Goal: Task Accomplishment & Management: Use online tool/utility

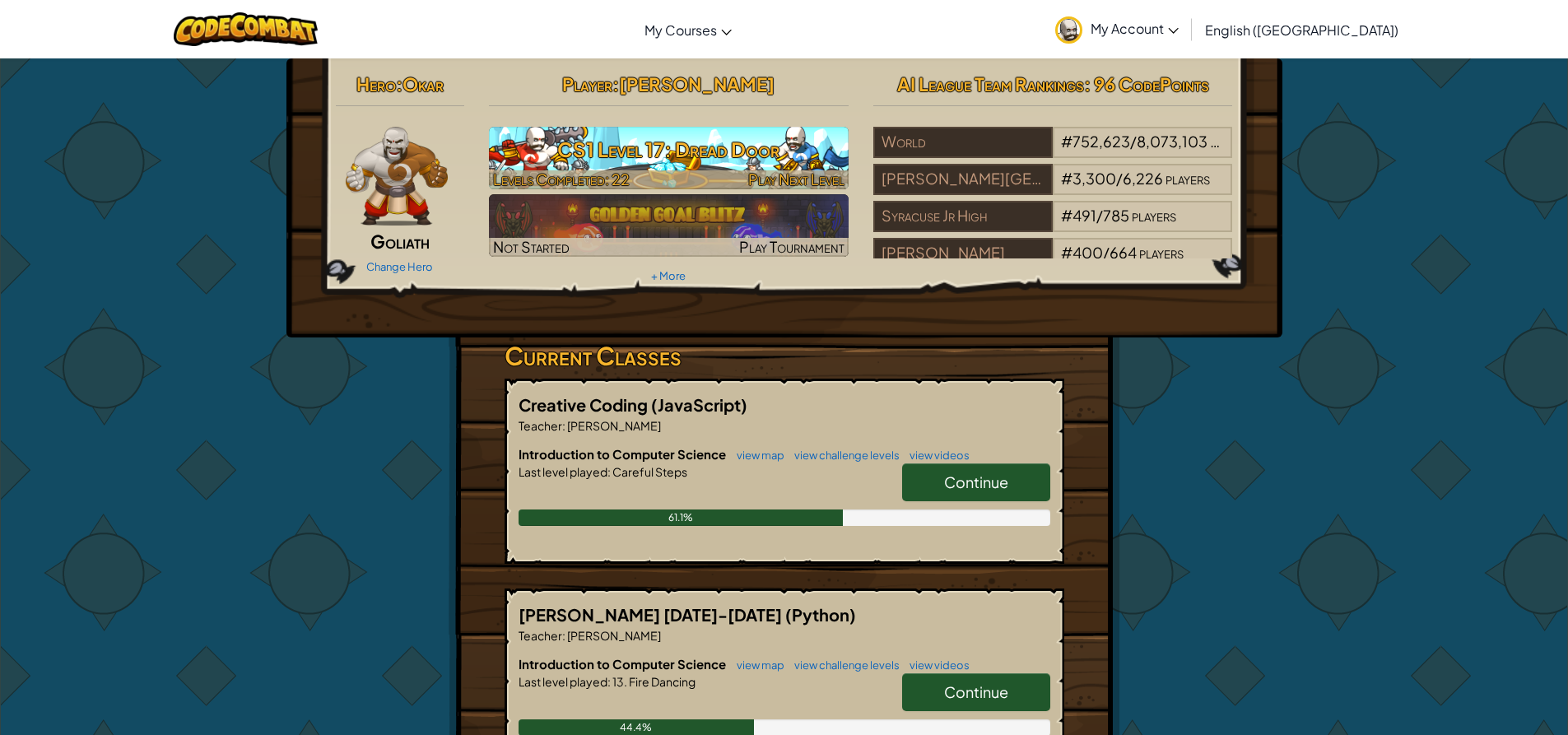
click at [658, 148] on h3 "CS1 Level 17: Dread Door" at bounding box center [668, 149] width 359 height 37
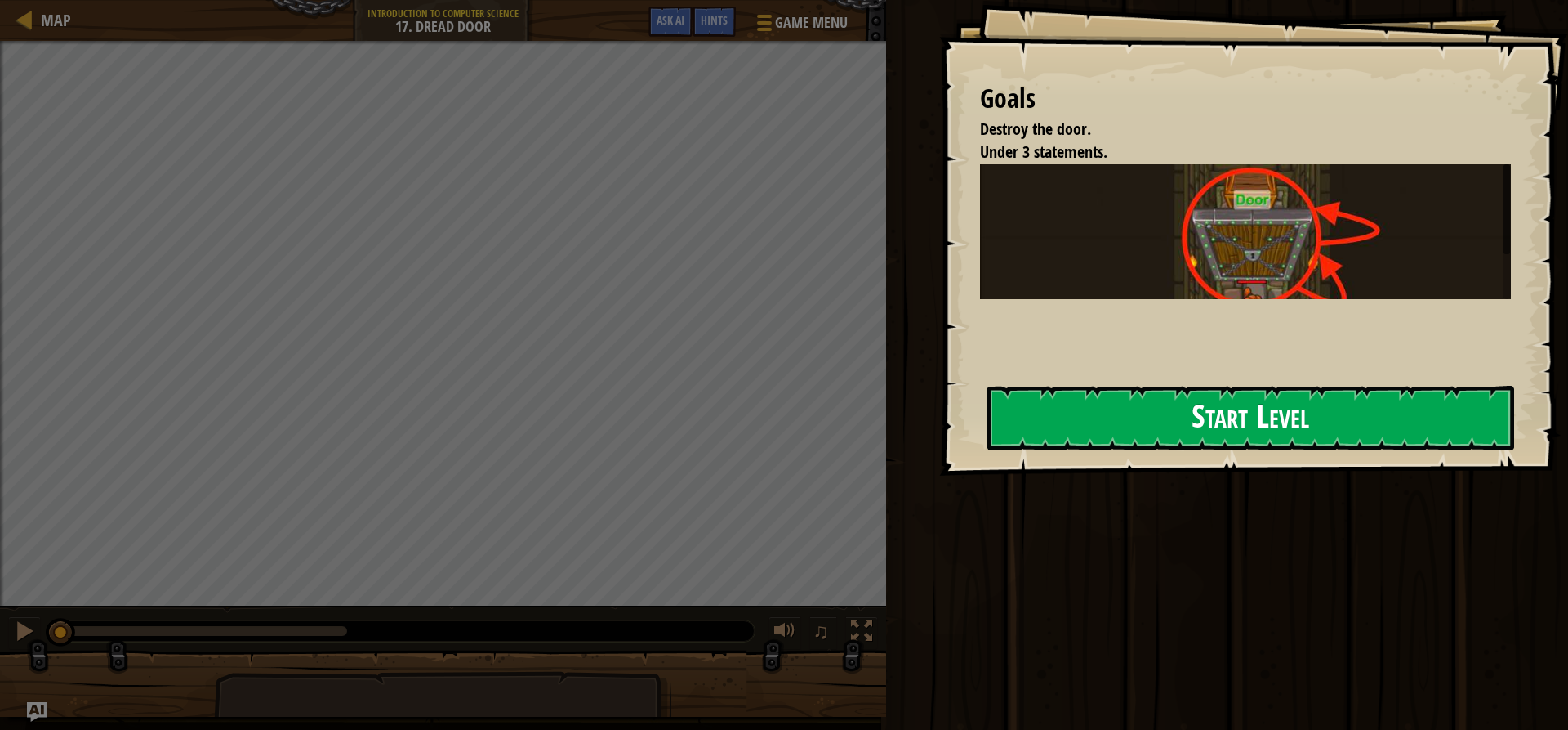
click at [1052, 418] on button "Start Level" at bounding box center [1251, 417] width 527 height 64
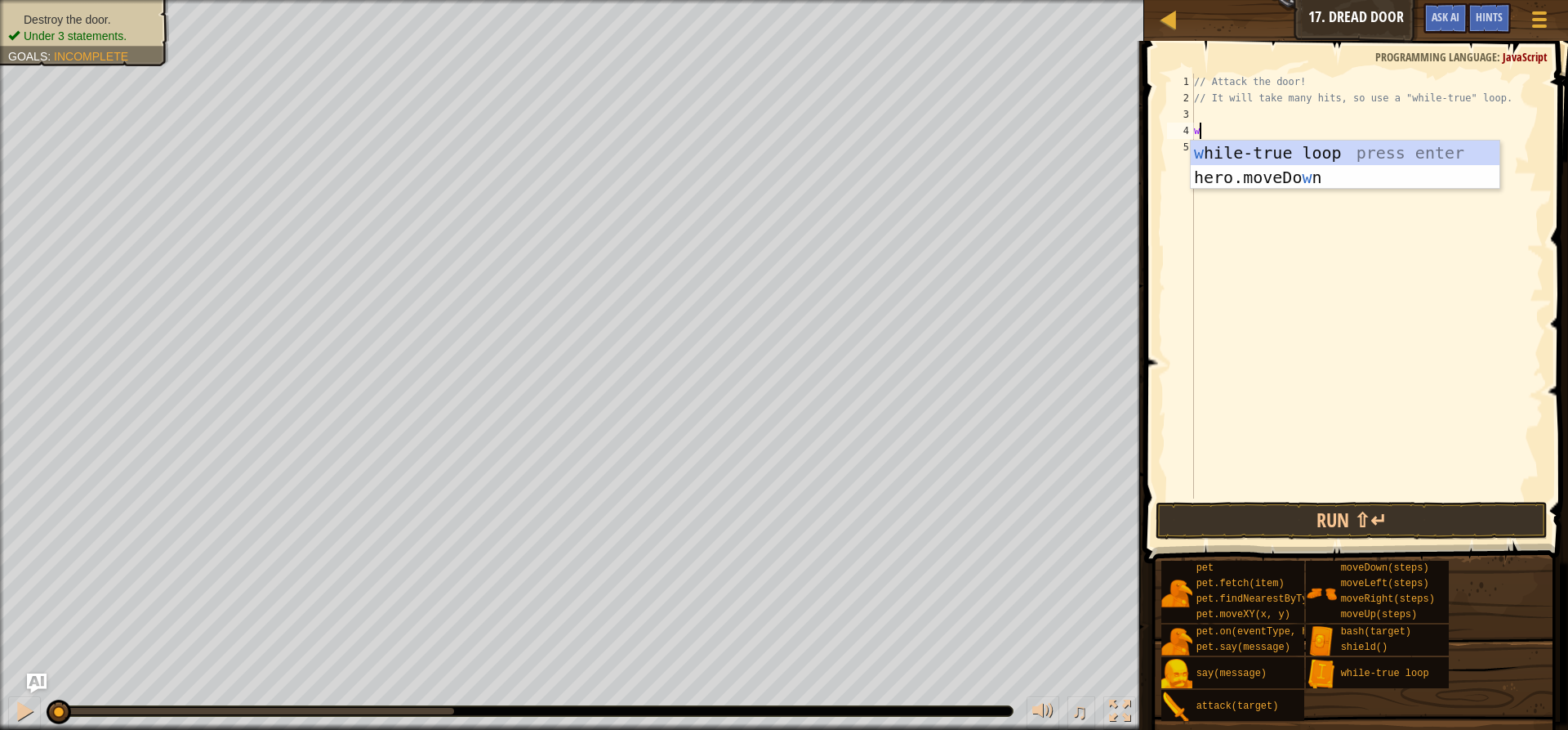
scroll to position [8, 0]
type textarea "wh"
click at [1230, 156] on div "wh ile-true loop press enter" at bounding box center [1345, 177] width 309 height 74
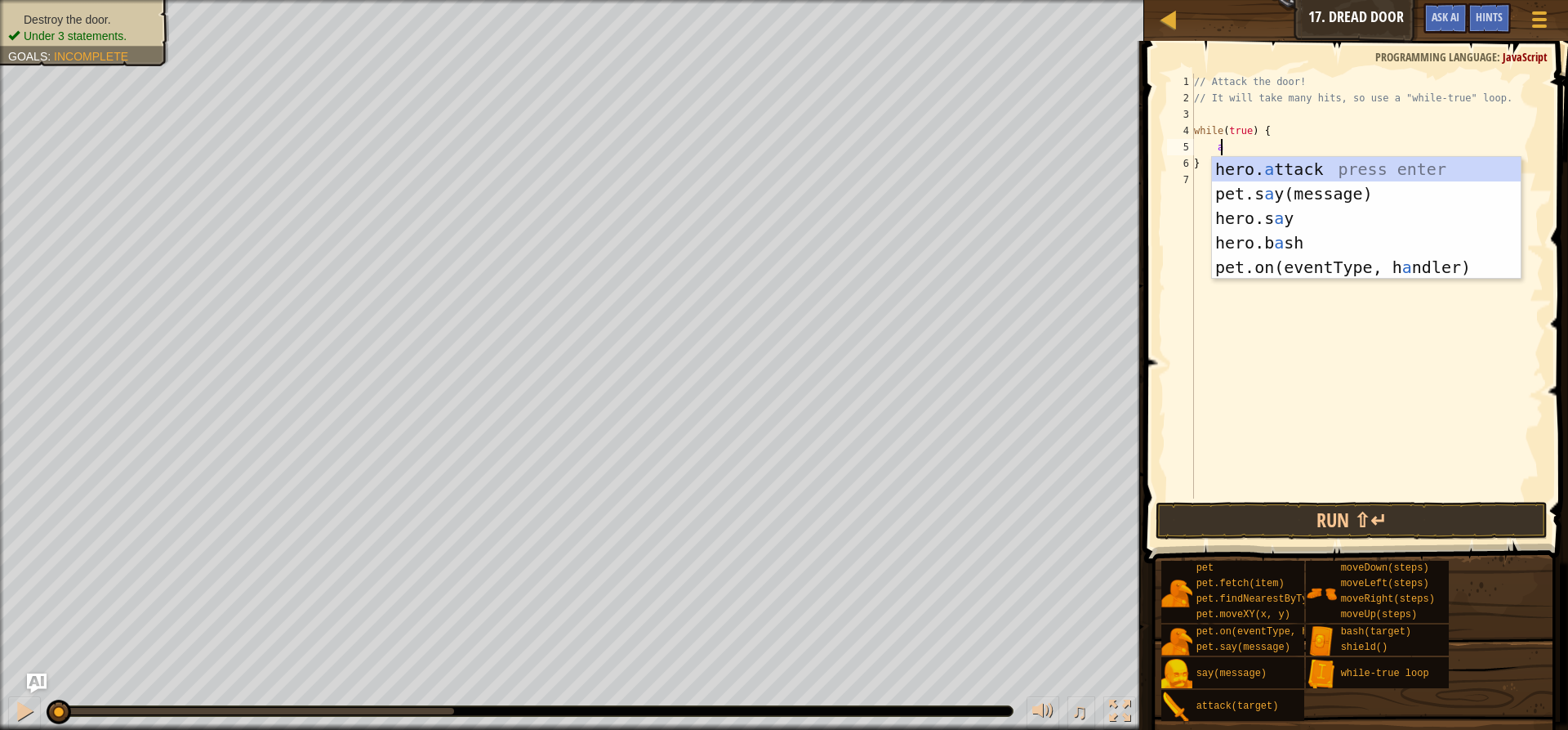
scroll to position [8, 2]
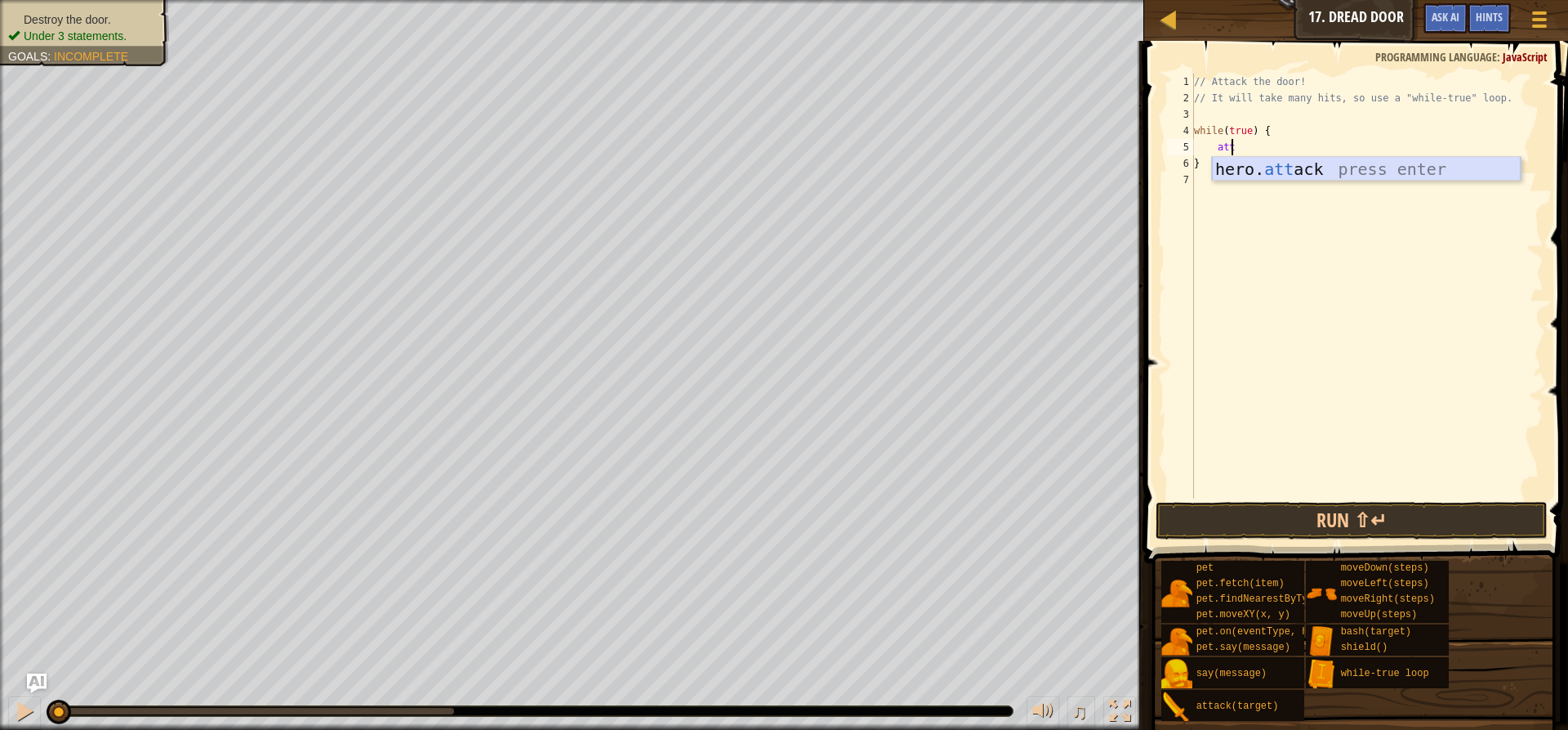
click at [1241, 178] on div "hero. att ack press enter" at bounding box center [1366, 193] width 309 height 74
type textarea "hero.attack("Door");"
click at [1339, 512] on button "Run ⇧↵" at bounding box center [1352, 520] width 392 height 37
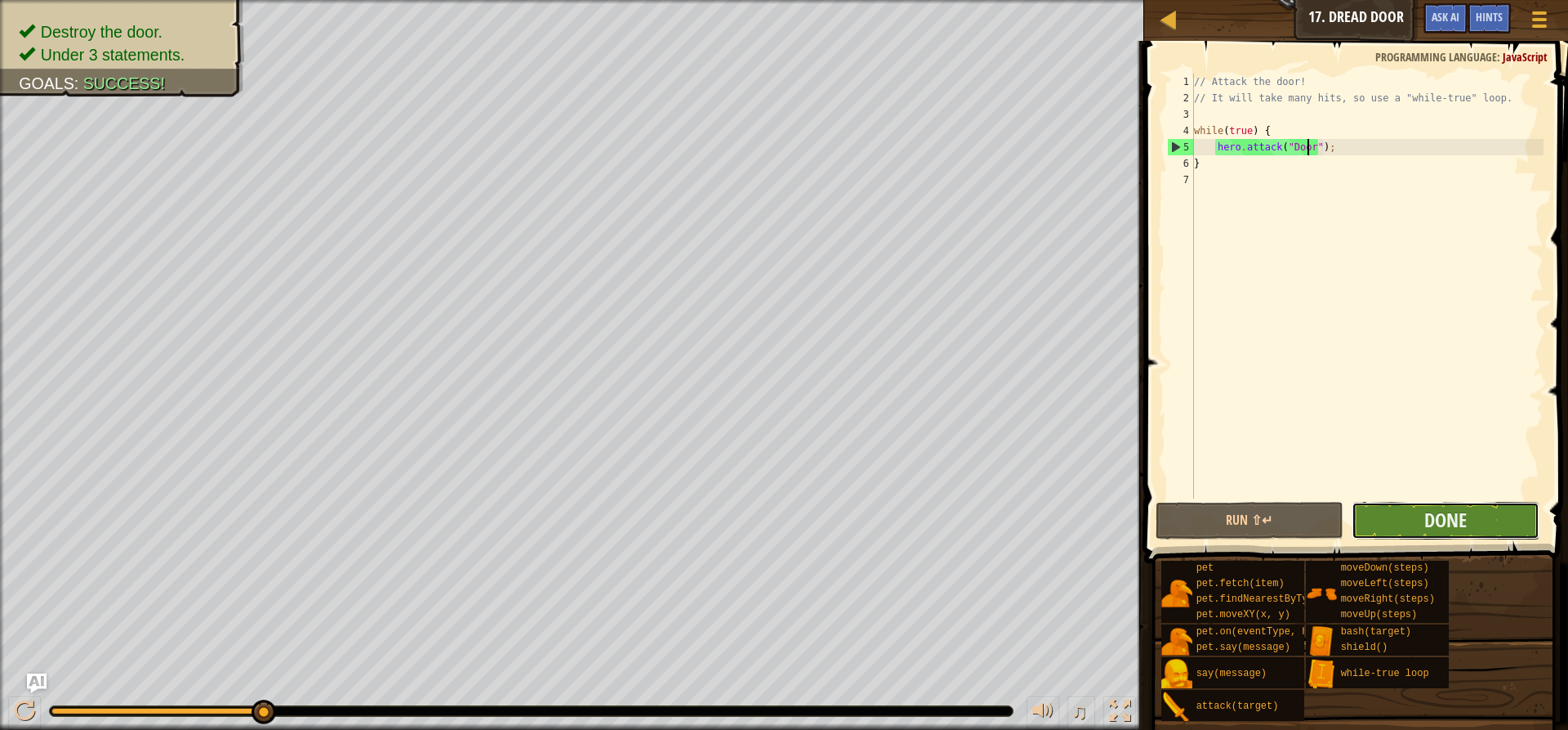
click at [1402, 510] on button "Done" at bounding box center [1446, 520] width 187 height 37
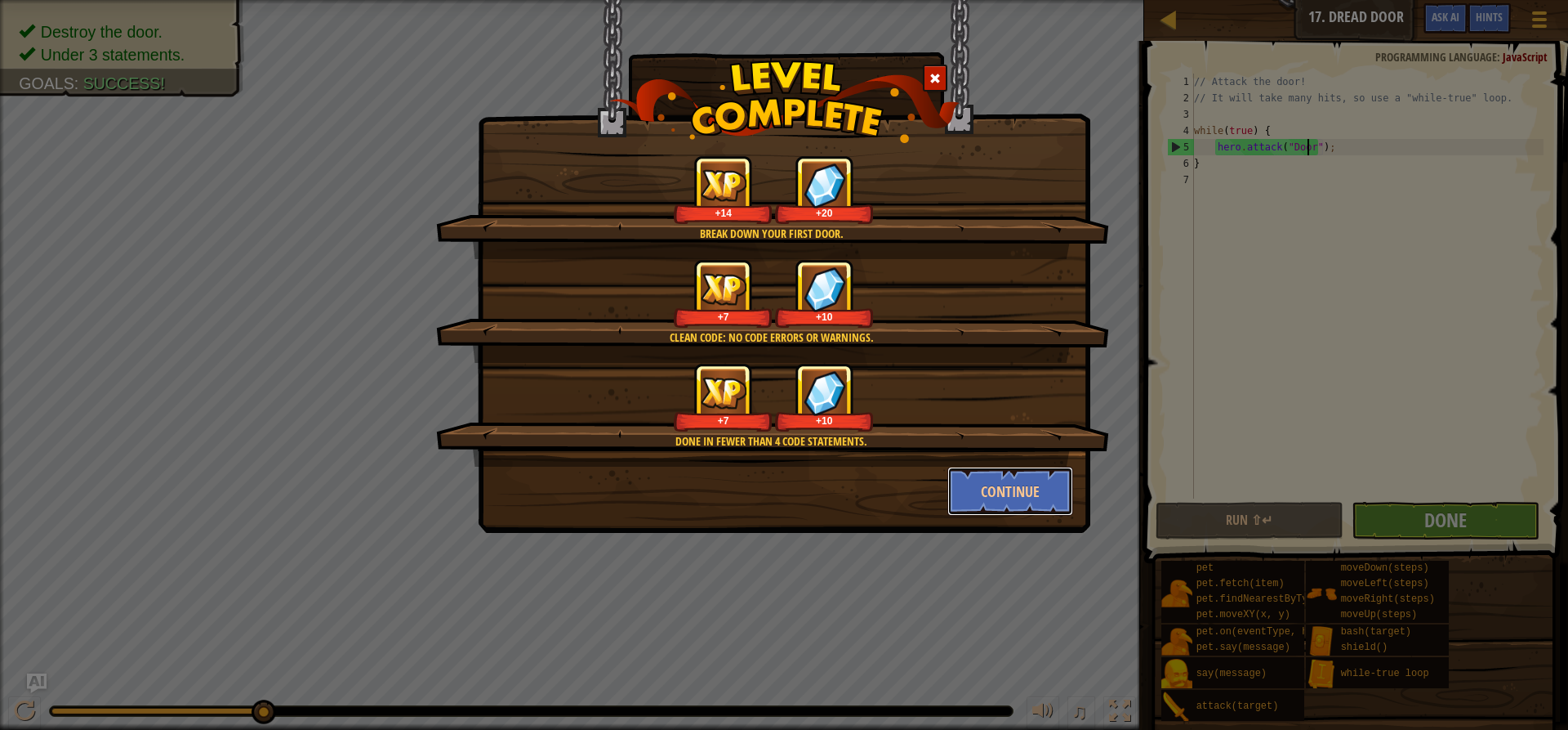
click at [1008, 490] on button "Continue" at bounding box center [1011, 491] width 126 height 49
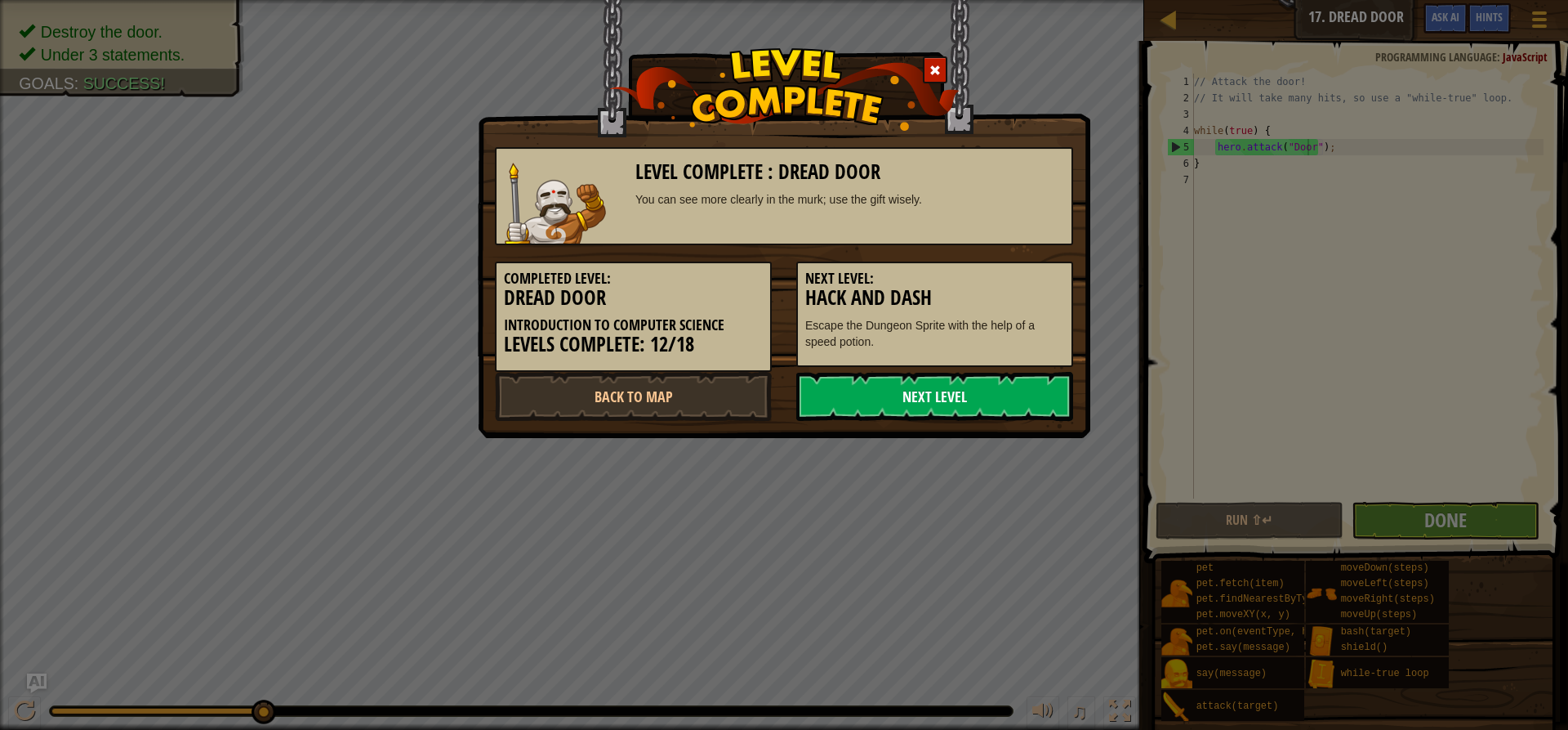
click at [926, 396] on link "Next Level" at bounding box center [935, 396] width 277 height 49
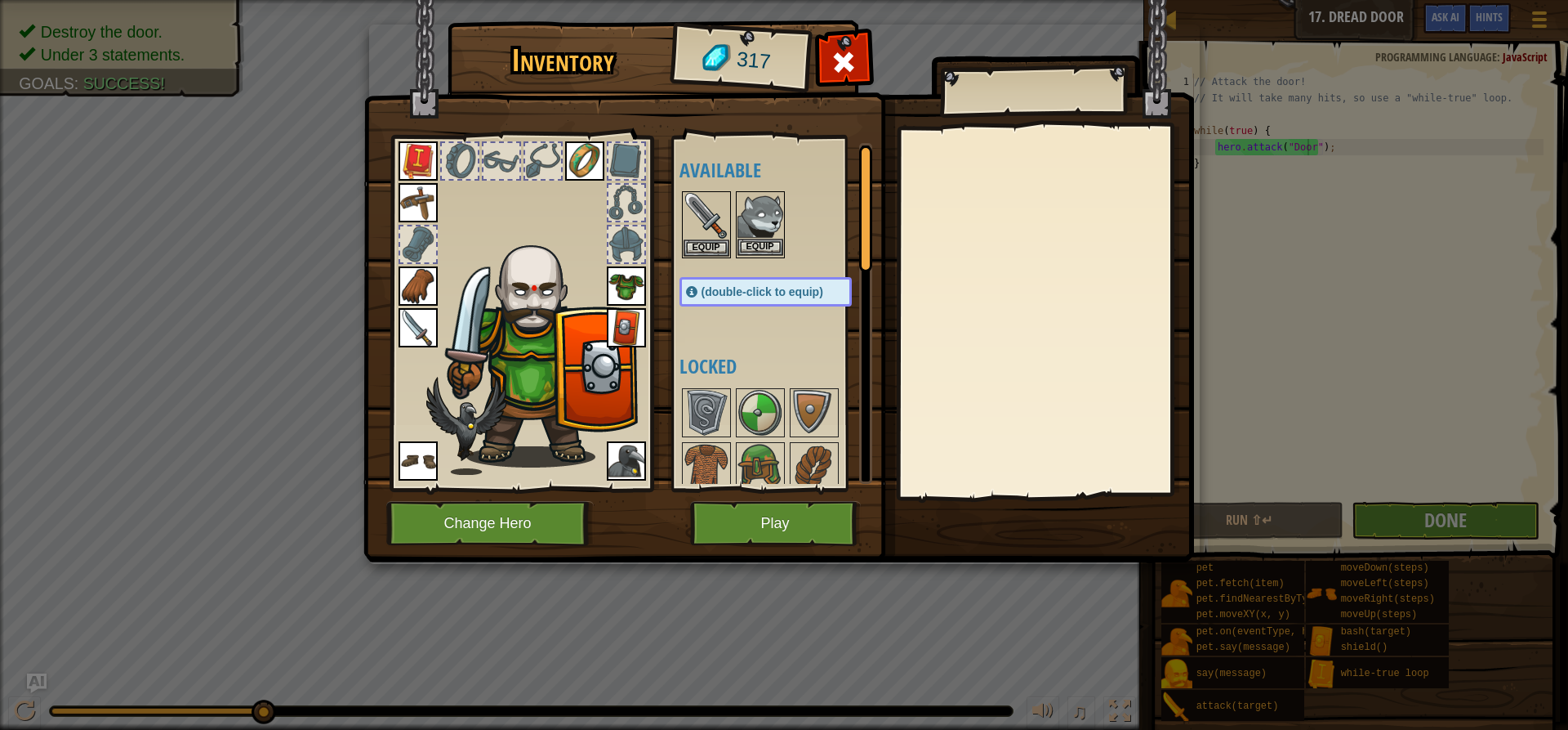
click at [761, 207] on img at bounding box center [760, 216] width 46 height 46
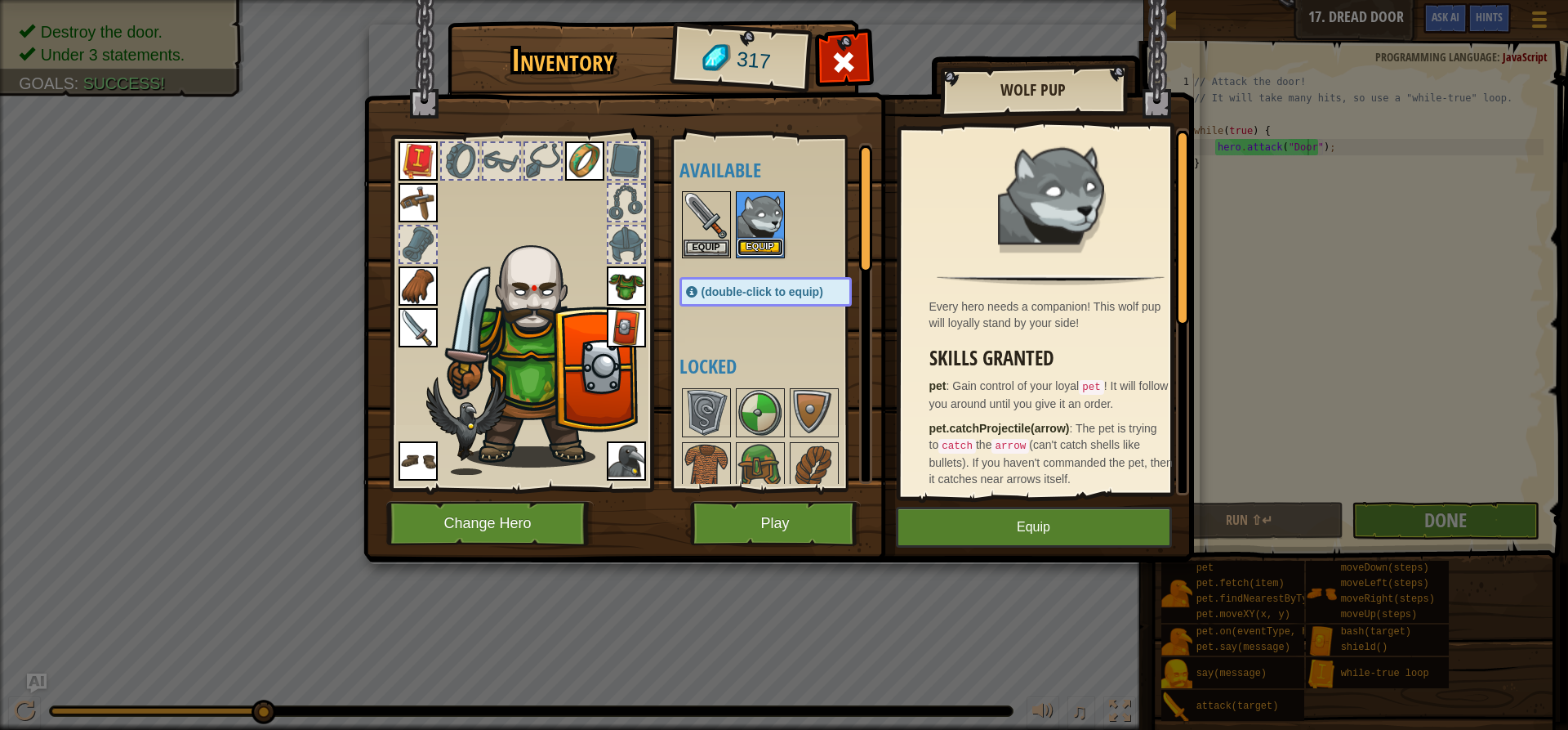
click at [754, 244] on button "Equip" at bounding box center [760, 247] width 46 height 17
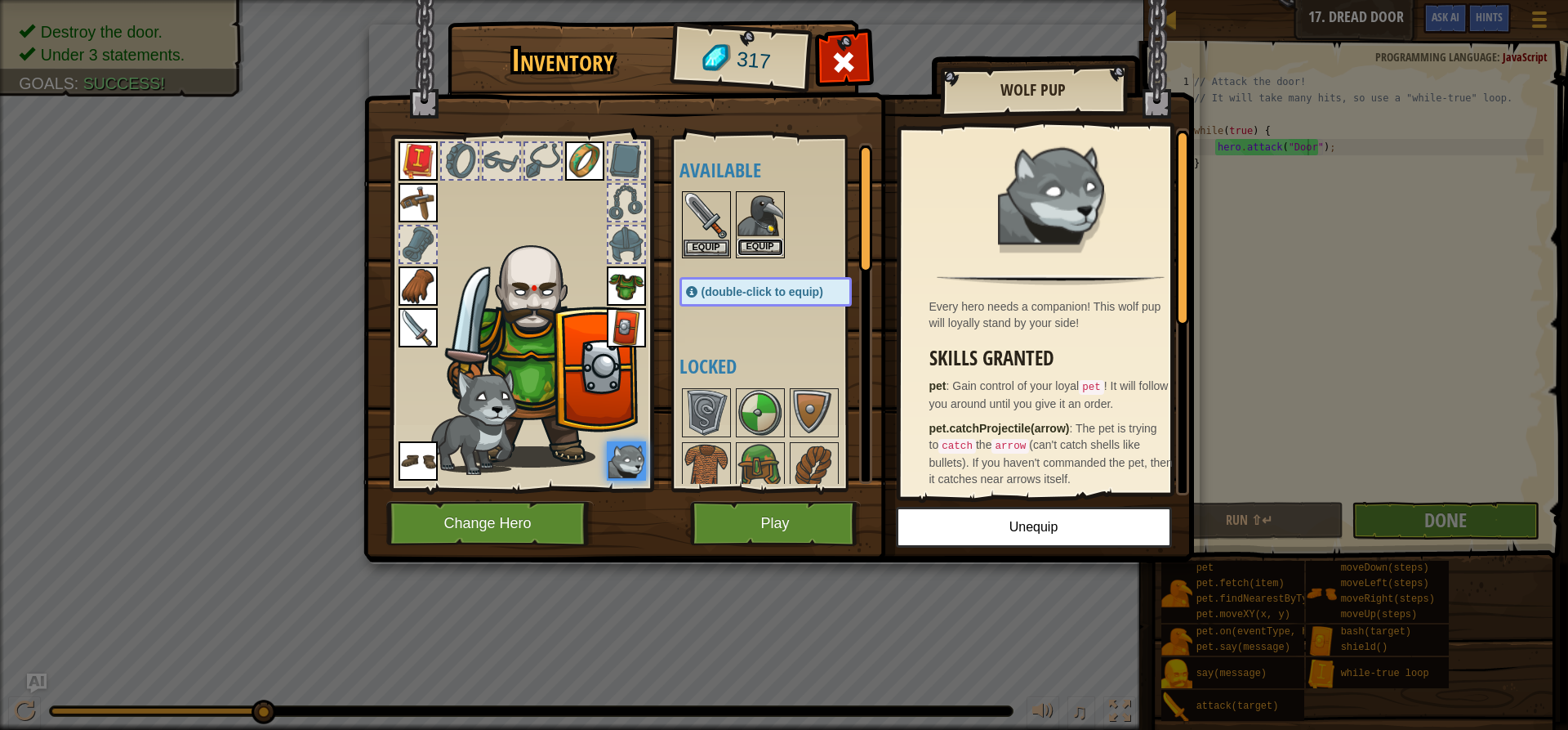
click at [751, 244] on button "Equip" at bounding box center [760, 247] width 46 height 17
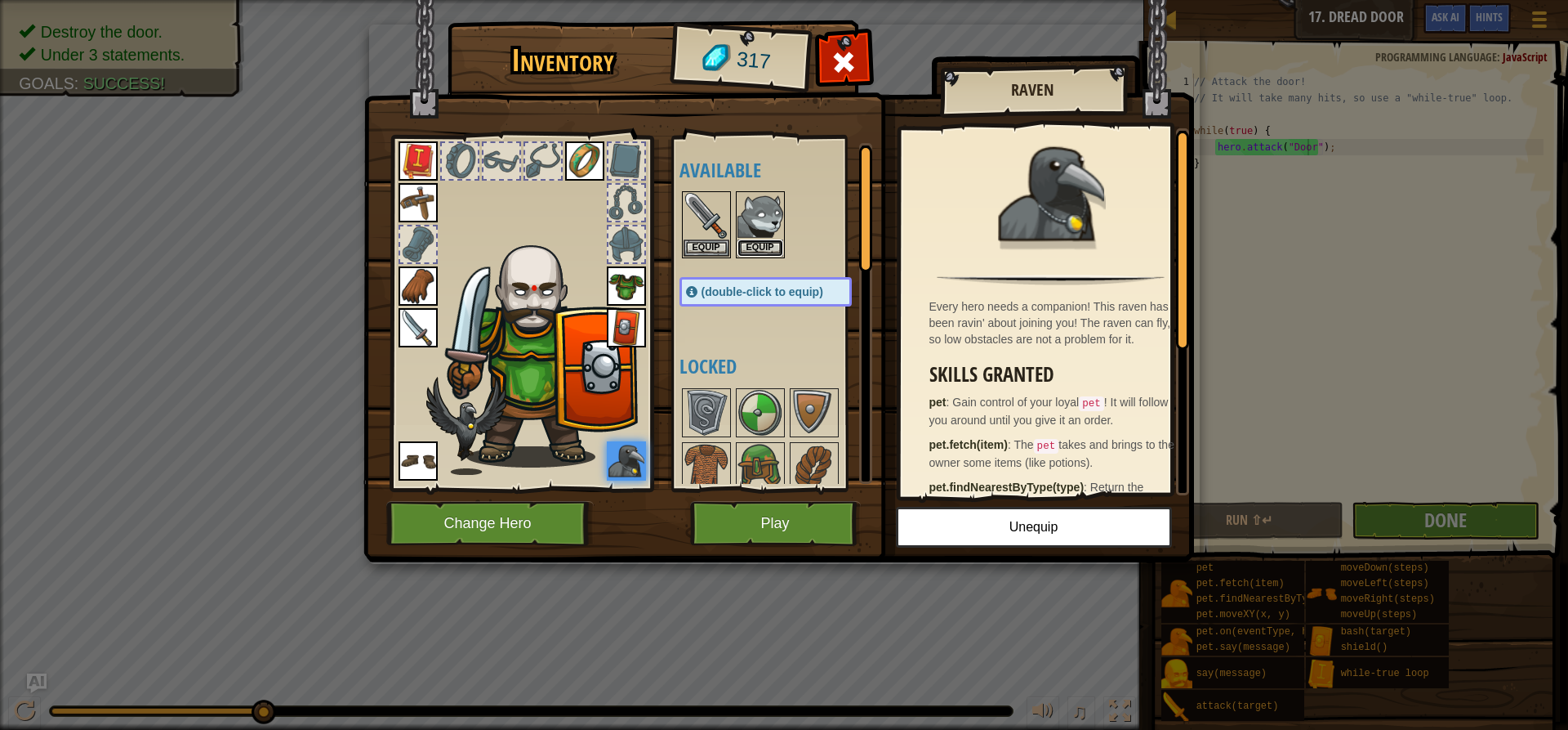
click at [751, 244] on button "Equip" at bounding box center [760, 248] width 46 height 17
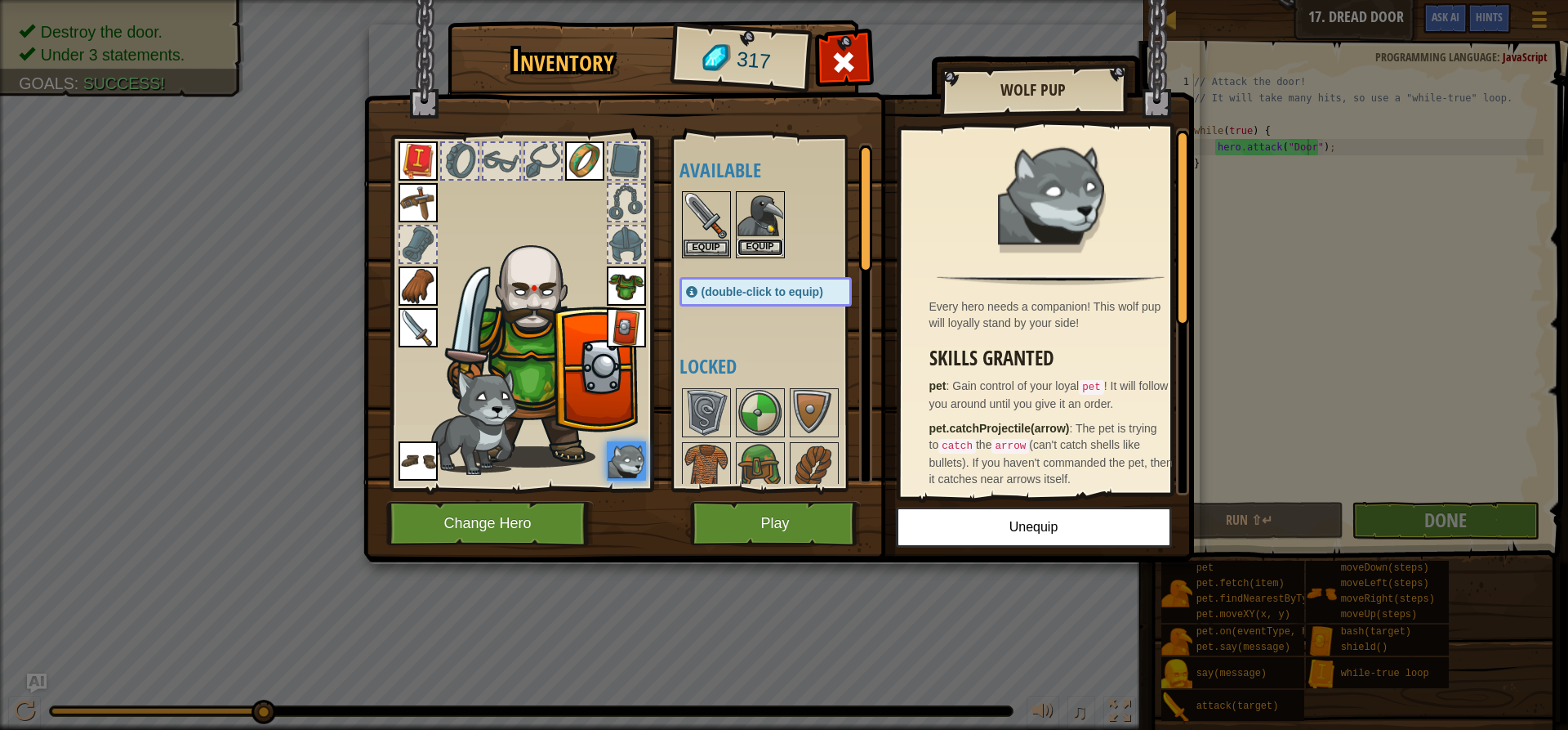
click at [751, 244] on button "Equip" at bounding box center [760, 247] width 46 height 17
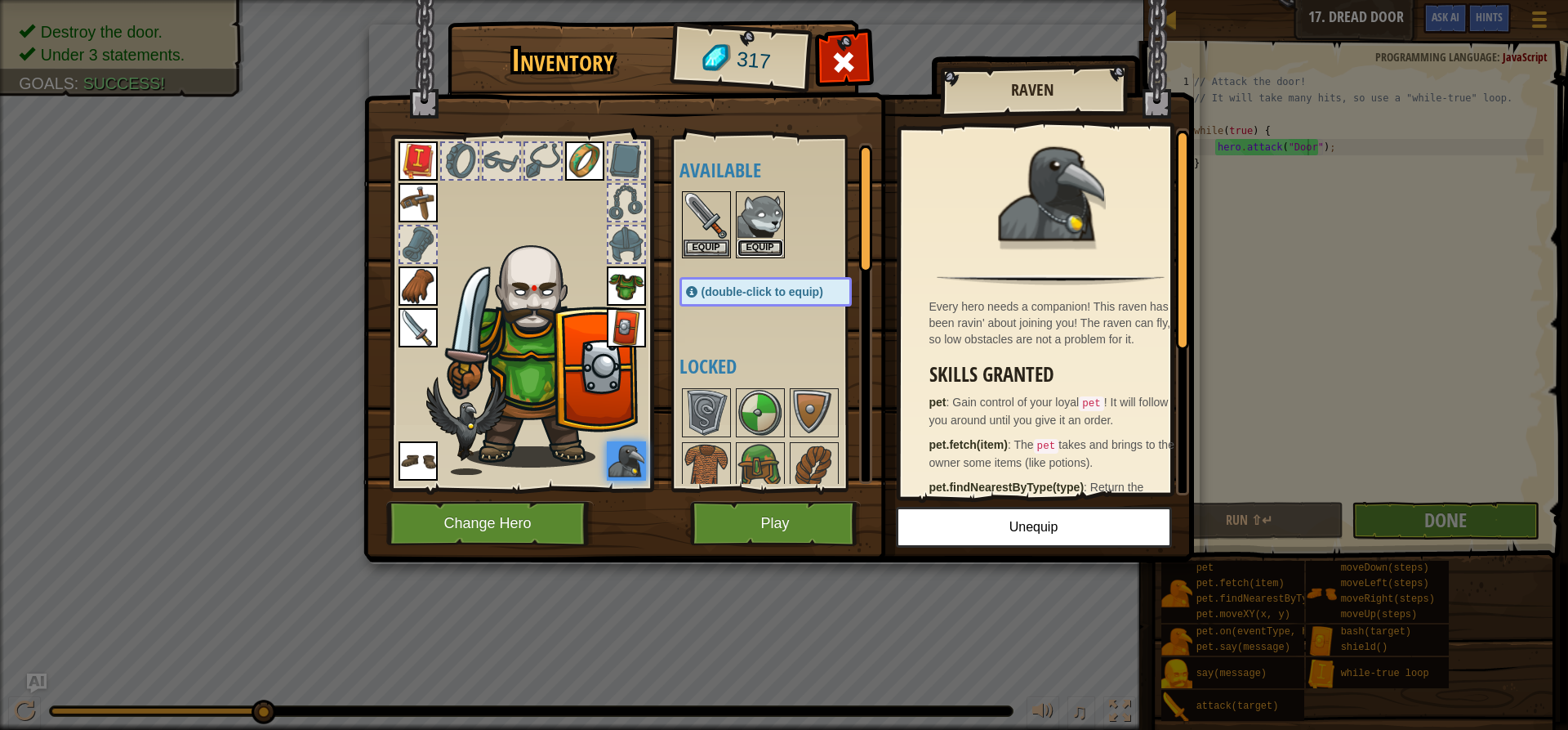
click at [751, 244] on button "Equip" at bounding box center [760, 248] width 46 height 17
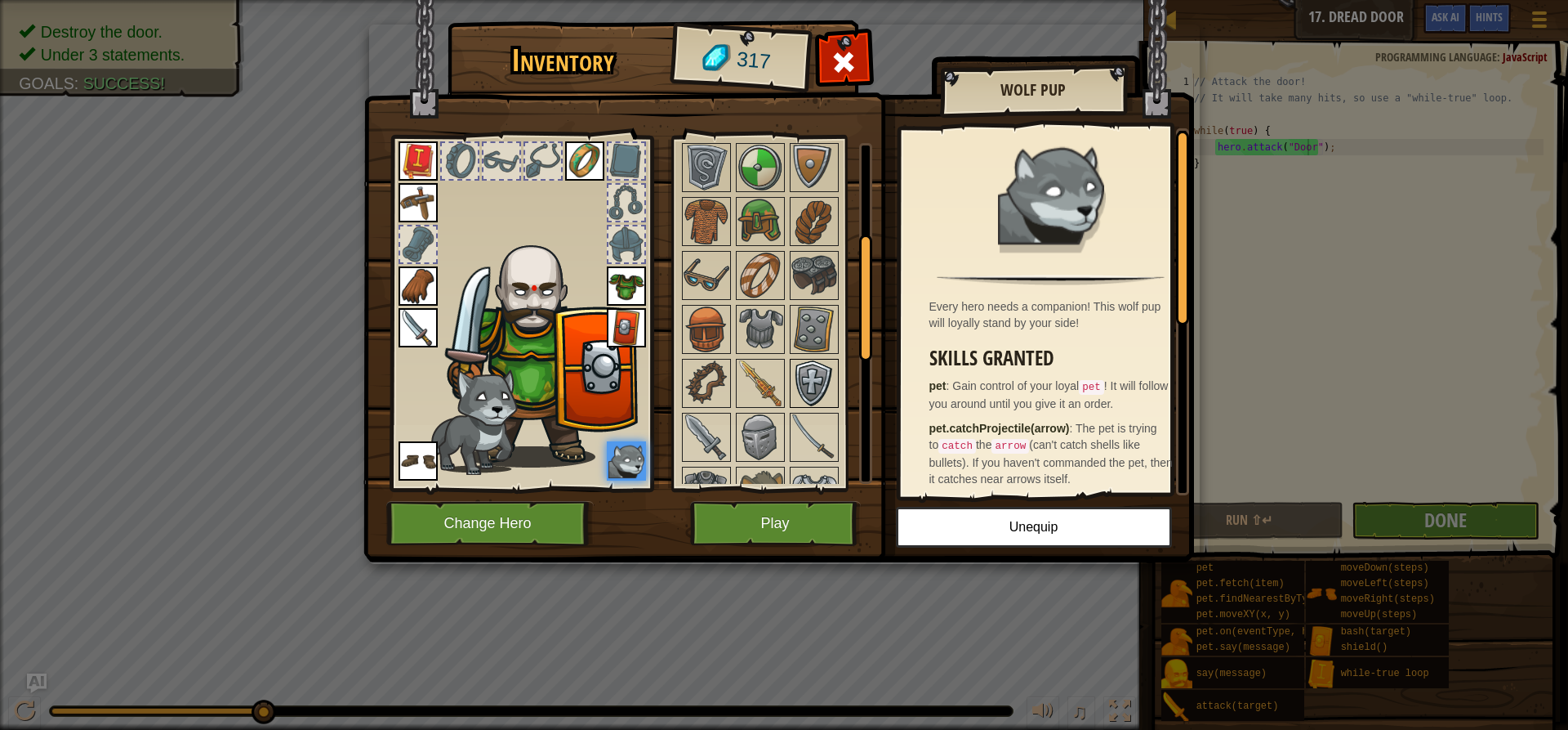
scroll to position [572, 0]
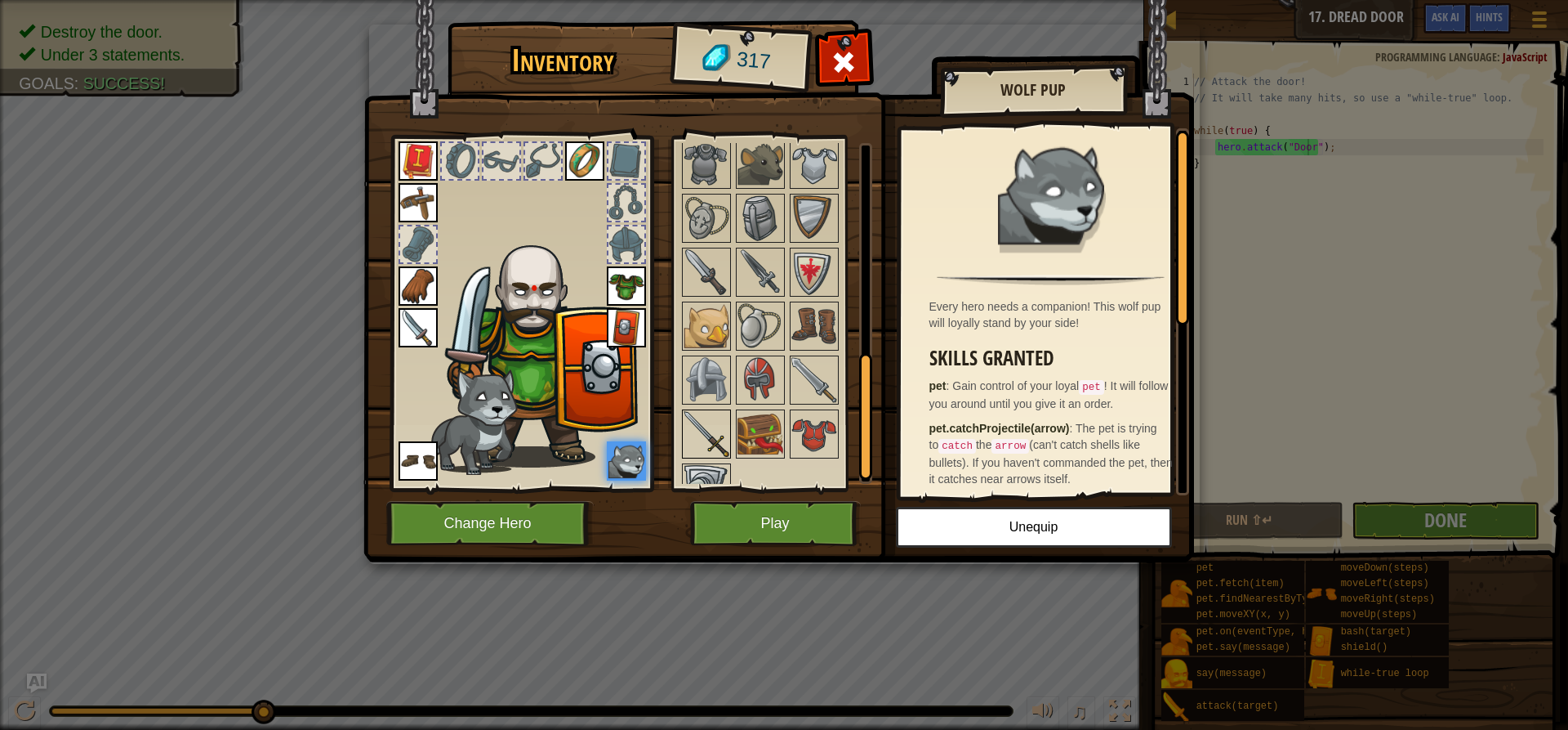
click at [720, 430] on img at bounding box center [707, 434] width 46 height 46
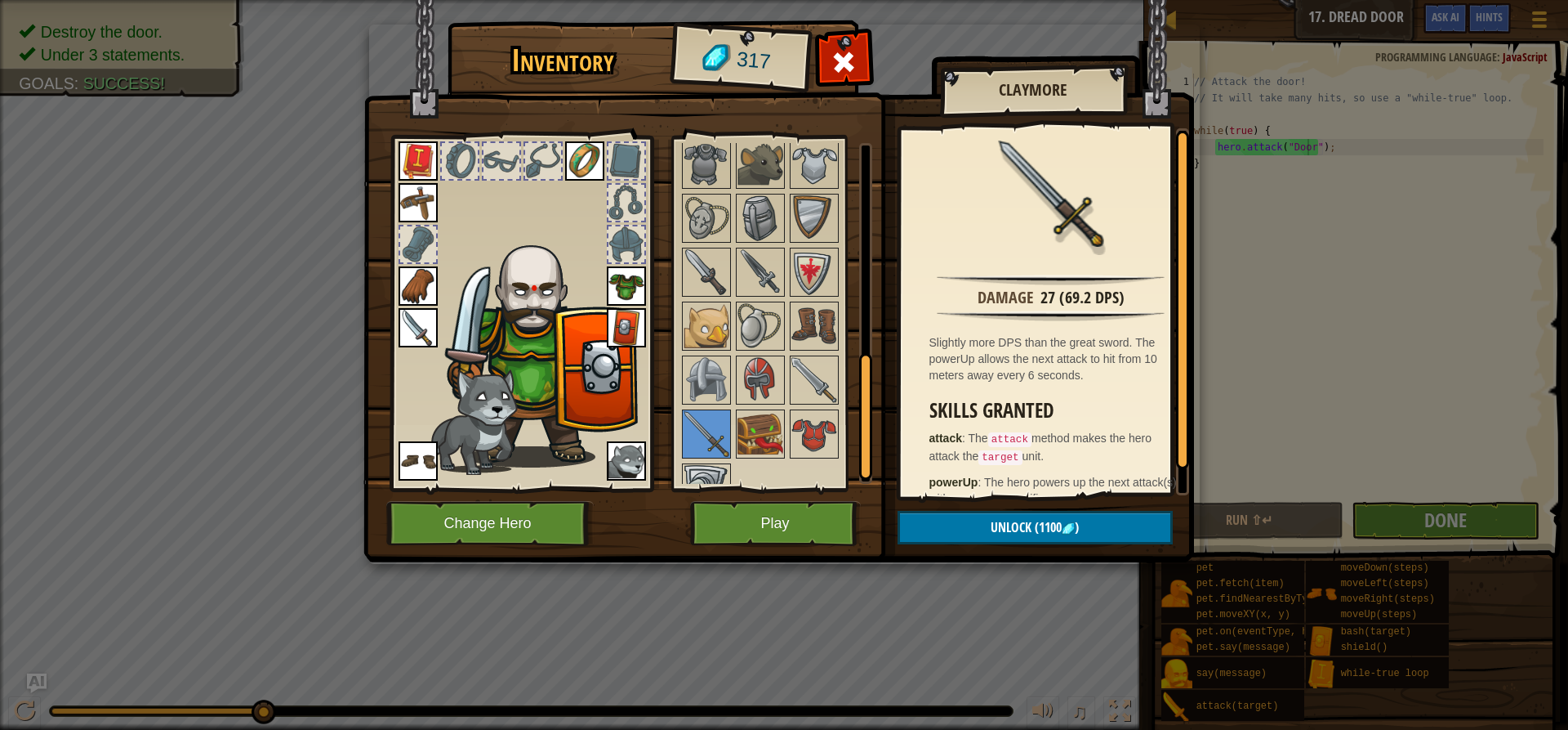
click at [403, 323] on img at bounding box center [418, 327] width 39 height 39
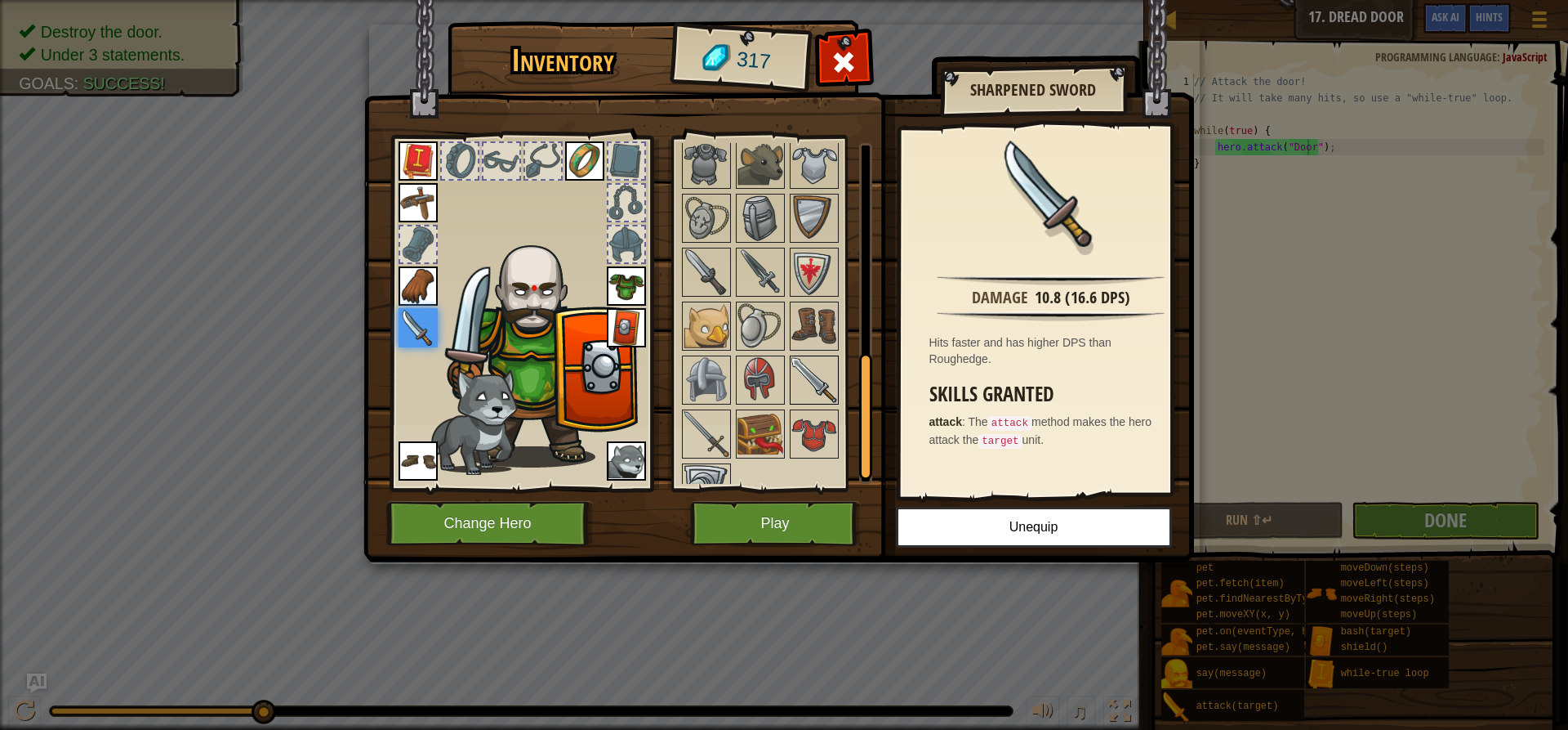
click at [816, 387] on img at bounding box center [815, 380] width 46 height 46
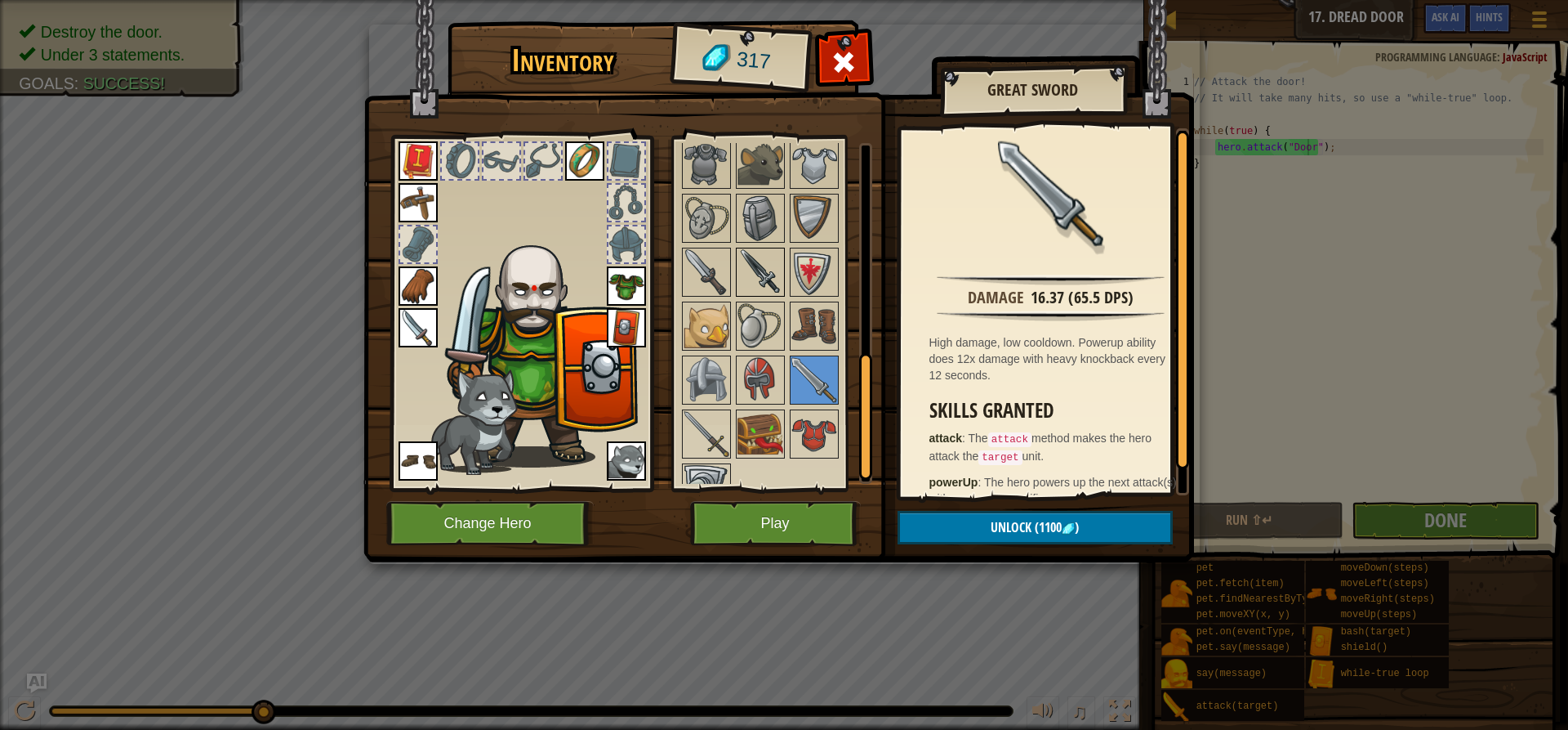
click at [744, 278] on img at bounding box center [760, 273] width 46 height 46
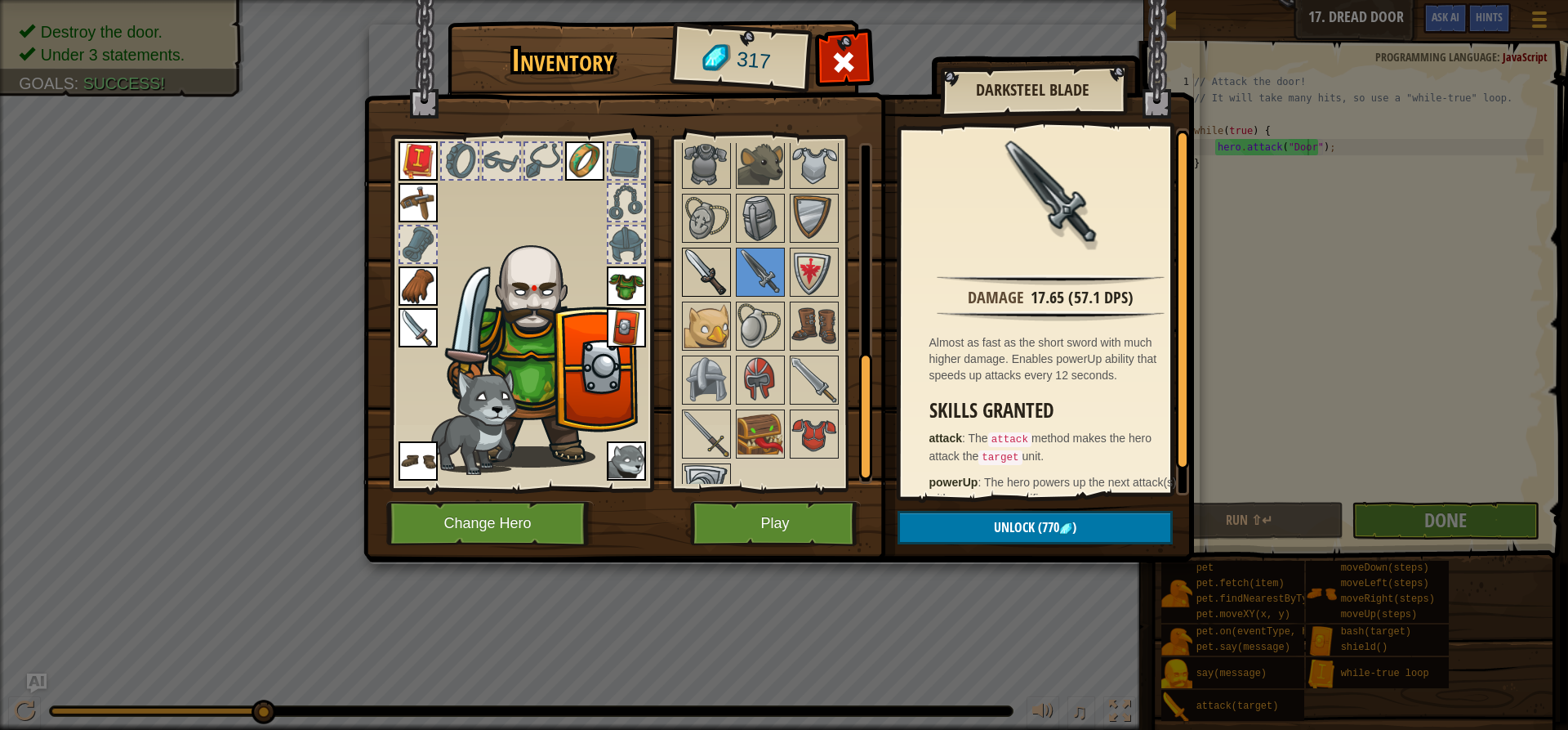
click at [717, 273] on img at bounding box center [707, 273] width 46 height 46
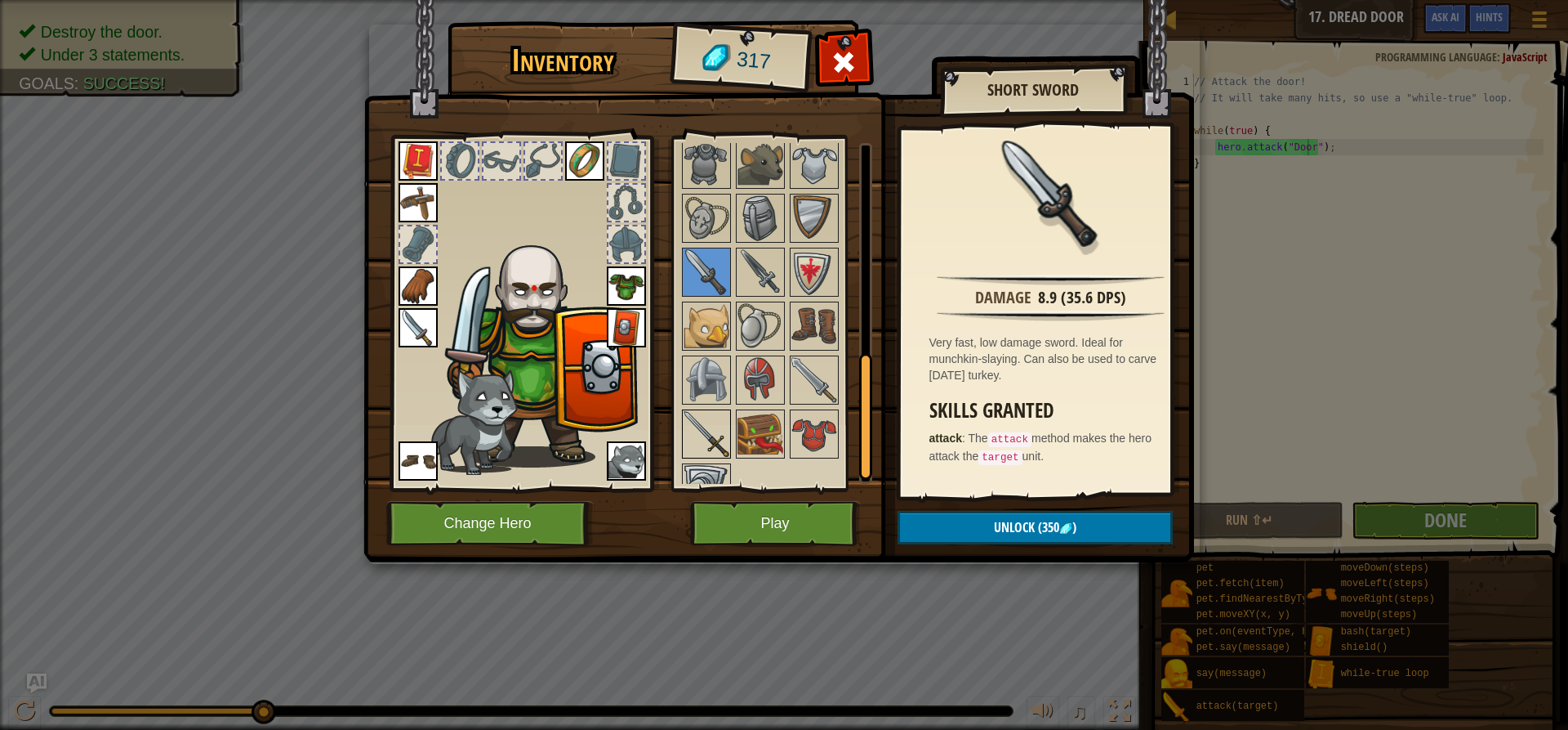
click at [709, 425] on img at bounding box center [707, 434] width 46 height 46
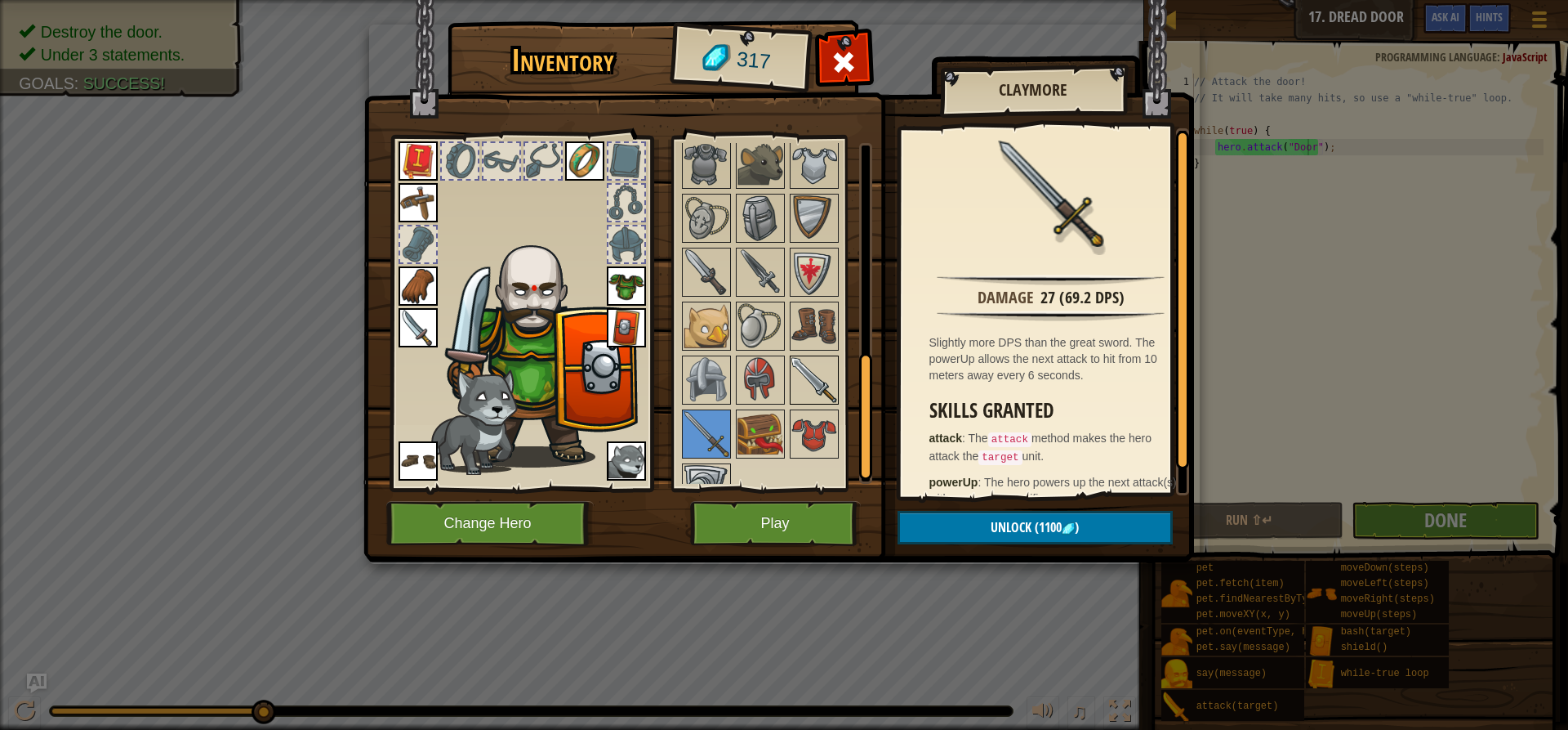
click at [811, 379] on img at bounding box center [815, 380] width 46 height 46
click at [743, 274] on img at bounding box center [760, 273] width 46 height 46
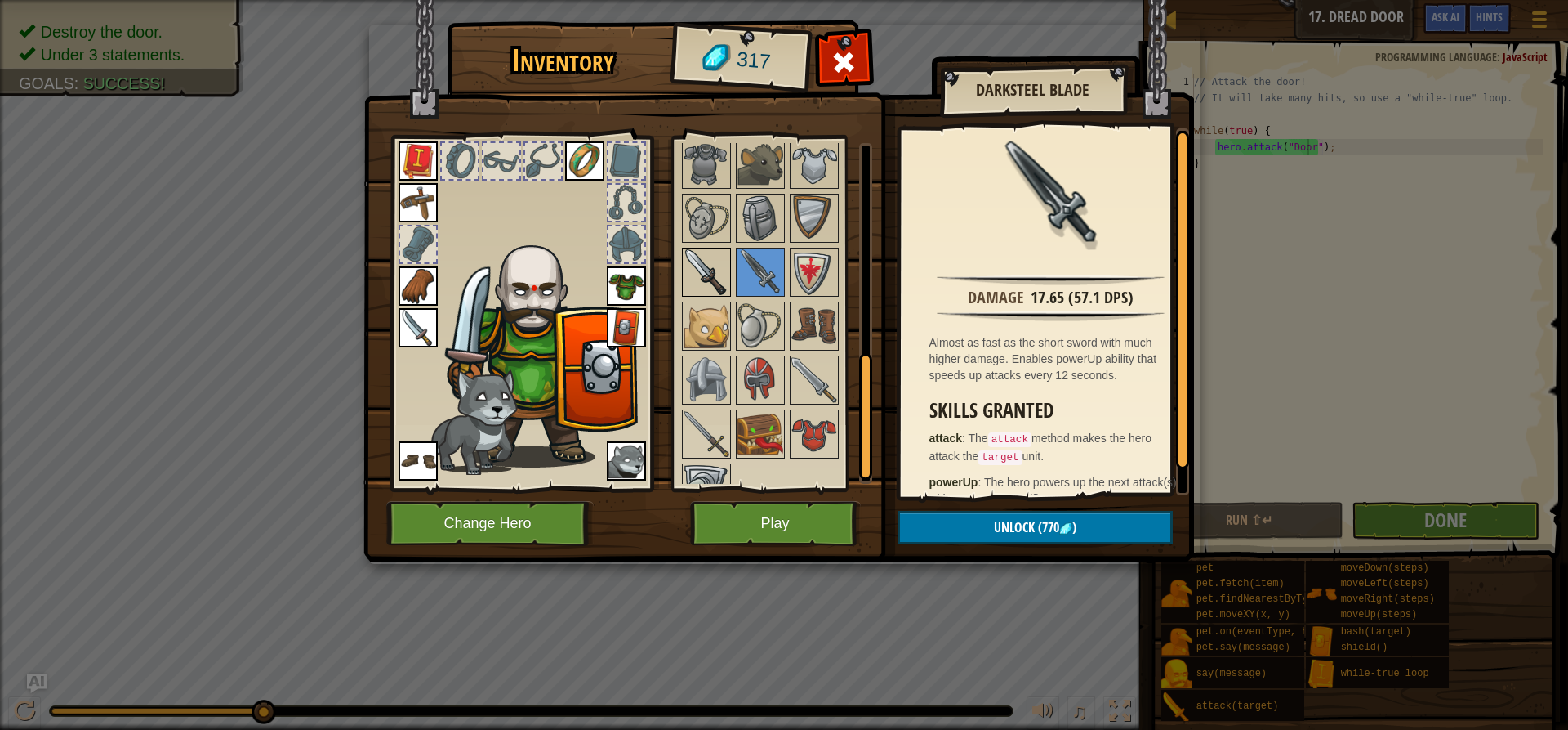
click at [701, 276] on img at bounding box center [707, 273] width 46 height 46
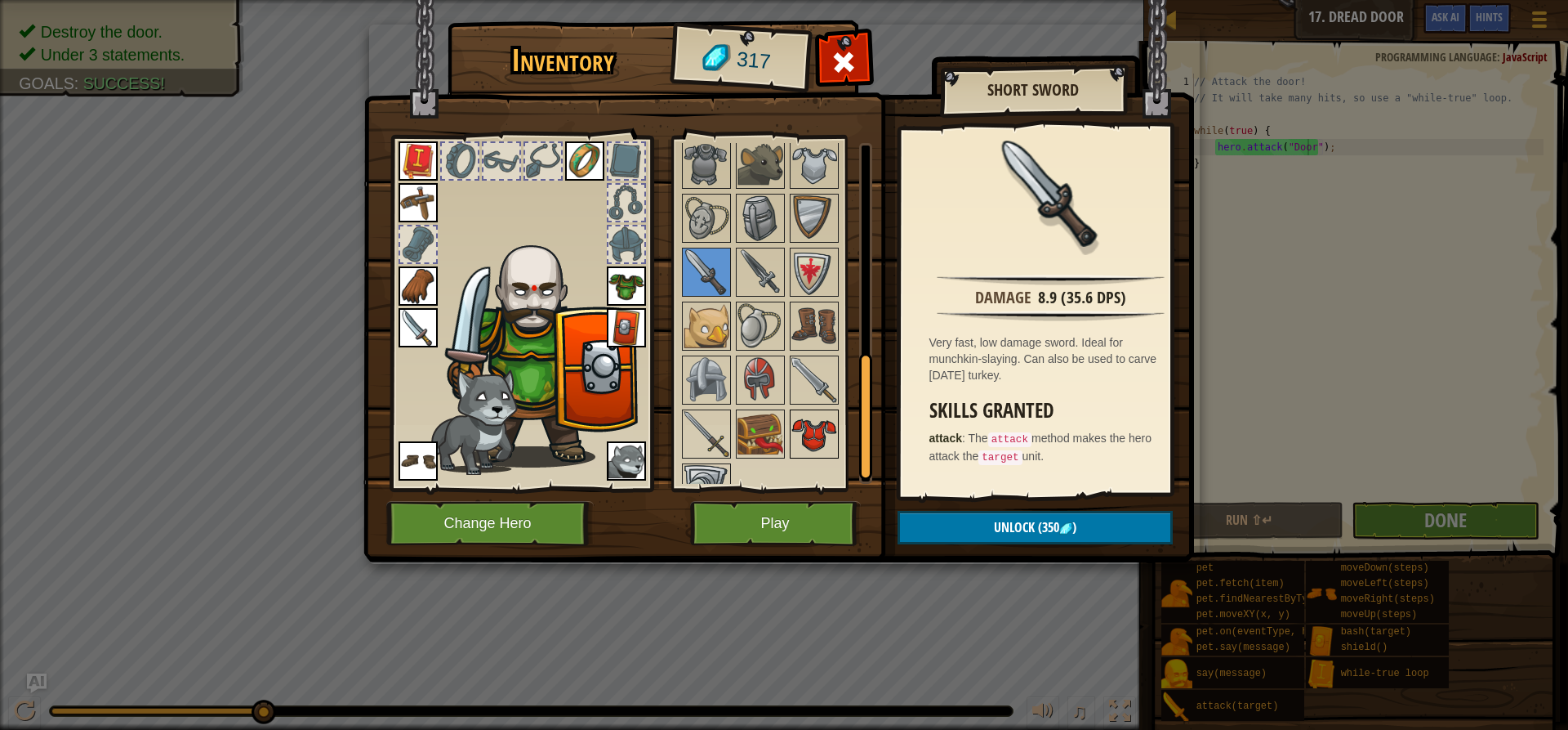
click at [830, 412] on img at bounding box center [815, 434] width 46 height 46
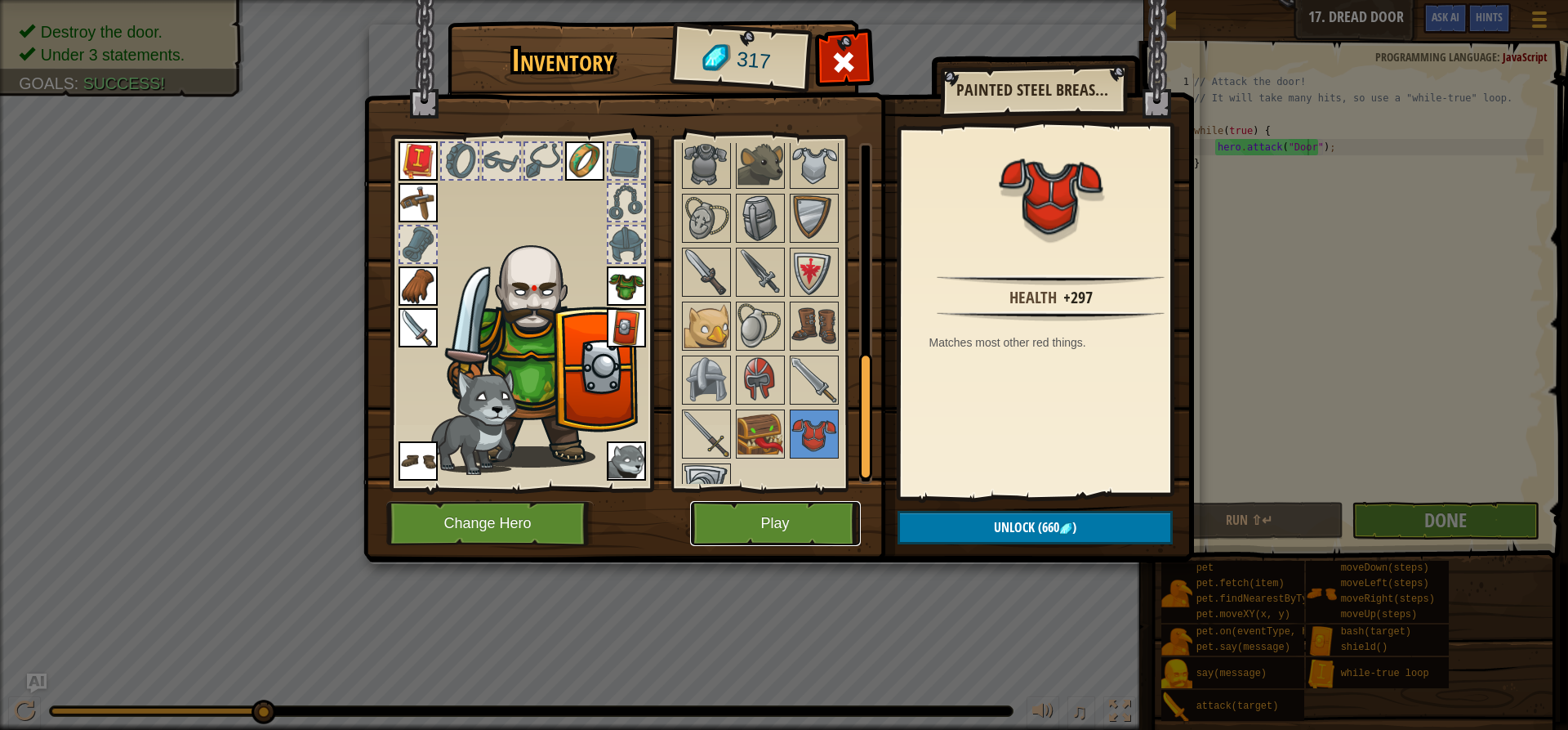
click at [787, 508] on button "Play" at bounding box center [775, 523] width 171 height 45
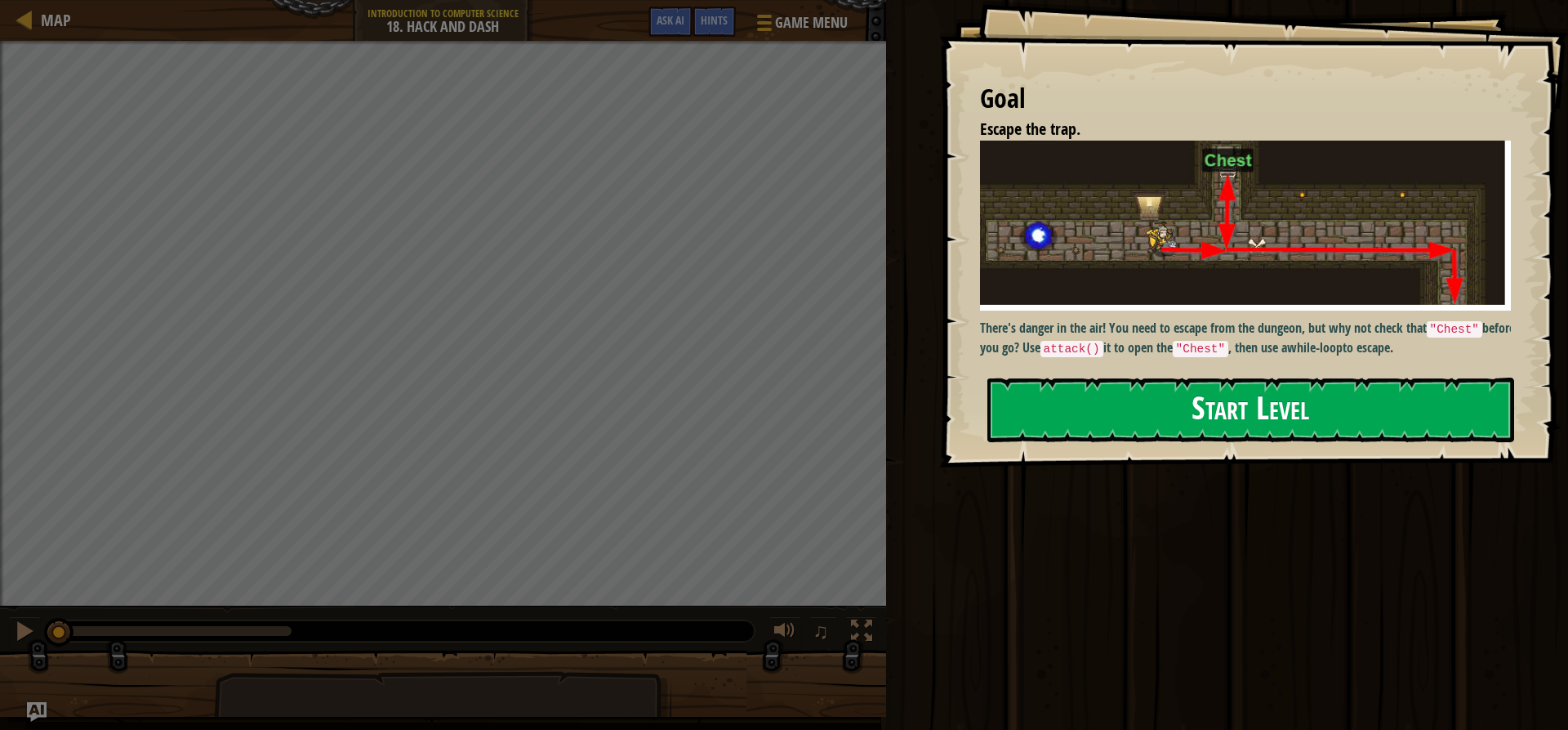
click at [1203, 404] on button "Start Level" at bounding box center [1251, 409] width 527 height 64
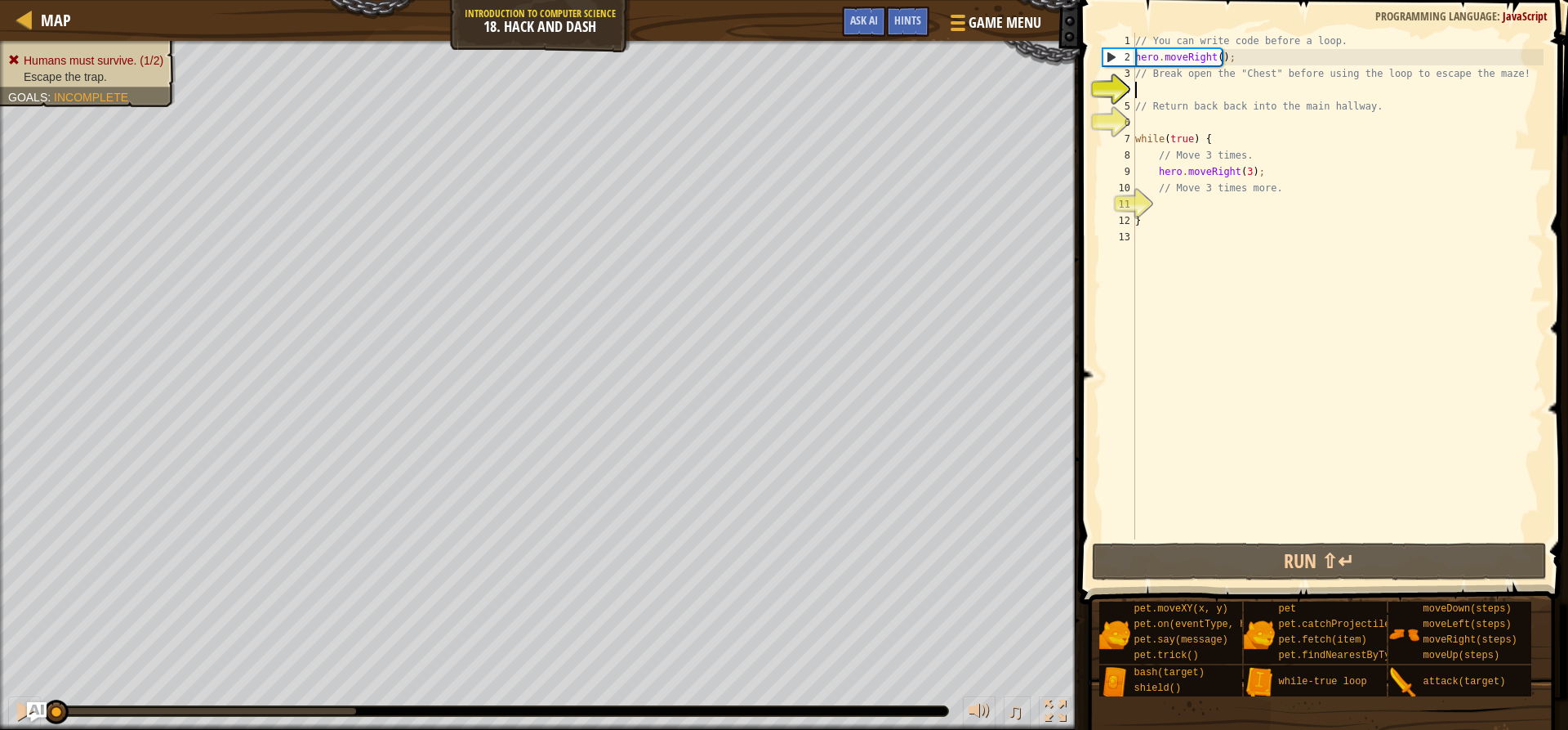
click at [994, 0] on html "Map Introduction to Computer Science 18. Hack and Dash Game Menu Done Hints Ask…" at bounding box center [784, 0] width 1568 height 0
click at [1233, 0] on html "Map Introduction to Computer Science 18. Hack and Dash Game Menu Done Hints Ask…" at bounding box center [784, 0] width 1568 height 0
click at [1205, 88] on div "// You can write code before a loop. hero . moveRight ( ) ; // Break open the "…" at bounding box center [1338, 302] width 412 height 540
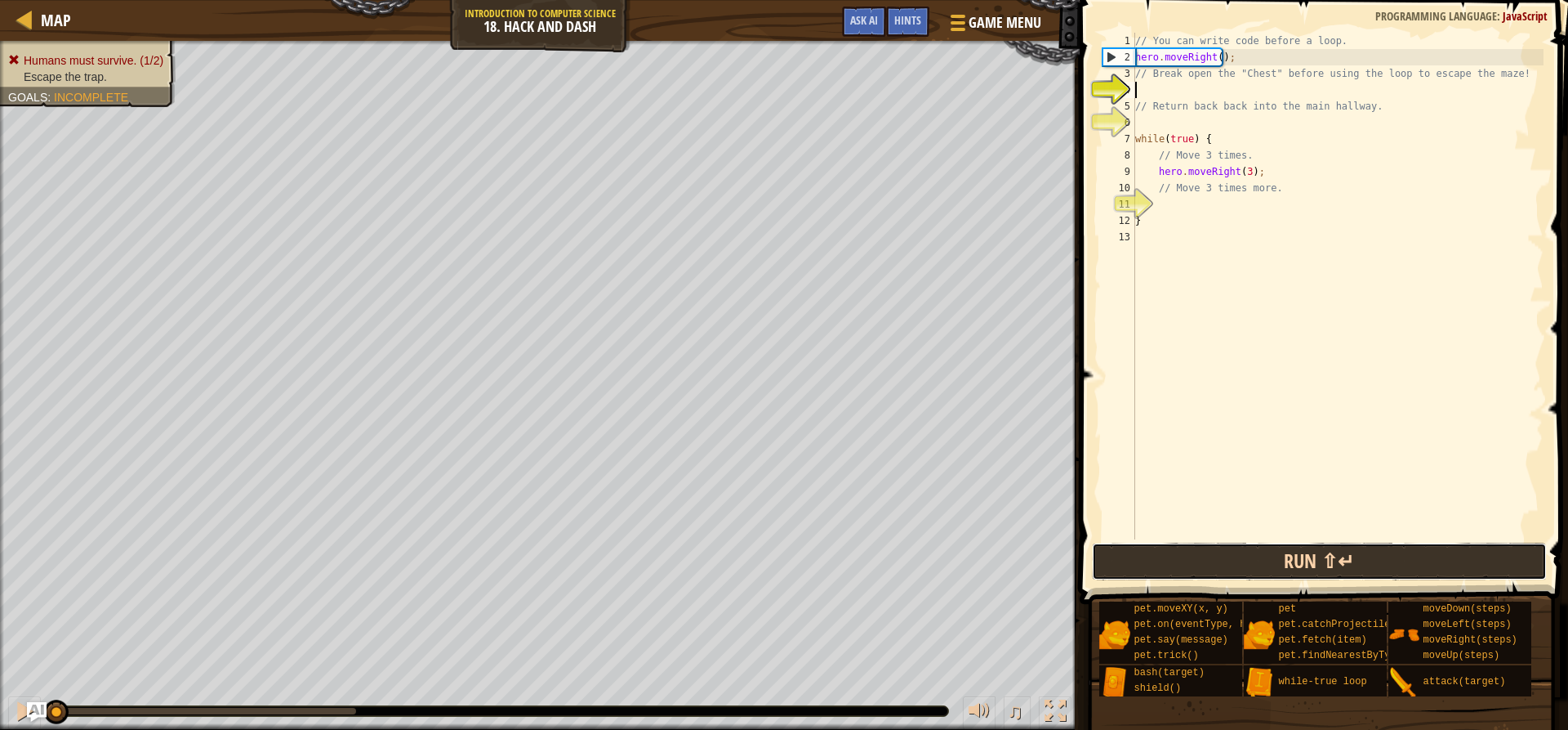
click at [1335, 564] on button "Run ⇧↵" at bounding box center [1318, 561] width 454 height 37
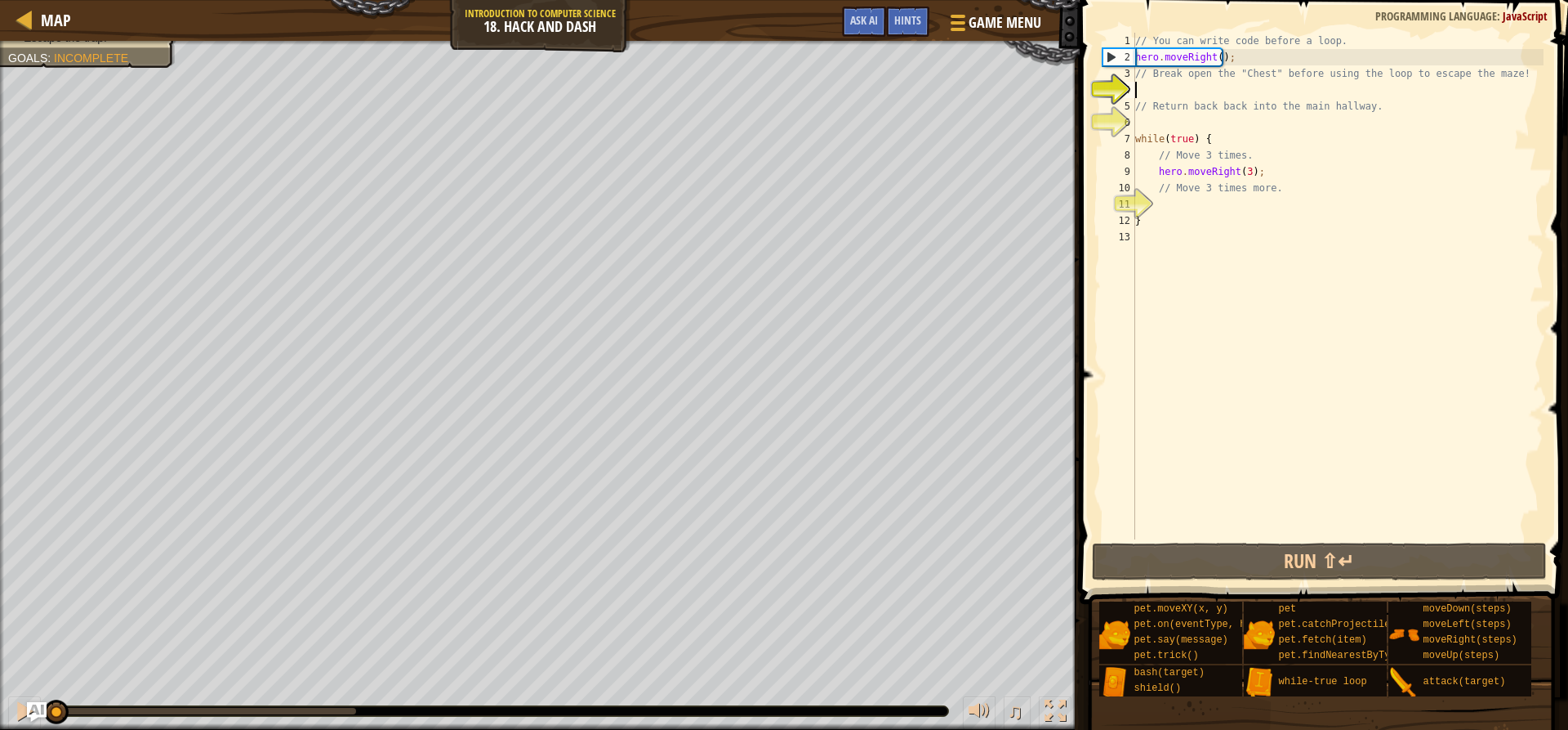
drag, startPoint x: 267, startPoint y: 713, endPoint x: 0, endPoint y: 682, distance: 268.8
click at [0, 682] on div "Humans must survive. (1/2) Escape the trap. Goals : Incomplete ♫ Okar 309 x: 39…" at bounding box center [784, 386] width 1568 height 689
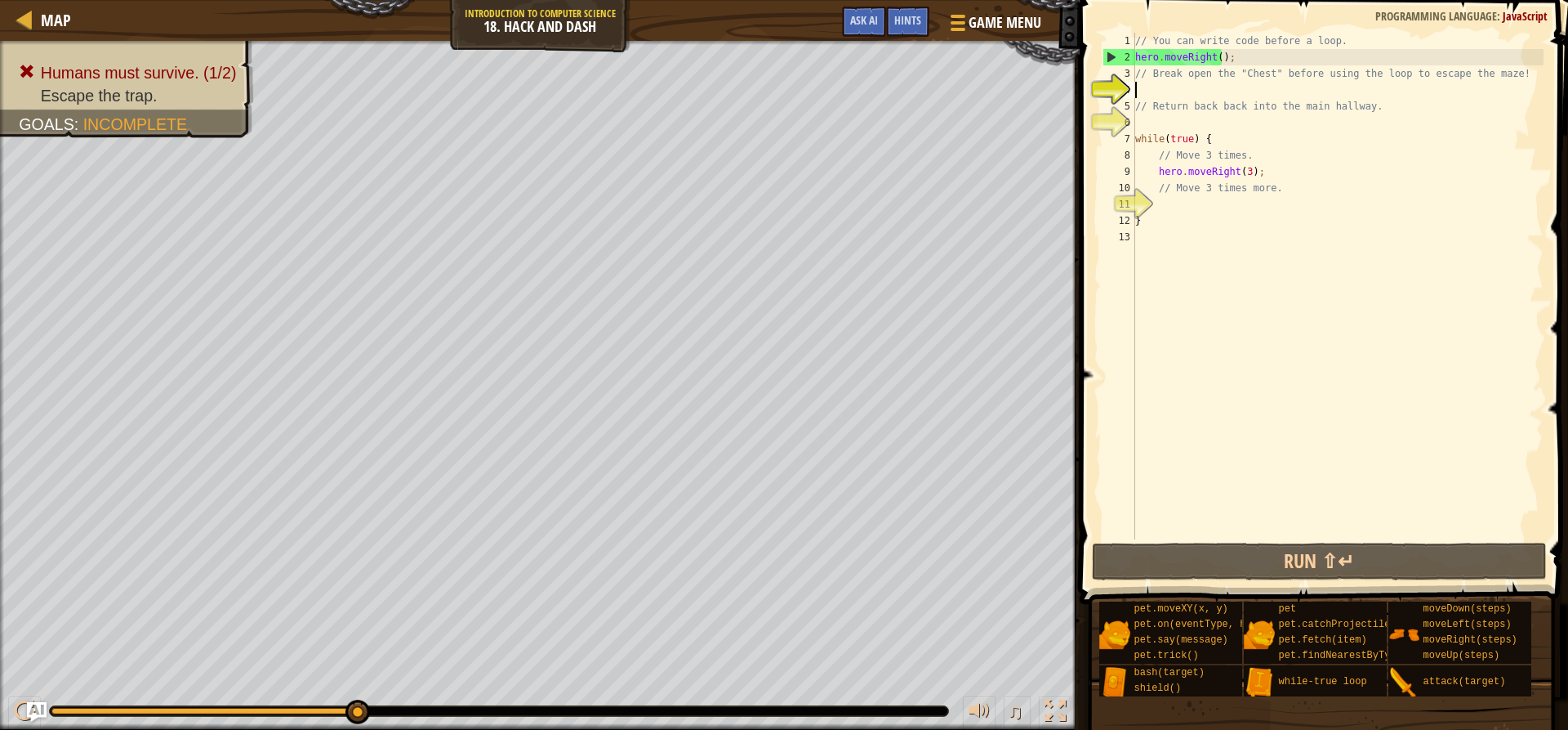
drag, startPoint x: 78, startPoint y: 713, endPoint x: 836, endPoint y: 695, distance: 758.2
click at [836, 695] on div "♫" at bounding box center [539, 706] width 1079 height 49
drag, startPoint x: 358, startPoint y: 713, endPoint x: 667, endPoint y: 704, distance: 309.1
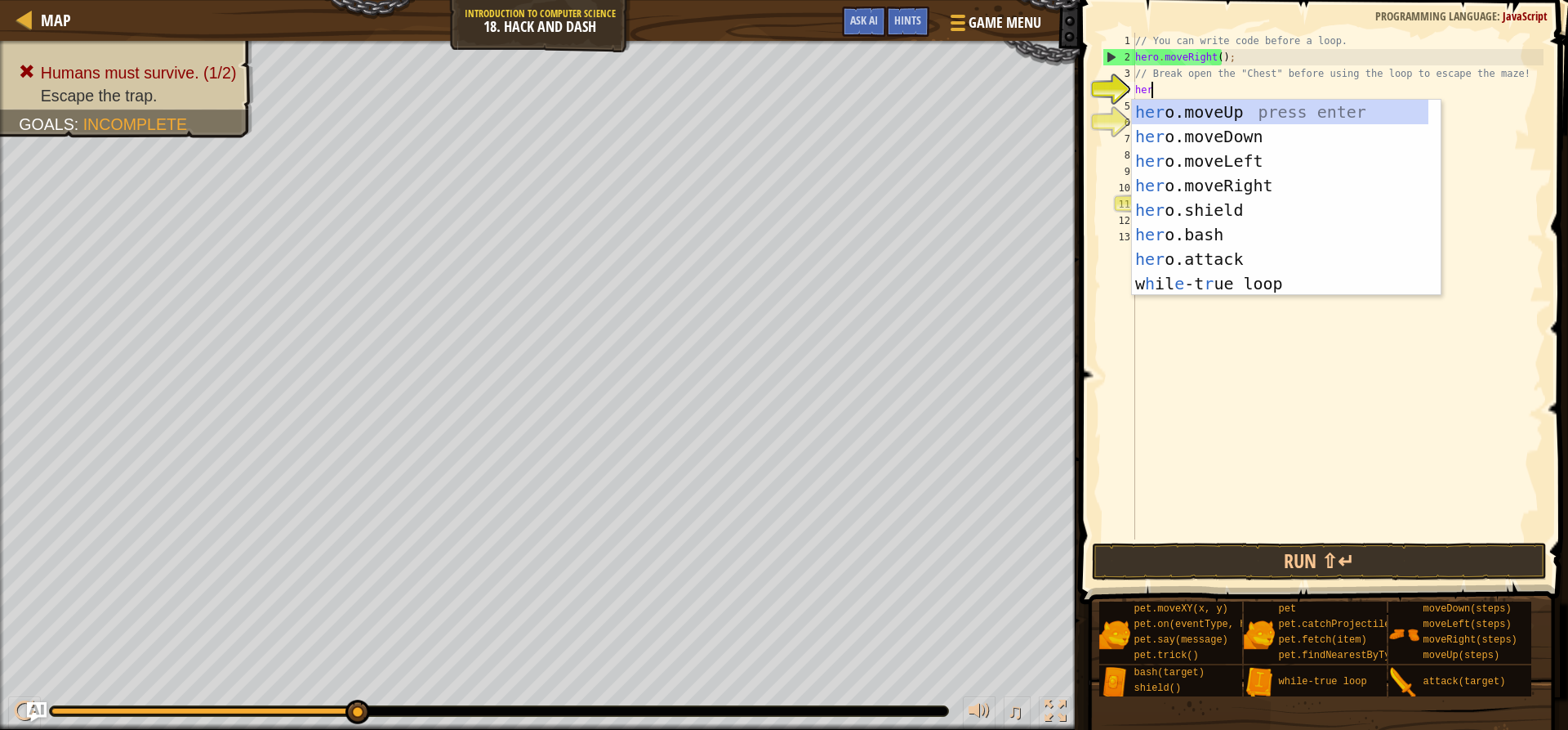
scroll to position [8, 1]
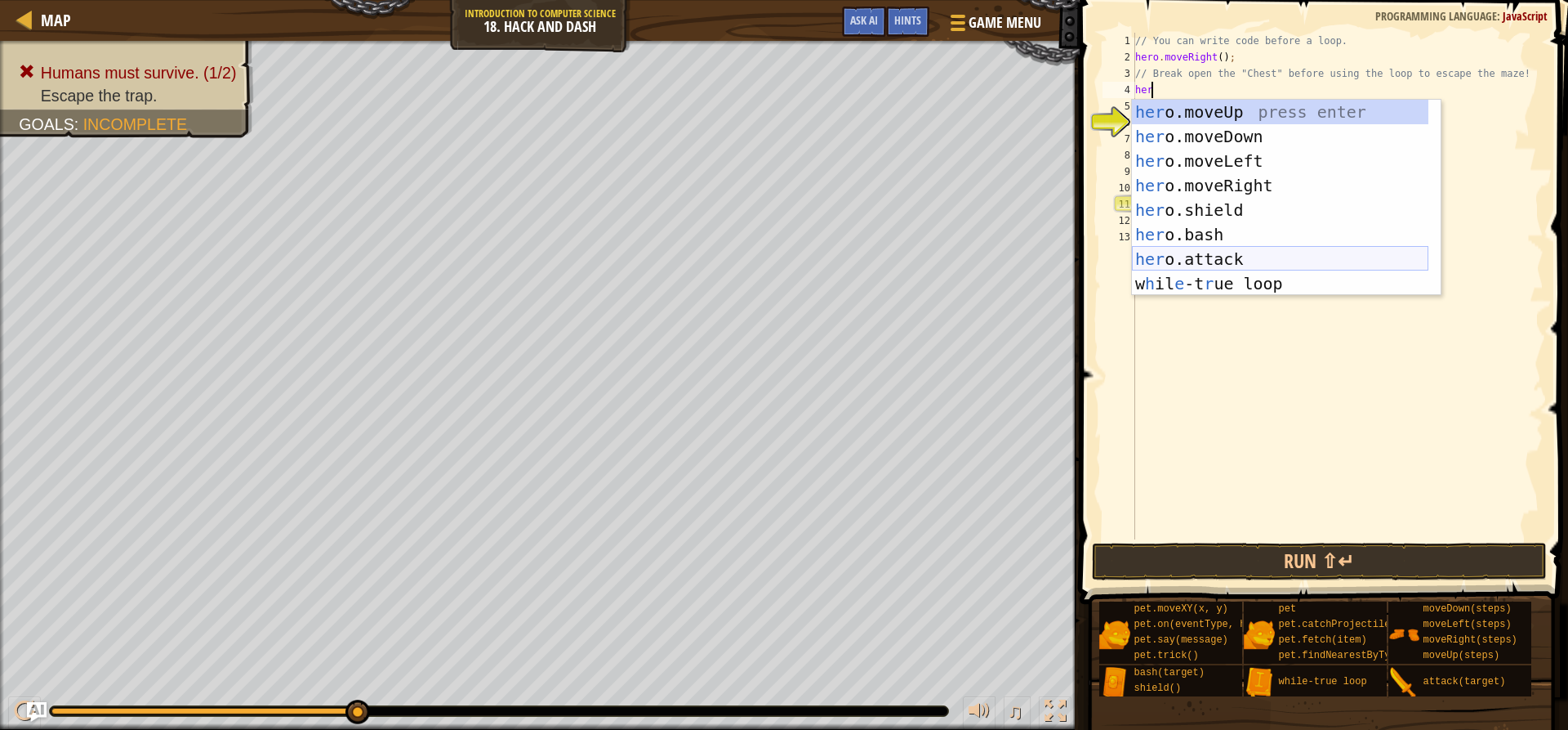
click at [1236, 261] on div "her o.moveUp press enter her o.moveDown press enter her o.moveLeft press enter …" at bounding box center [1280, 222] width 296 height 245
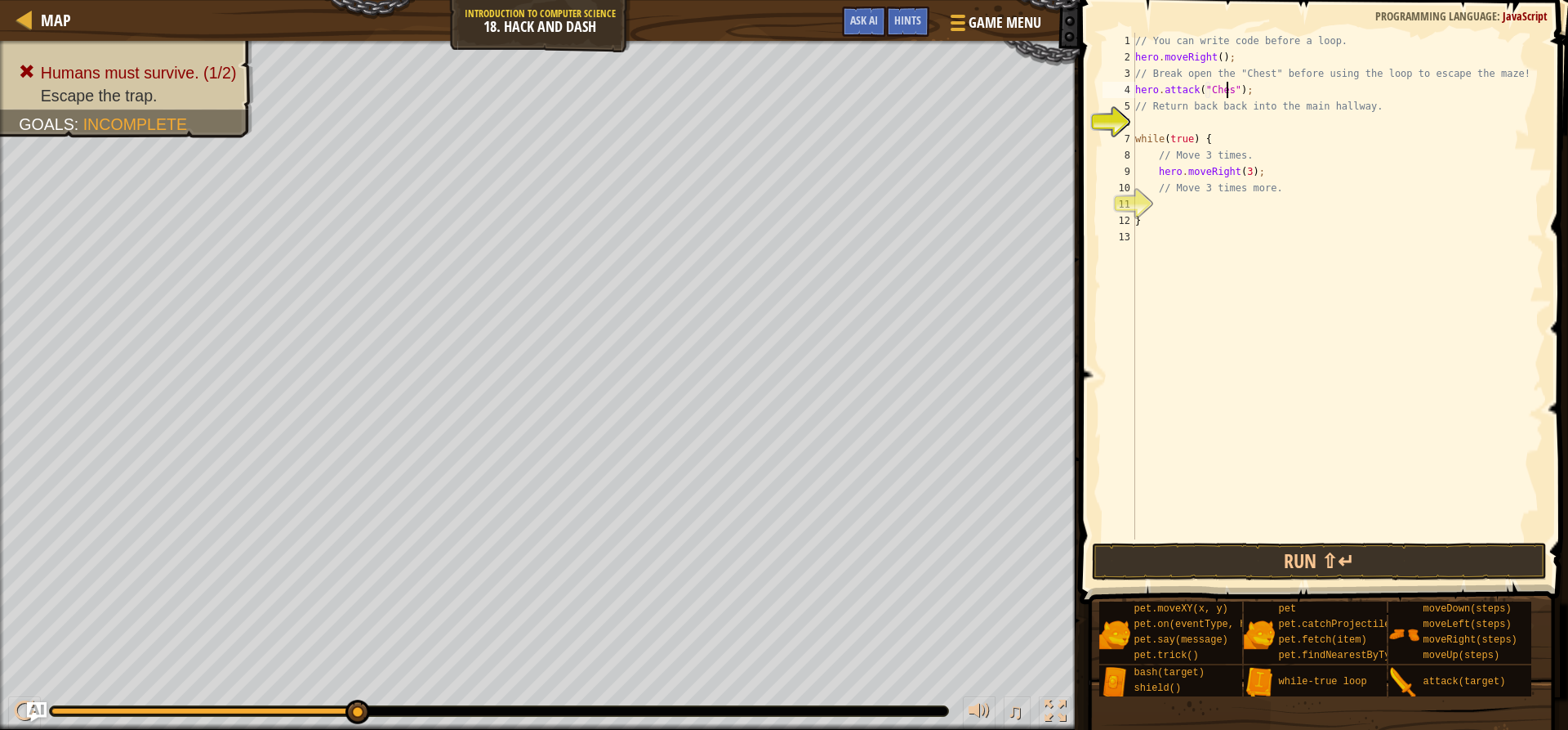
scroll to position [8, 9]
type textarea "hero.attack("Chest");"
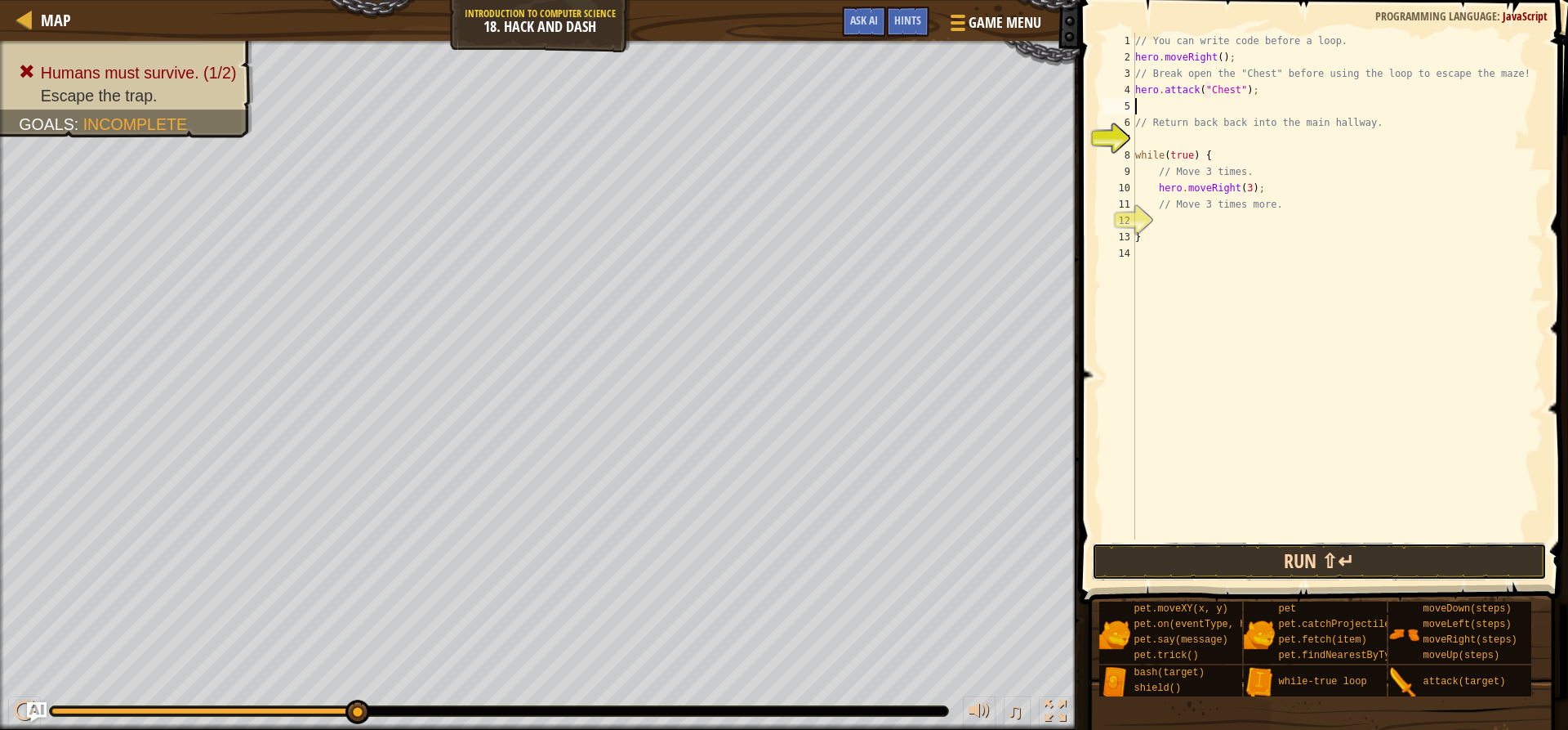
click at [1209, 554] on button "Run ⇧↵" at bounding box center [1318, 561] width 454 height 37
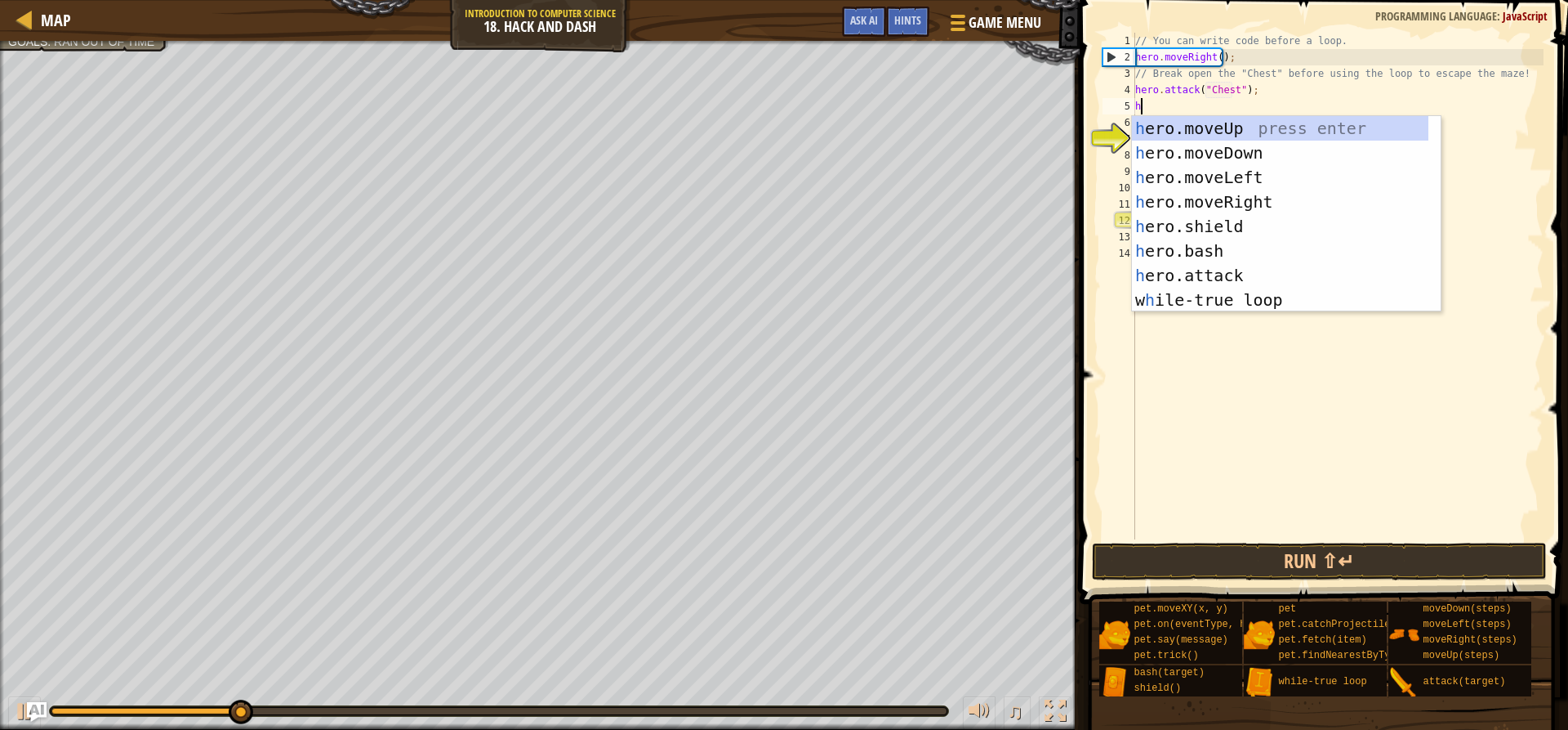
type textarea "hew"
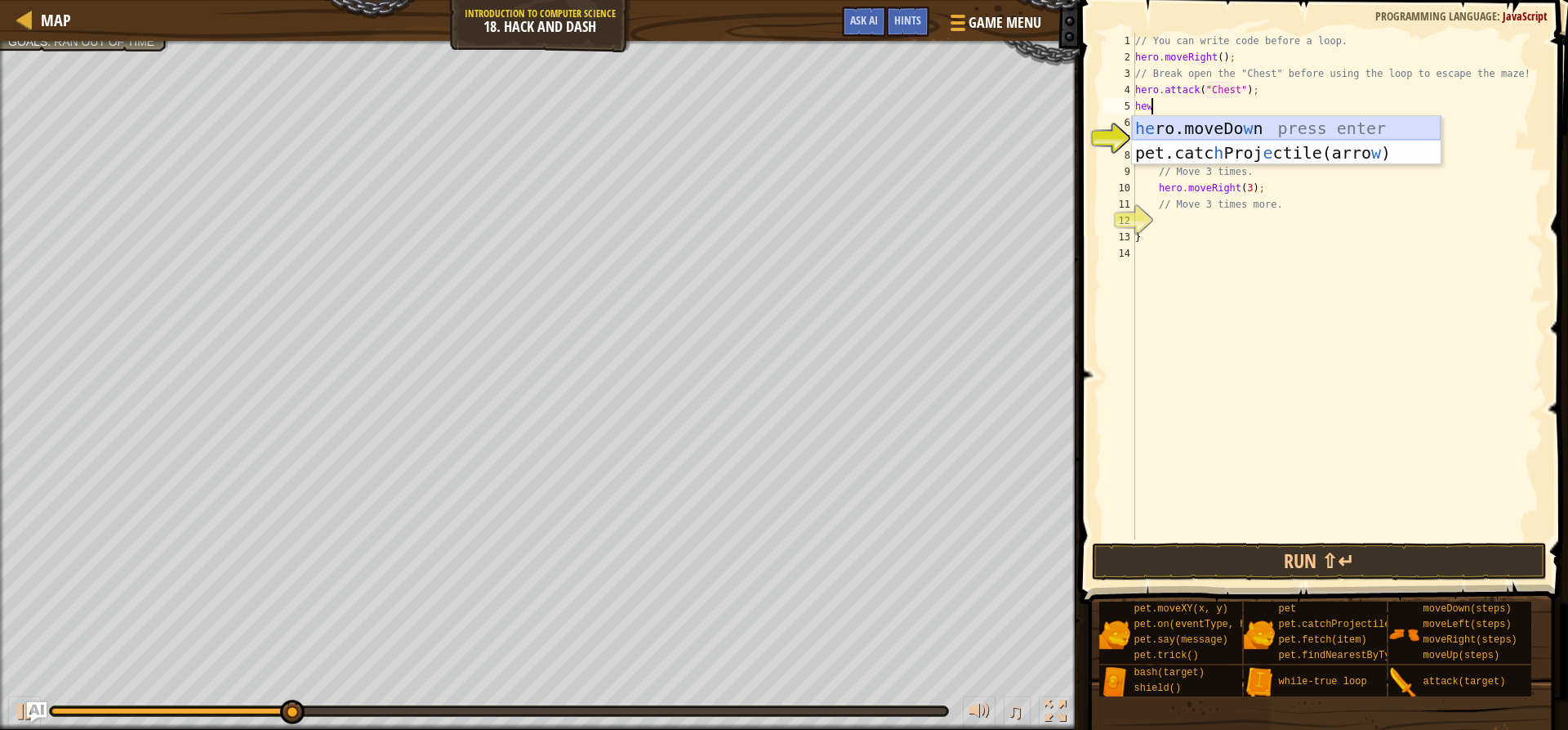
click at [1181, 127] on div "he ro.moveDo w n press enter pet.catc h Proj e ctile(arro w ) press enter" at bounding box center [1286, 165] width 309 height 99
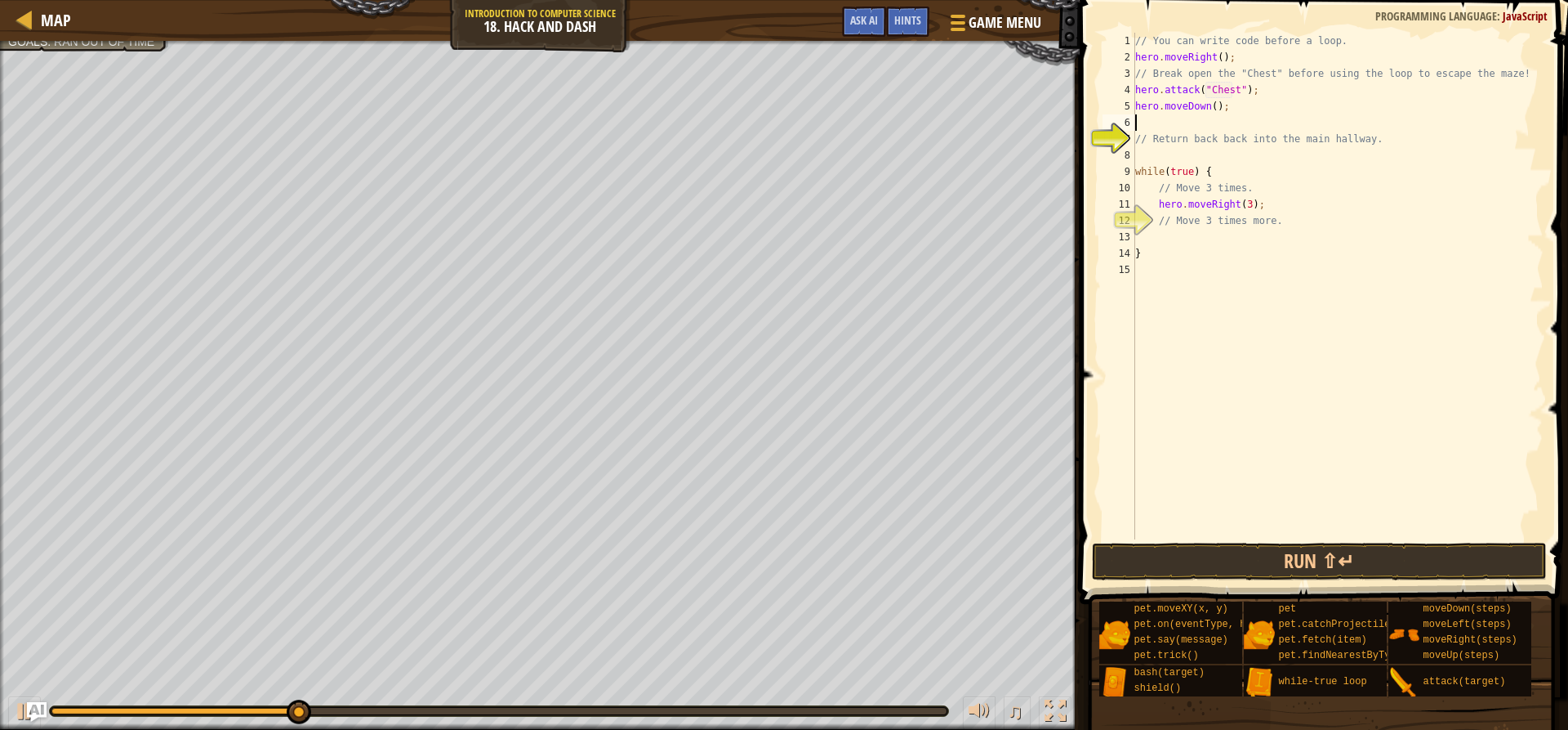
scroll to position [8, 0]
click at [1180, 230] on div "// You can write code before a loop. hero . moveRight ( ) ; // Break open the "…" at bounding box center [1338, 302] width 412 height 540
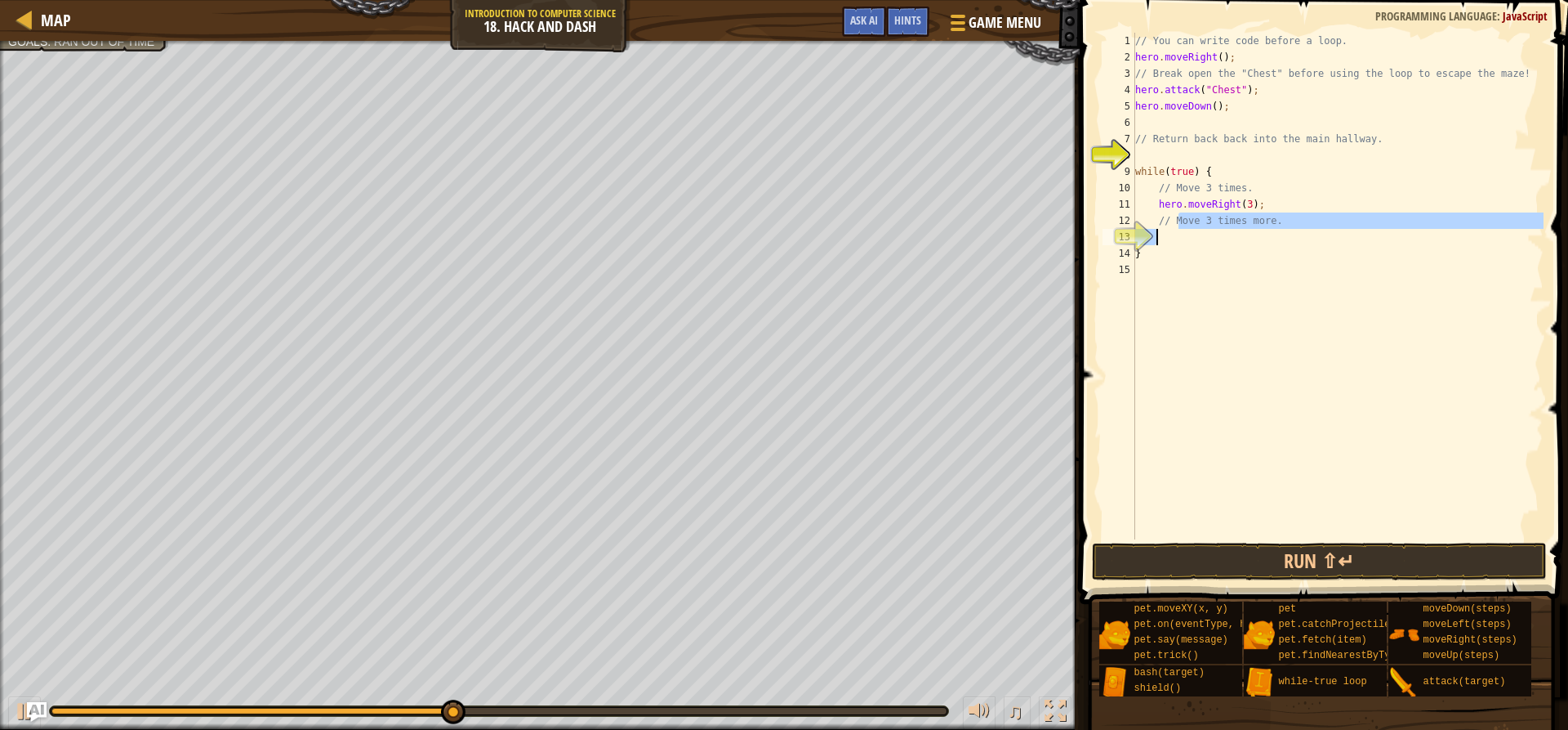
type textarea "// Move 3 times more."
click at [1163, 243] on div "// You can write code before a loop. hero . moveRight ( ) ; // Break open the "…" at bounding box center [1338, 286] width 412 height 507
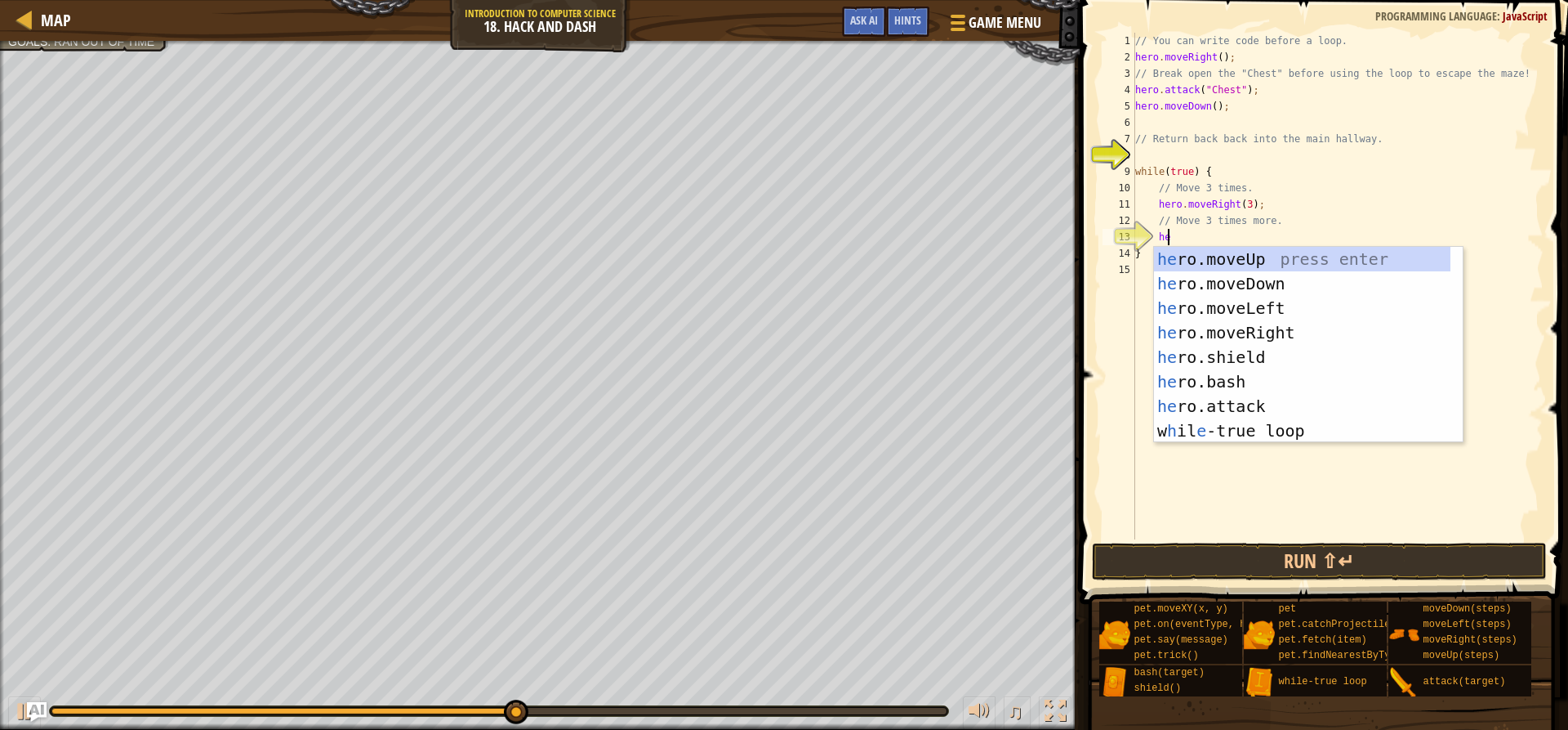
type textarea "her"
click at [1230, 289] on div "her o.moveUp press enter her o.moveDown press enter her o.moveLeft press enter …" at bounding box center [1302, 369] width 296 height 245
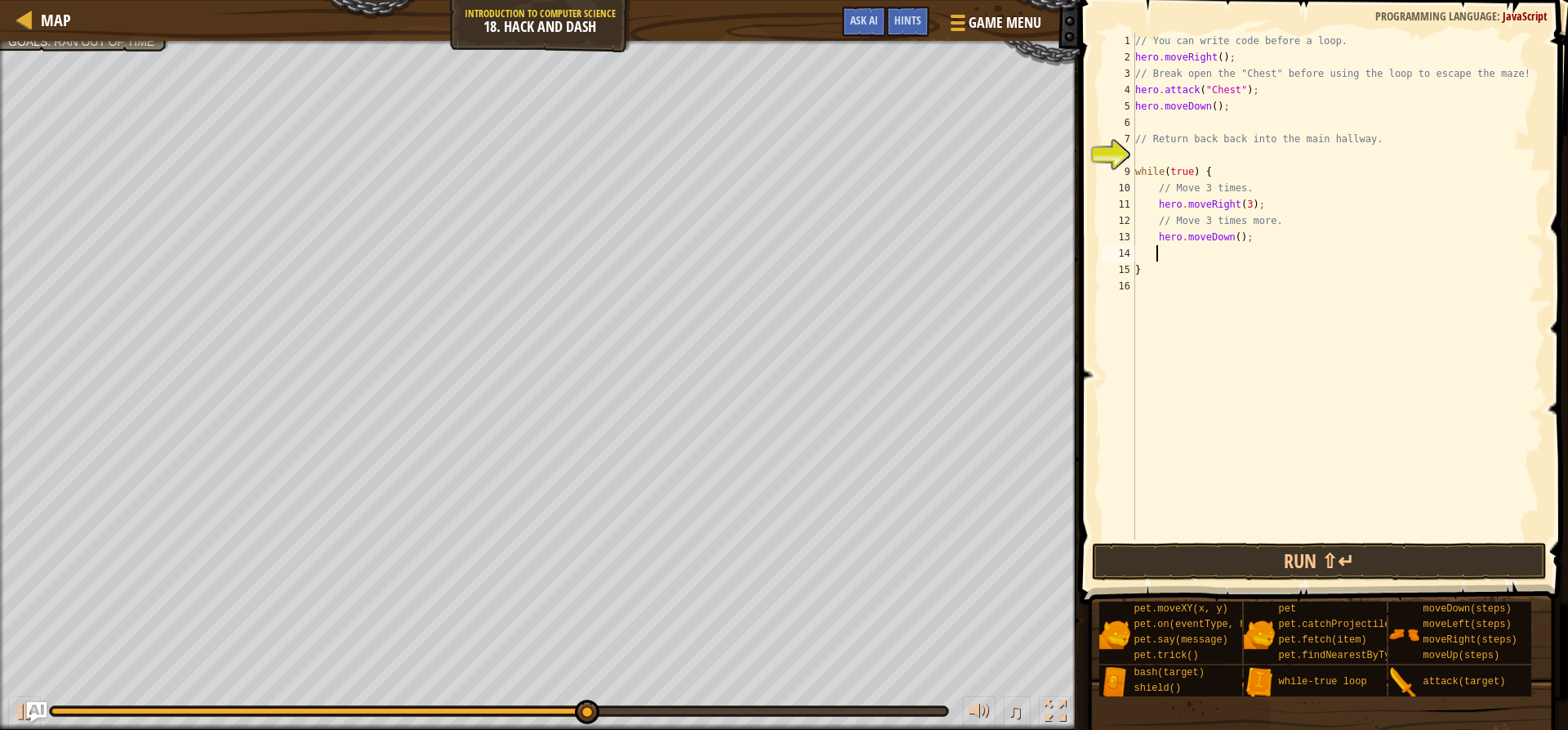
scroll to position [8, 1]
click at [1233, 235] on div "// You can write code before a loop. hero . moveRight ( ) ; // Break open the "…" at bounding box center [1338, 302] width 412 height 540
type textarea "hero.moveDown(3);"
click at [1275, 323] on div "// You can write code before a loop. hero . moveRight ( ) ; // Break open the "…" at bounding box center [1338, 302] width 412 height 540
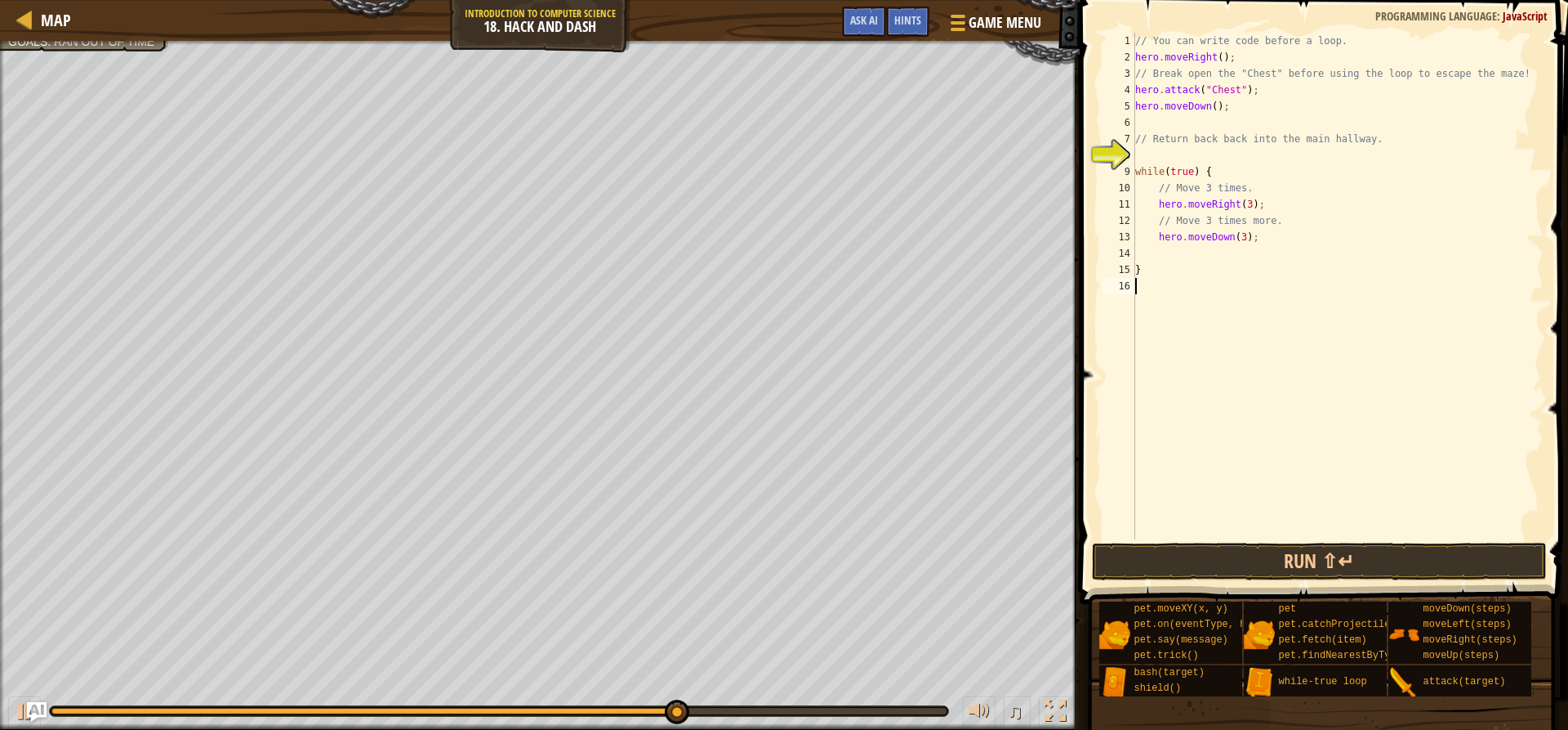
scroll to position [8, 0]
click at [1252, 567] on button "Run ⇧↵" at bounding box center [1318, 561] width 454 height 37
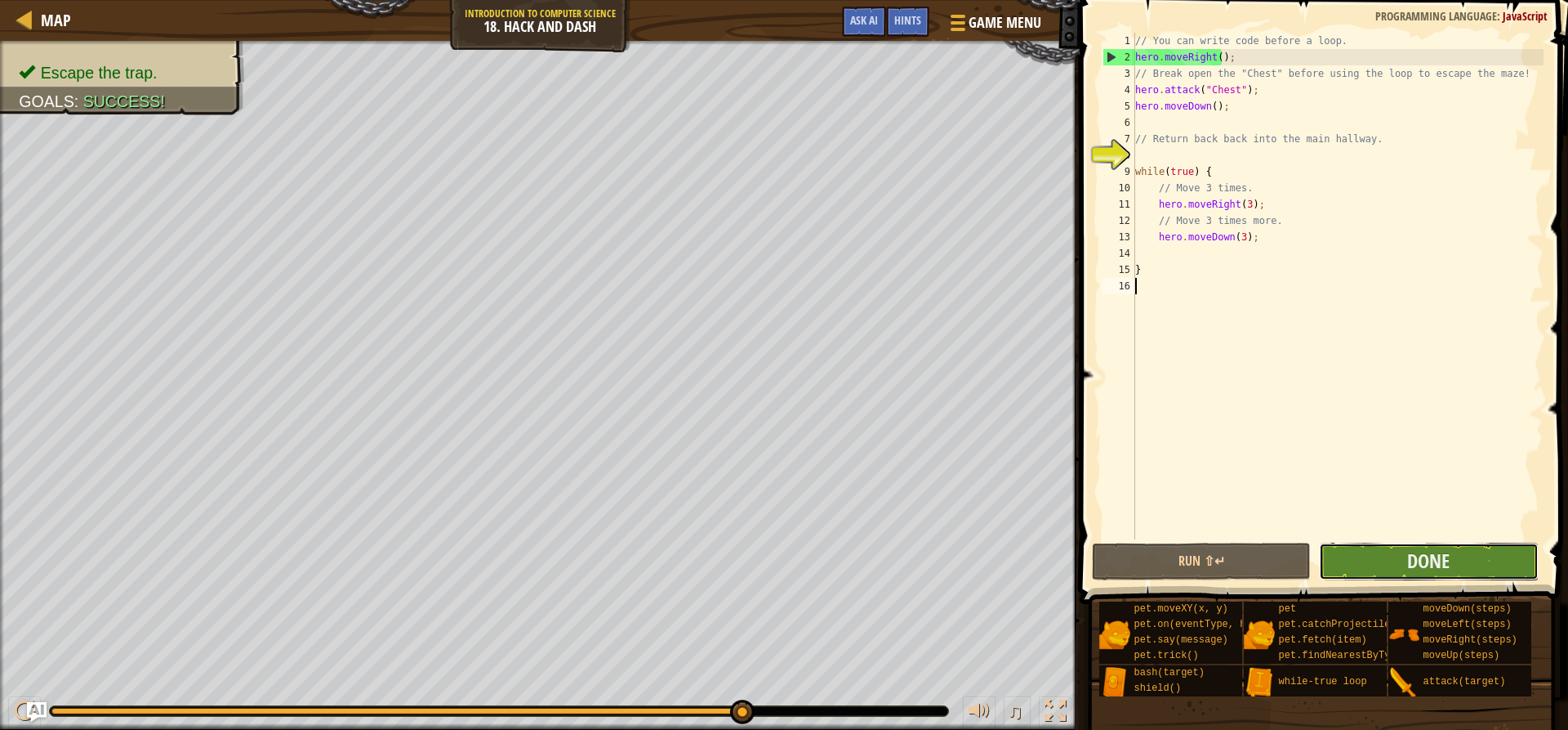
drag, startPoint x: 1380, startPoint y: 551, endPoint x: 1365, endPoint y: 555, distance: 15.5
click at [1365, 555] on button "Done" at bounding box center [1428, 561] width 219 height 37
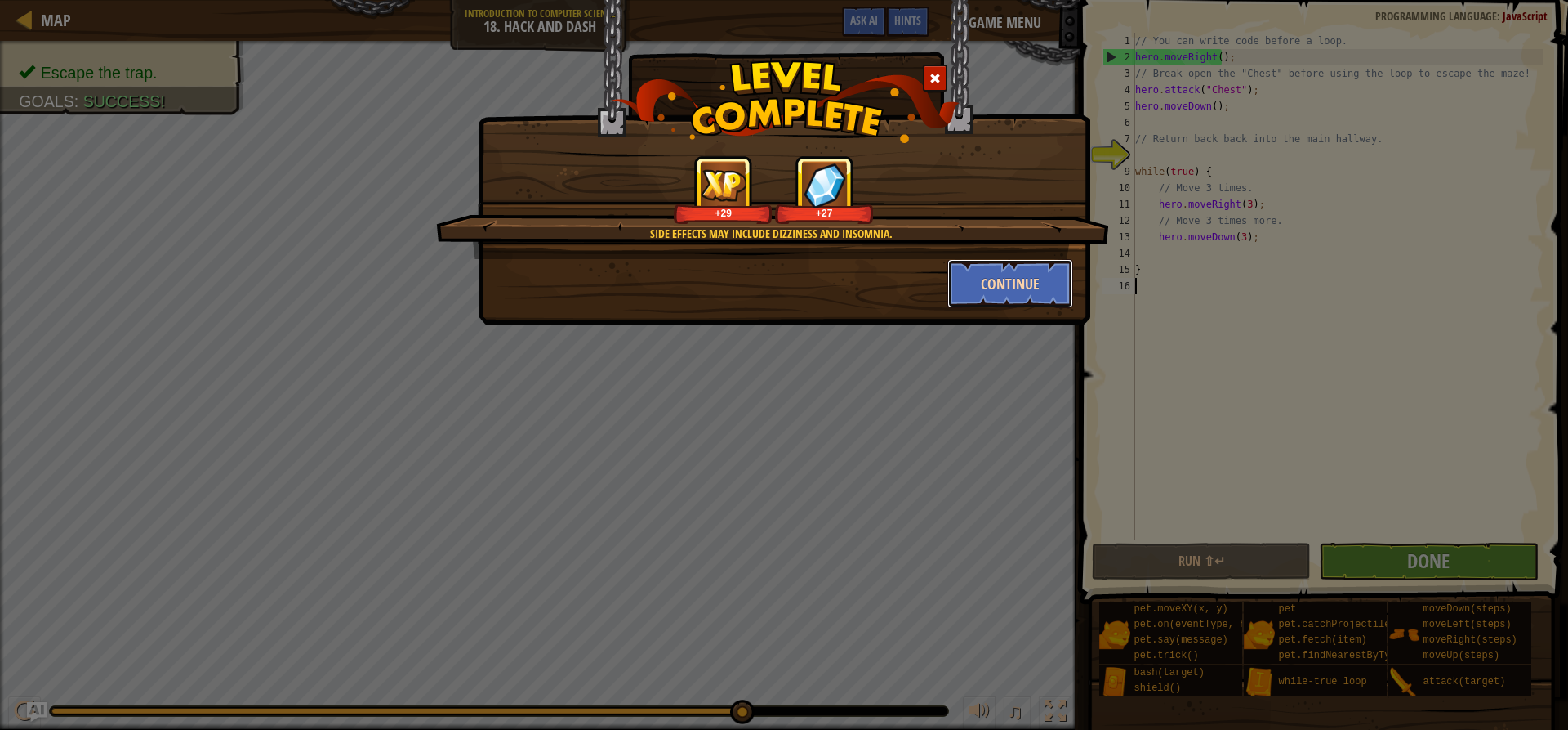
click at [1034, 280] on button "Continue" at bounding box center [1011, 283] width 126 height 49
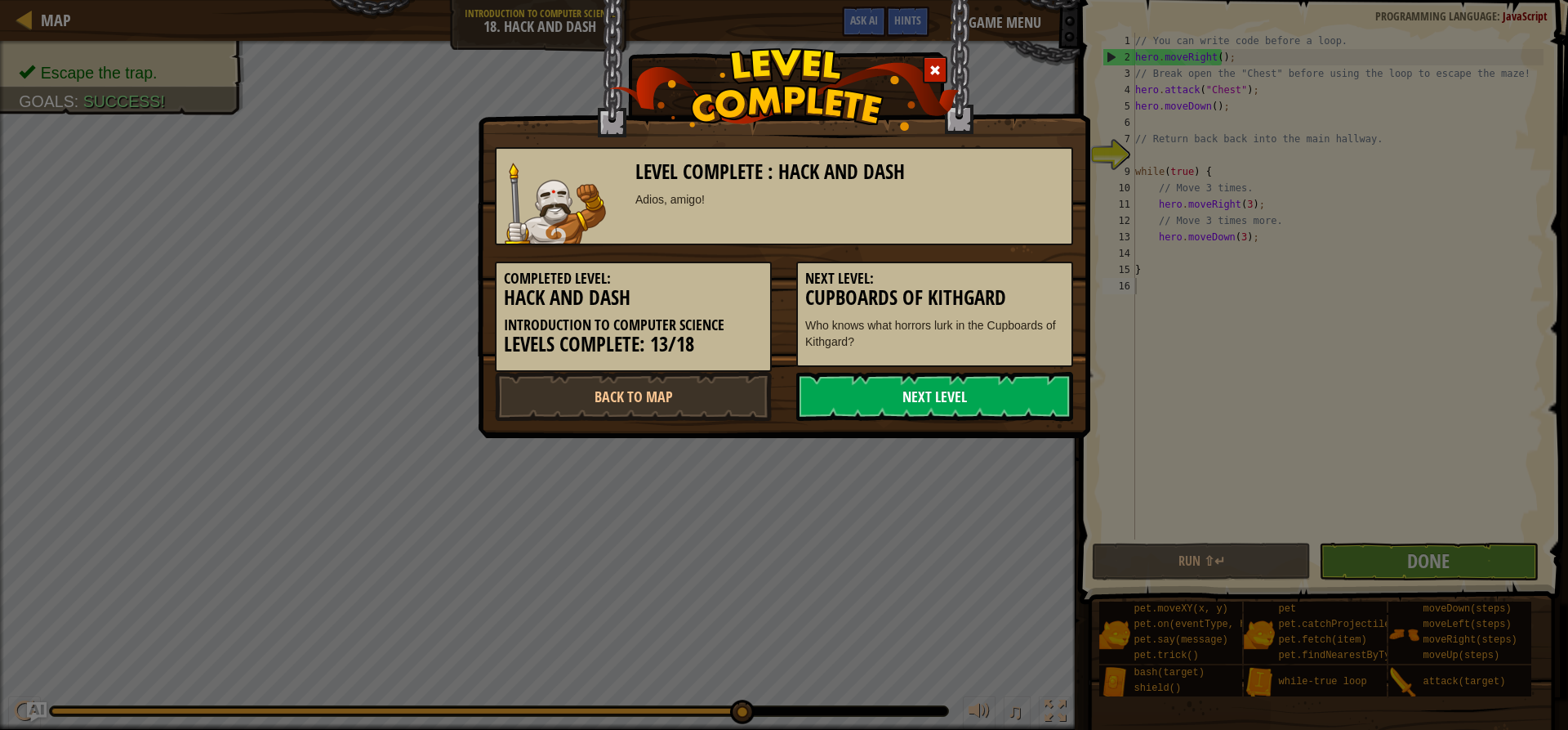
click at [1042, 398] on link "Next Level" at bounding box center [935, 396] width 277 height 49
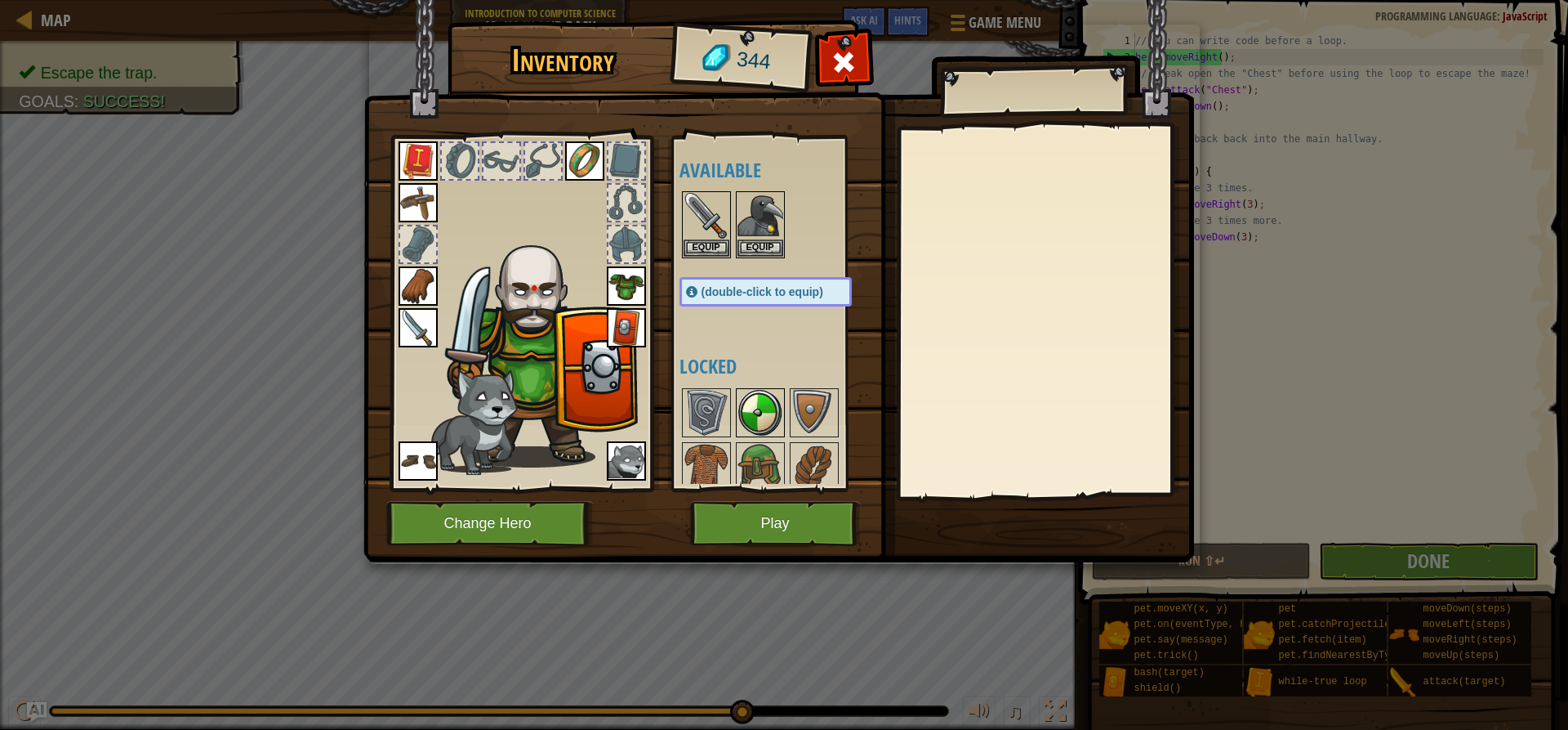
click at [750, 405] on img at bounding box center [760, 413] width 46 height 46
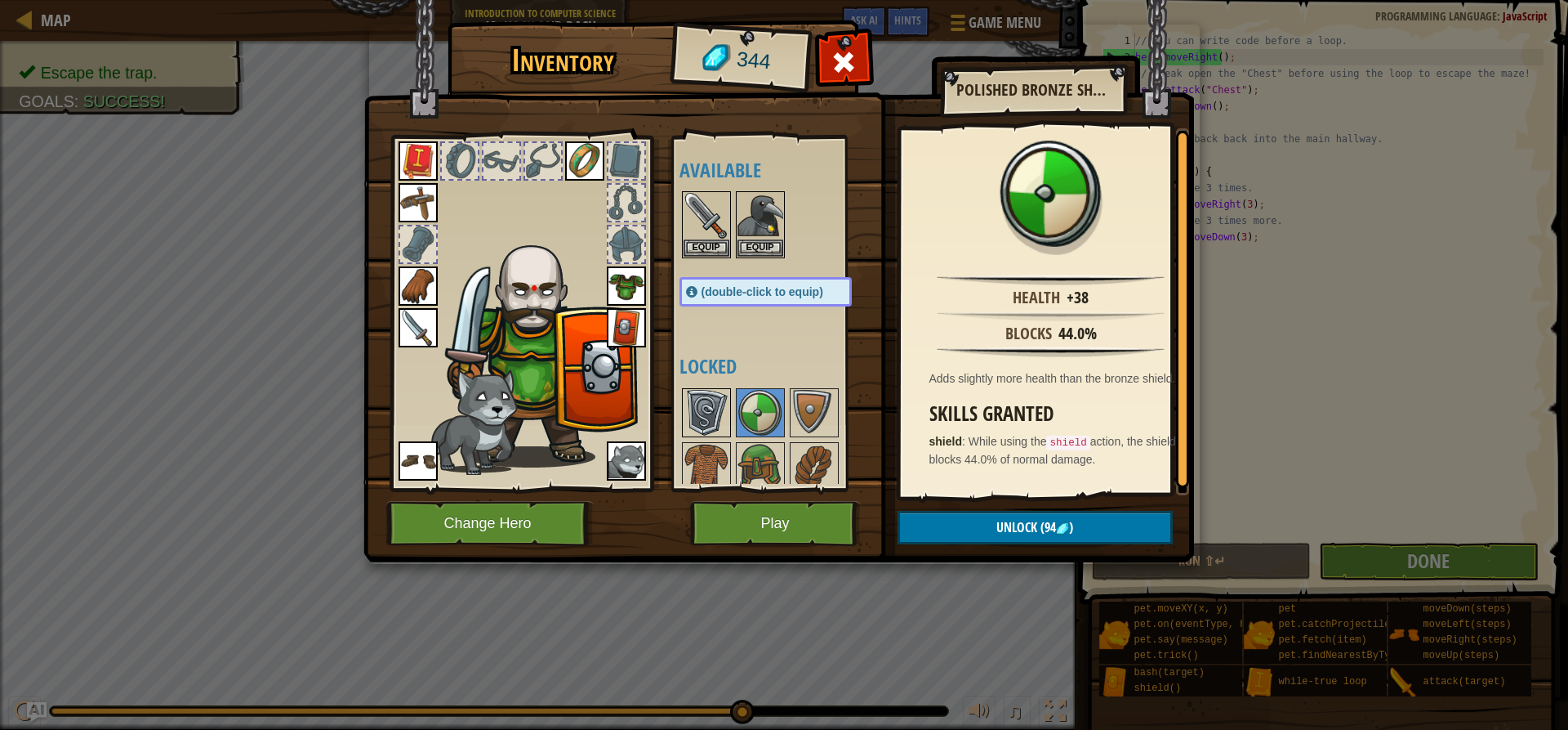
click at [714, 407] on img at bounding box center [707, 413] width 46 height 46
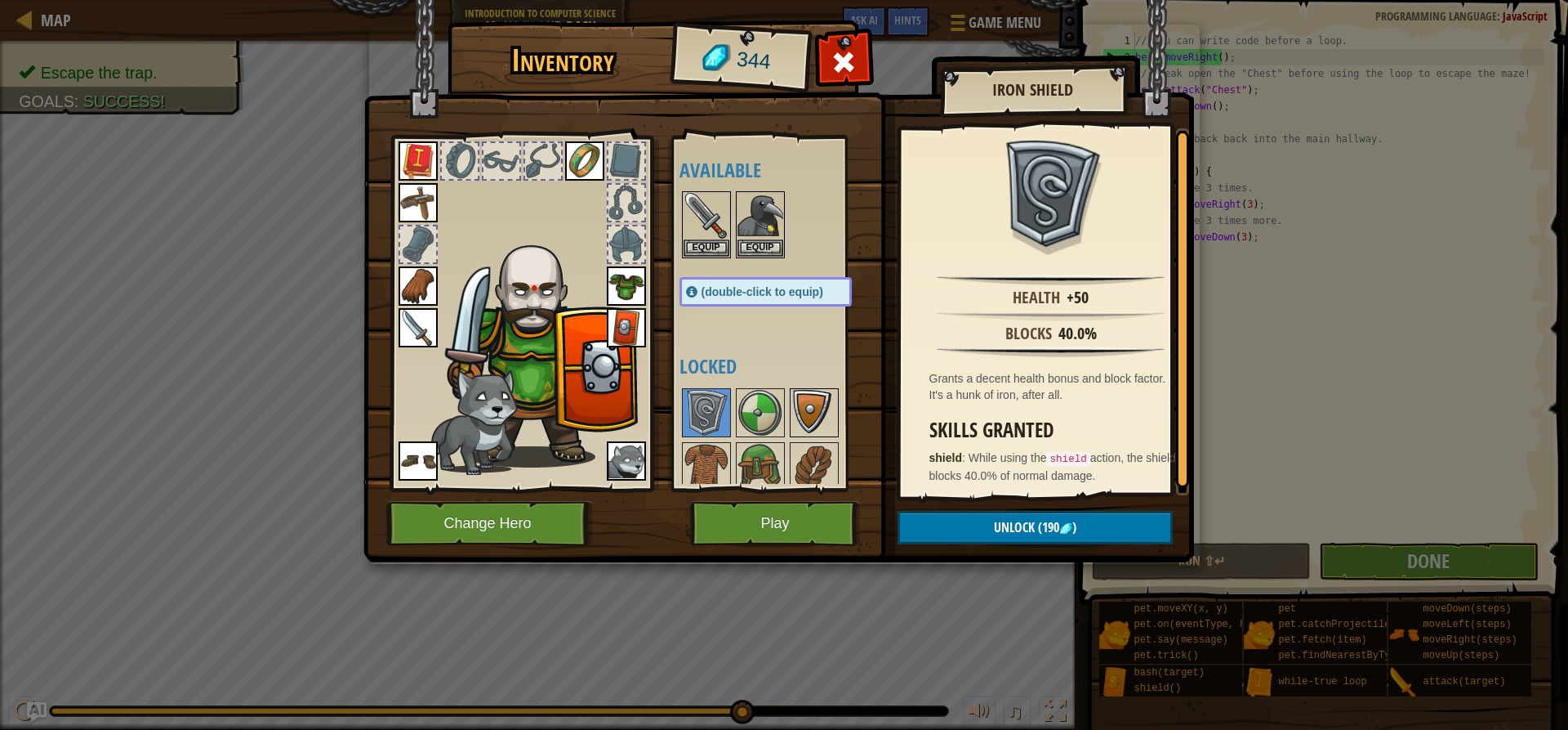
click at [803, 409] on img at bounding box center [815, 413] width 46 height 46
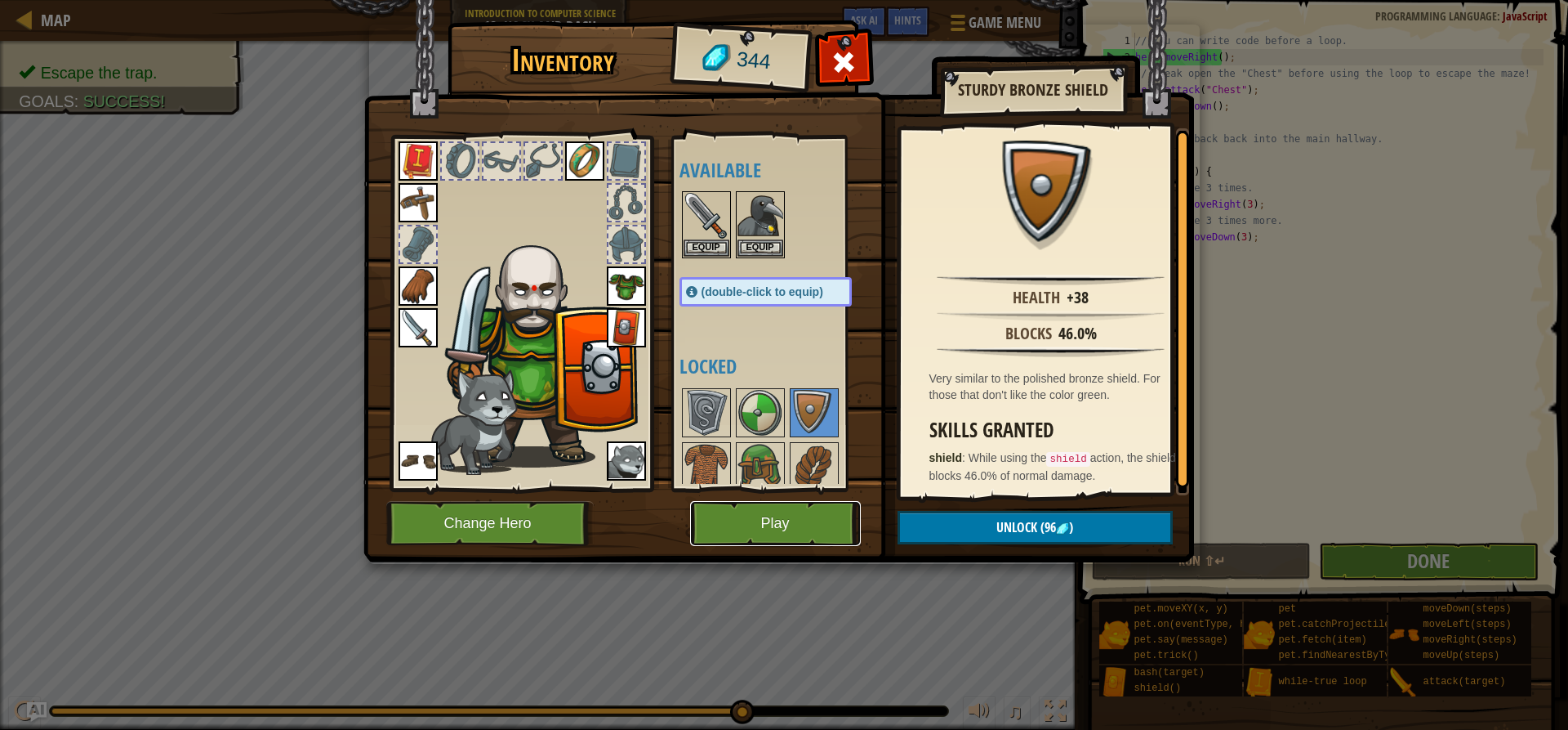
click at [779, 523] on button "Play" at bounding box center [775, 523] width 171 height 45
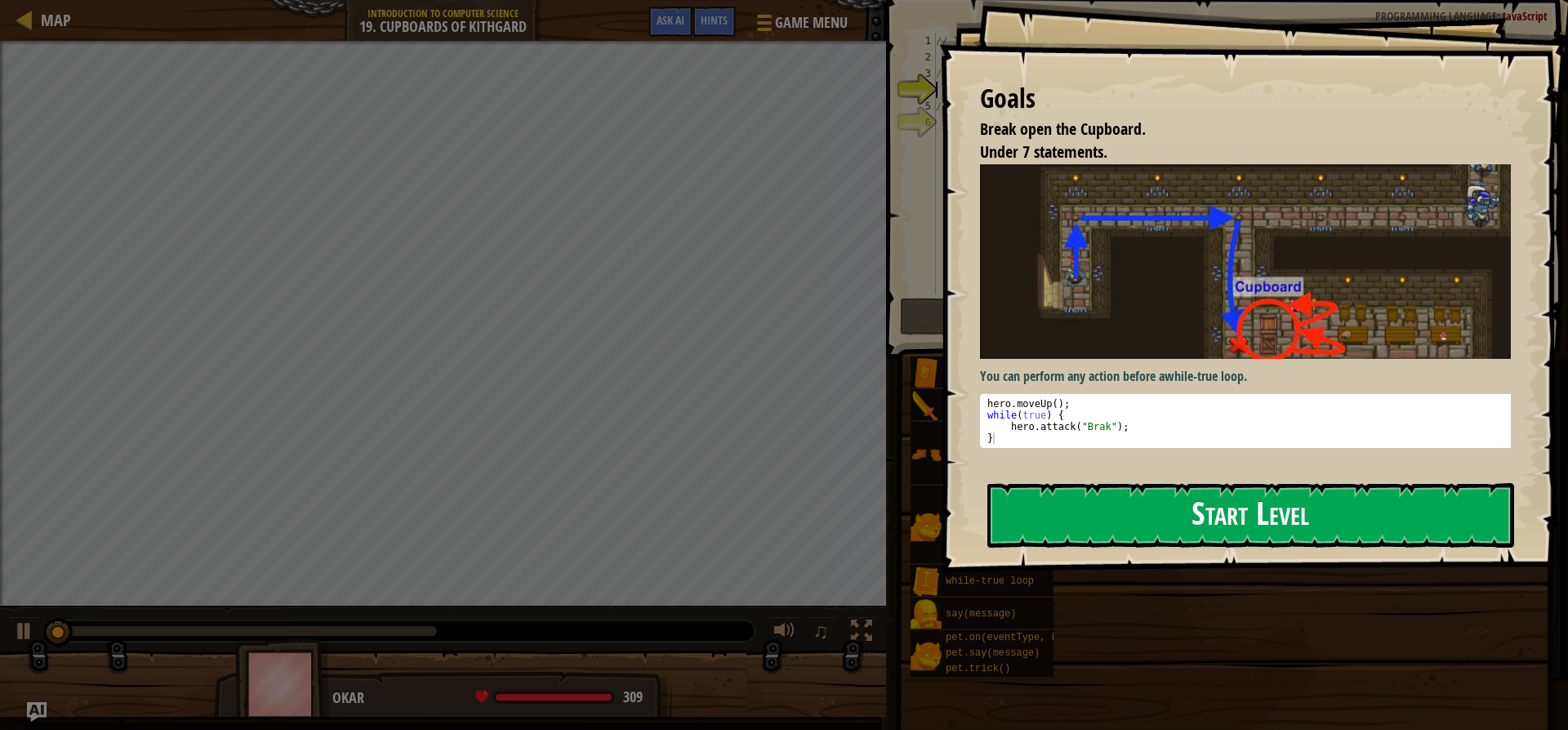
click at [1175, 517] on button "Start Level" at bounding box center [1251, 515] width 527 height 64
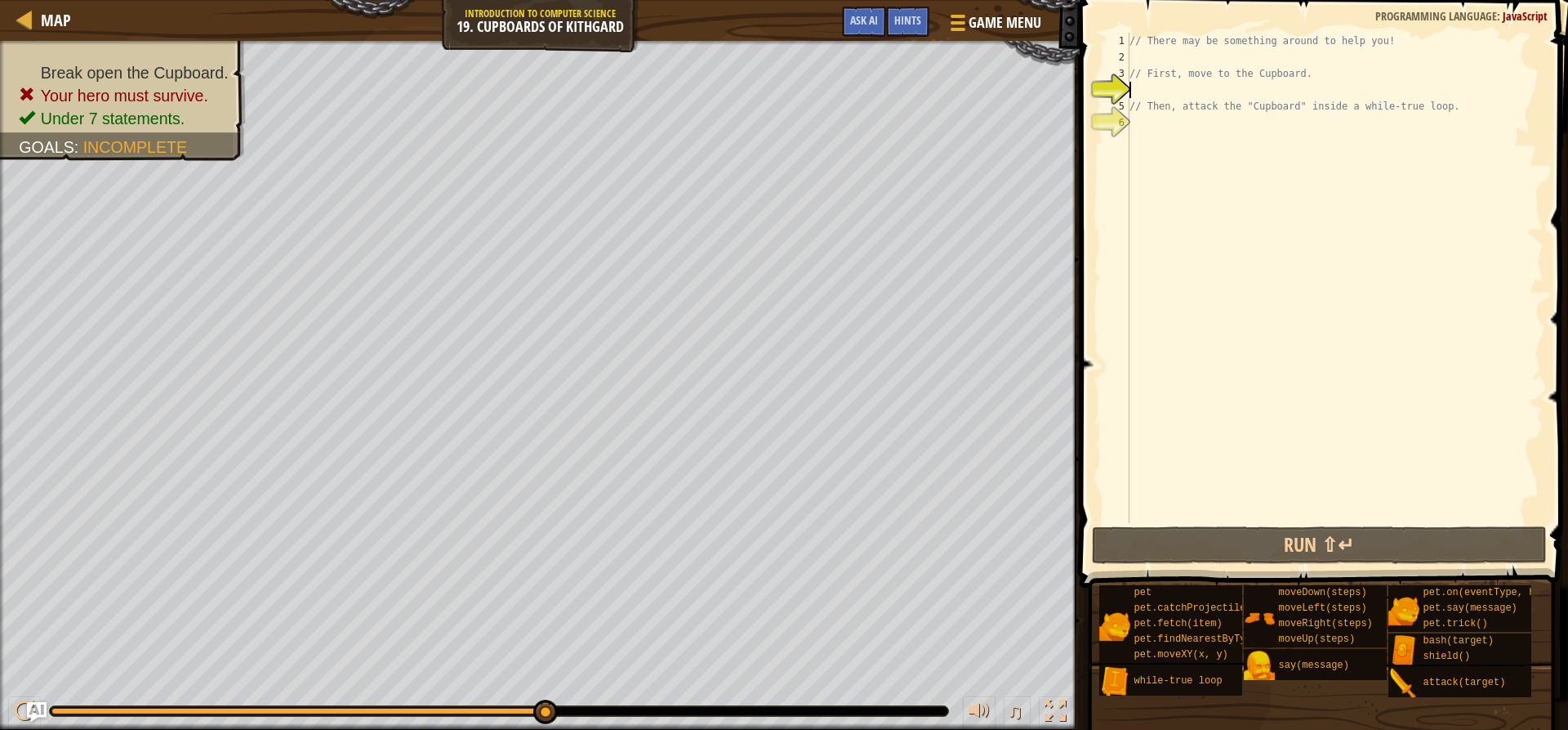
scroll to position [8, 0]
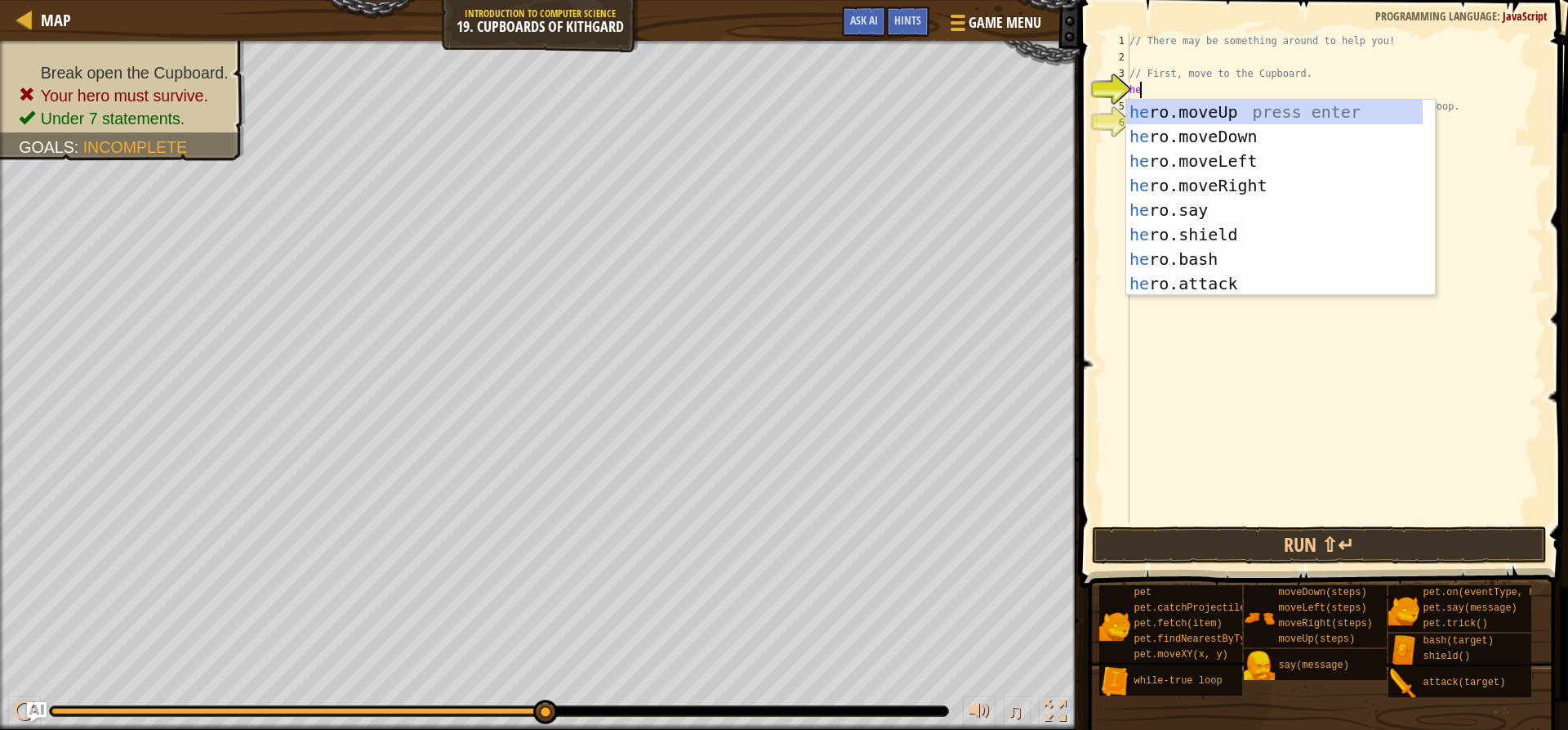
type textarea "her"
click at [1245, 109] on div "her o.moveUp press enter her o.moveDown press enter her o.moveLeft press enter …" at bounding box center [1274, 222] width 296 height 245
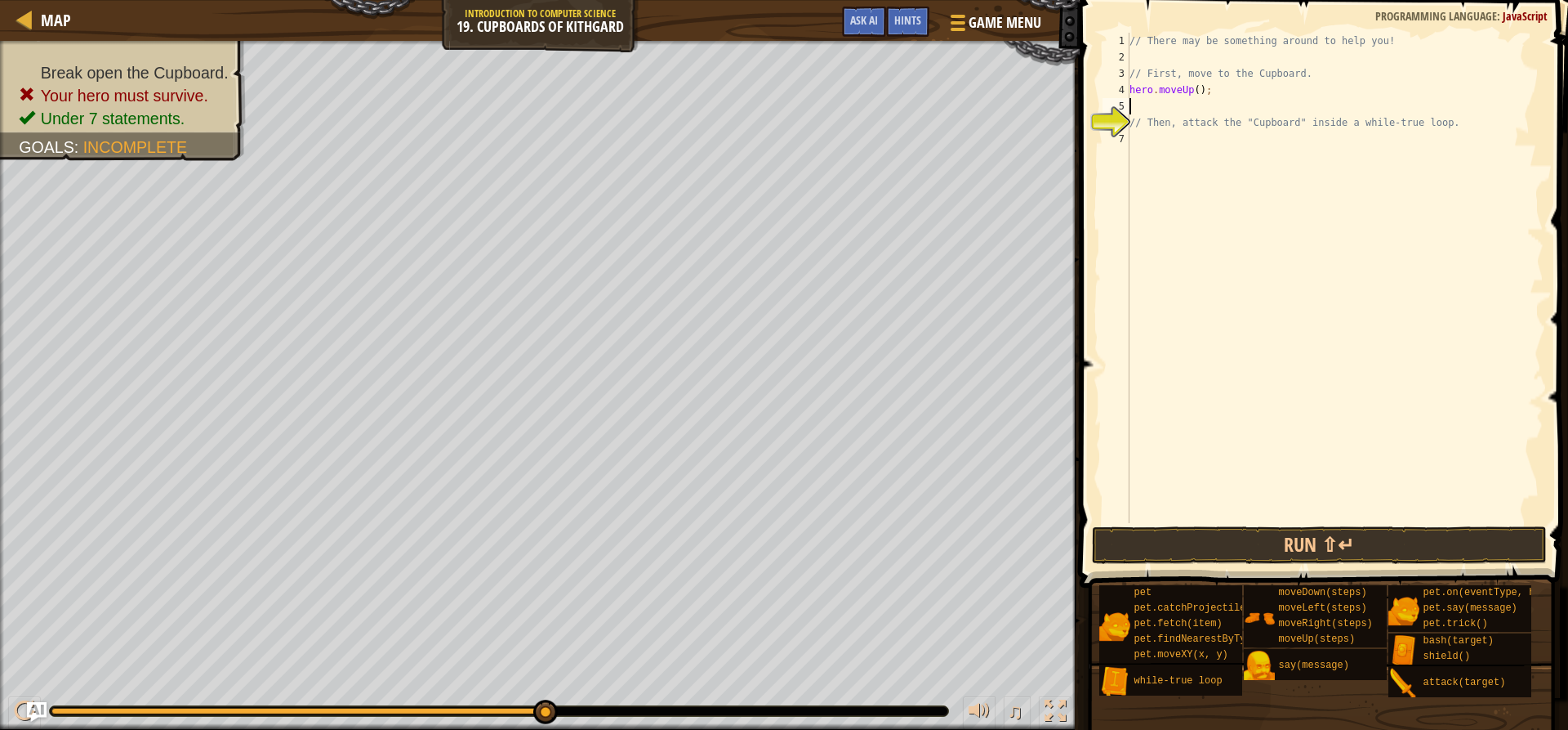
scroll to position [8, 0]
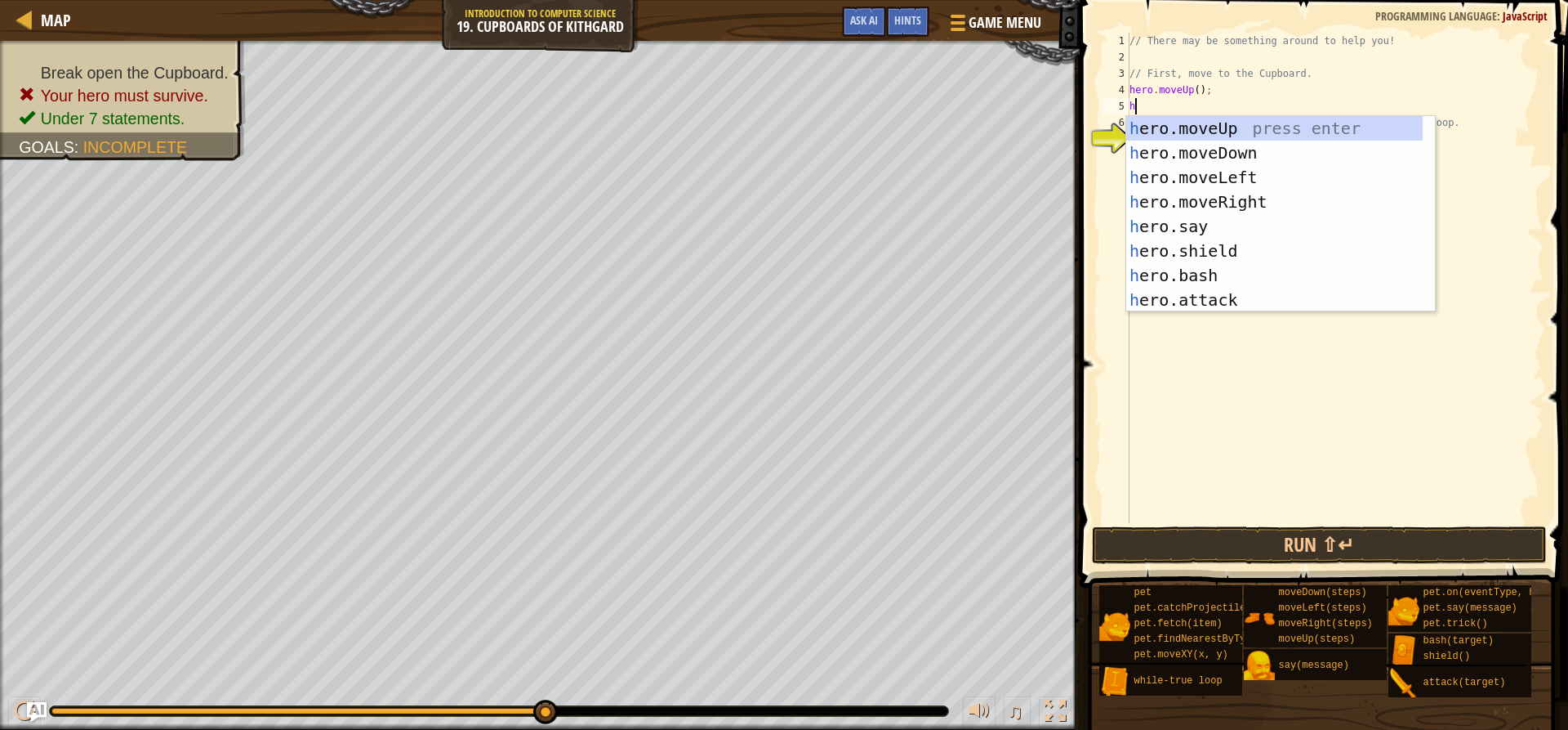
type textarea "her"
click at [1179, 204] on div "her o.moveUp press enter her o.moveDown press enter her o.moveLeft press enter …" at bounding box center [1274, 238] width 296 height 245
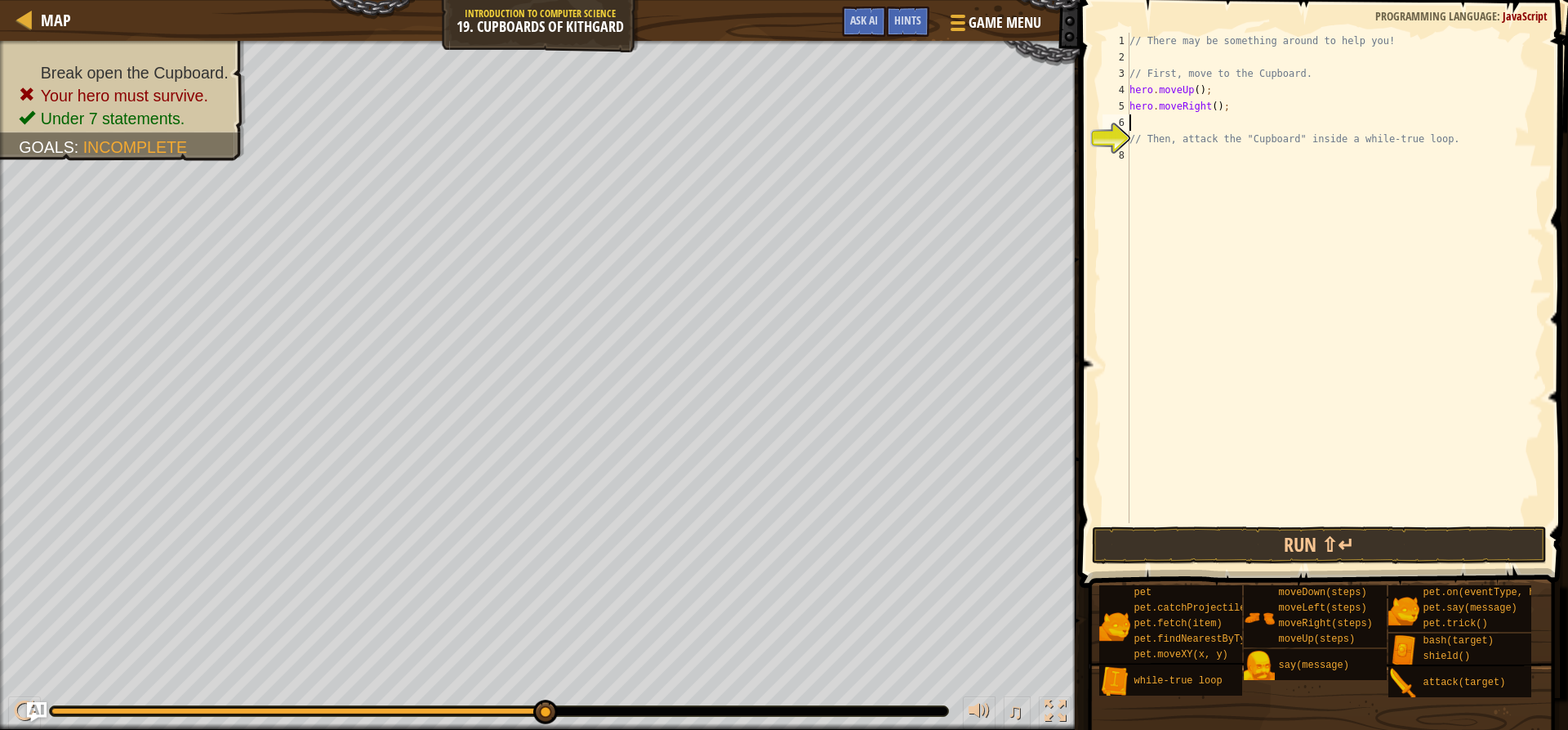
scroll to position [8, 0]
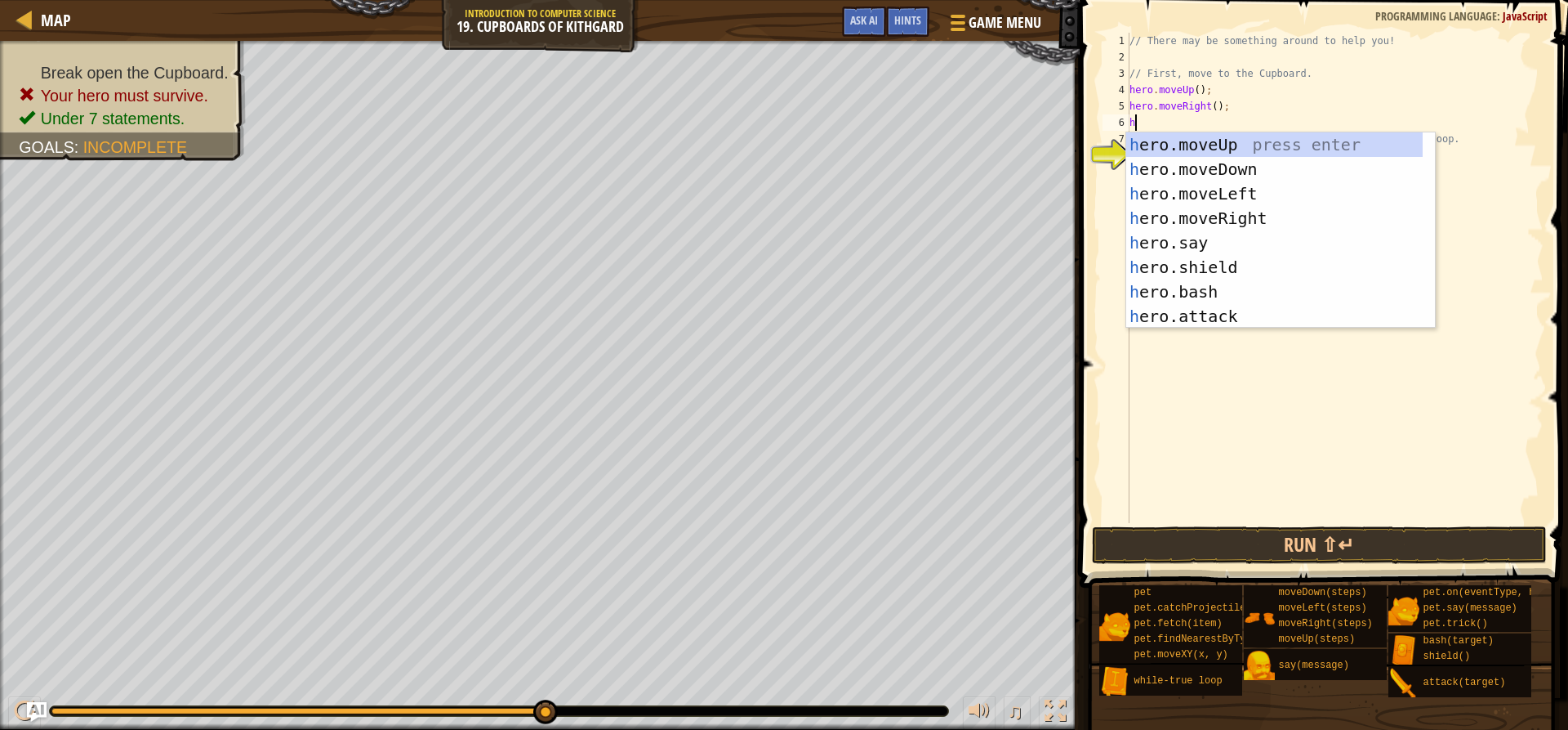
type textarea "her"
click at [1212, 171] on div "her o.moveUp press enter her o.moveDown press enter her o.moveLeft press enter …" at bounding box center [1274, 254] width 296 height 245
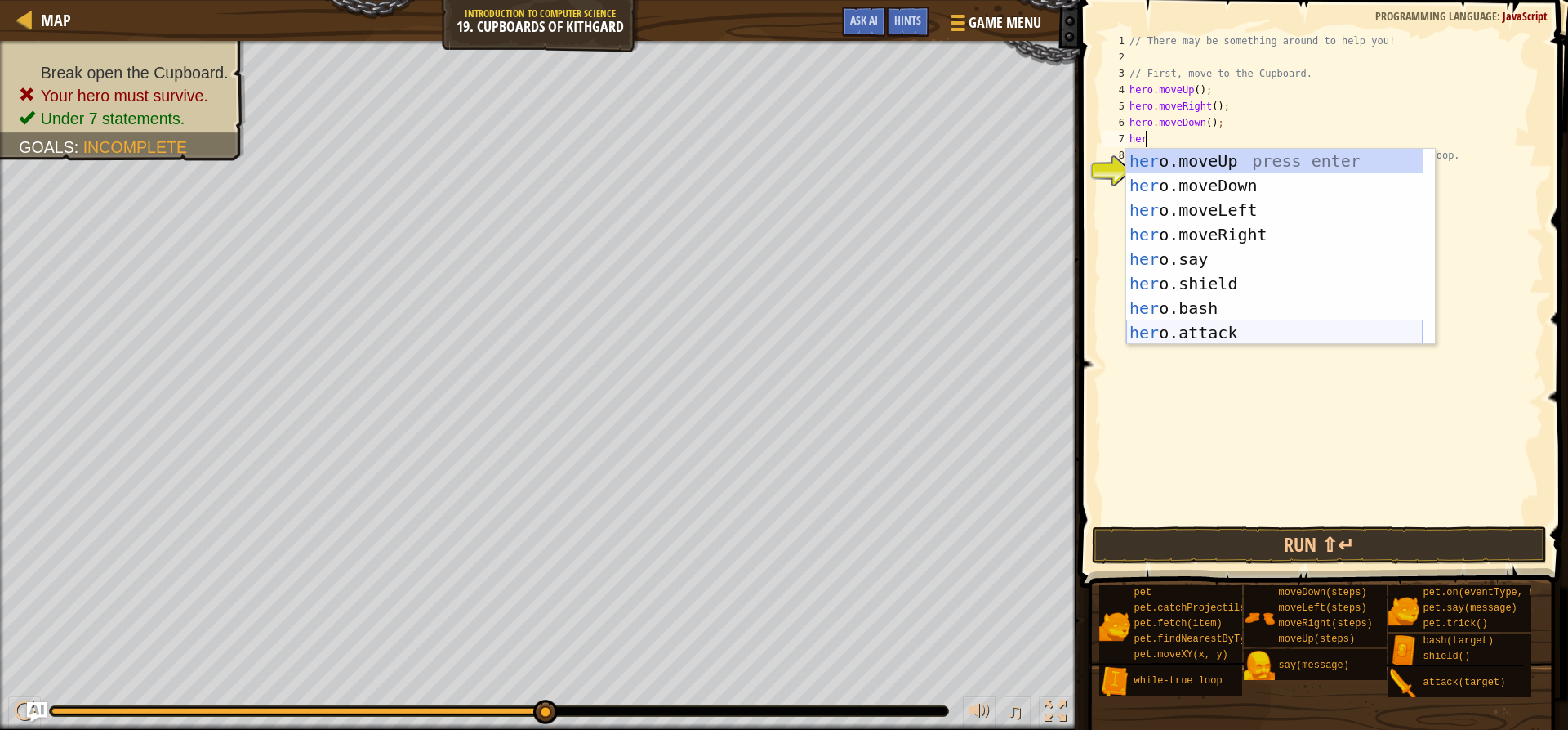
click at [1211, 336] on div "her o.moveUp press enter her o.moveDown press enter her o.moveLeft press enter …" at bounding box center [1274, 271] width 296 height 245
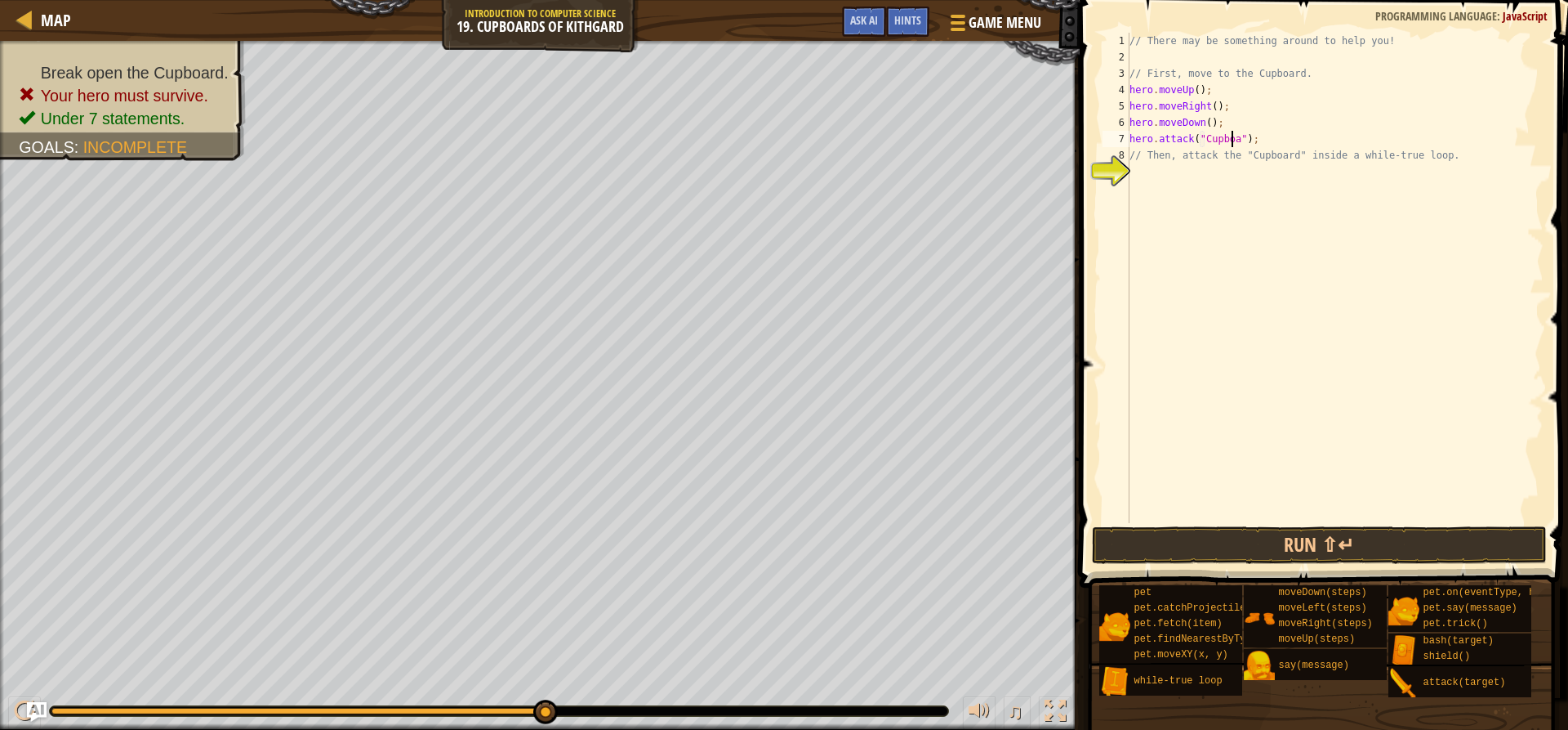
scroll to position [8, 10]
type textarea "hero.attack("Cupboard");"
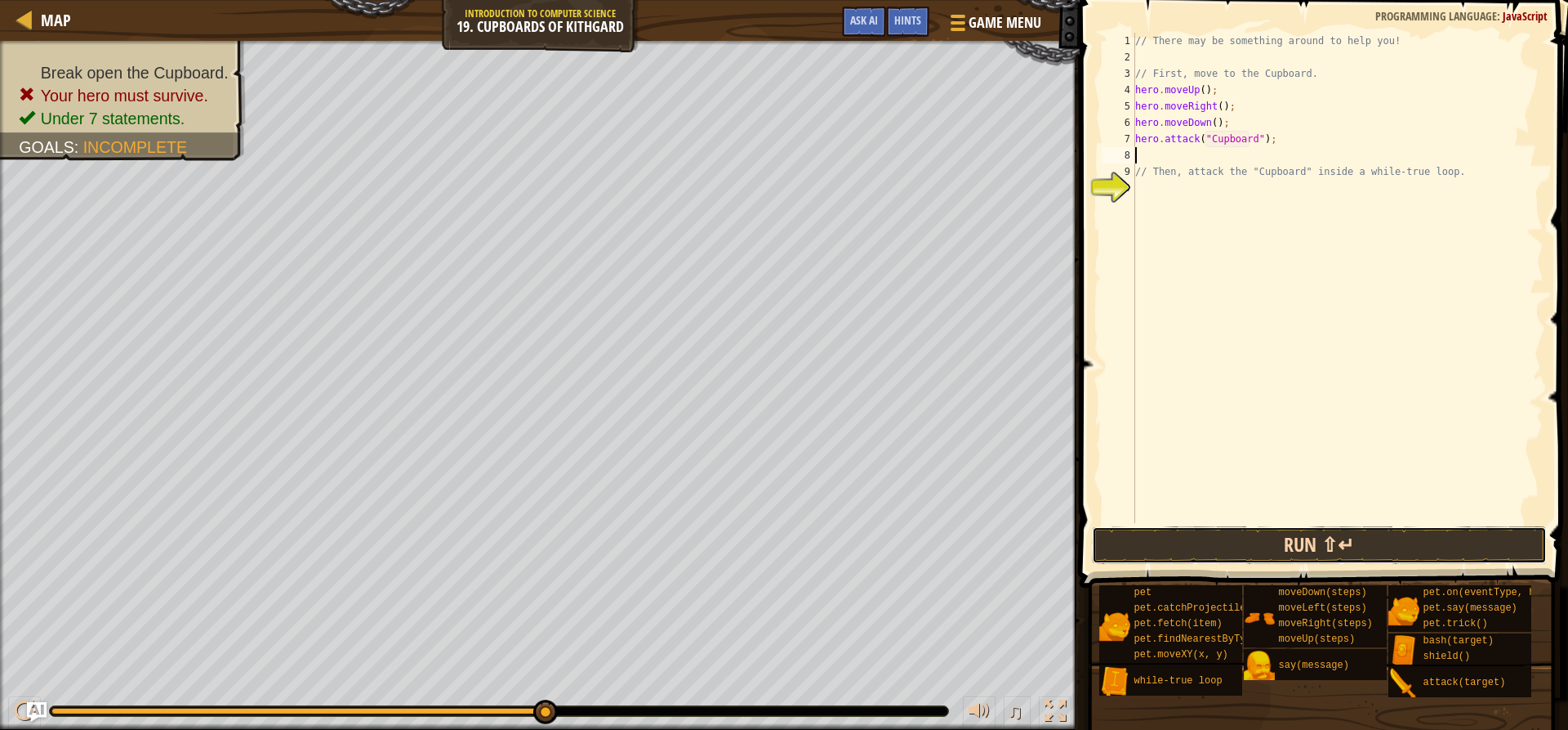
click at [1276, 555] on button "Run ⇧↵" at bounding box center [1318, 544] width 454 height 37
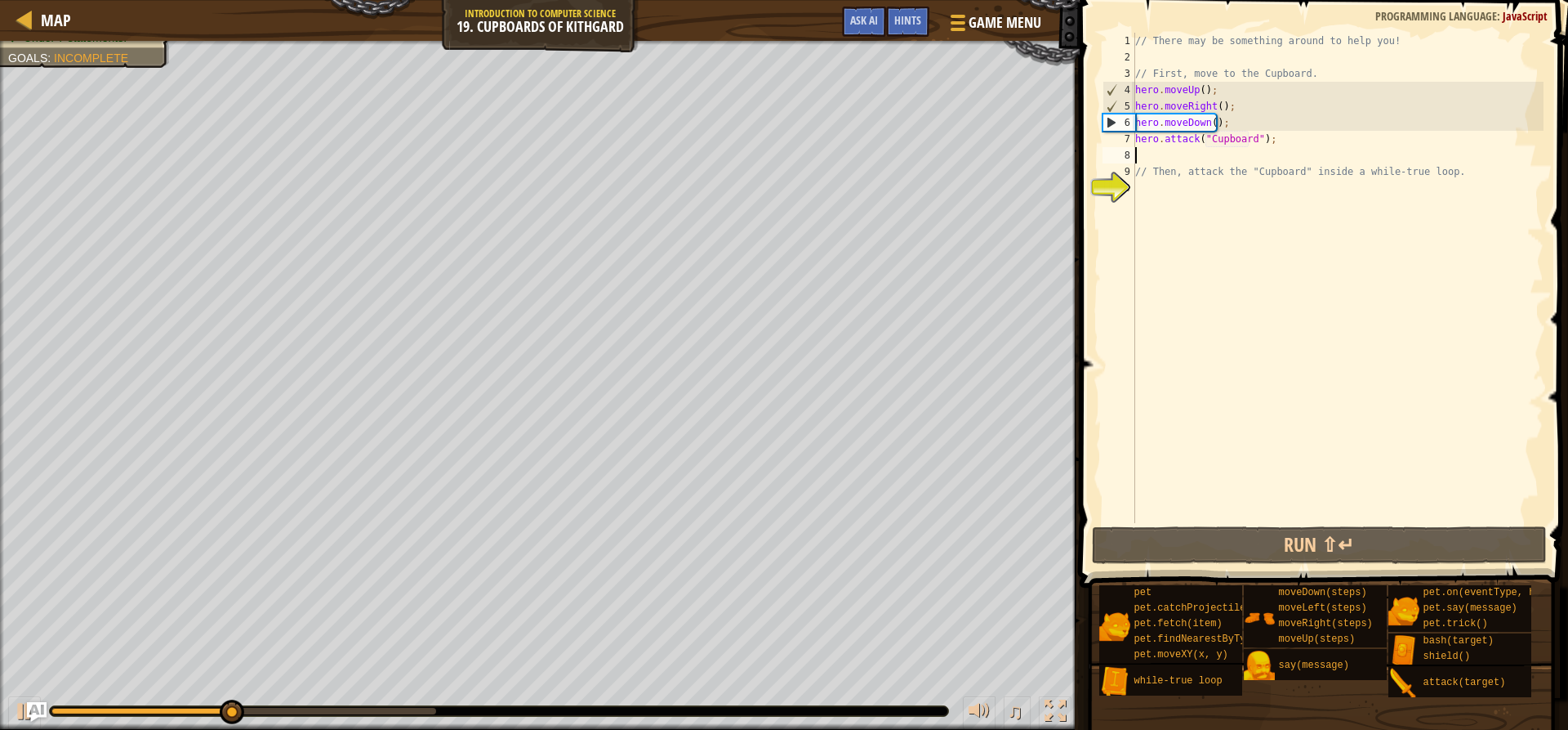
click at [1211, 101] on div "// There may be something around to help you! // First, move to the Cupboard. h…" at bounding box center [1338, 294] width 412 height 523
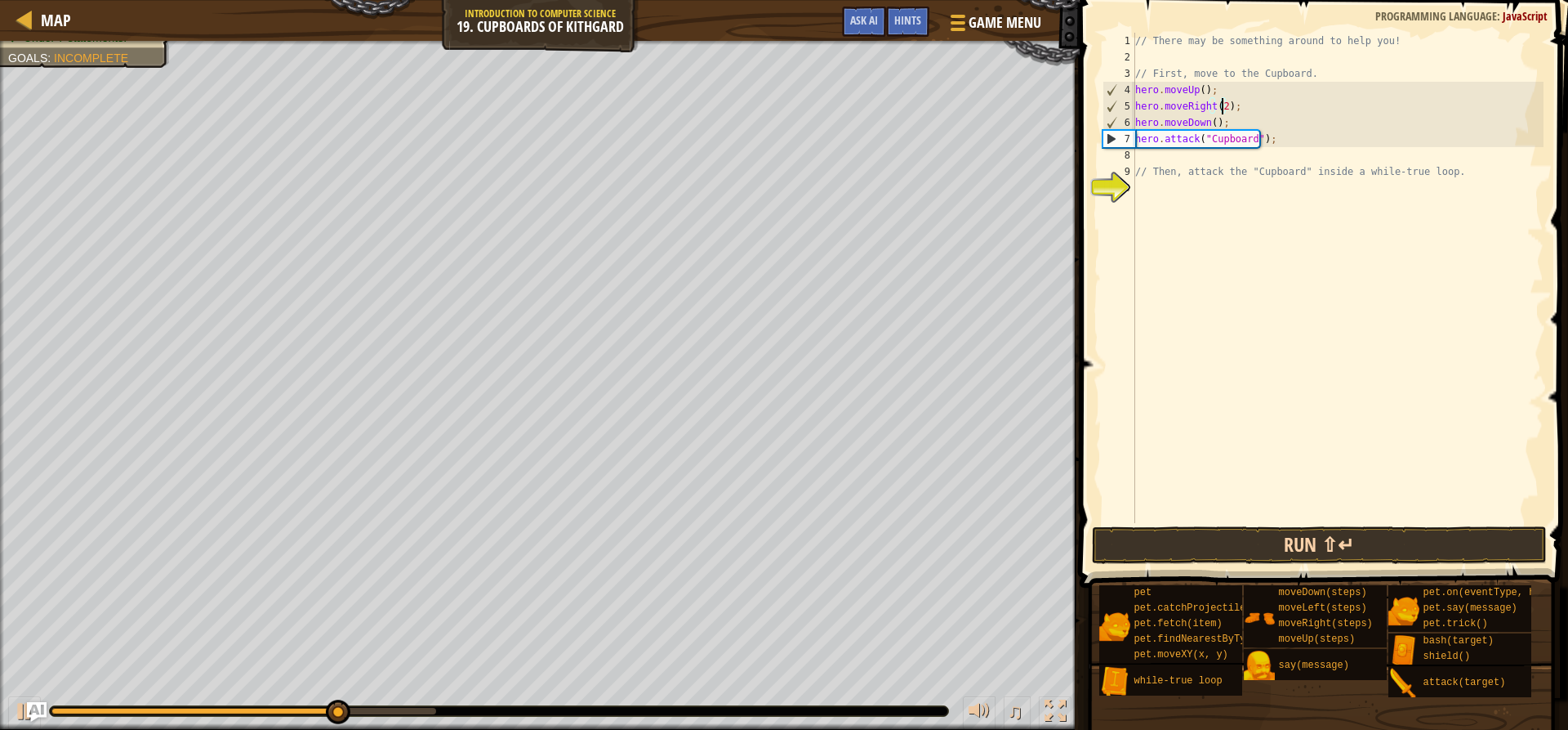
type textarea "hero.moveRight(2);"
click at [1243, 556] on button "Run ⇧↵" at bounding box center [1318, 544] width 454 height 37
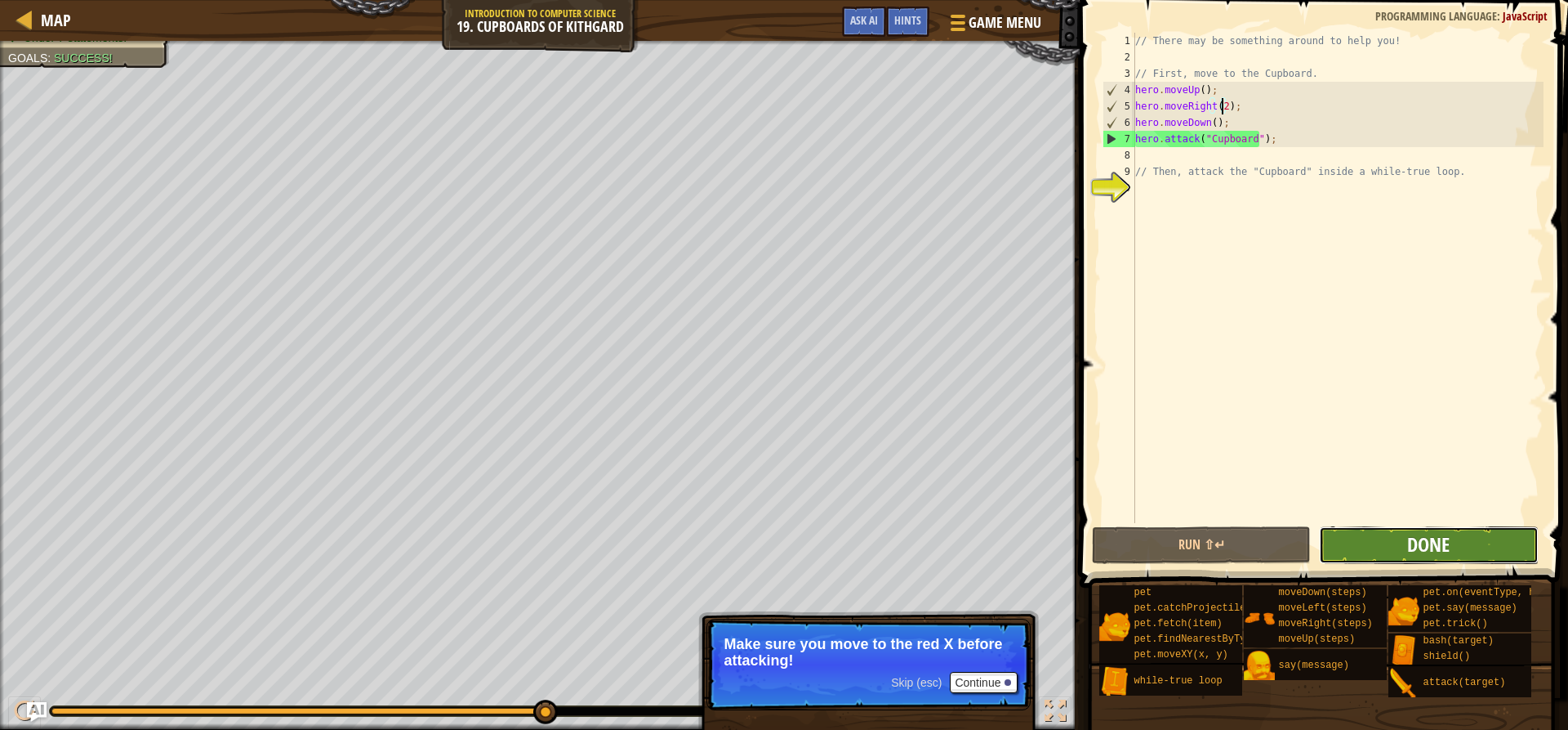
click at [1420, 550] on span "Done" at bounding box center [1428, 543] width 42 height 26
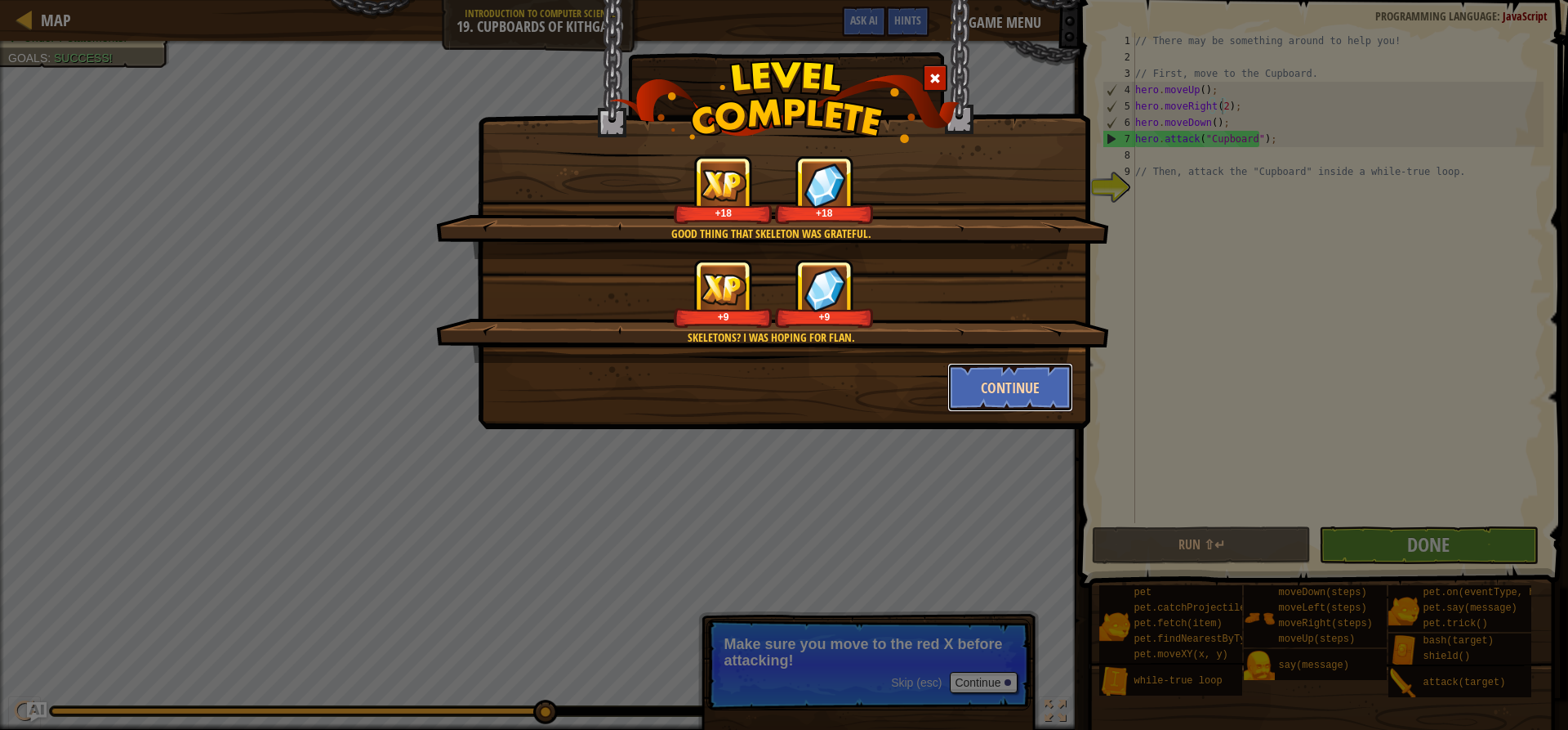
click at [979, 386] on button "Continue" at bounding box center [1011, 387] width 126 height 49
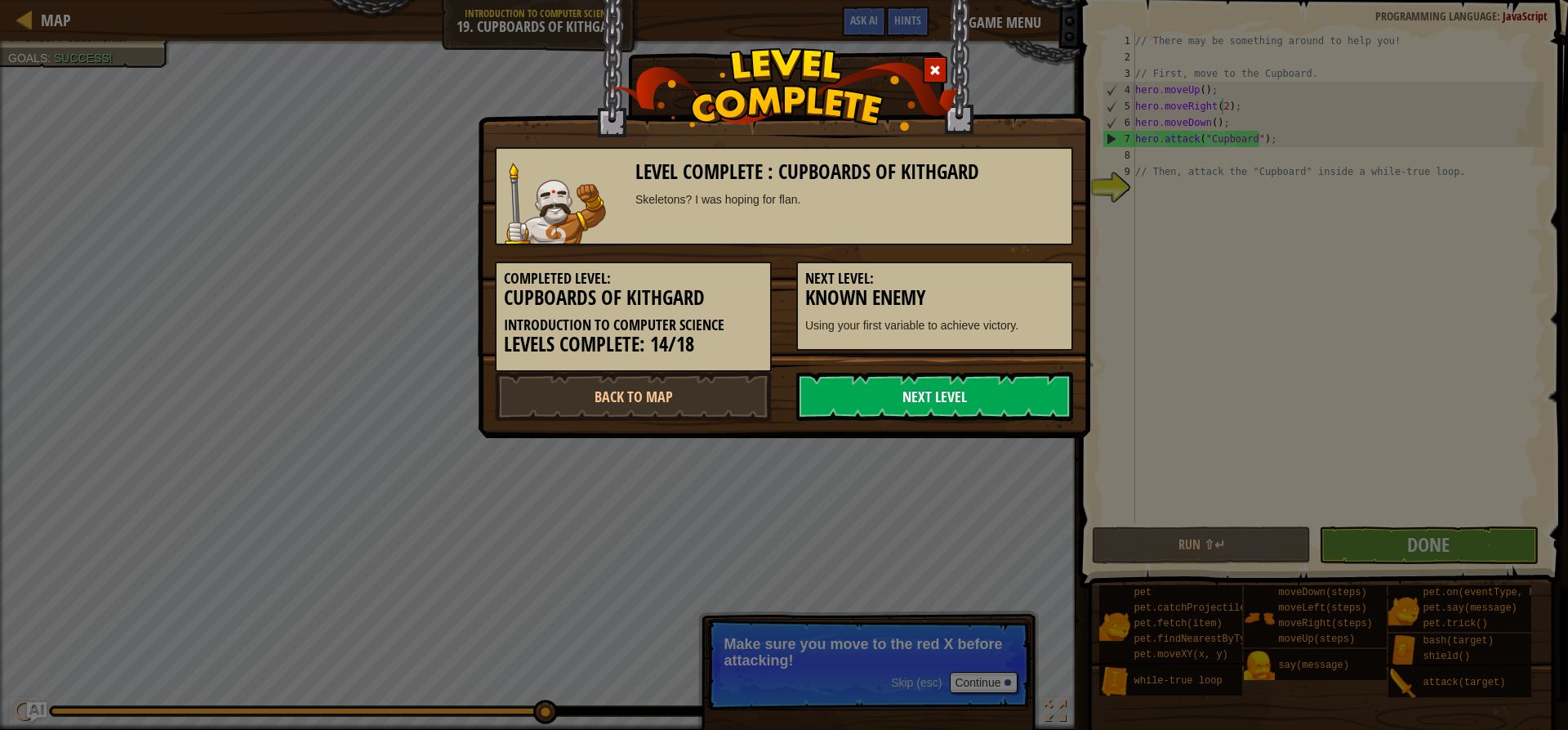
click at [962, 407] on link "Next Level" at bounding box center [935, 396] width 277 height 49
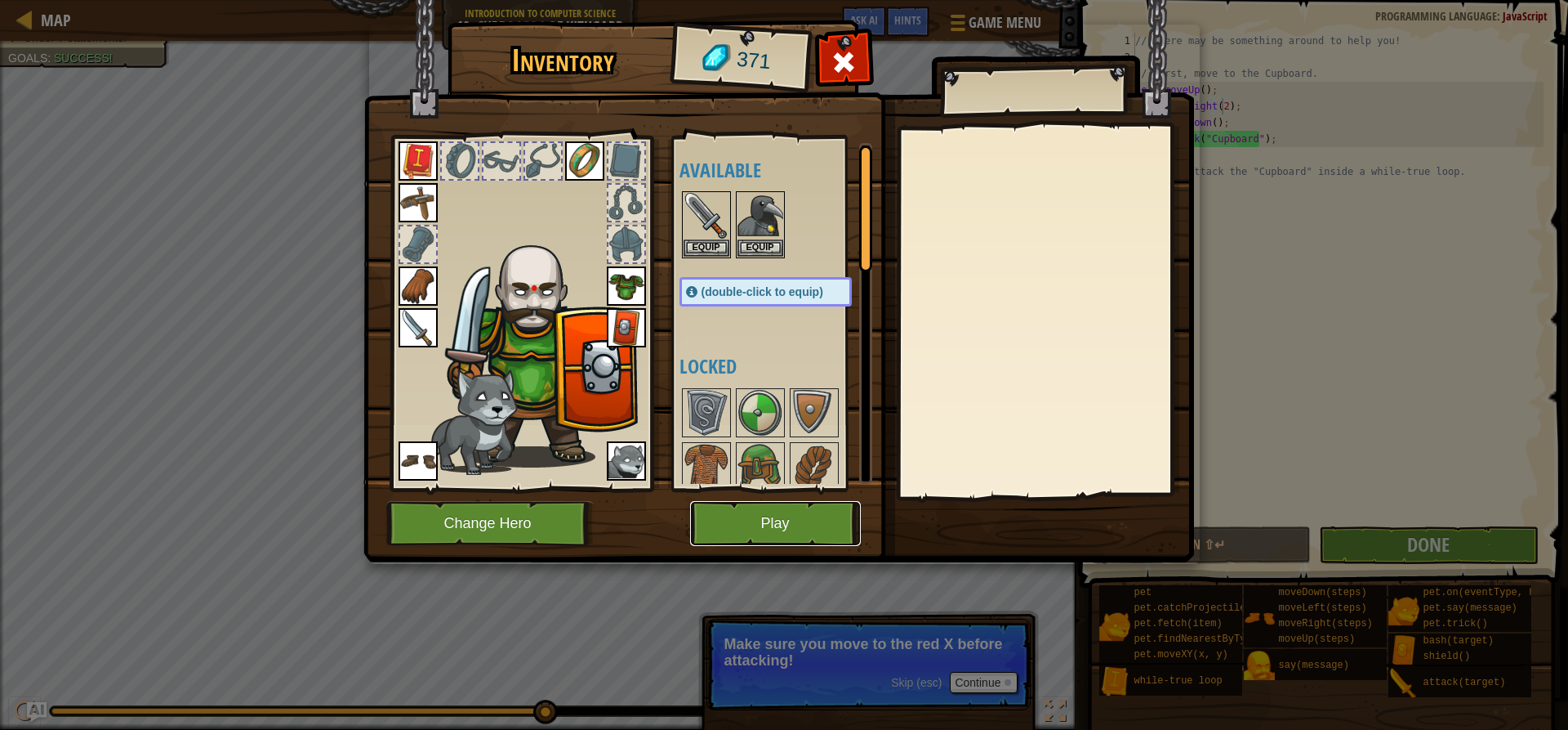
drag, startPoint x: 754, startPoint y: 509, endPoint x: 777, endPoint y: 522, distance: 26.4
click at [777, 522] on button "Play" at bounding box center [775, 523] width 171 height 45
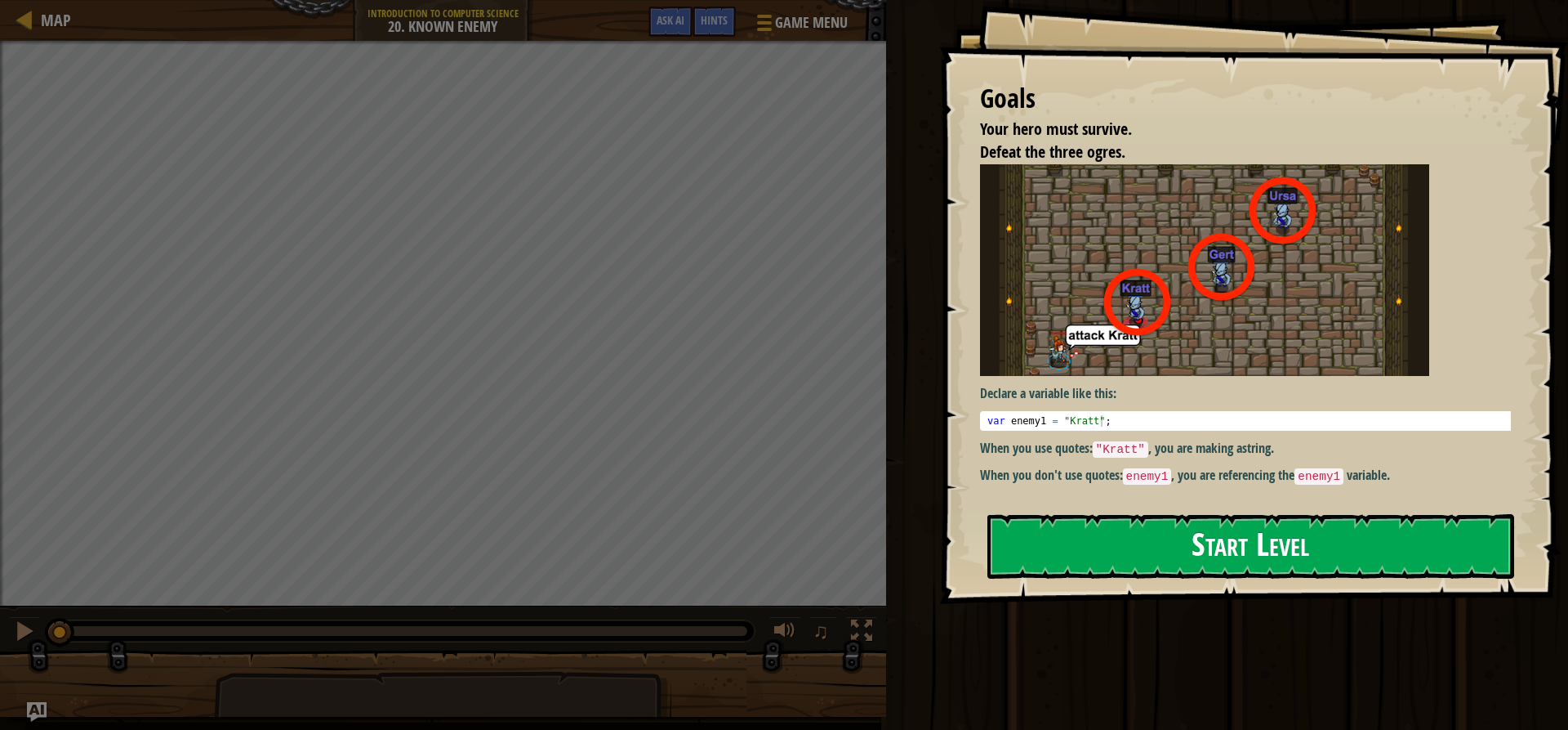
click at [1159, 543] on button "Start Level" at bounding box center [1251, 545] width 527 height 64
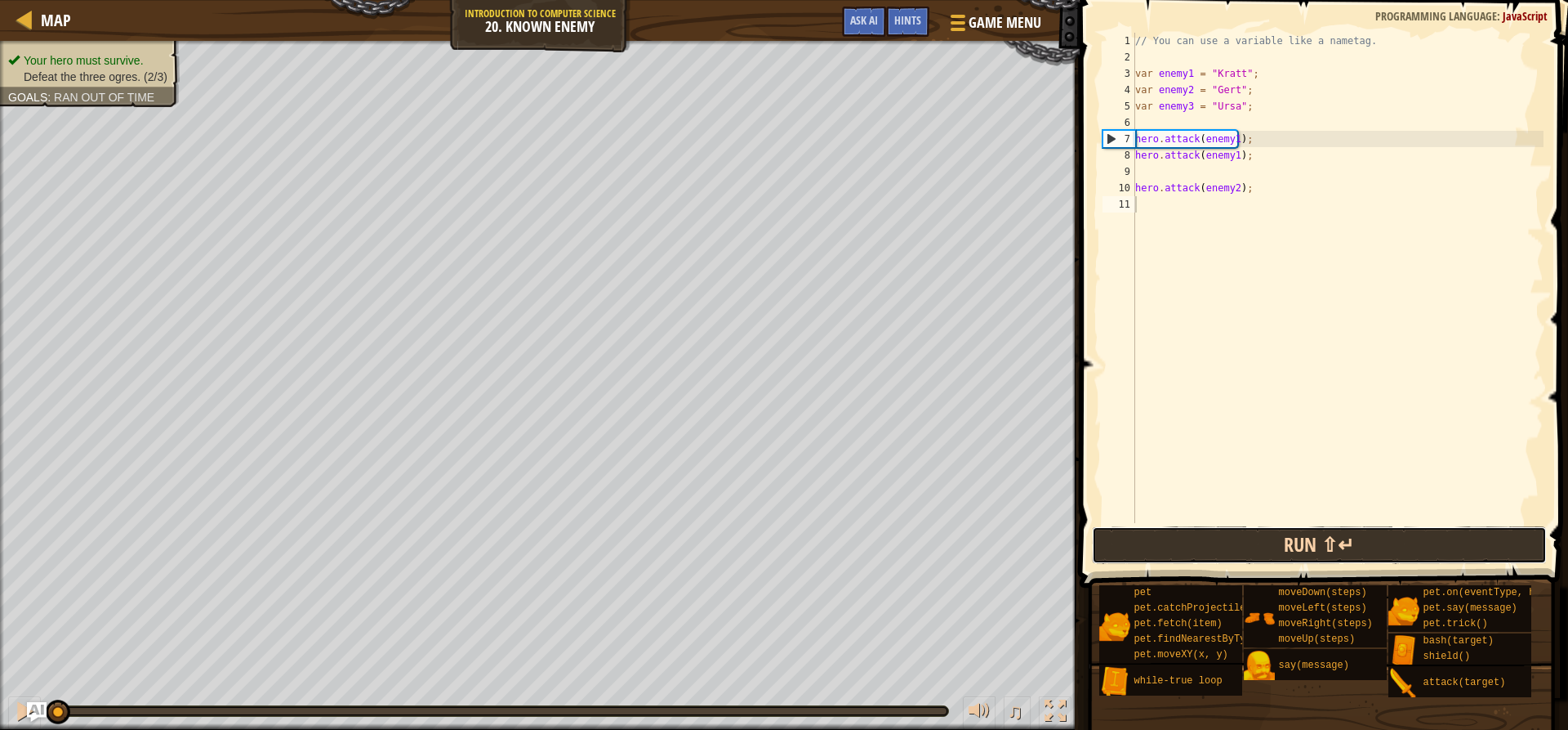
click at [1196, 544] on button "Run ⇧↵" at bounding box center [1318, 544] width 454 height 37
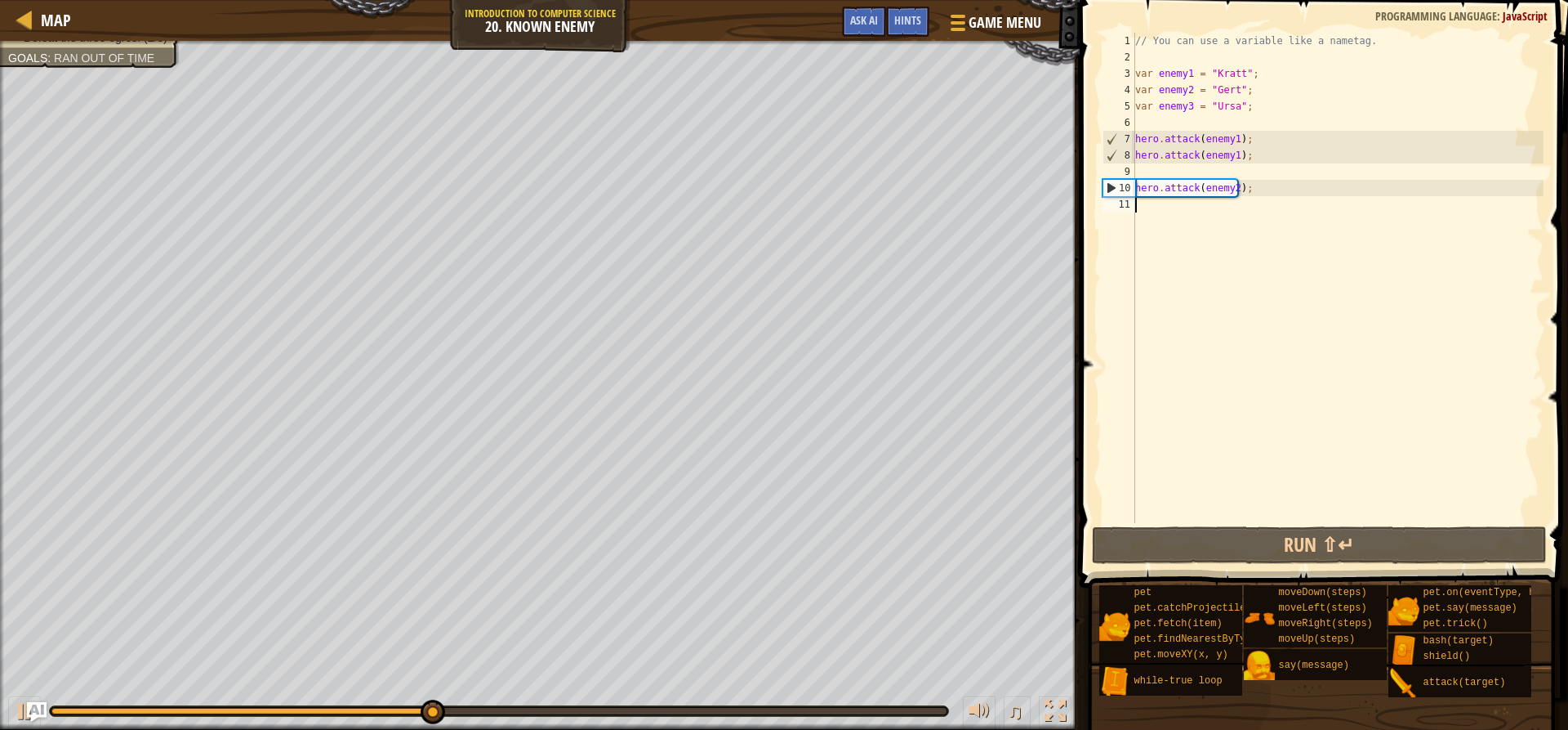
scroll to position [8, 0]
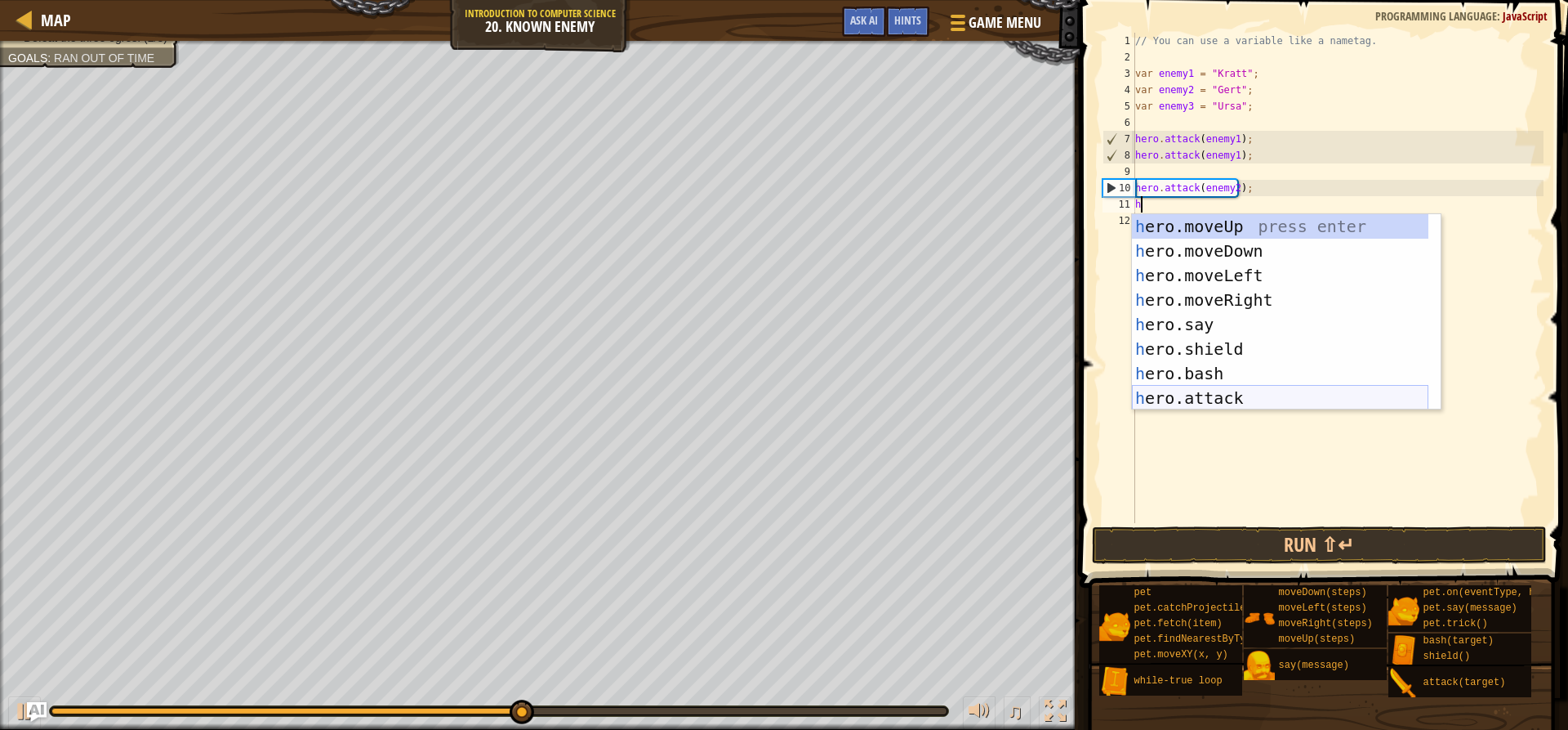
click at [1169, 403] on div "h ero.moveUp press enter h ero.moveDown press enter h ero.moveLeft press enter …" at bounding box center [1280, 337] width 296 height 245
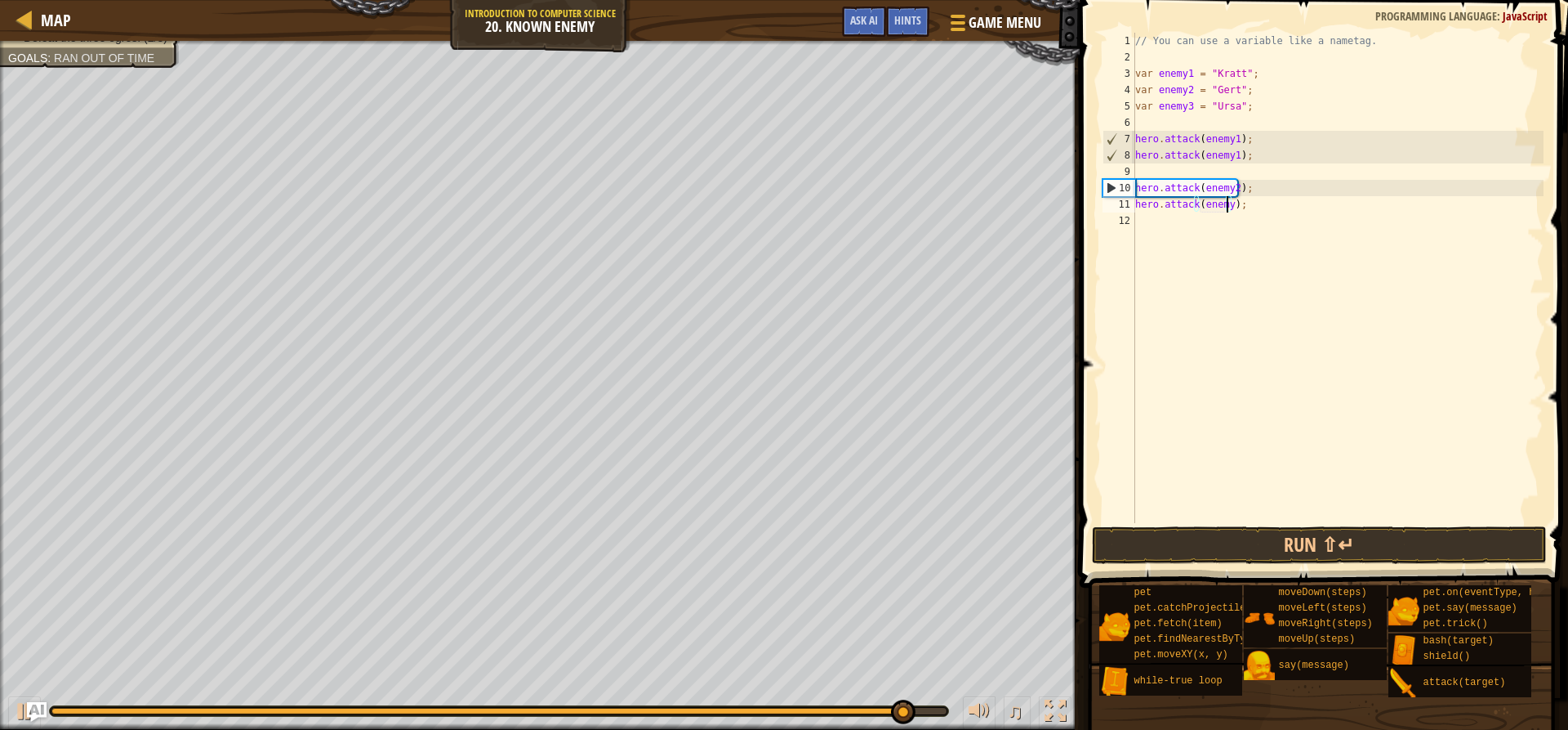
scroll to position [8, 9]
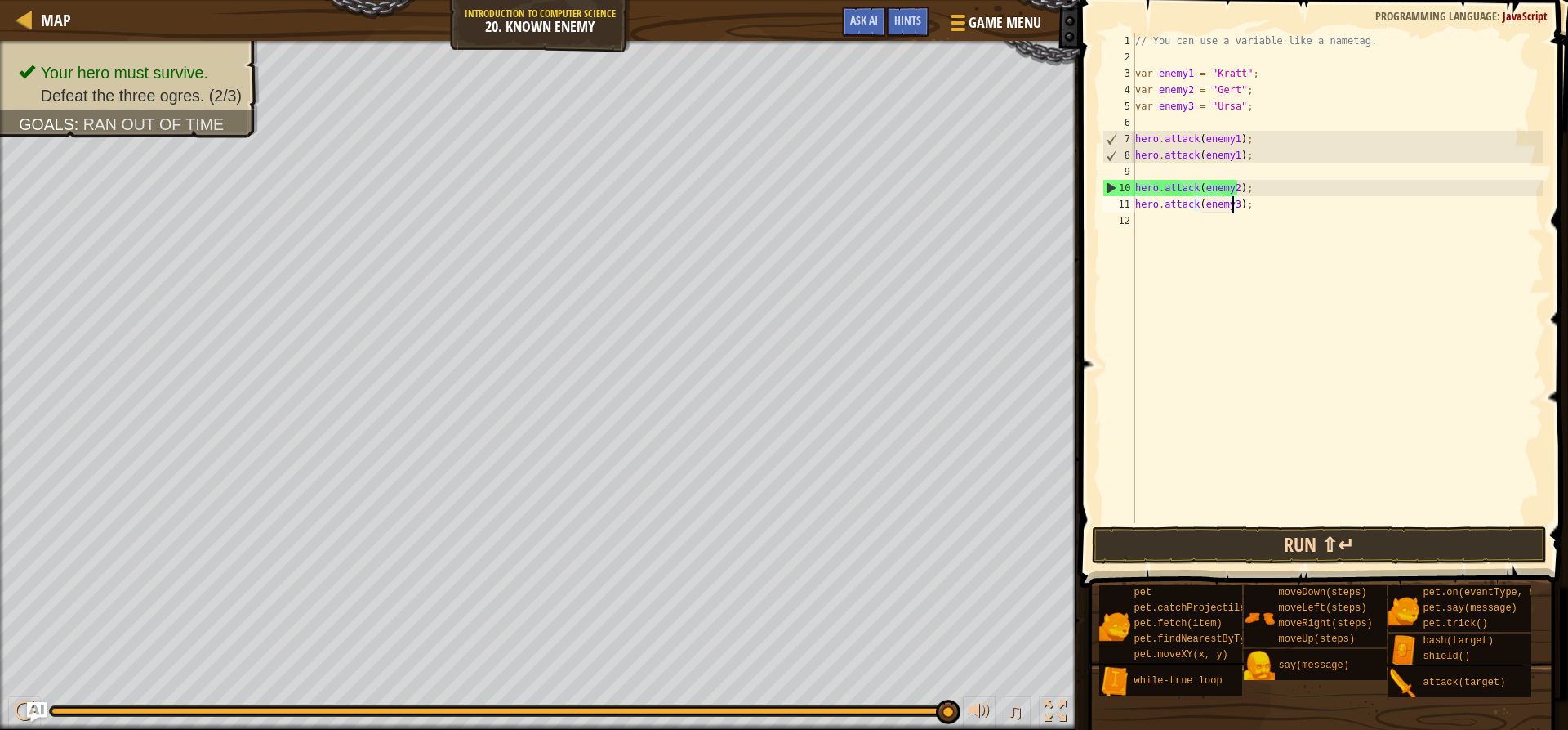
type textarea "hero.attack(enemy3);"
click at [1197, 547] on button "Run ⇧↵" at bounding box center [1318, 544] width 454 height 37
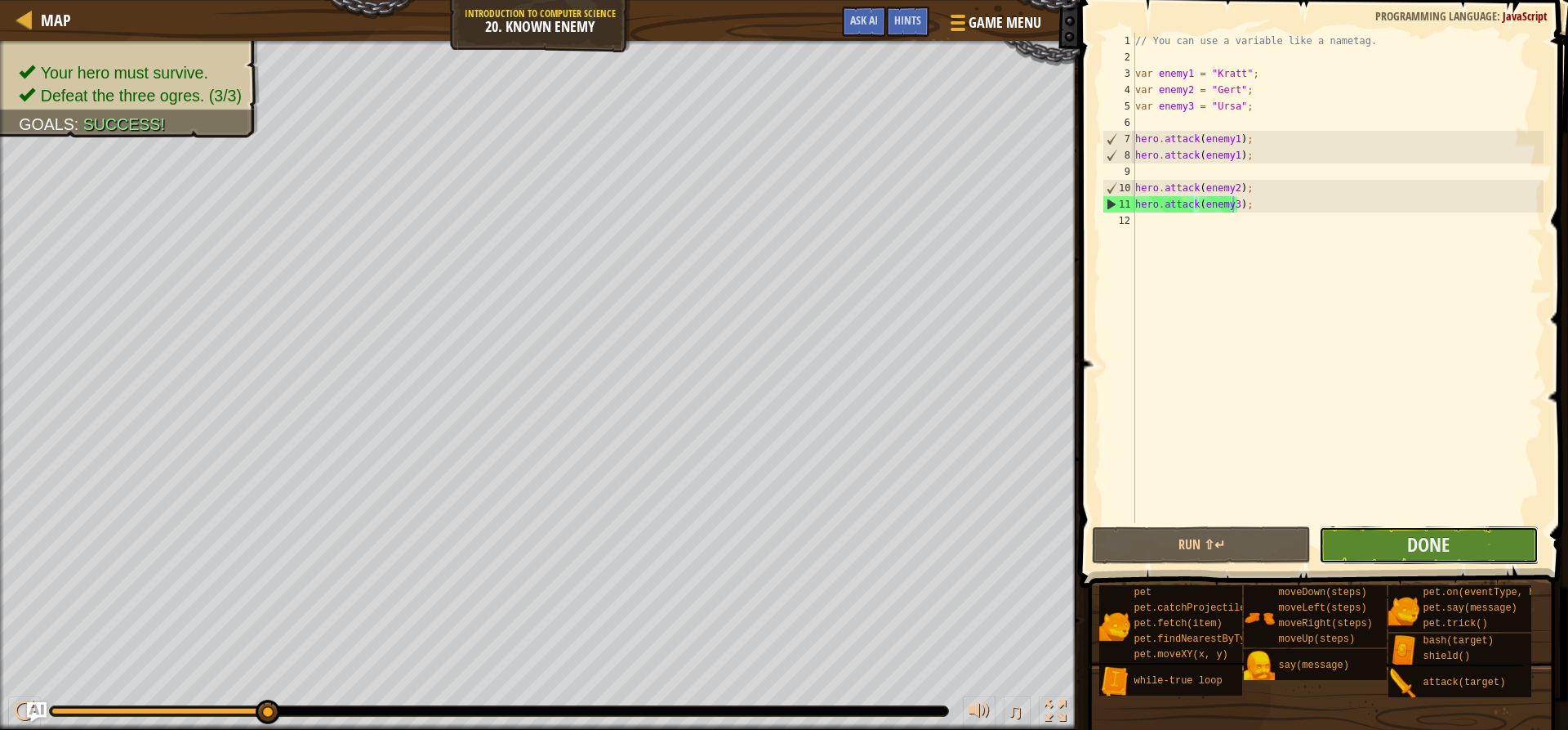
click at [1467, 542] on button "Done" at bounding box center [1428, 544] width 219 height 37
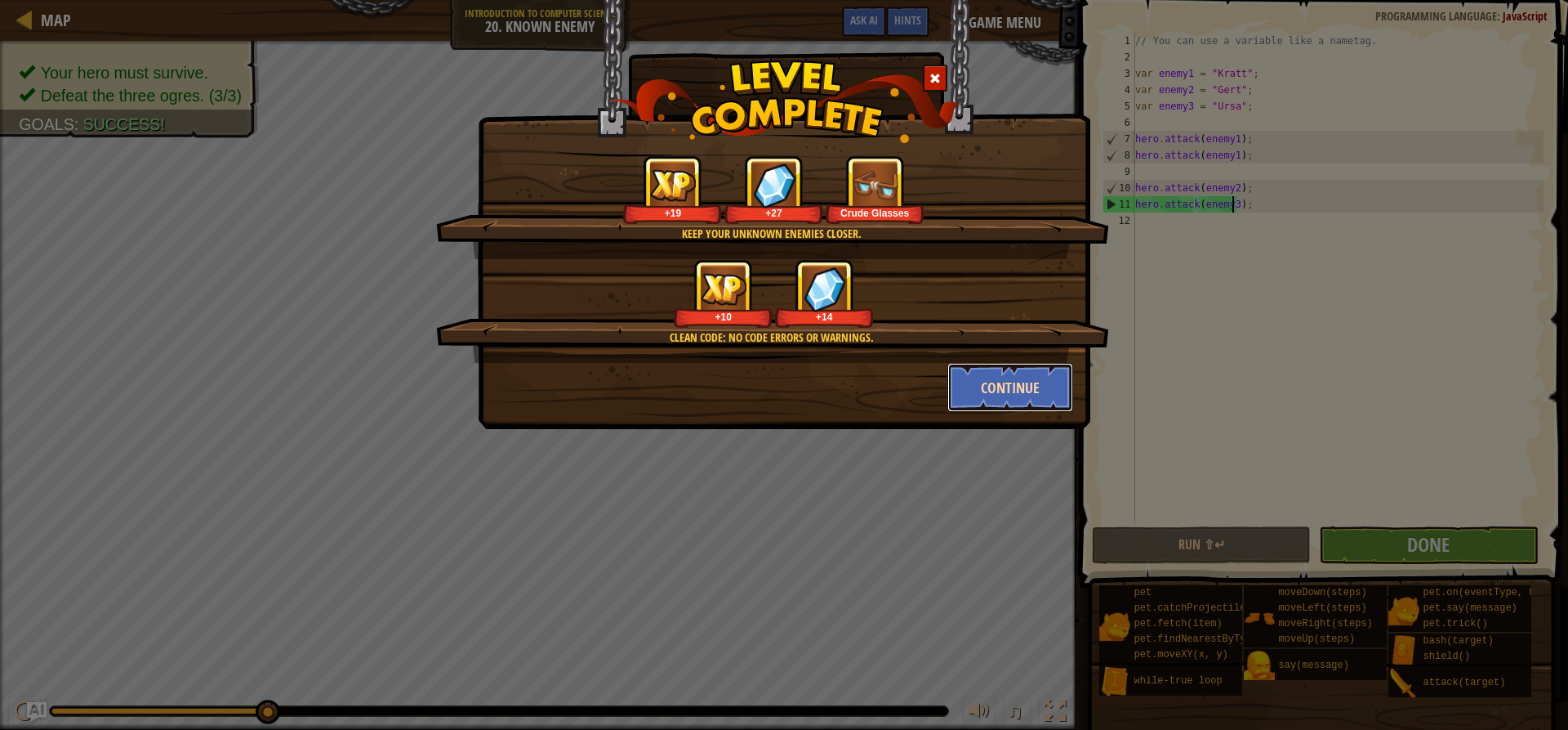
click at [1005, 389] on button "Continue" at bounding box center [1011, 387] width 126 height 49
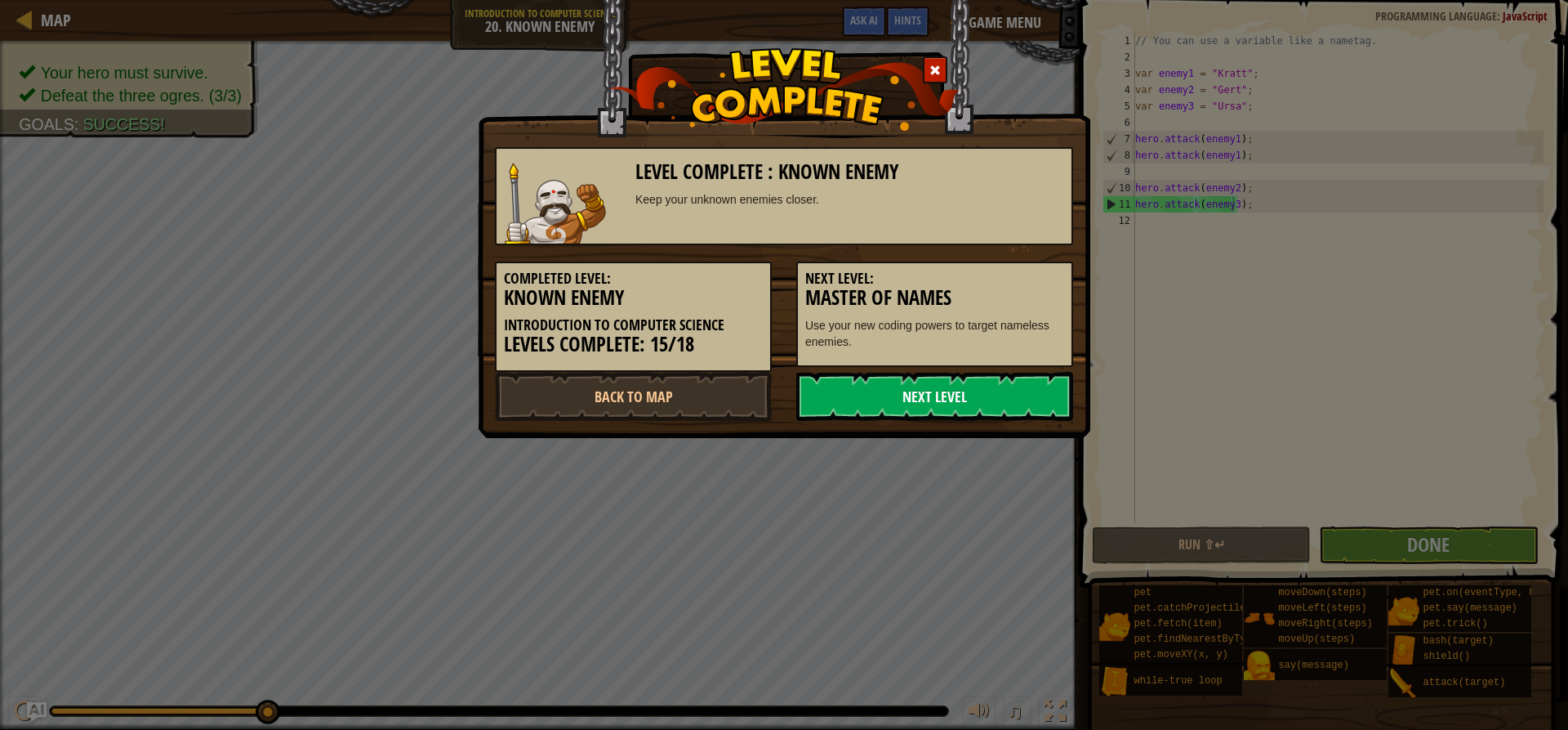
click at [910, 394] on link "Next Level" at bounding box center [935, 396] width 277 height 49
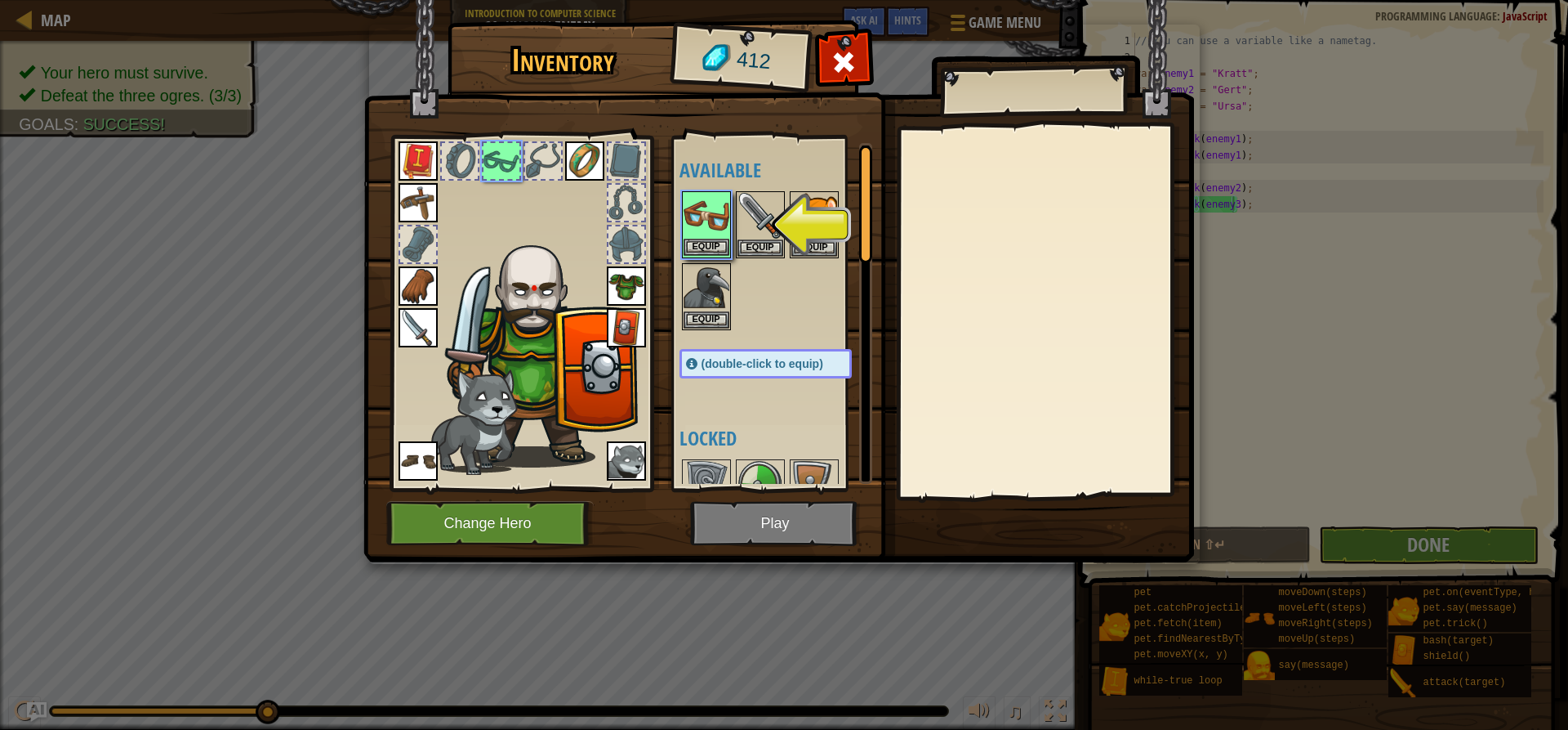
click at [715, 219] on img at bounding box center [707, 216] width 46 height 46
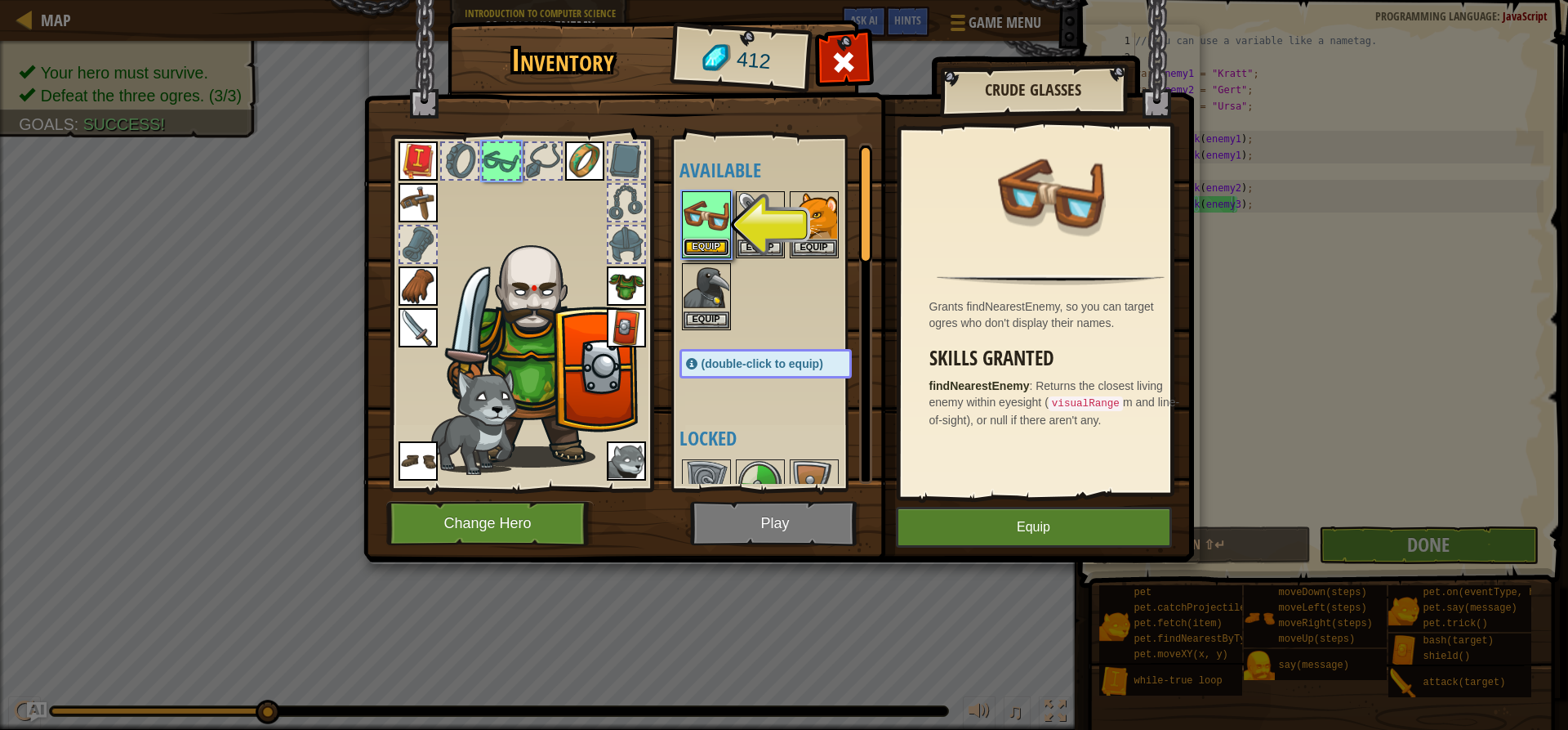
click at [713, 244] on button "Equip" at bounding box center [707, 247] width 46 height 17
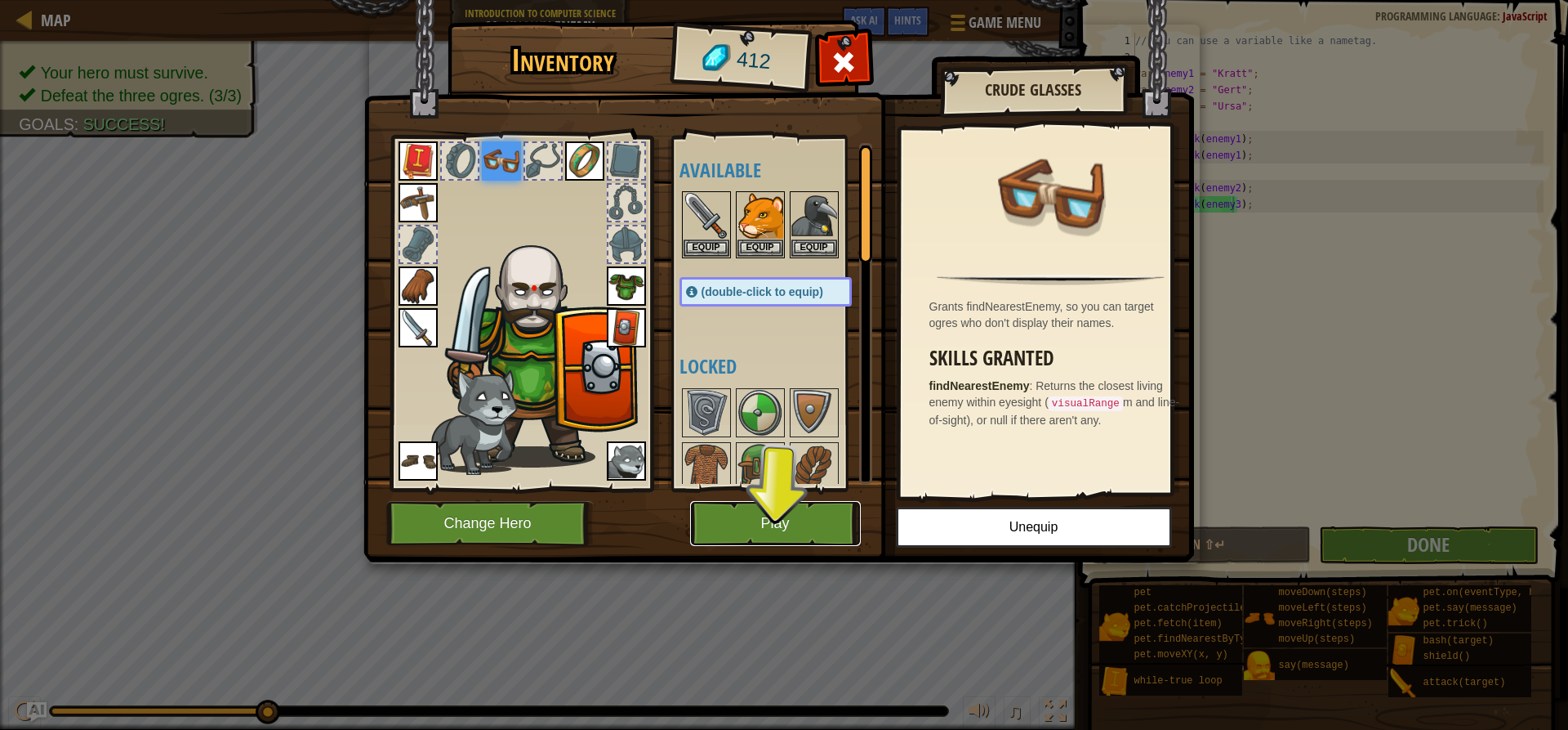
click at [743, 521] on button "Play" at bounding box center [775, 523] width 171 height 45
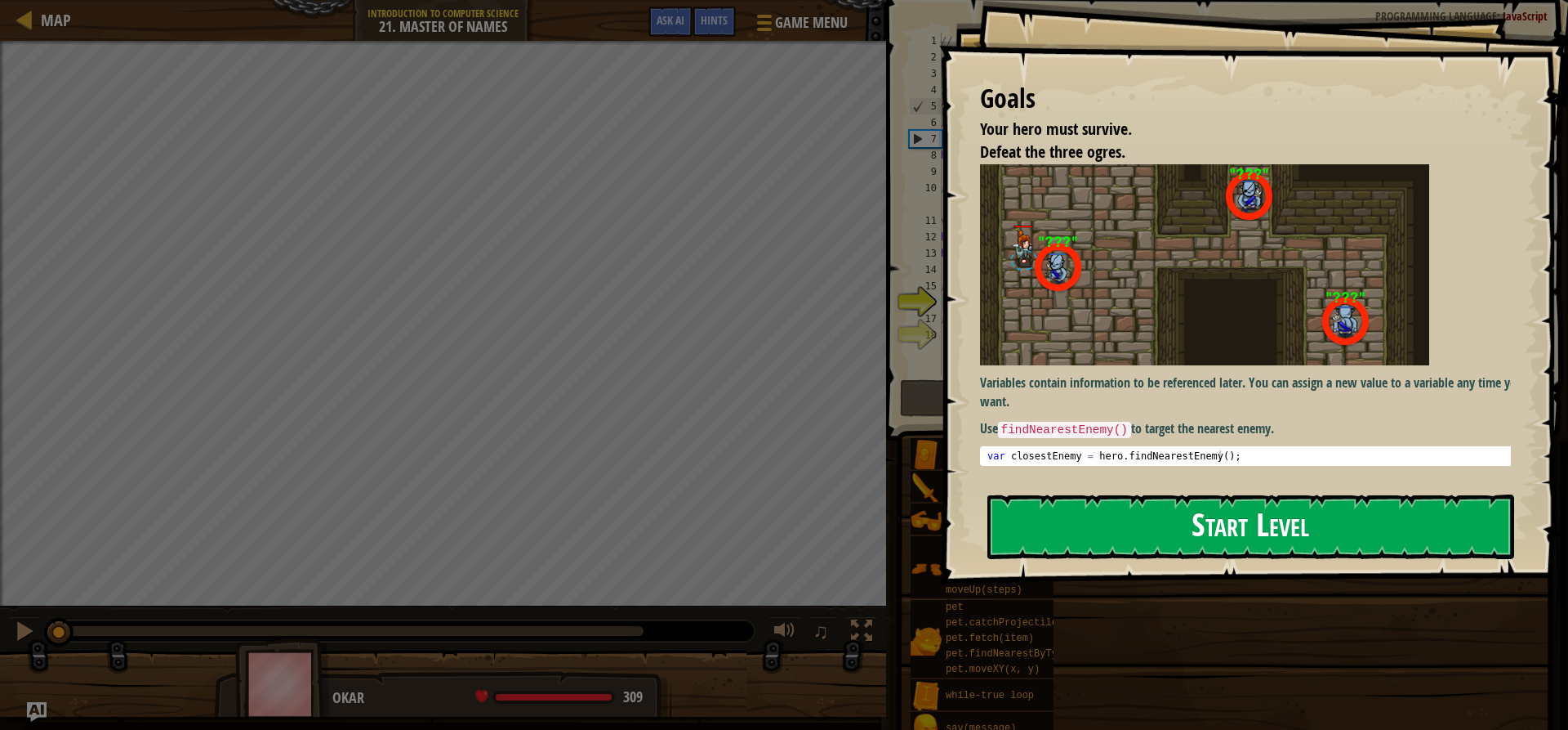
click at [1098, 510] on button "Start Level" at bounding box center [1251, 526] width 527 height 64
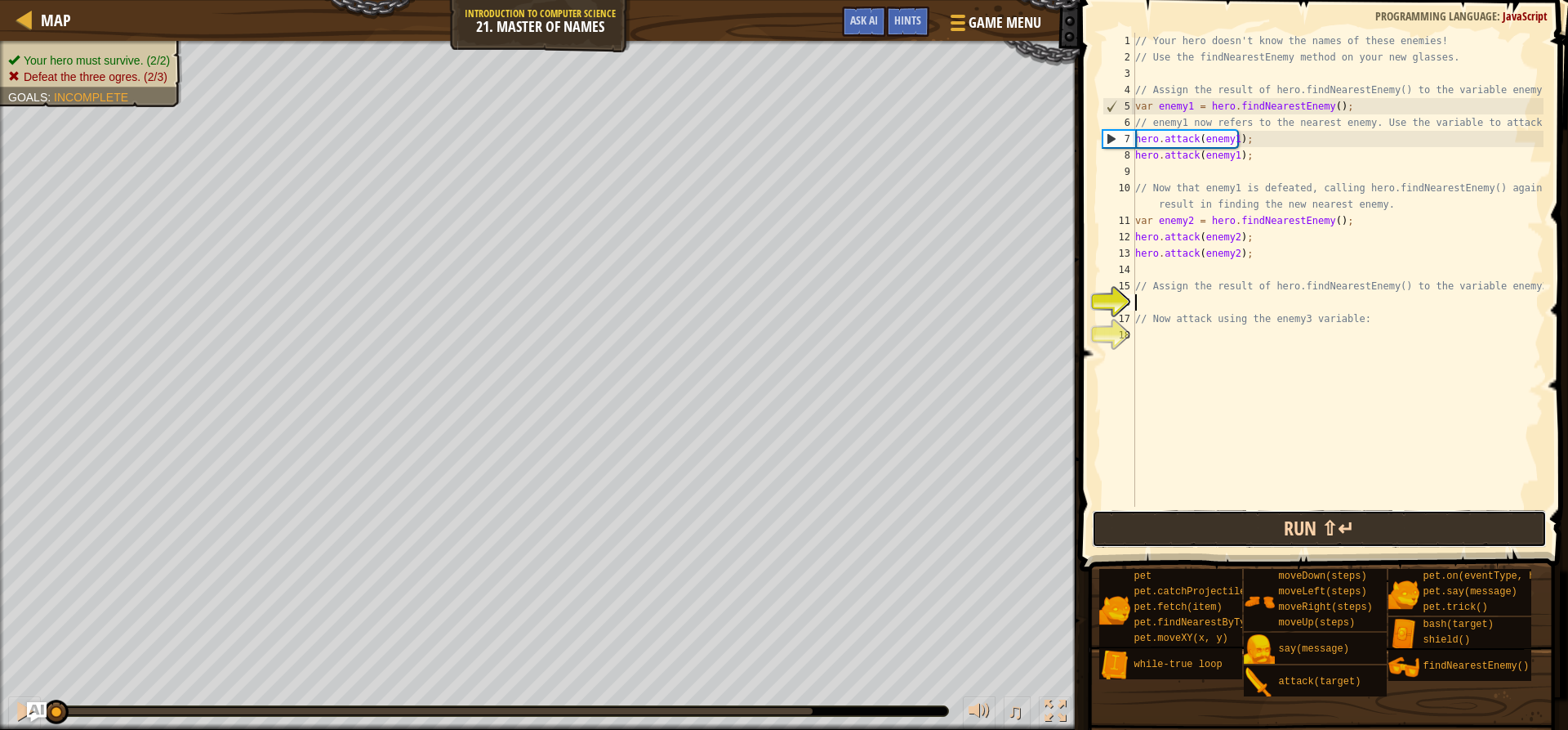
click at [1207, 526] on button "Run ⇧↵" at bounding box center [1318, 528] width 454 height 37
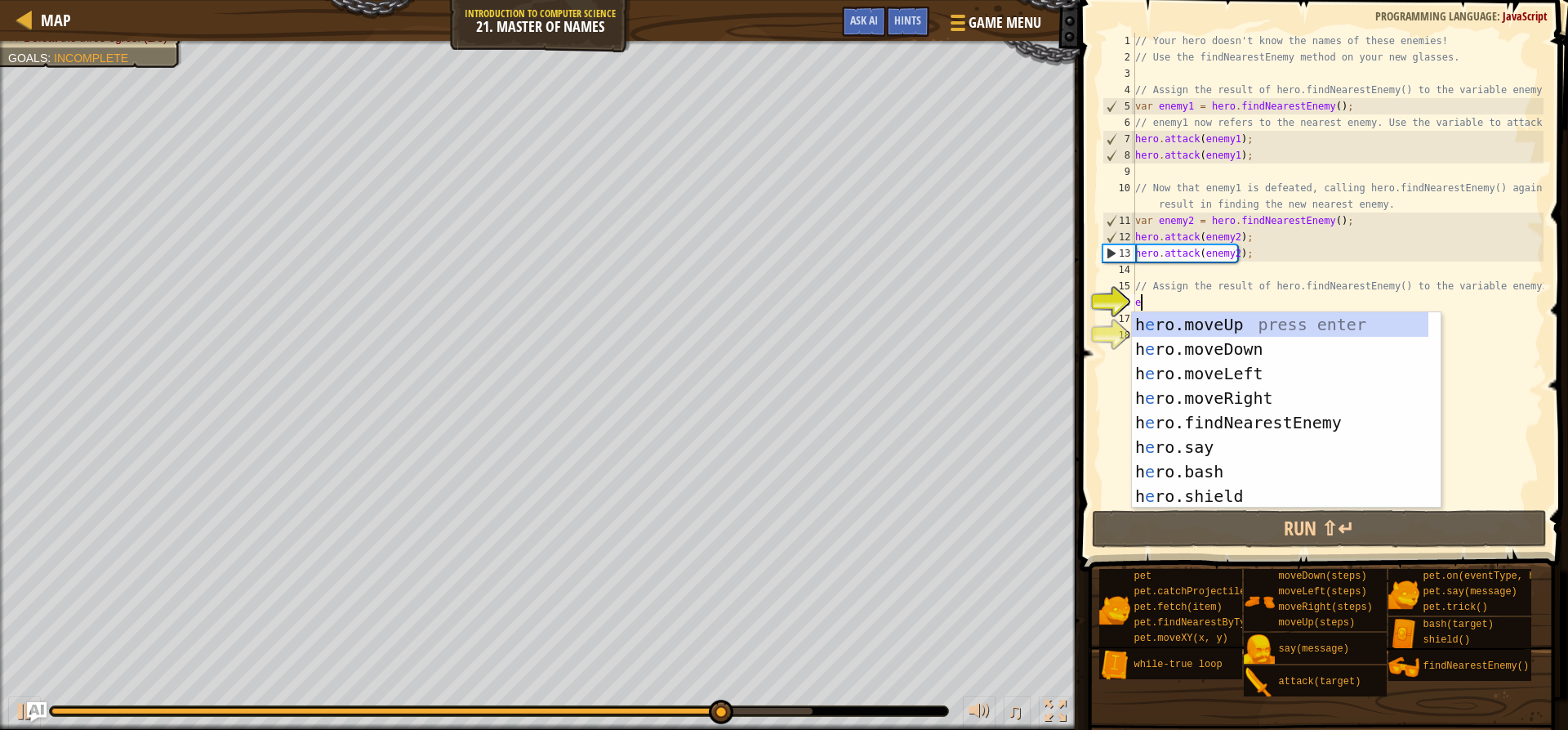
scroll to position [8, 0]
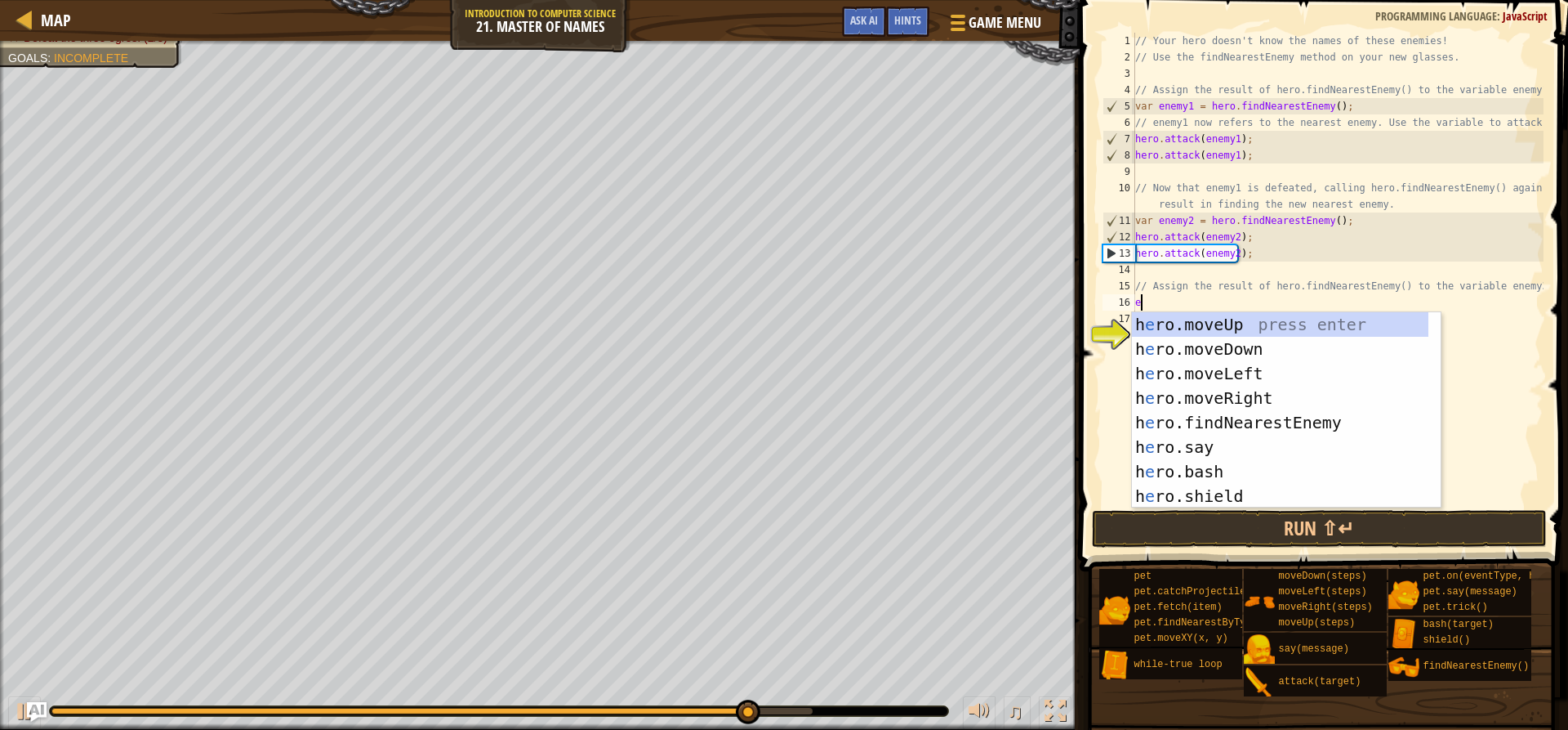
type textarea "en"
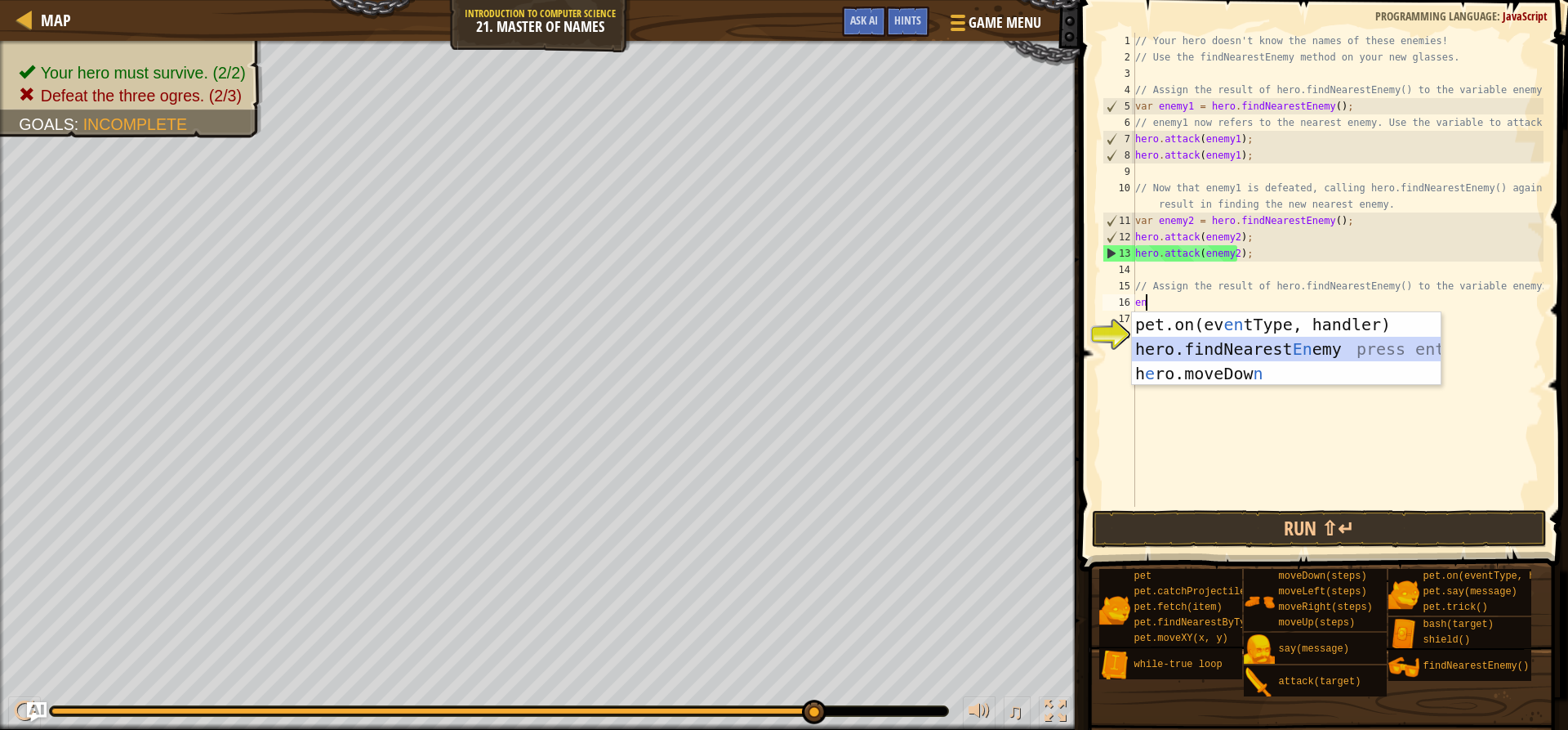
click at [1176, 348] on div "pet.on(ev en tType, handler) press enter hero.findNearest En emy press enter h …" at bounding box center [1286, 373] width 309 height 122
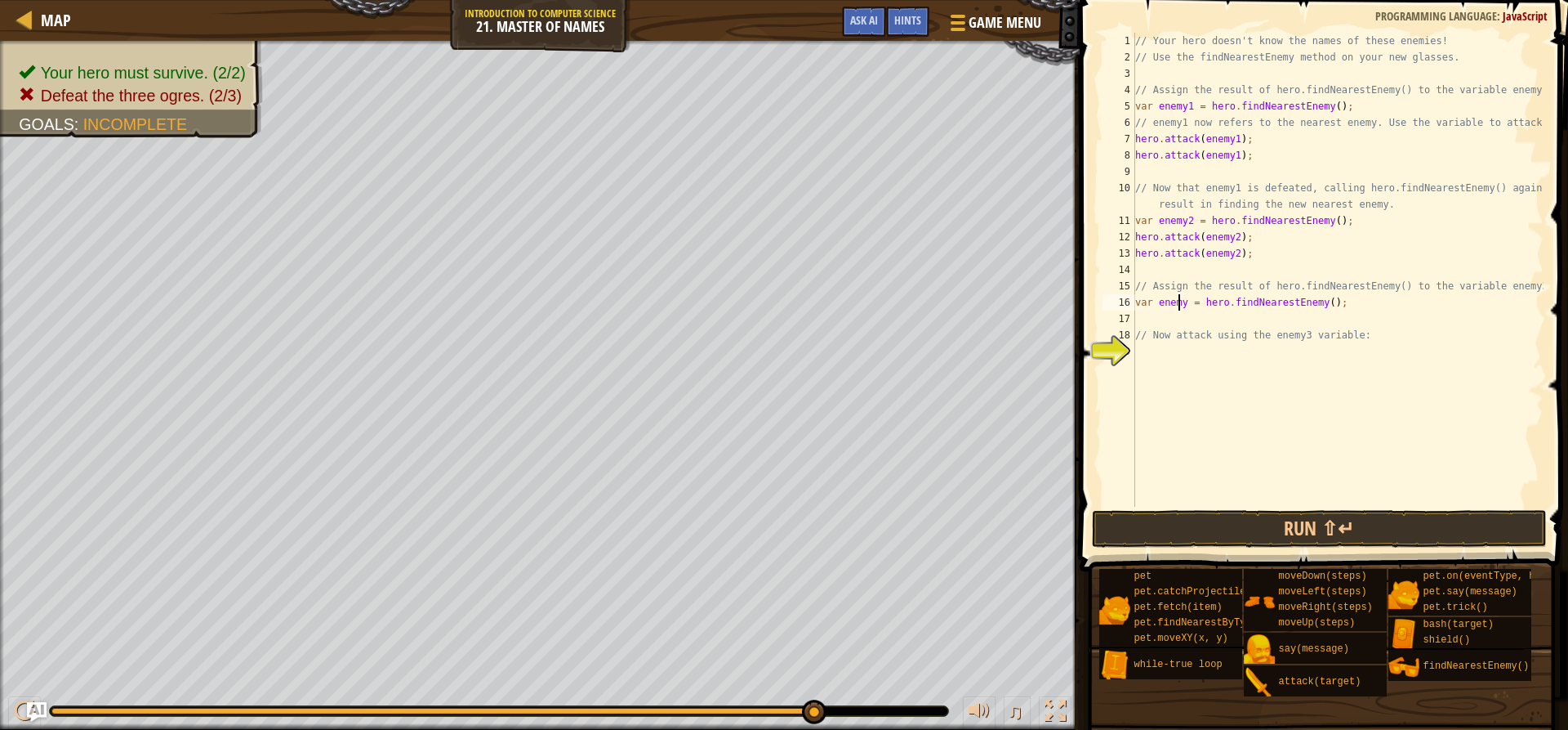
click at [1180, 308] on div "// Your hero doesn't know the names of these enemies! // Use the findNearestEne…" at bounding box center [1338, 286] width 412 height 507
type textarea "var enemy3 = hero.findNearestEnemy();"
click at [1153, 321] on div "// Your hero doesn't know the names of these enemies! // Use the findNearestEne…" at bounding box center [1338, 286] width 412 height 507
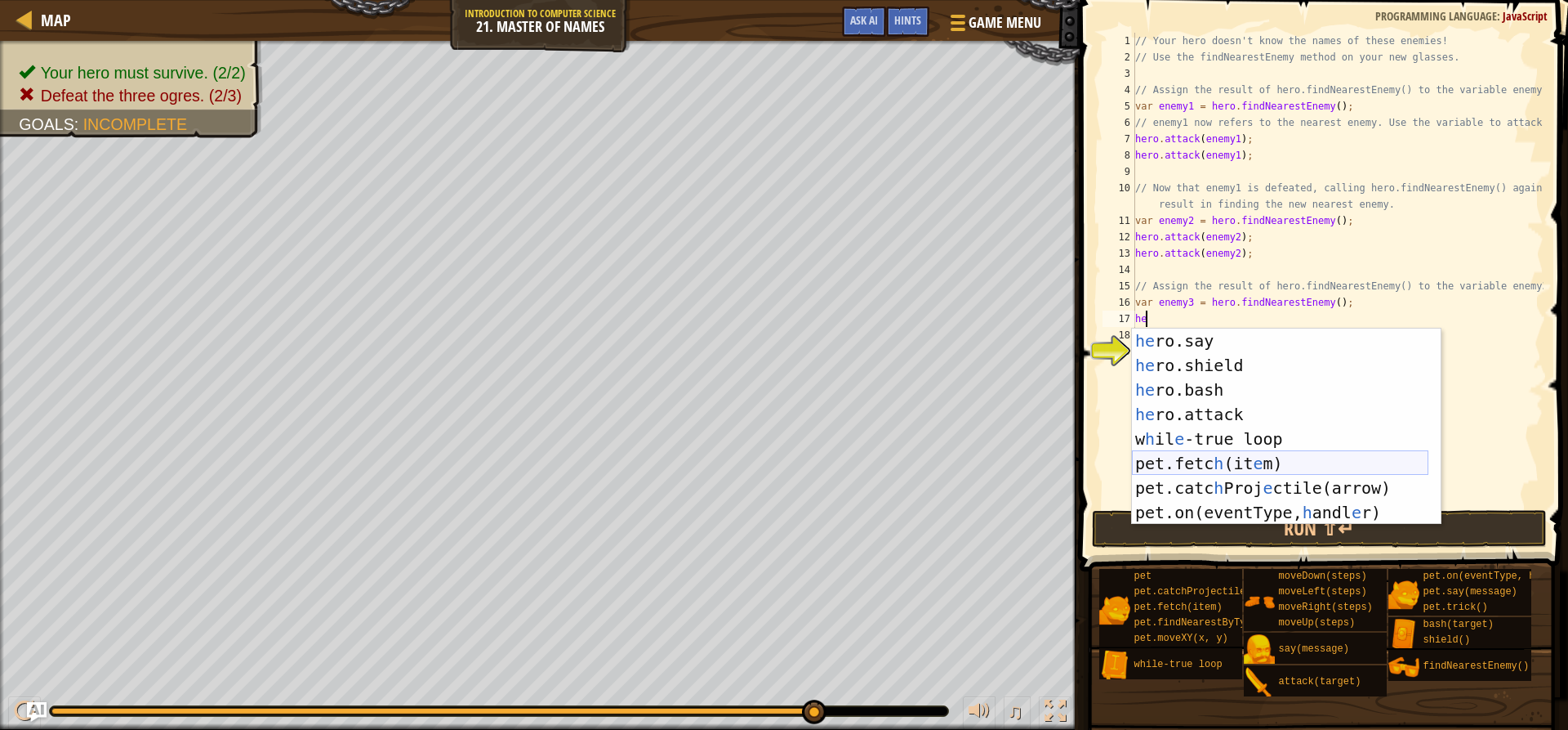
scroll to position [122, 0]
click at [1227, 412] on div "he ro.say press enter he ro.shield press enter he ro.bash press enter he ro.att…" at bounding box center [1280, 451] width 296 height 245
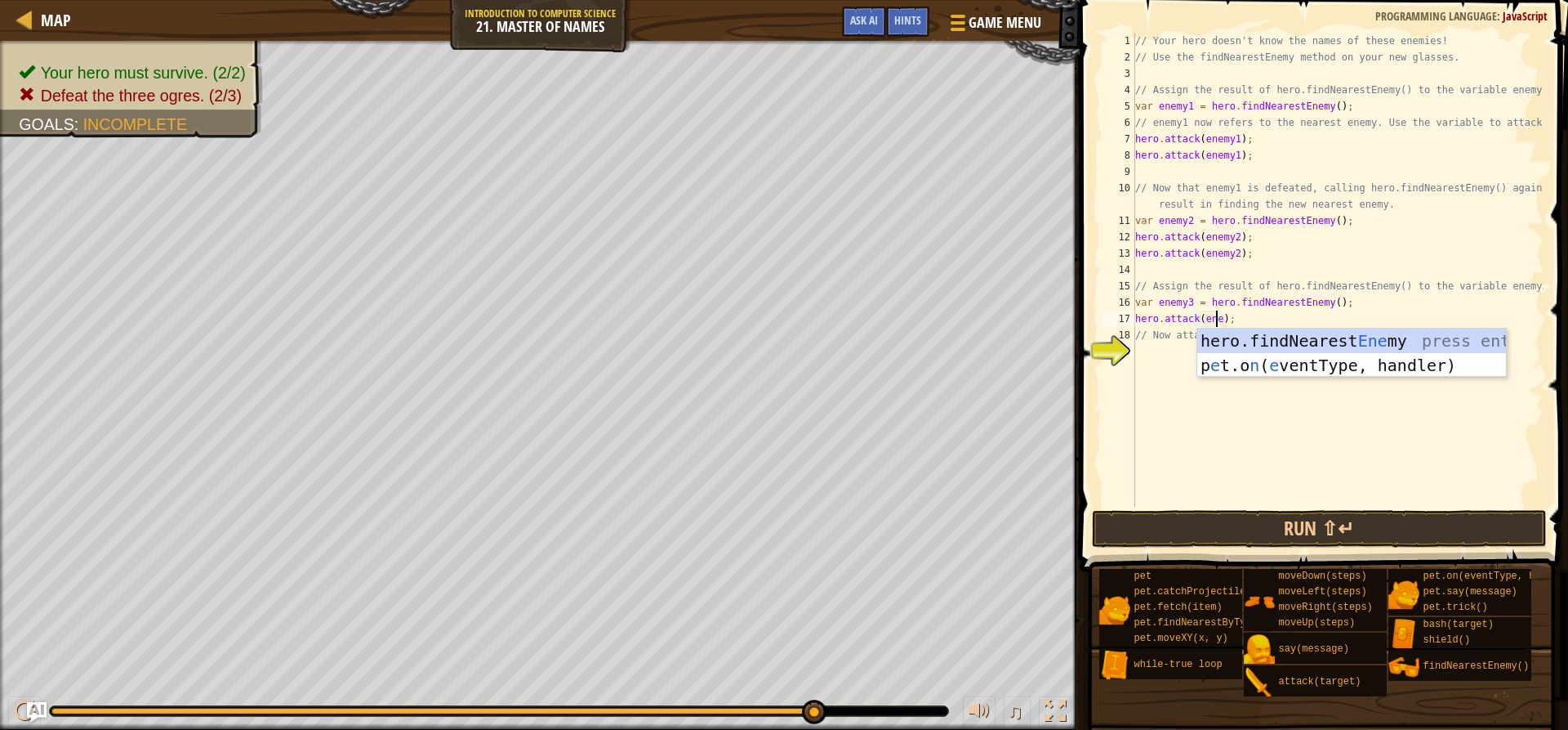
scroll to position [8, 8]
type textarea "hero.attack(enemy3);"
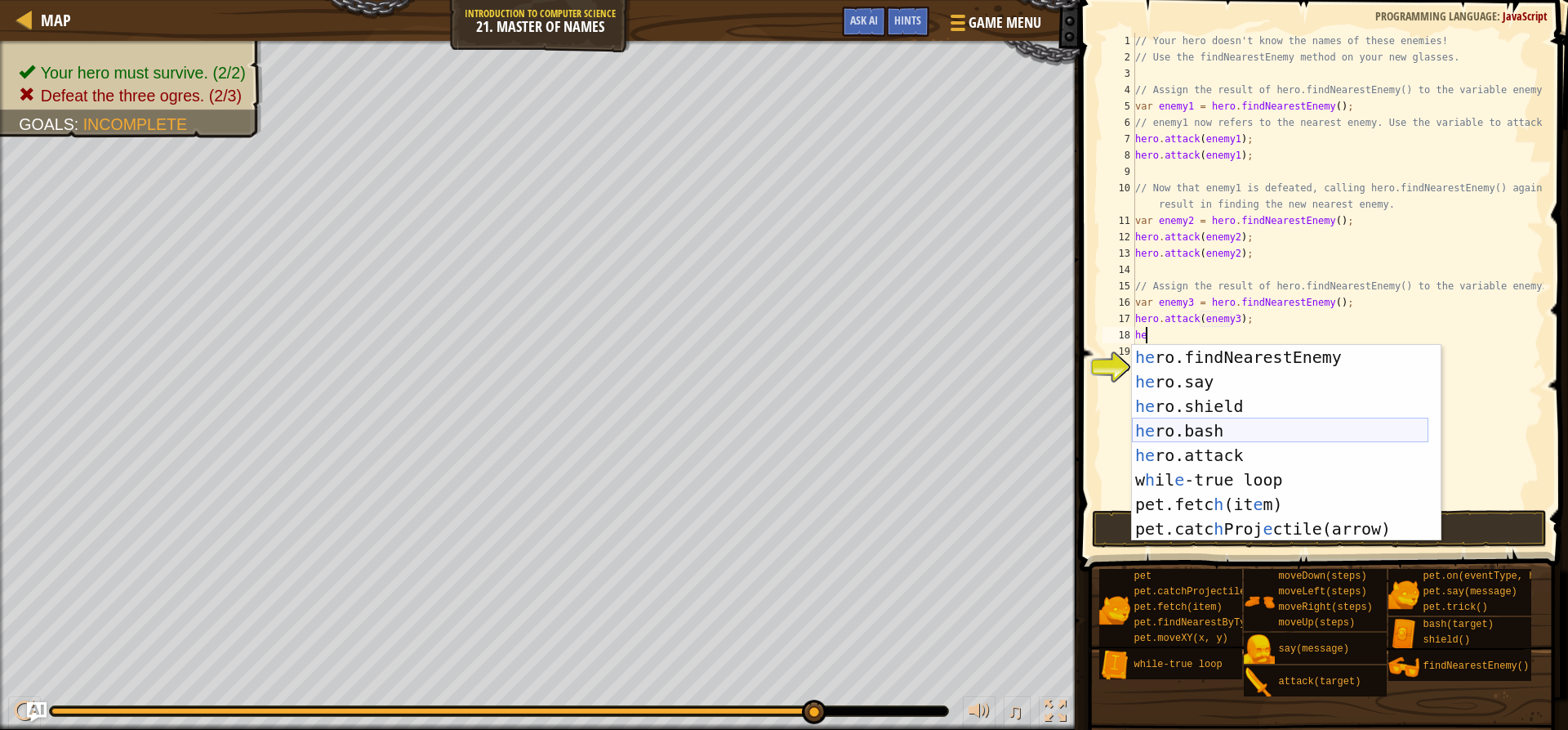
scroll to position [122, 0]
click at [1218, 436] on div "he ro.say press enter he ro.shield press enter he ro.bash press enter he ro.att…" at bounding box center [1280, 468] width 296 height 245
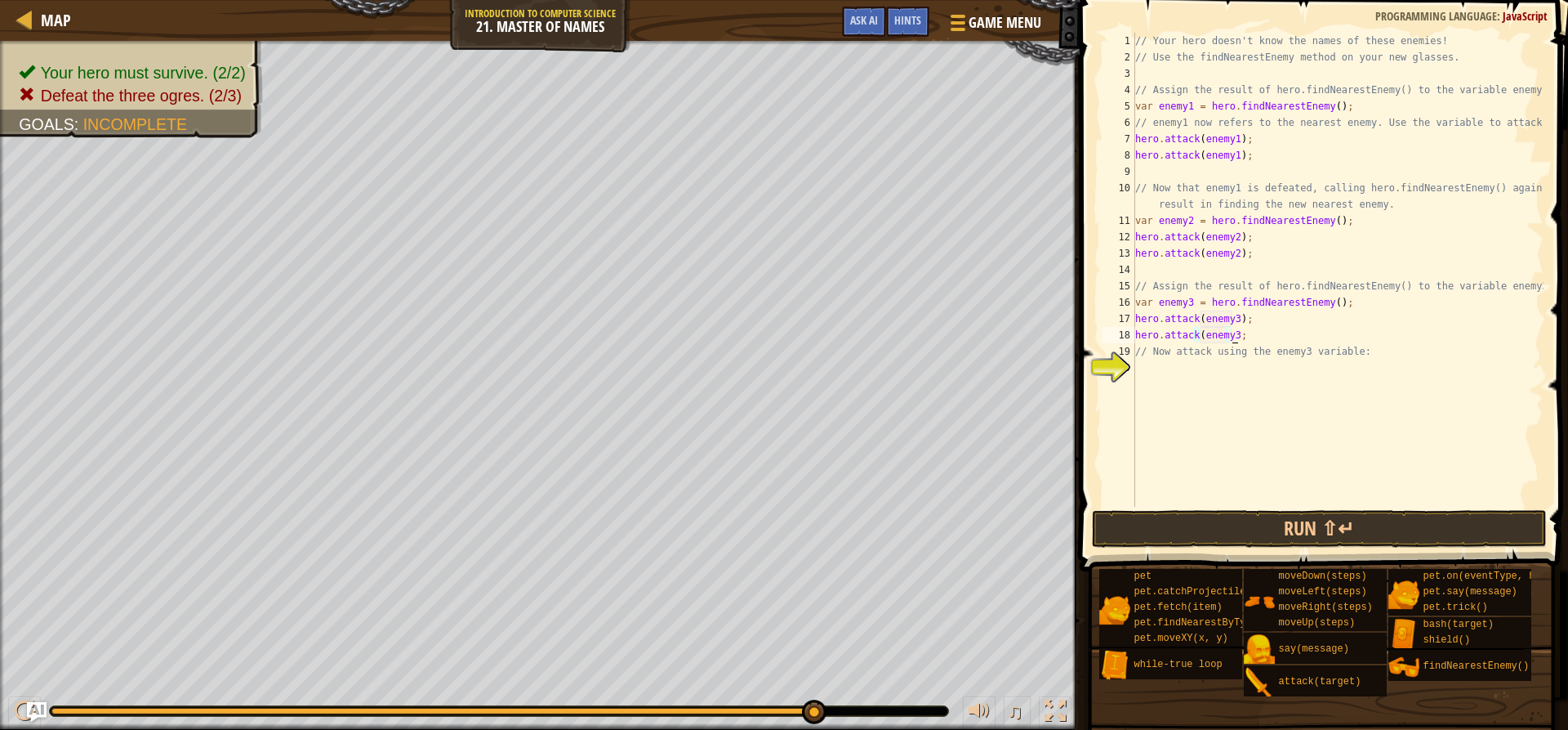
scroll to position [8, 9]
click at [1332, 517] on button "Run ⇧↵" at bounding box center [1318, 528] width 454 height 37
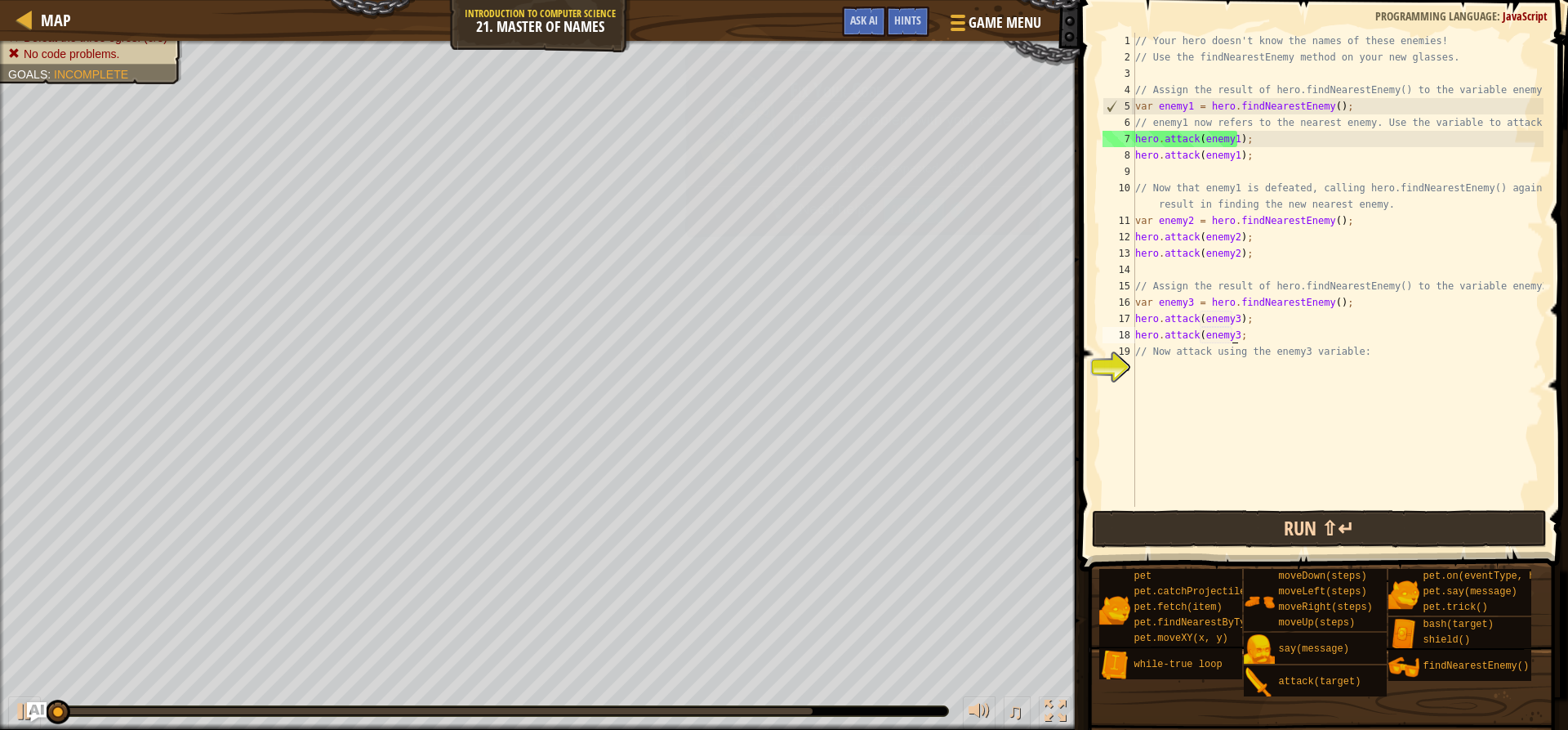
scroll to position [8, 8]
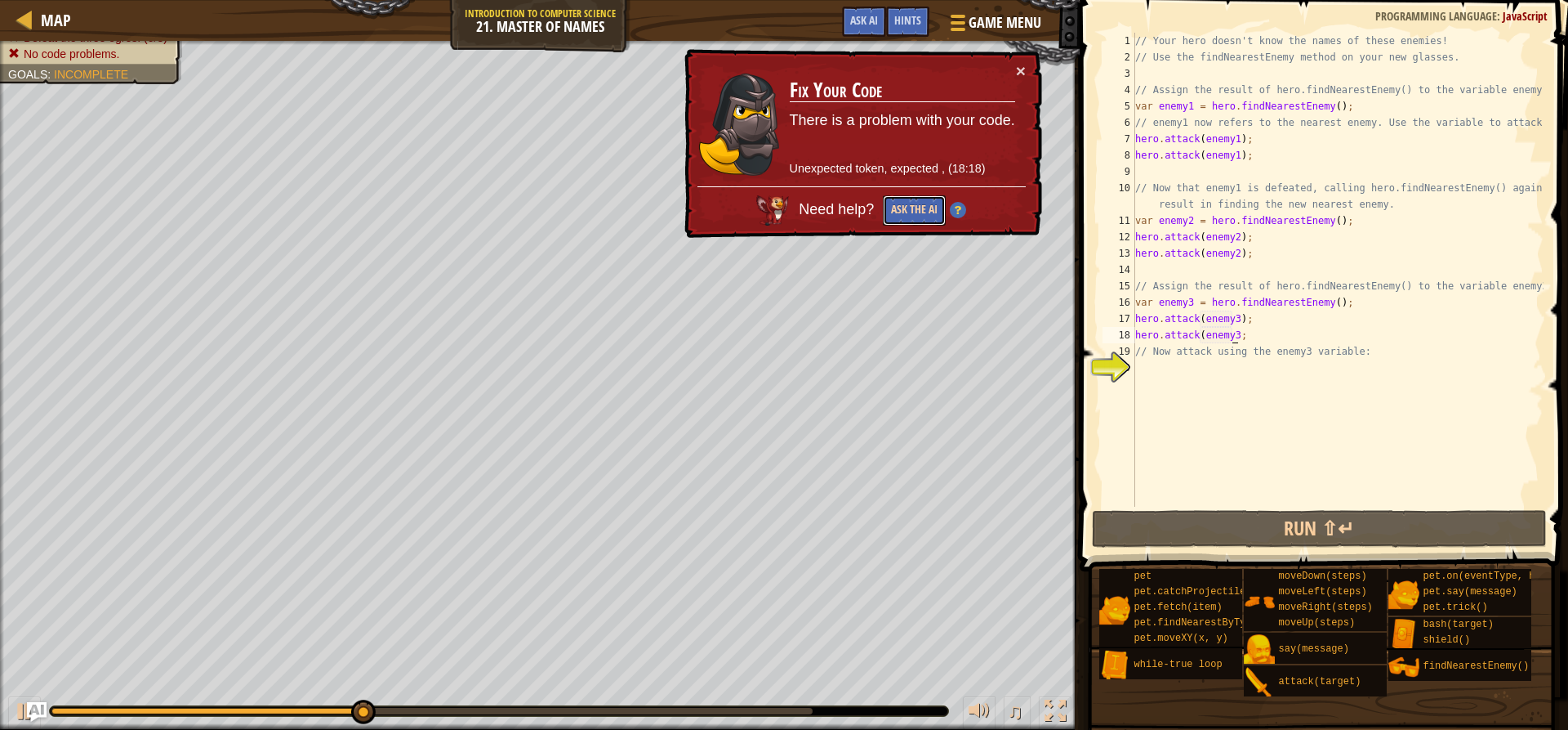
click at [921, 206] on button "Ask the AI" at bounding box center [914, 210] width 63 height 31
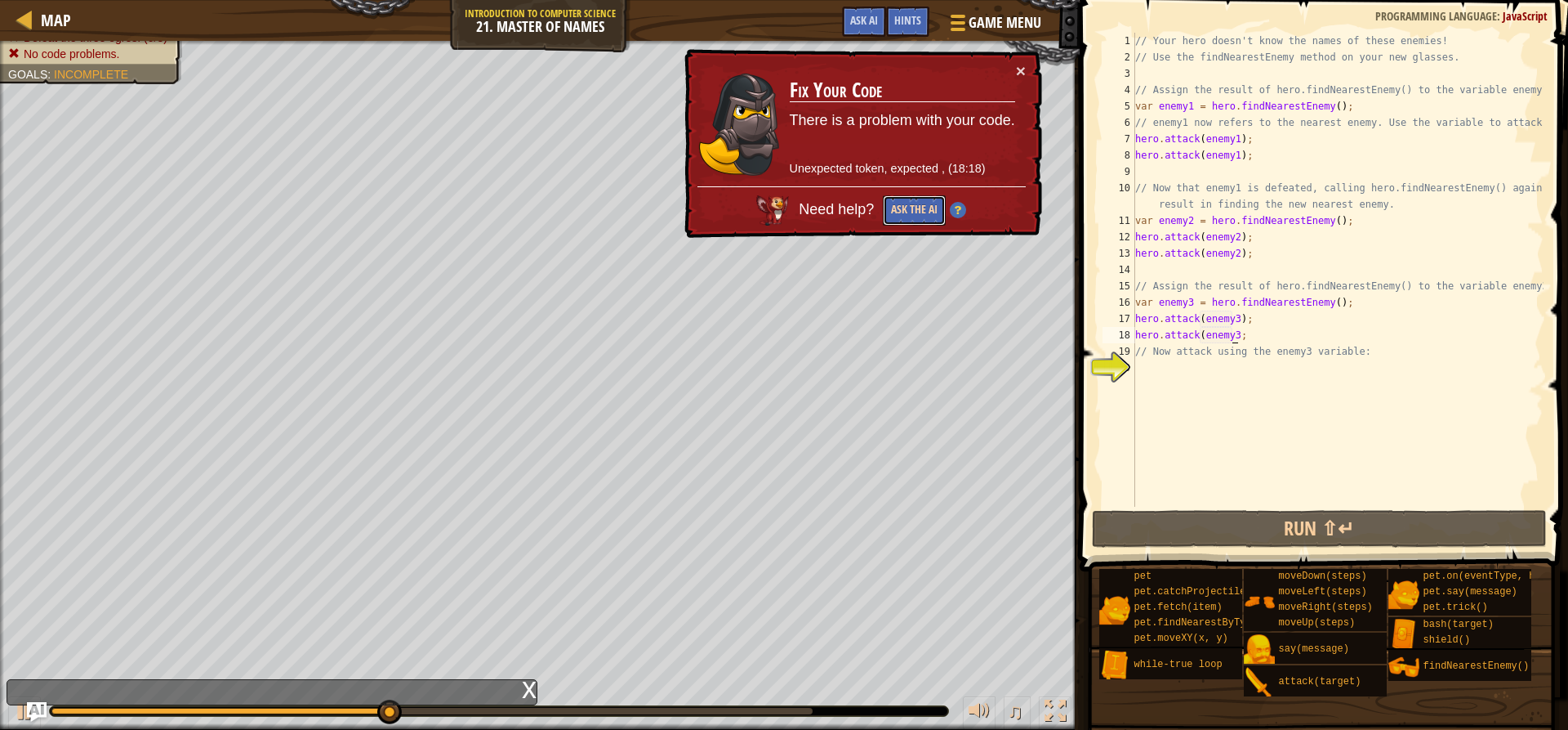
click at [921, 206] on button "Ask the AI" at bounding box center [915, 210] width 63 height 31
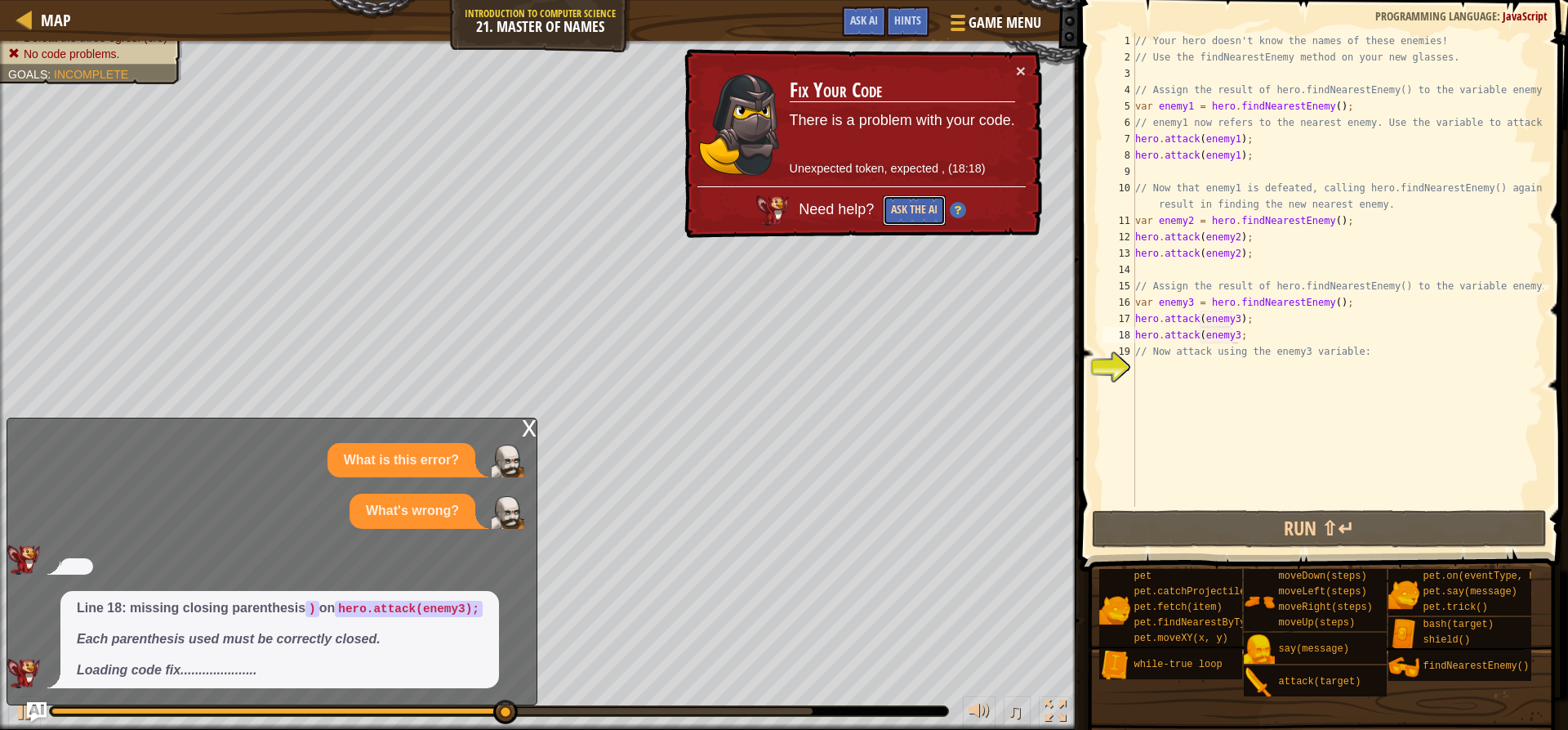
click at [896, 219] on button "Ask the AI" at bounding box center [915, 210] width 63 height 31
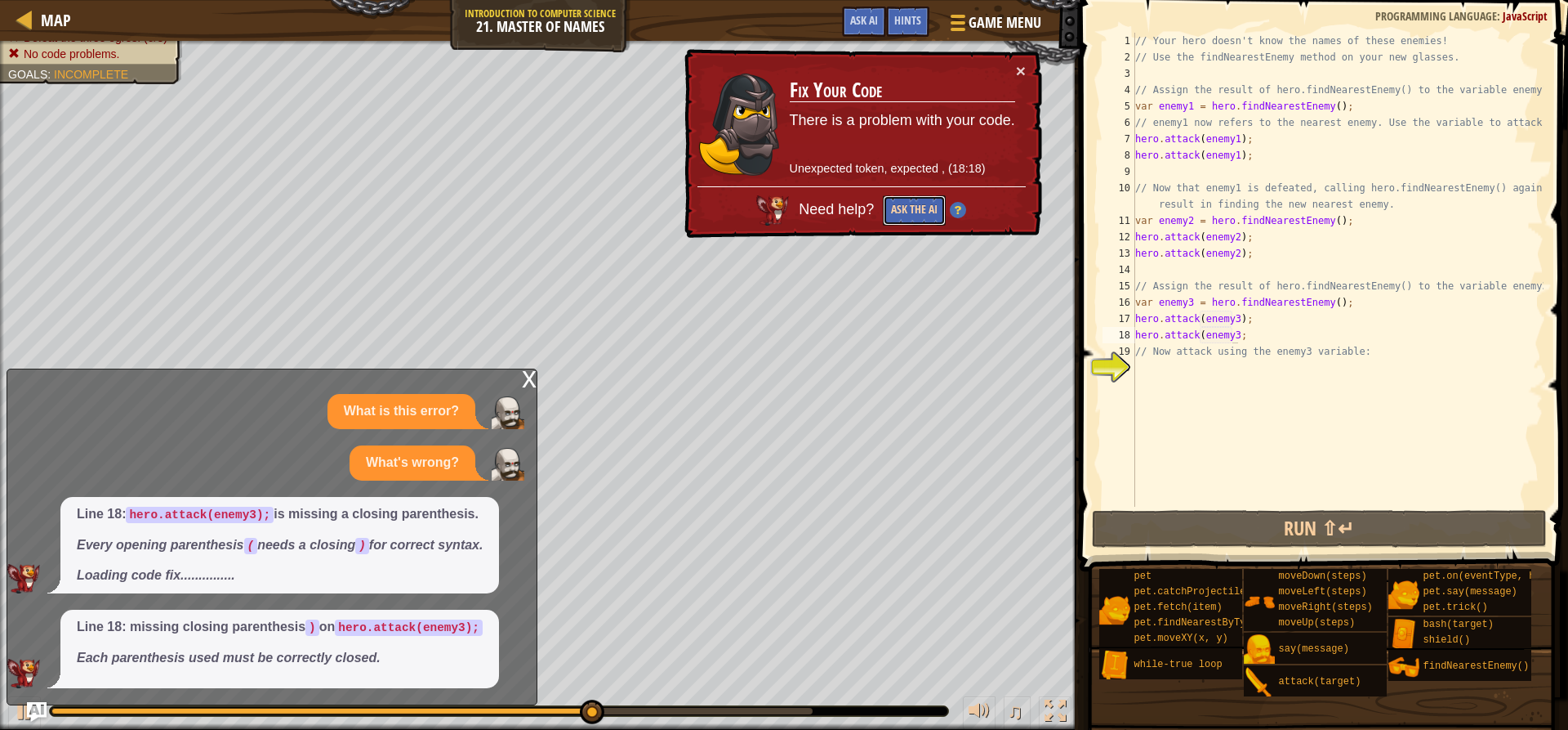
click at [900, 214] on button "Ask the AI" at bounding box center [915, 210] width 63 height 31
click at [1244, 343] on div "// Your hero doesn't know the names of these enemies! // Use the findNearestEne…" at bounding box center [1338, 286] width 412 height 507
click at [1243, 340] on div "// Your hero doesn't know the names of these enemies! // Use the findNearestEne…" at bounding box center [1338, 286] width 412 height 507
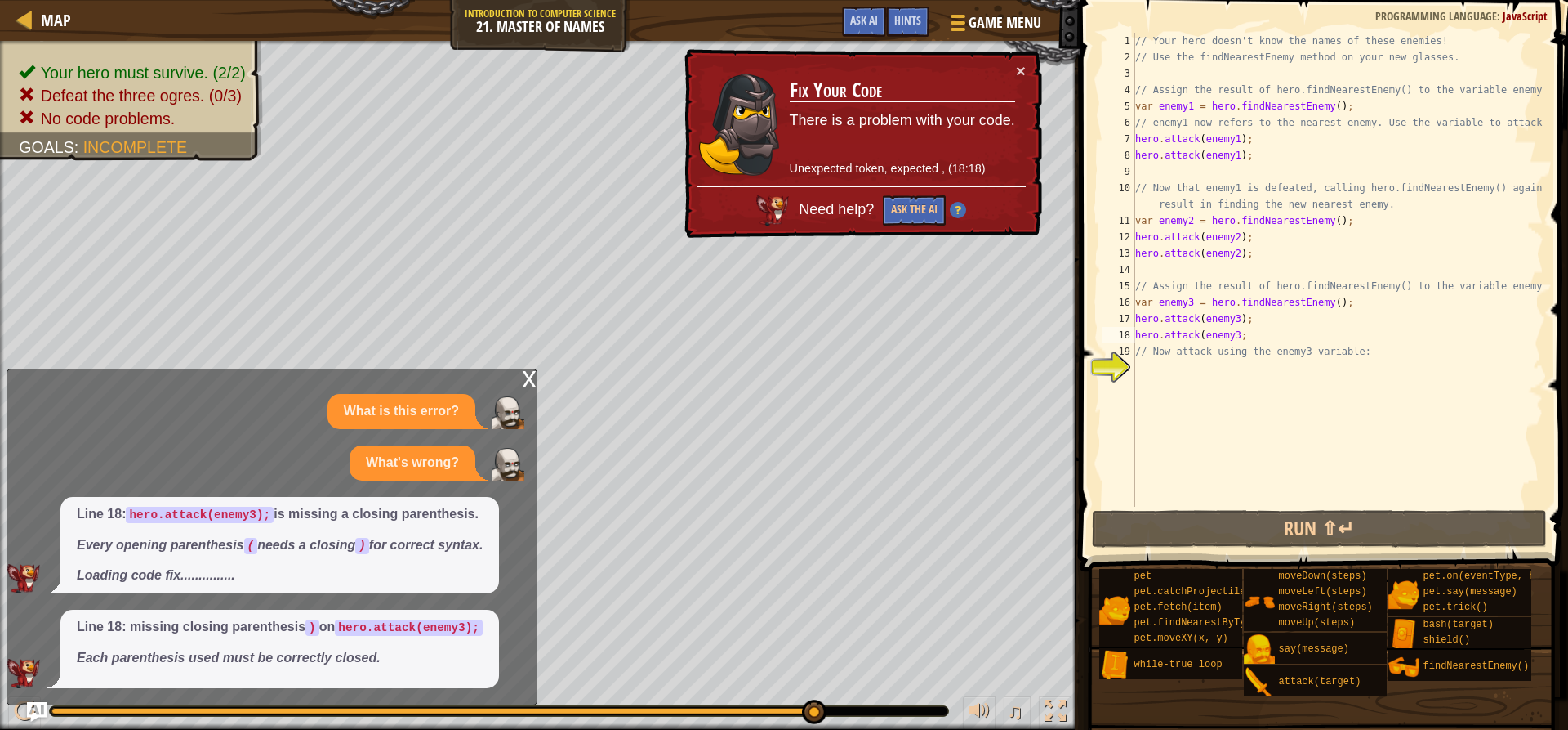
click at [1242, 336] on div "// Your hero doesn't know the names of these enemies! // Use the findNearestEne…" at bounding box center [1338, 286] width 412 height 507
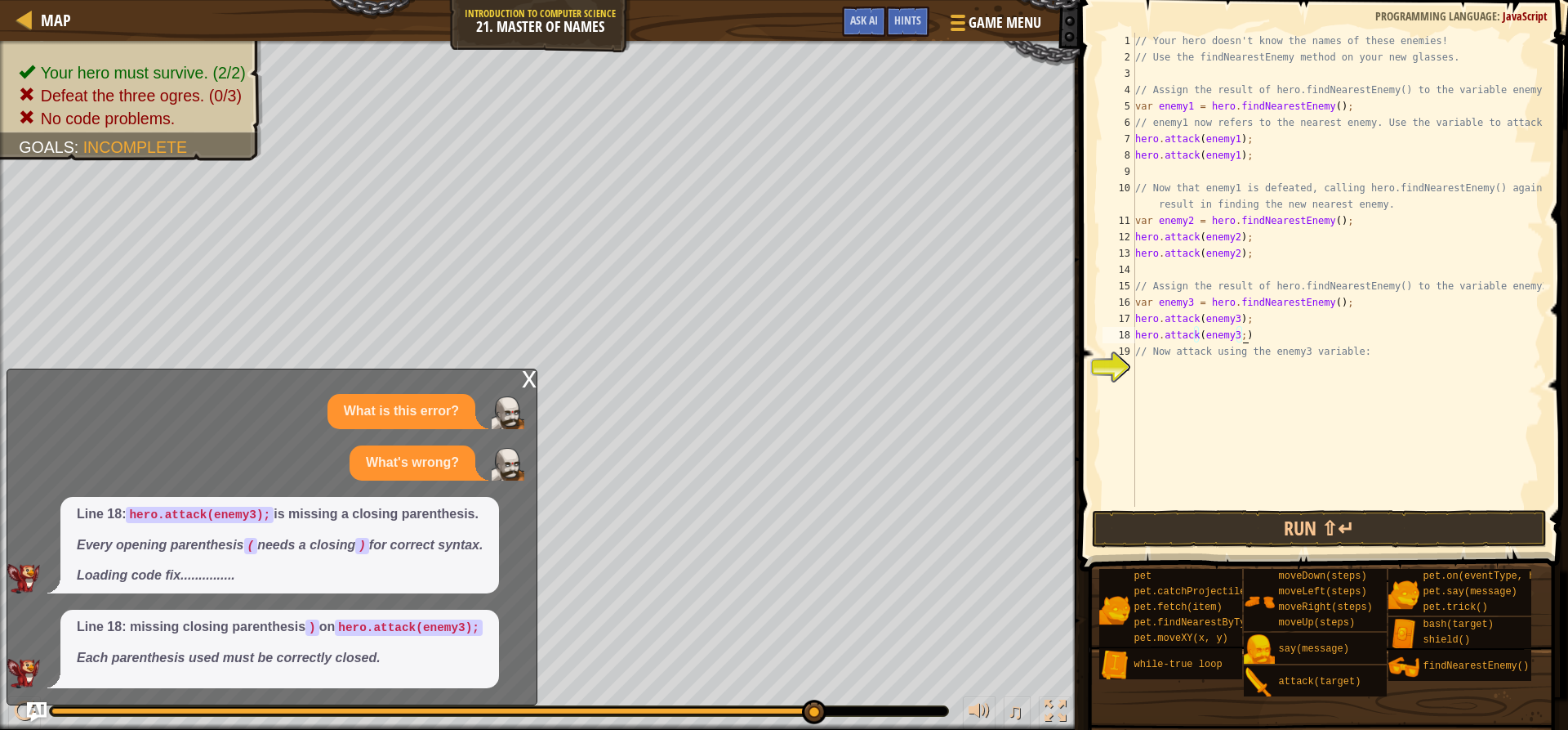
scroll to position [8, 9]
click at [1254, 528] on button "Run ⇧↵" at bounding box center [1318, 528] width 454 height 37
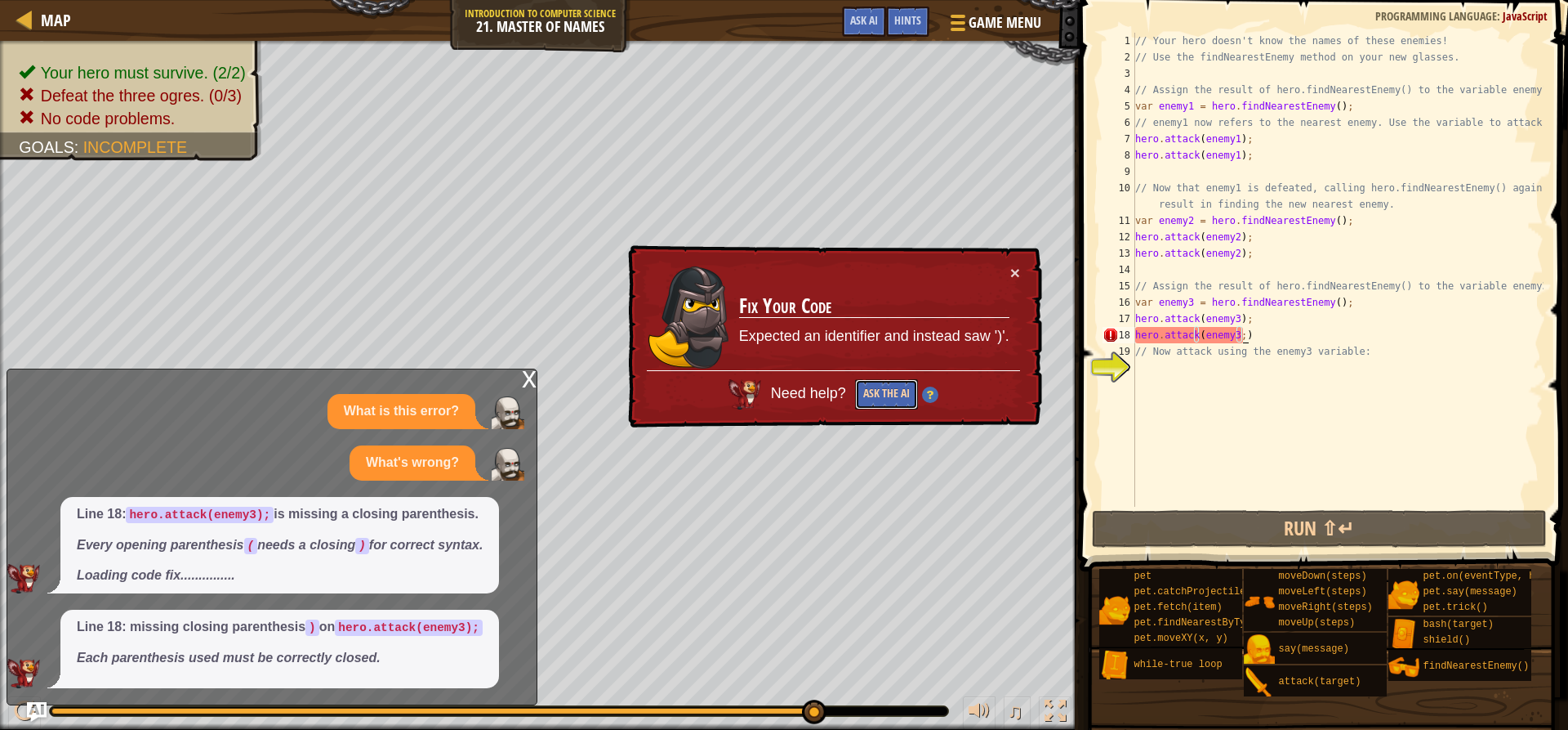
click at [883, 386] on button "Ask the AI" at bounding box center [886, 394] width 63 height 31
click at [882, 389] on button "Ask the AI" at bounding box center [886, 394] width 63 height 31
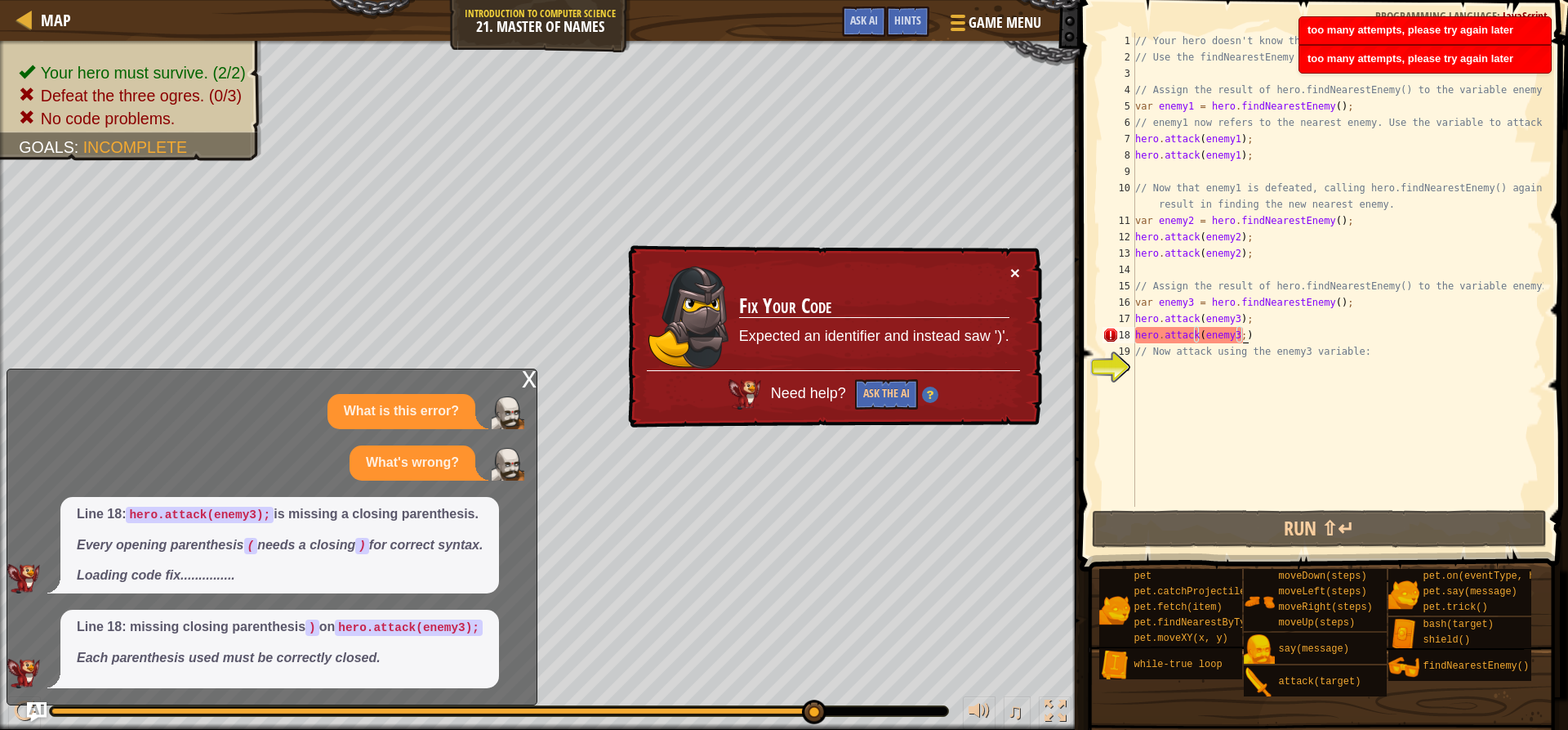
click at [1017, 272] on button "×" at bounding box center [1015, 273] width 10 height 17
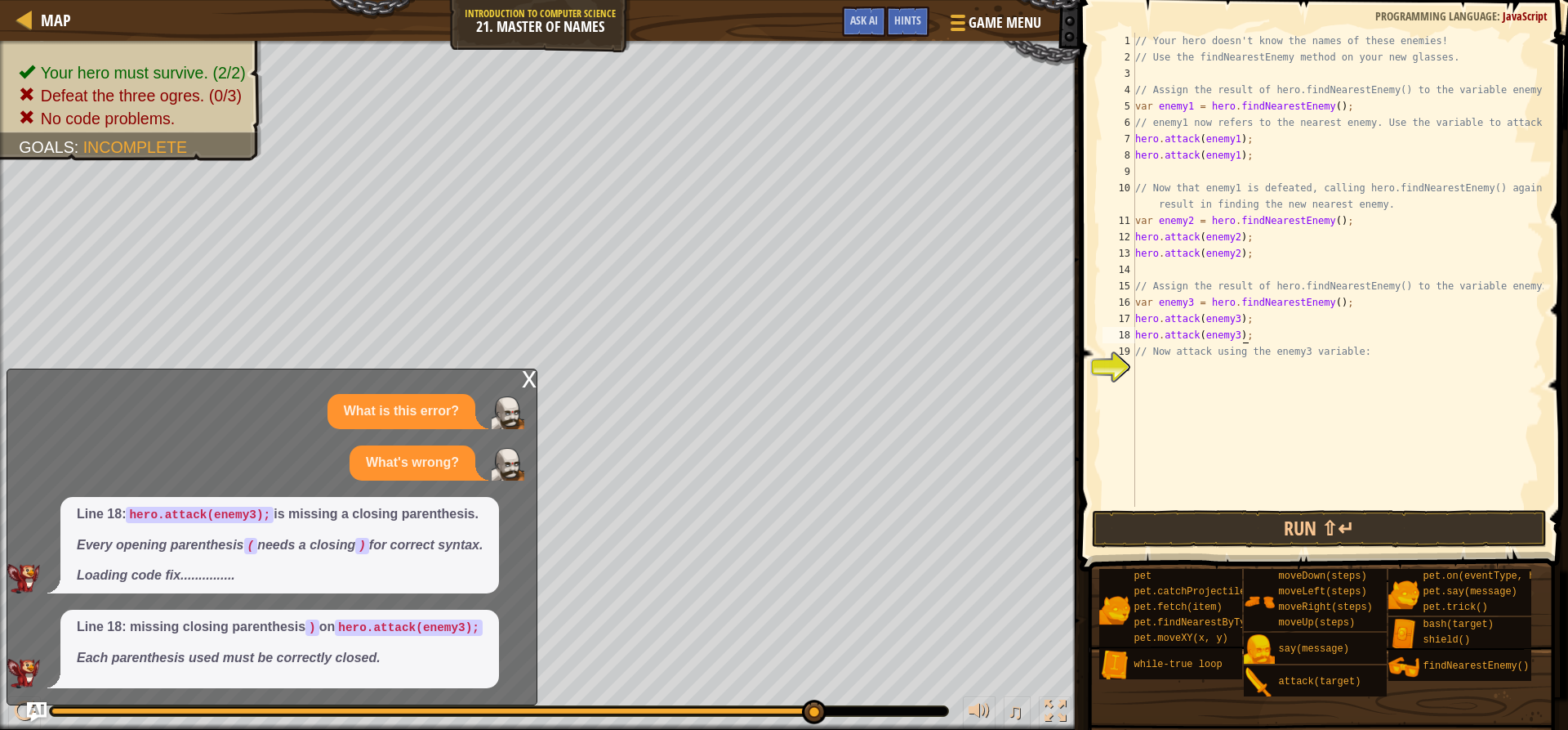
type textarea "hero.attack(enemy3);"
click at [1264, 536] on button "Run ⇧↵" at bounding box center [1318, 528] width 454 height 37
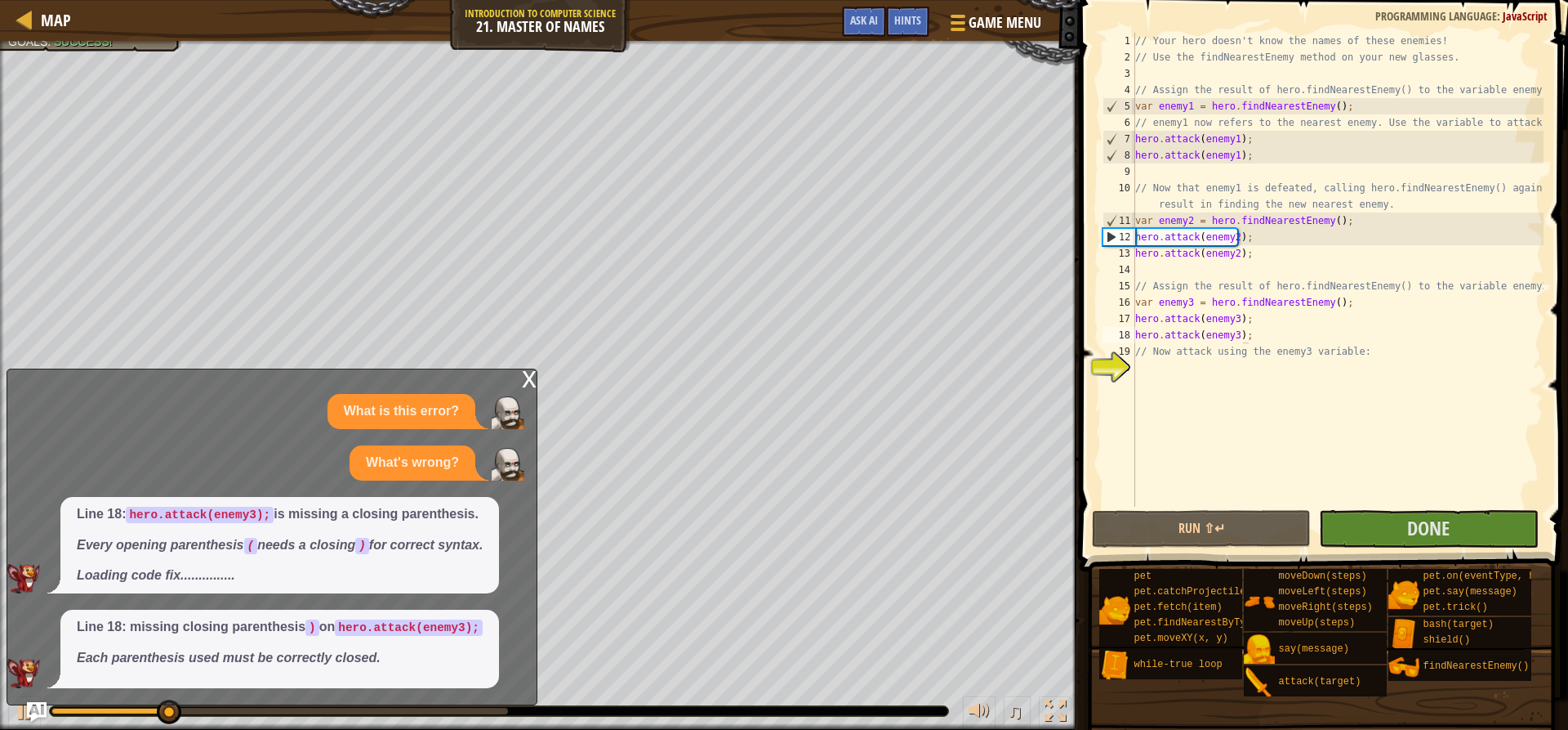
click at [530, 376] on div "x" at bounding box center [529, 377] width 14 height 16
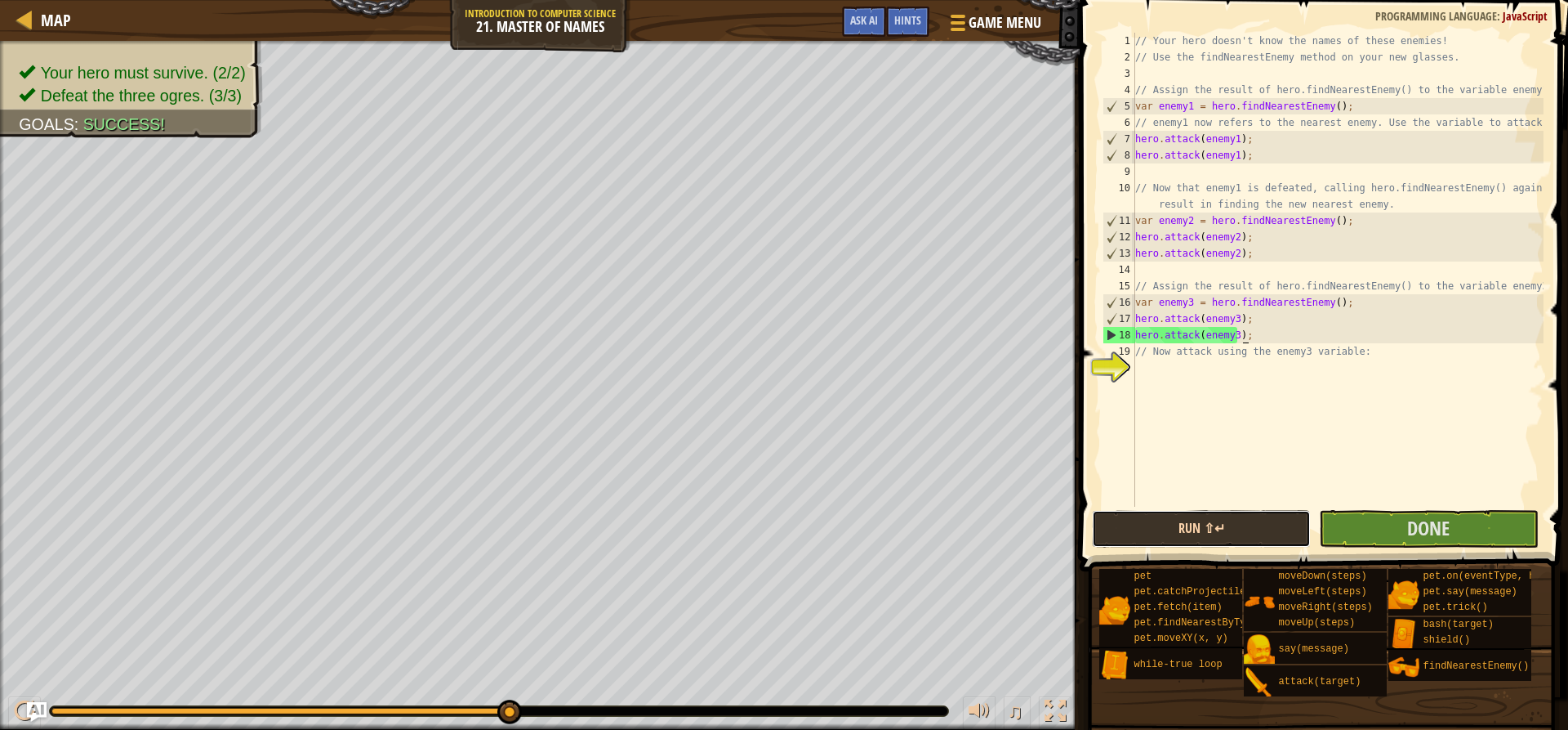
click at [1266, 528] on button "Run ⇧↵" at bounding box center [1201, 528] width 219 height 37
click at [1450, 527] on button "Done" at bounding box center [1428, 528] width 219 height 37
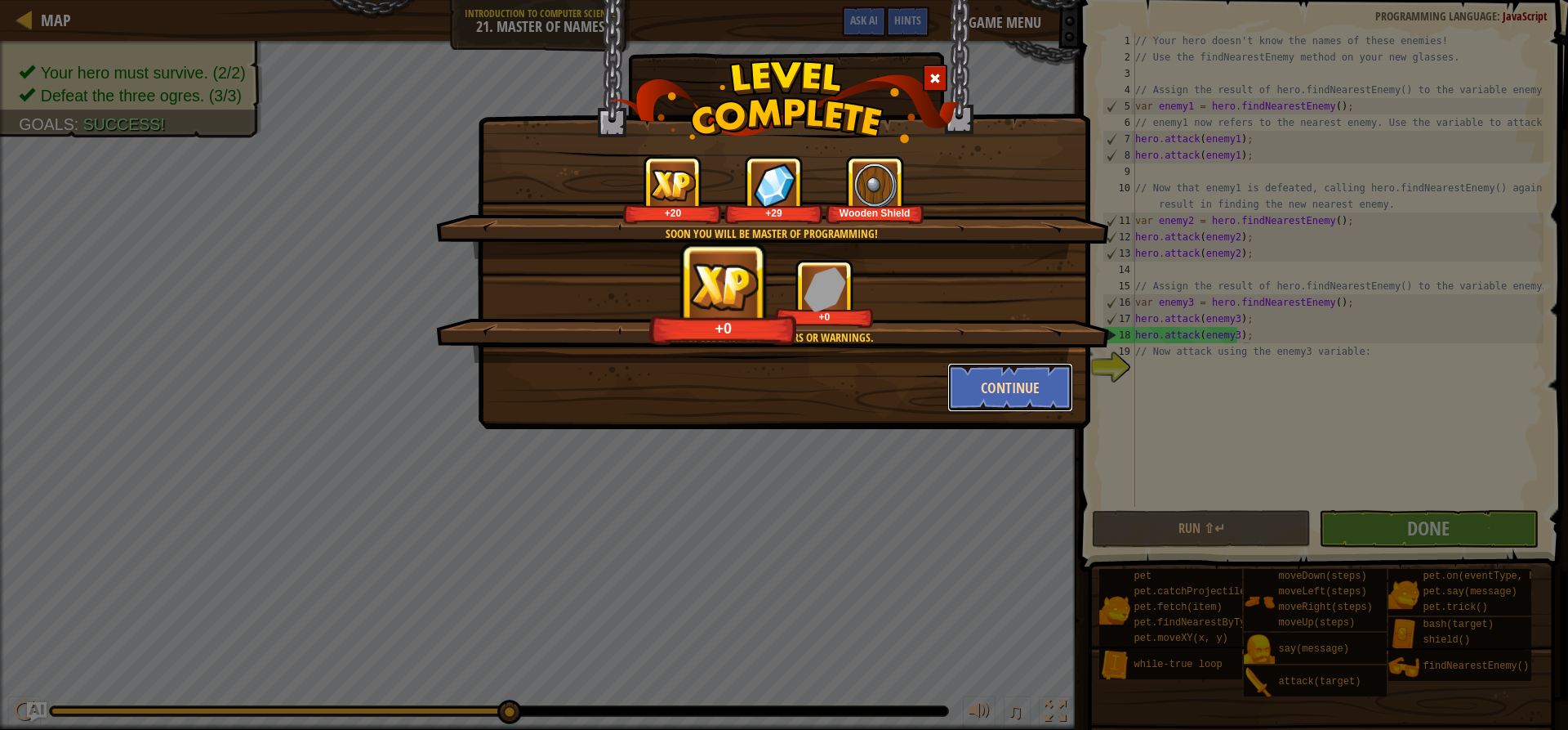
click at [978, 390] on button "Continue" at bounding box center [1011, 387] width 126 height 49
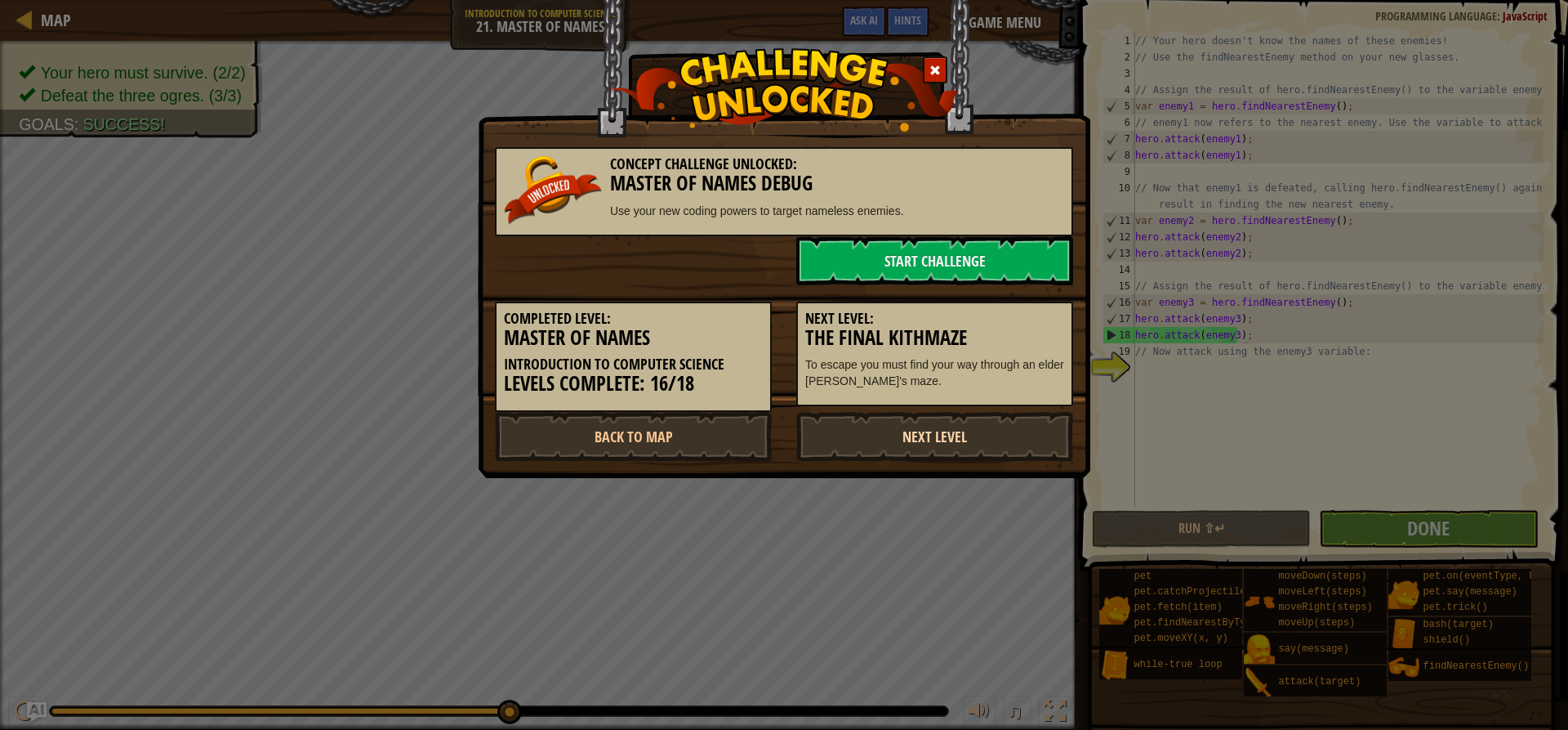
click at [882, 443] on link "Next Level" at bounding box center [935, 436] width 277 height 49
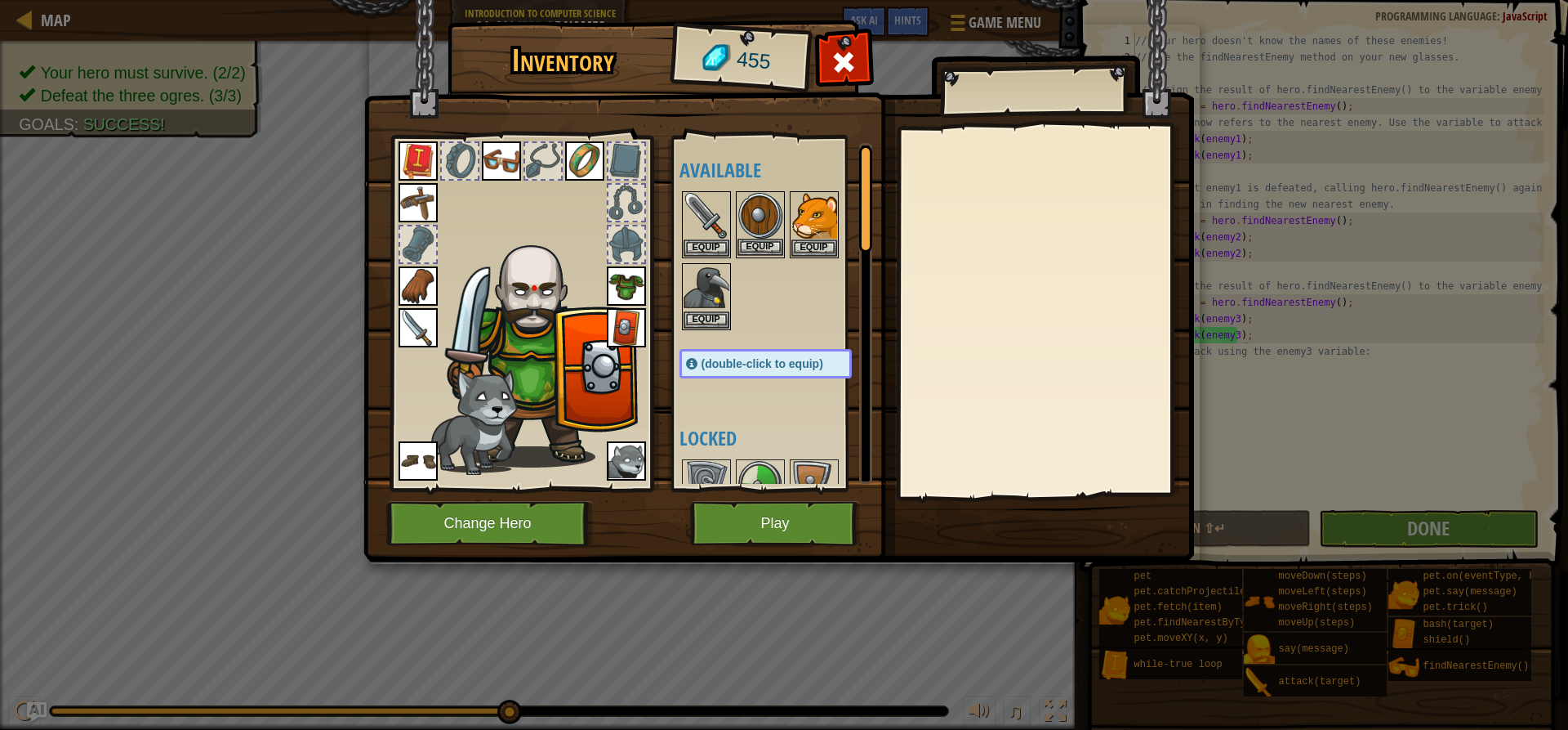
click at [774, 210] on img at bounding box center [760, 216] width 46 height 46
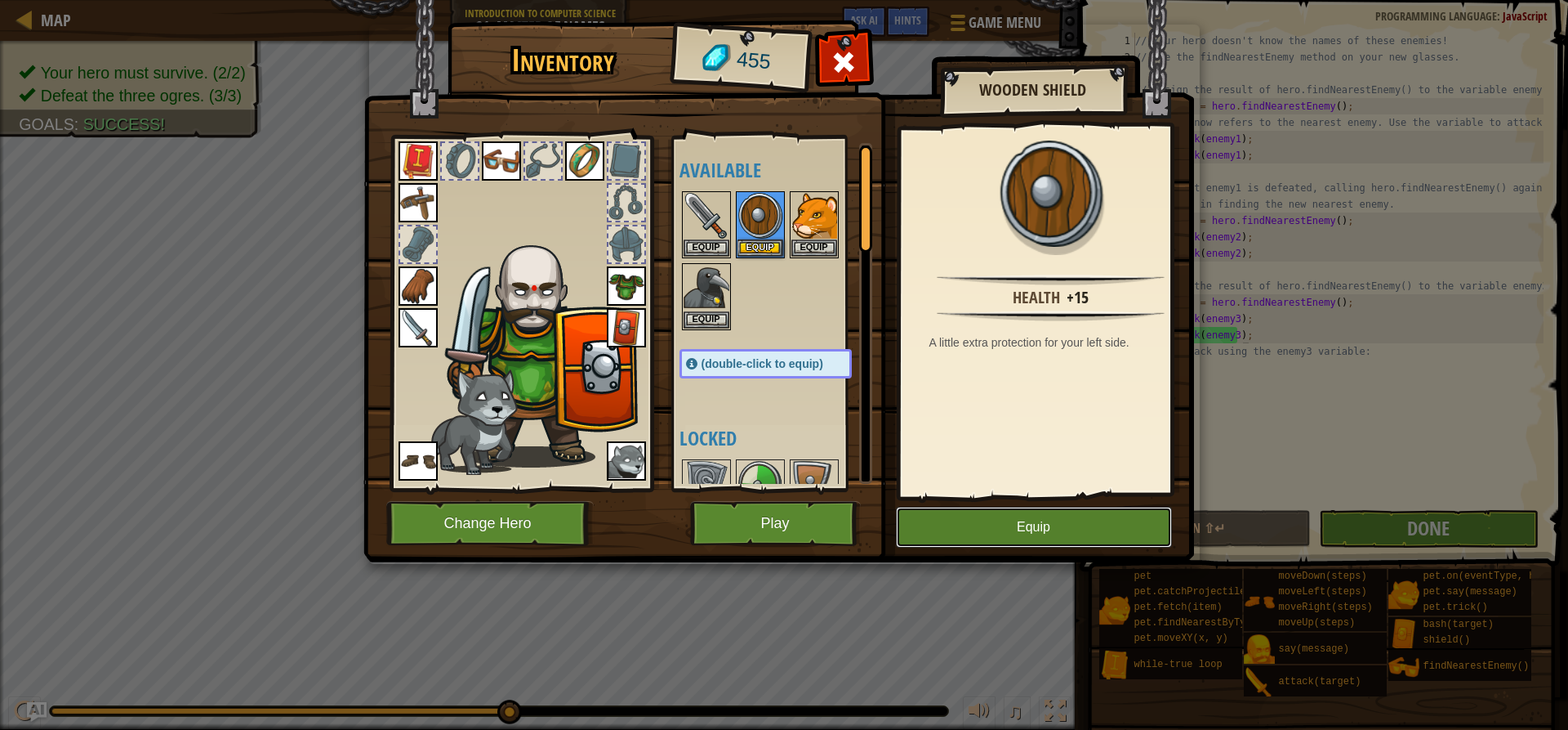
click at [984, 536] on button "Equip" at bounding box center [1034, 527] width 276 height 41
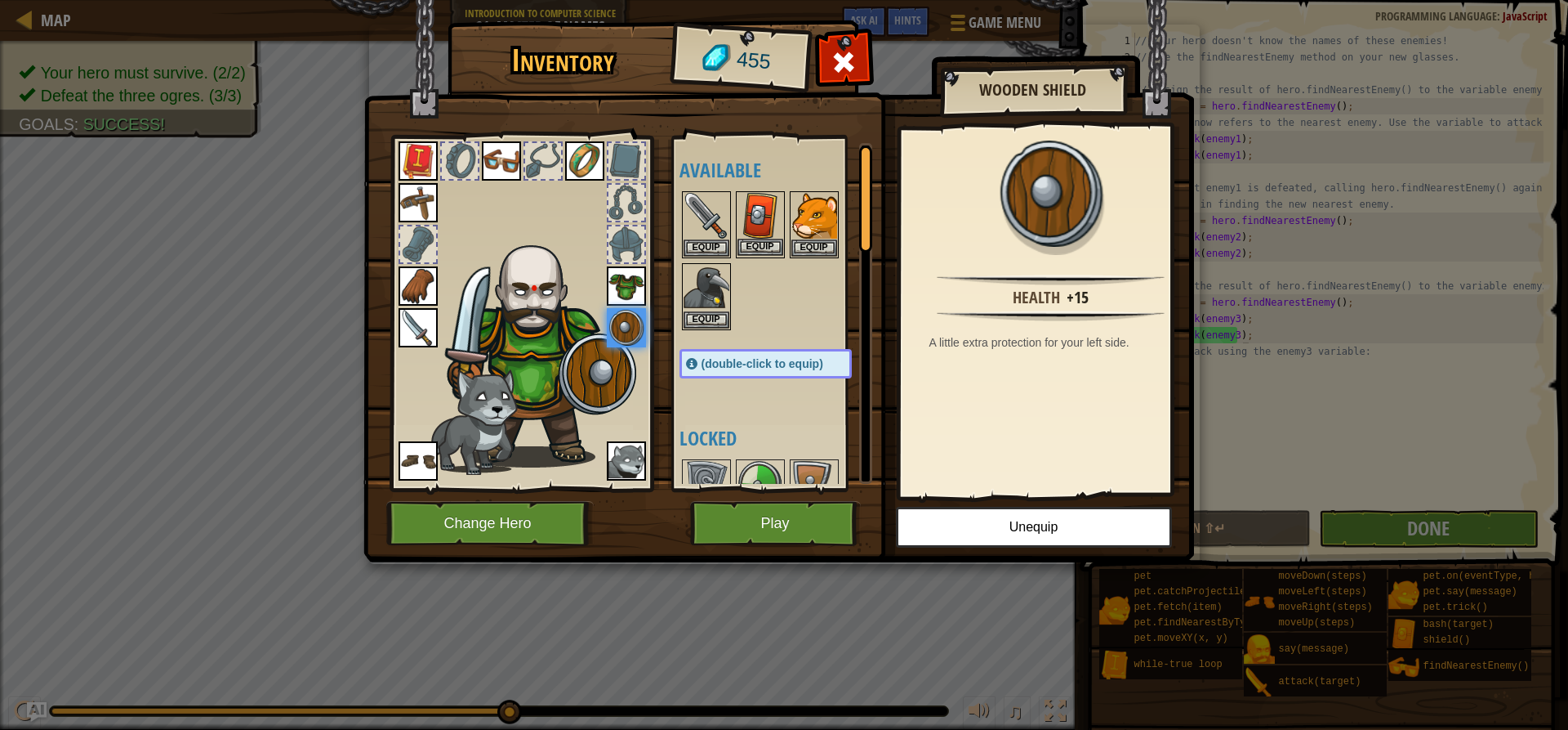
click at [755, 220] on img at bounding box center [760, 216] width 46 height 46
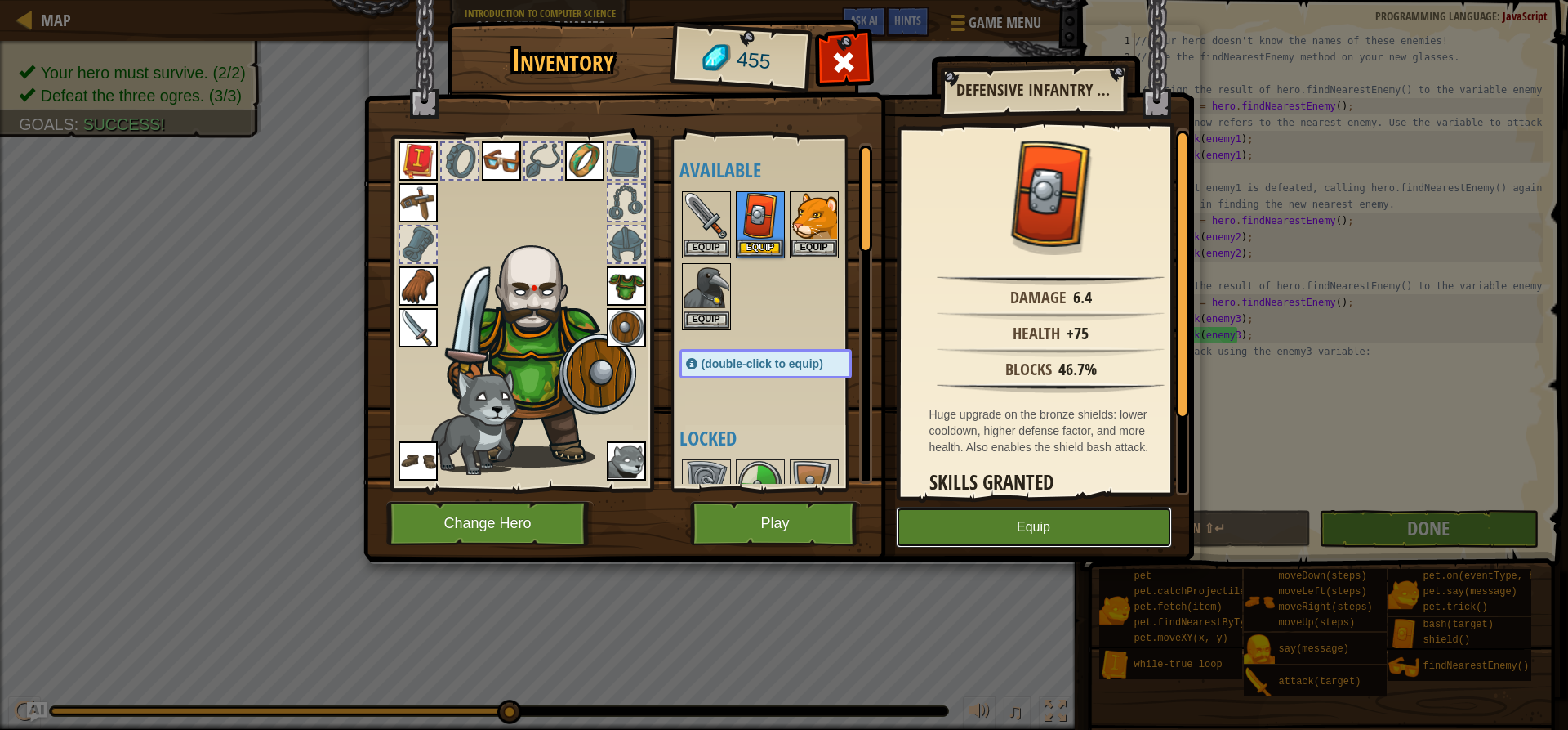
click at [1006, 527] on button "Equip" at bounding box center [1034, 527] width 276 height 41
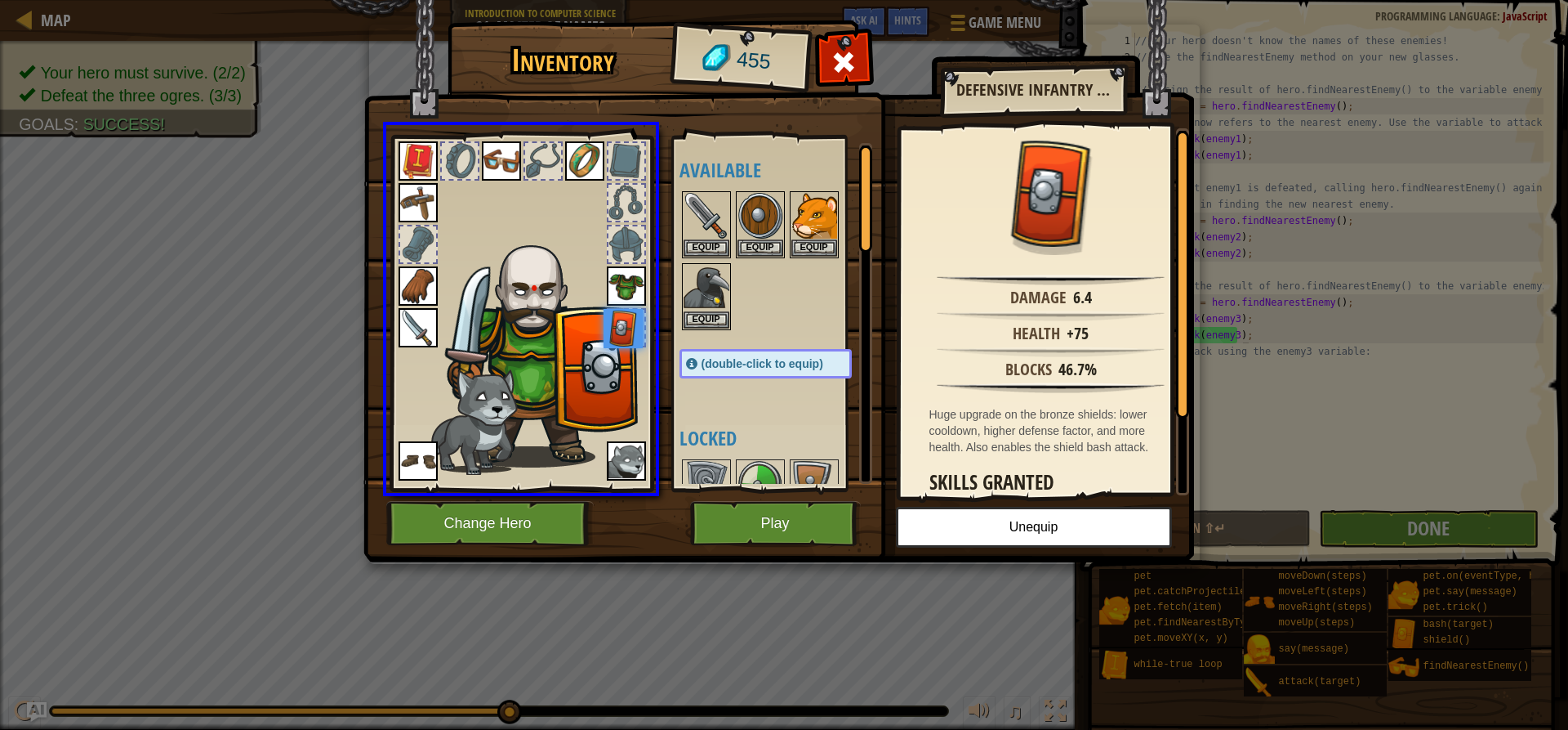
drag, startPoint x: 623, startPoint y: 322, endPoint x: 632, endPoint y: 338, distance: 18.4
click at [632, 338] on img at bounding box center [622, 328] width 39 height 39
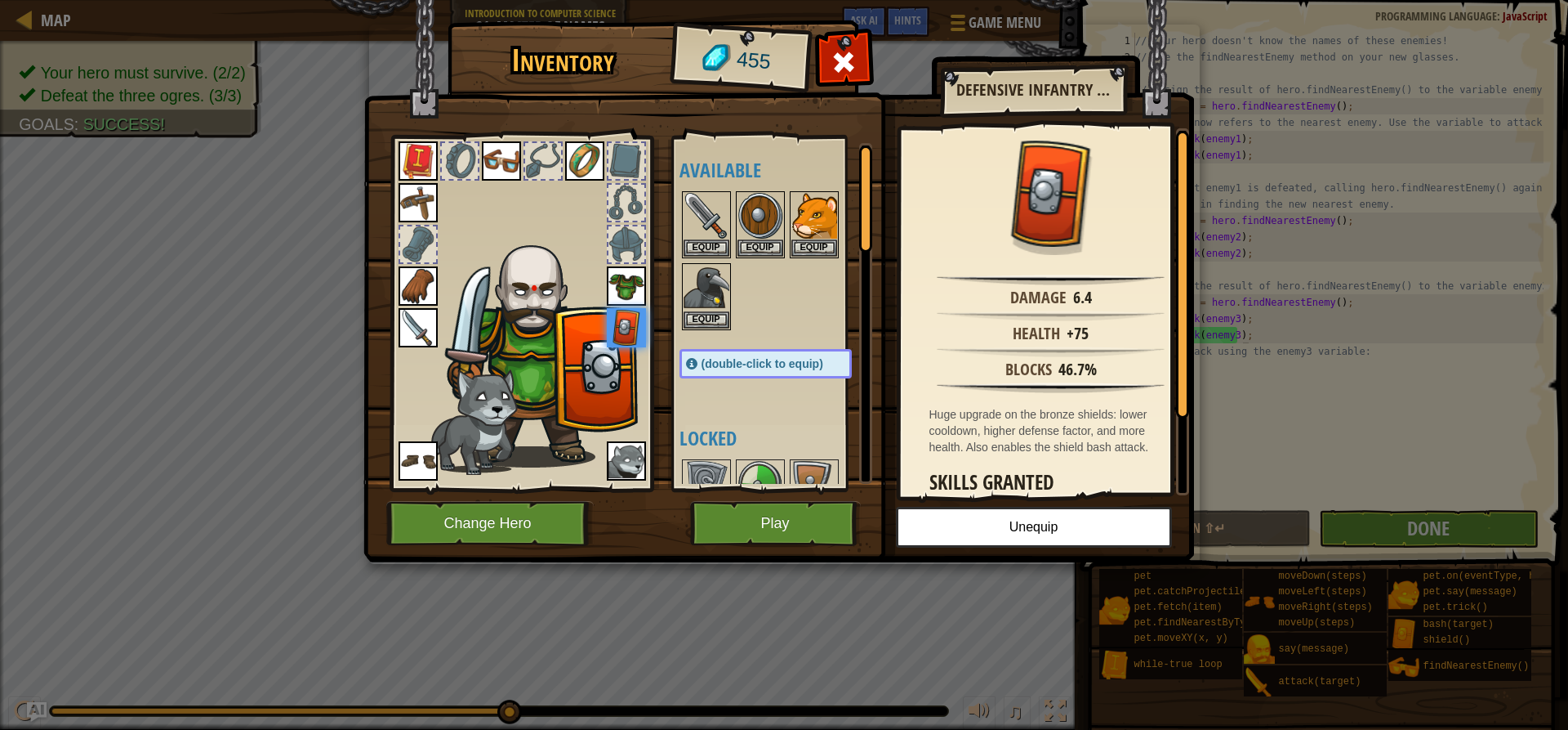
click at [867, 325] on div at bounding box center [866, 314] width 13 height 341
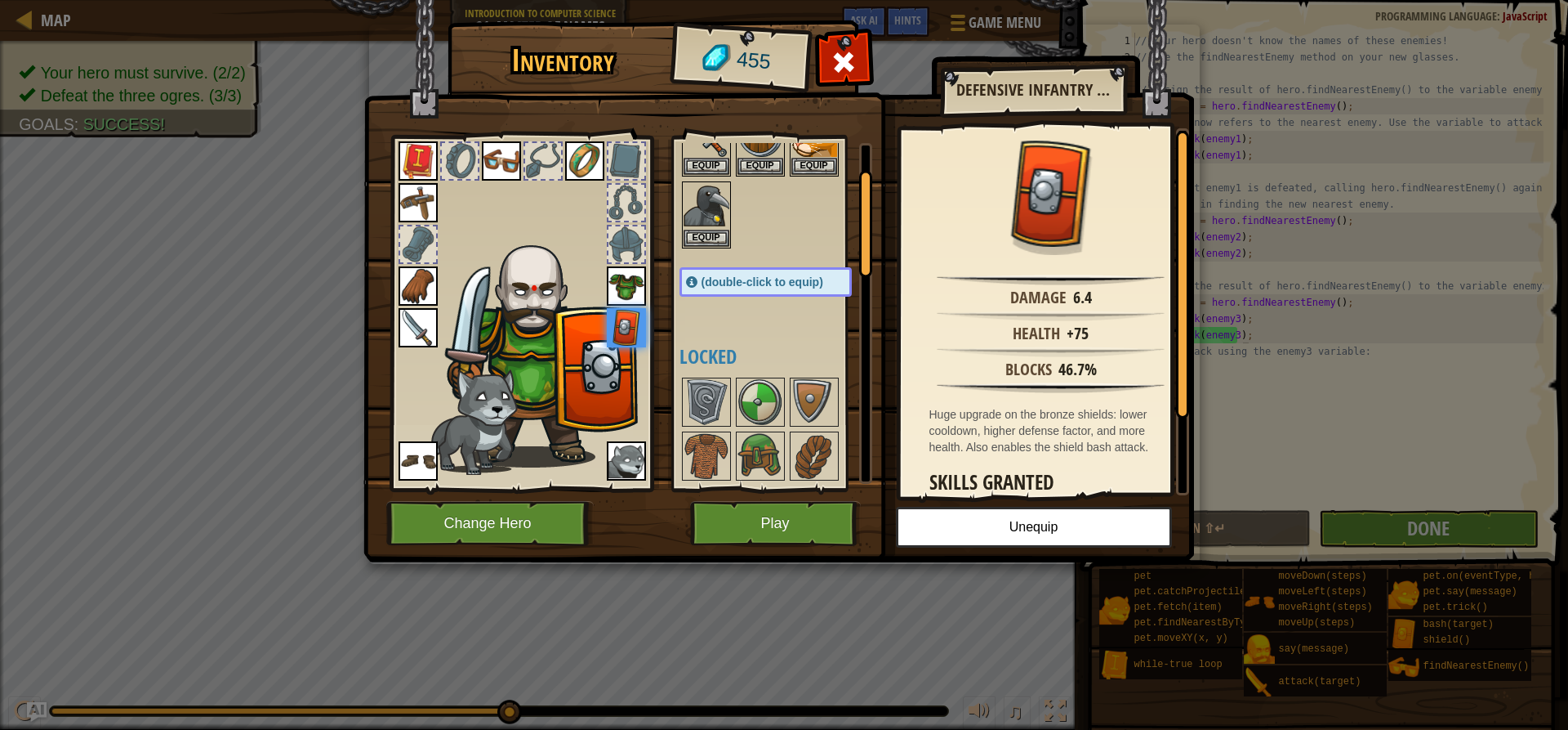
scroll to position [0, 0]
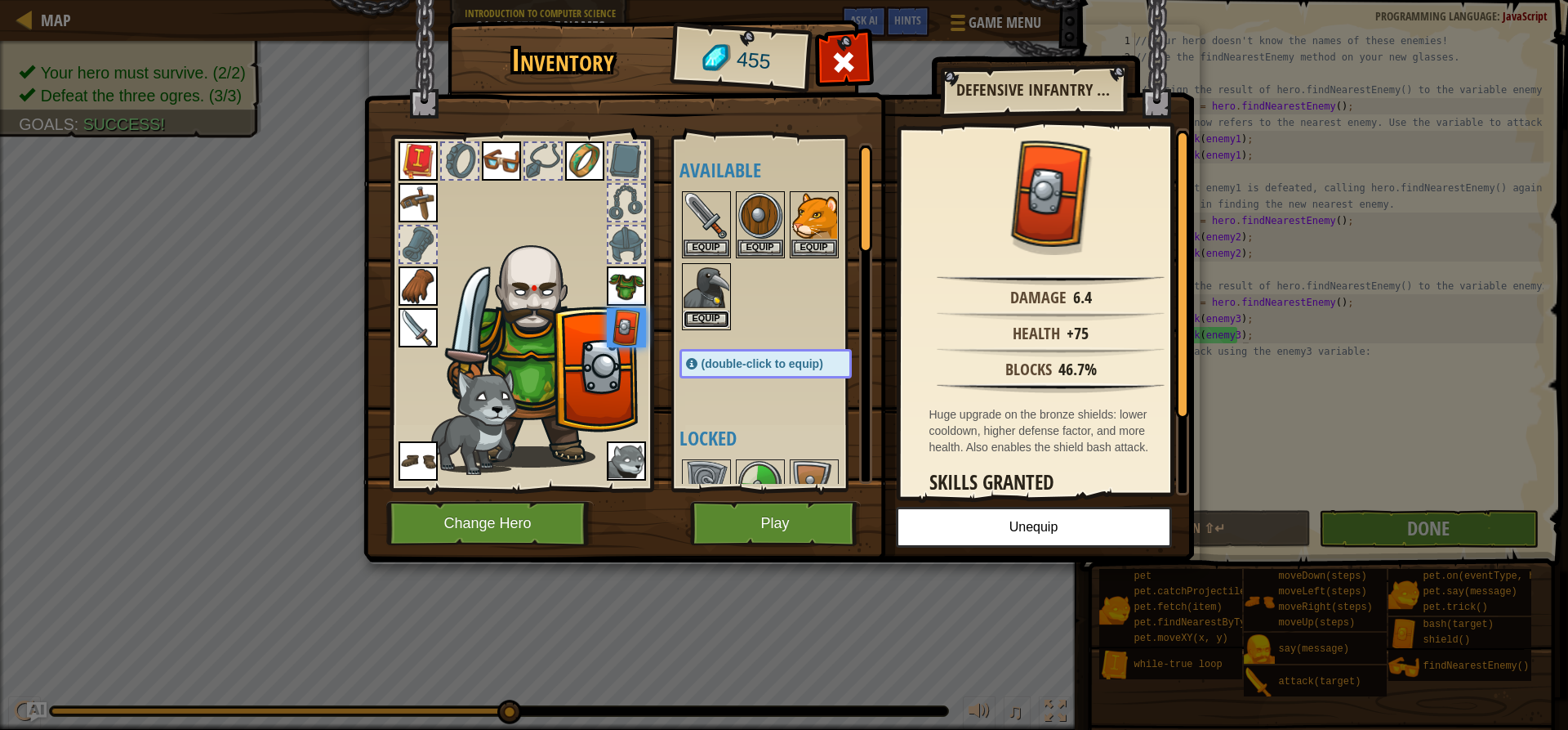
click at [694, 315] on button "Equip" at bounding box center [707, 320] width 46 height 17
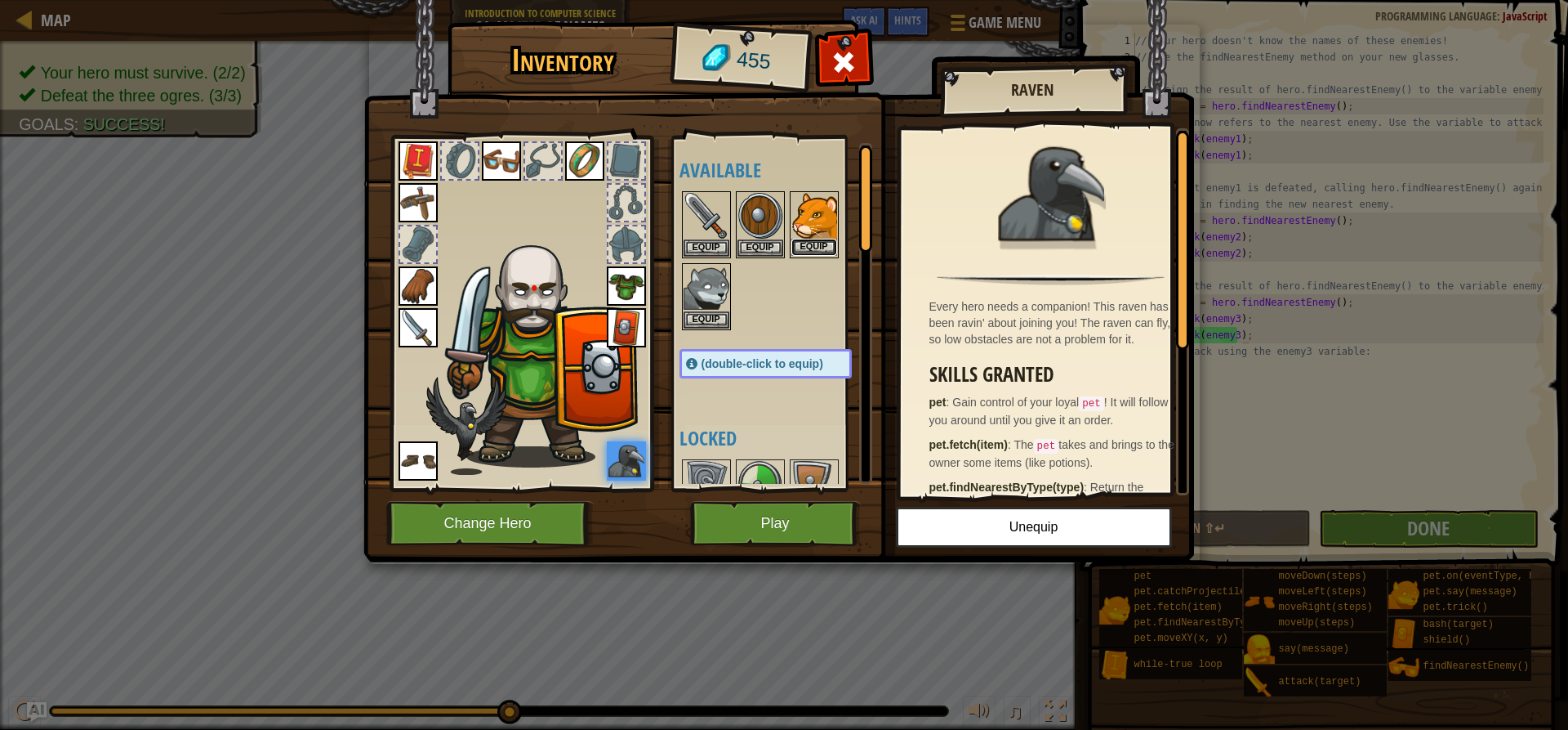
click at [822, 247] on button "Equip" at bounding box center [815, 247] width 46 height 17
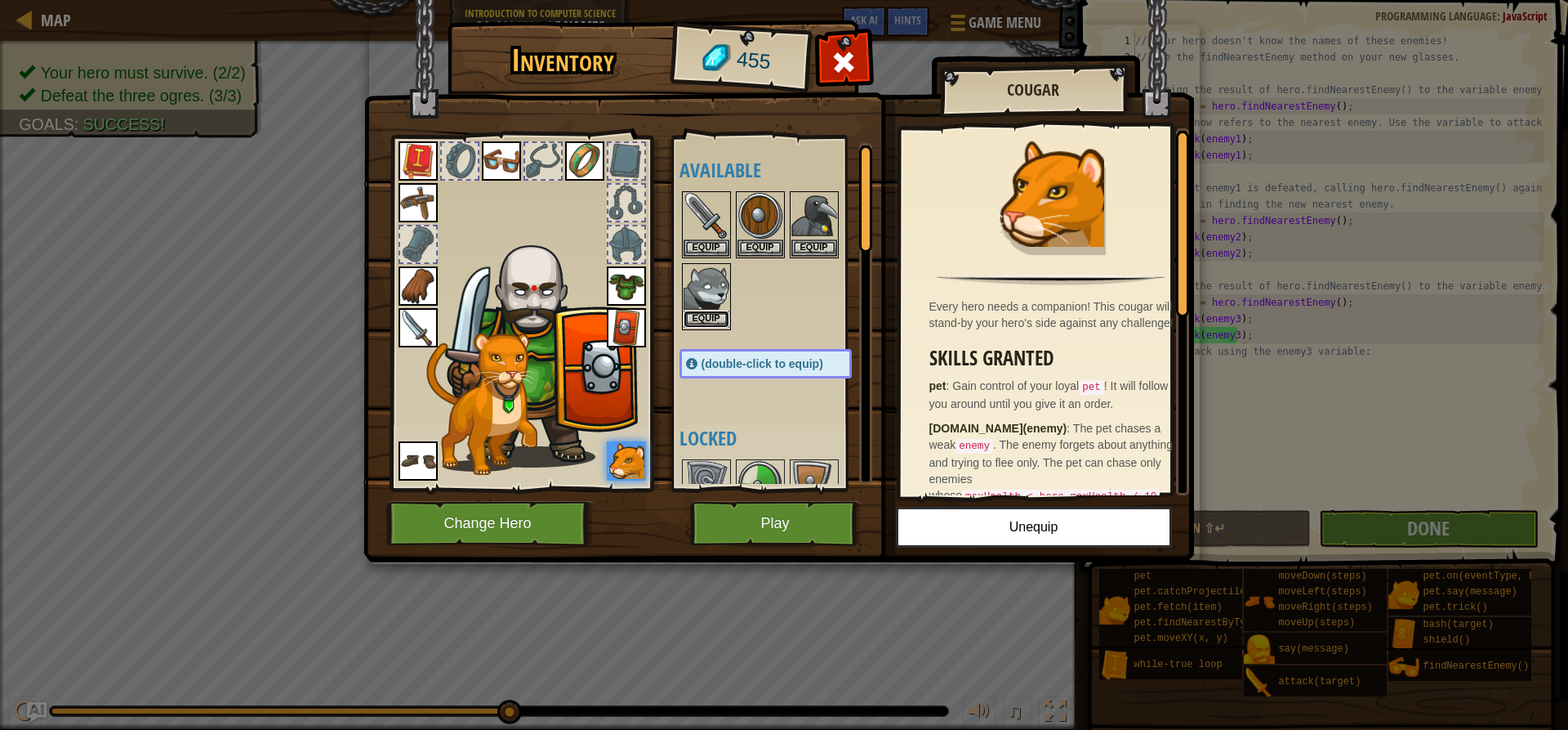
click at [706, 317] on button "Equip" at bounding box center [707, 320] width 46 height 17
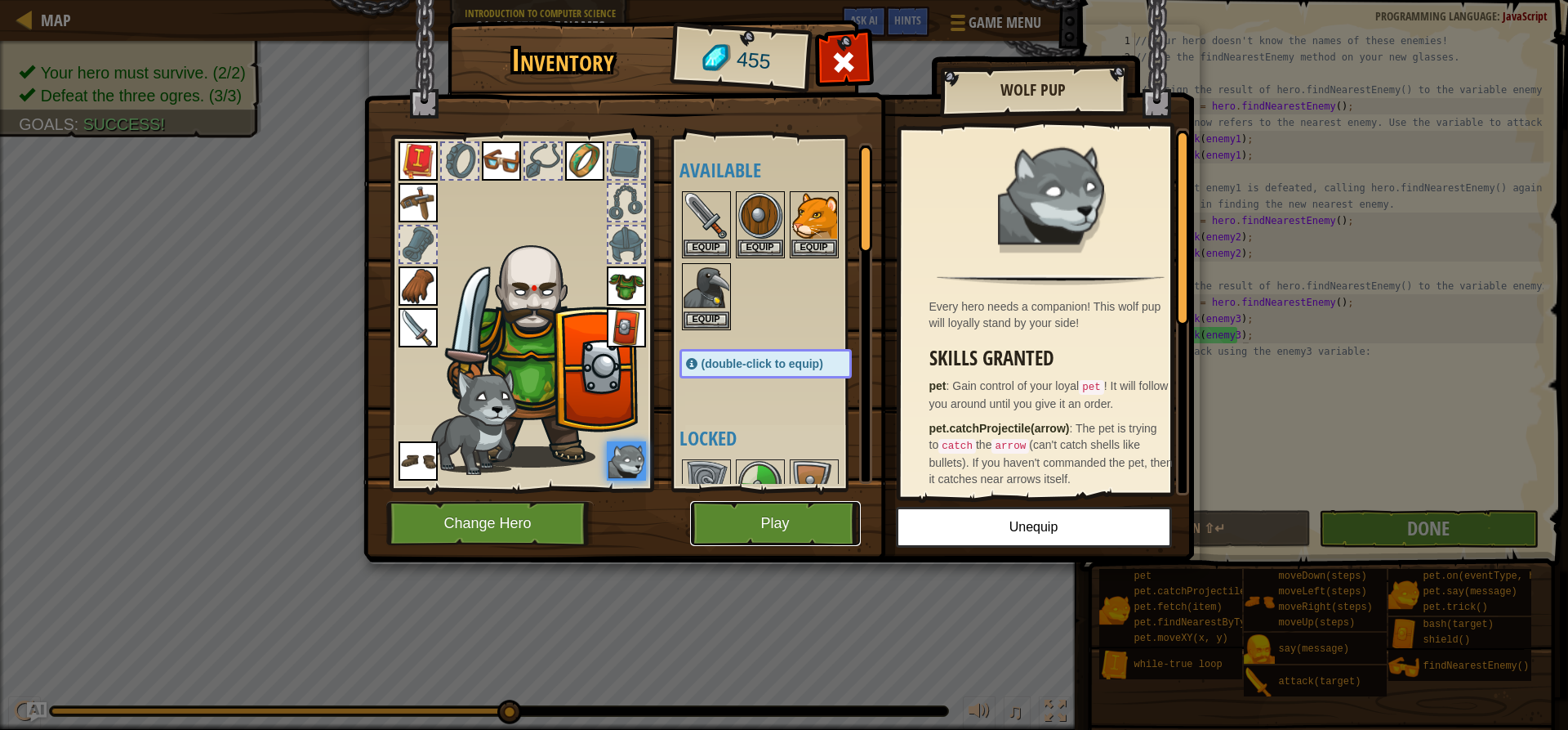
click at [769, 524] on button "Play" at bounding box center [775, 523] width 171 height 45
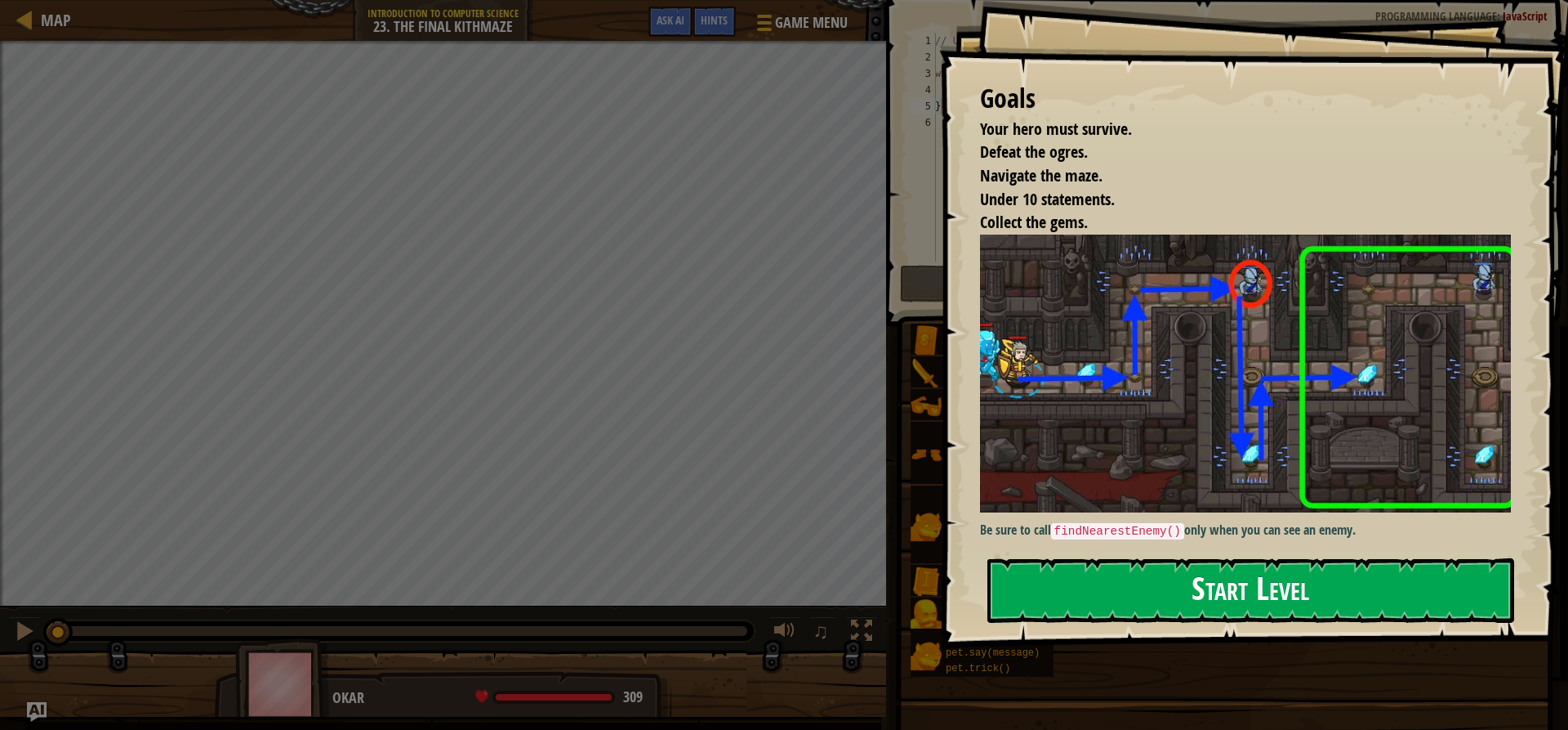
click at [1127, 573] on button "Start Level" at bounding box center [1251, 590] width 527 height 64
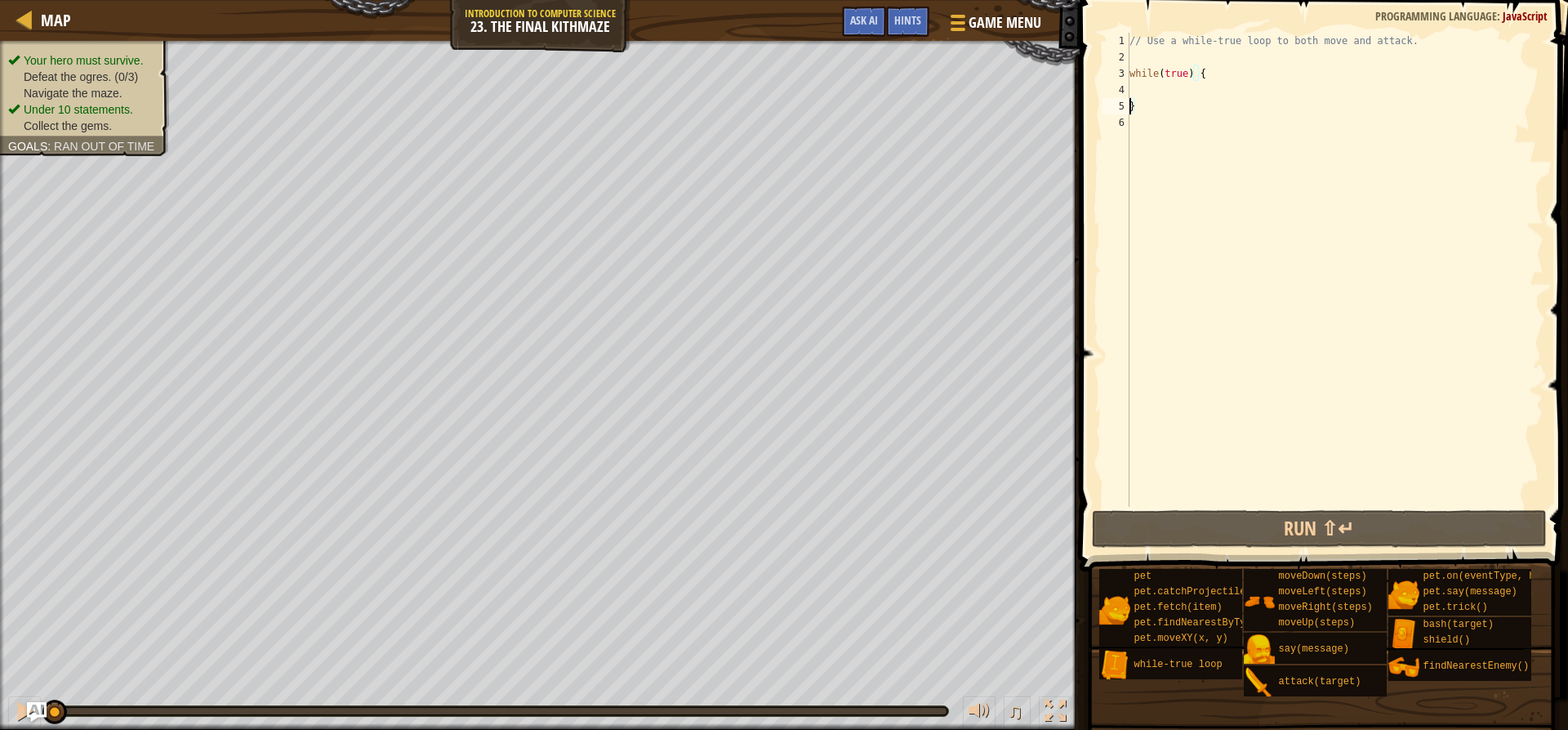
click at [1200, 422] on div "Map Introduction to Computer Science 23. The Final Kithmaze Game Menu Done Hint…" at bounding box center [784, 365] width 1568 height 730
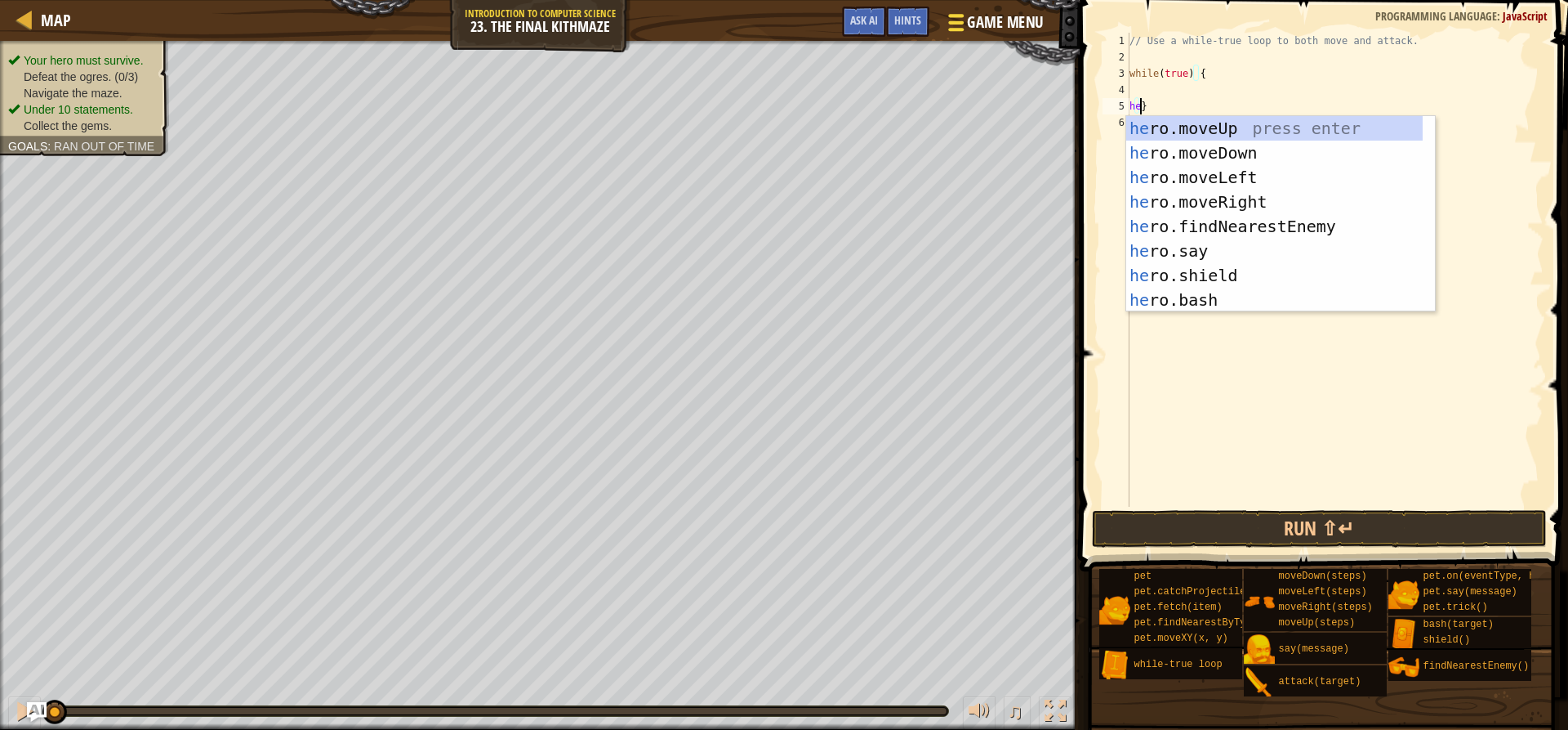
scroll to position [8, 1]
click at [1298, 200] on div "he ro.moveUp press enter he ro.moveDown press enter he ro.moveLeft press enter …" at bounding box center [1274, 238] width 296 height 245
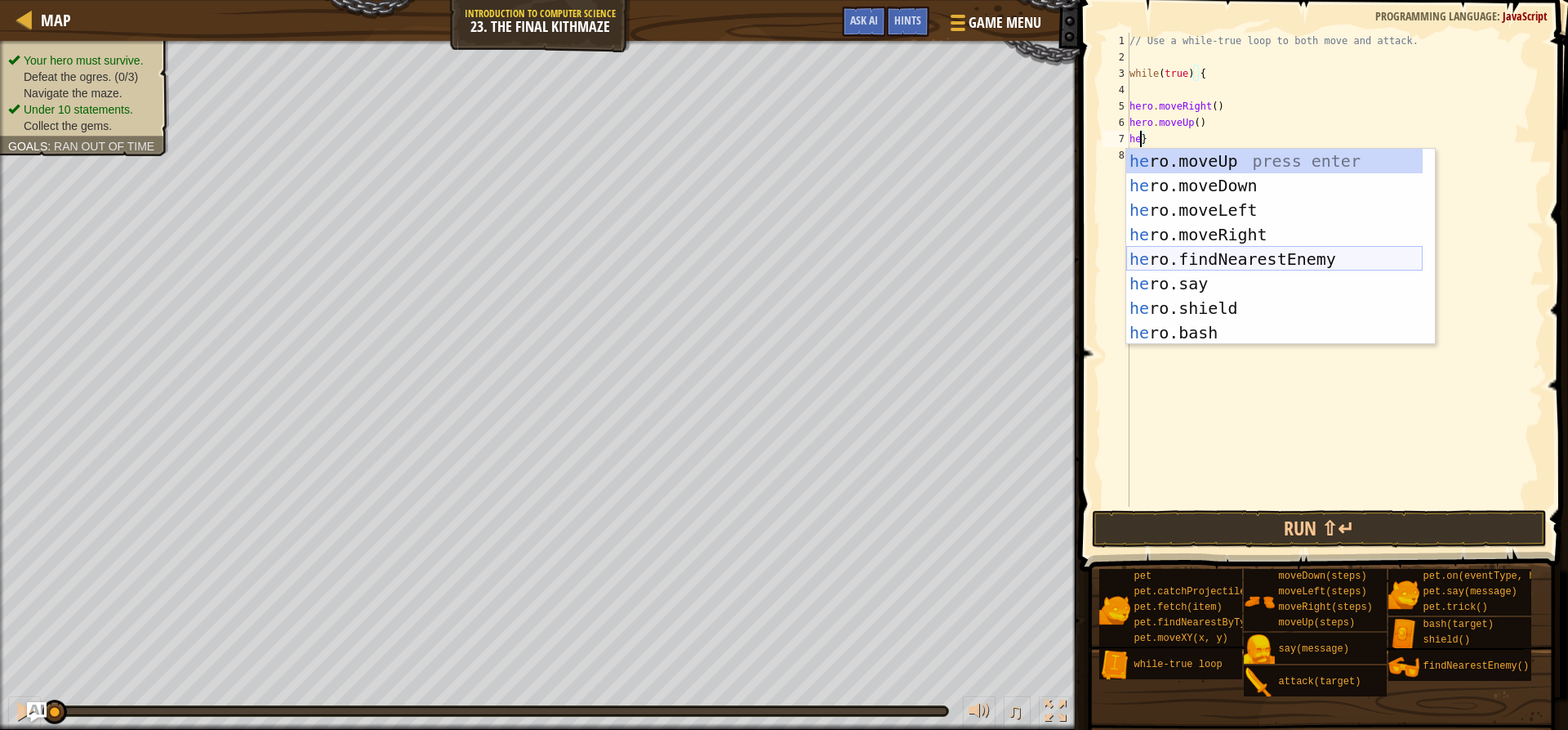
click at [1308, 254] on div "he ro.moveUp press enter he ro.moveDown press enter he ro.moveLeft press enter …" at bounding box center [1274, 271] width 296 height 245
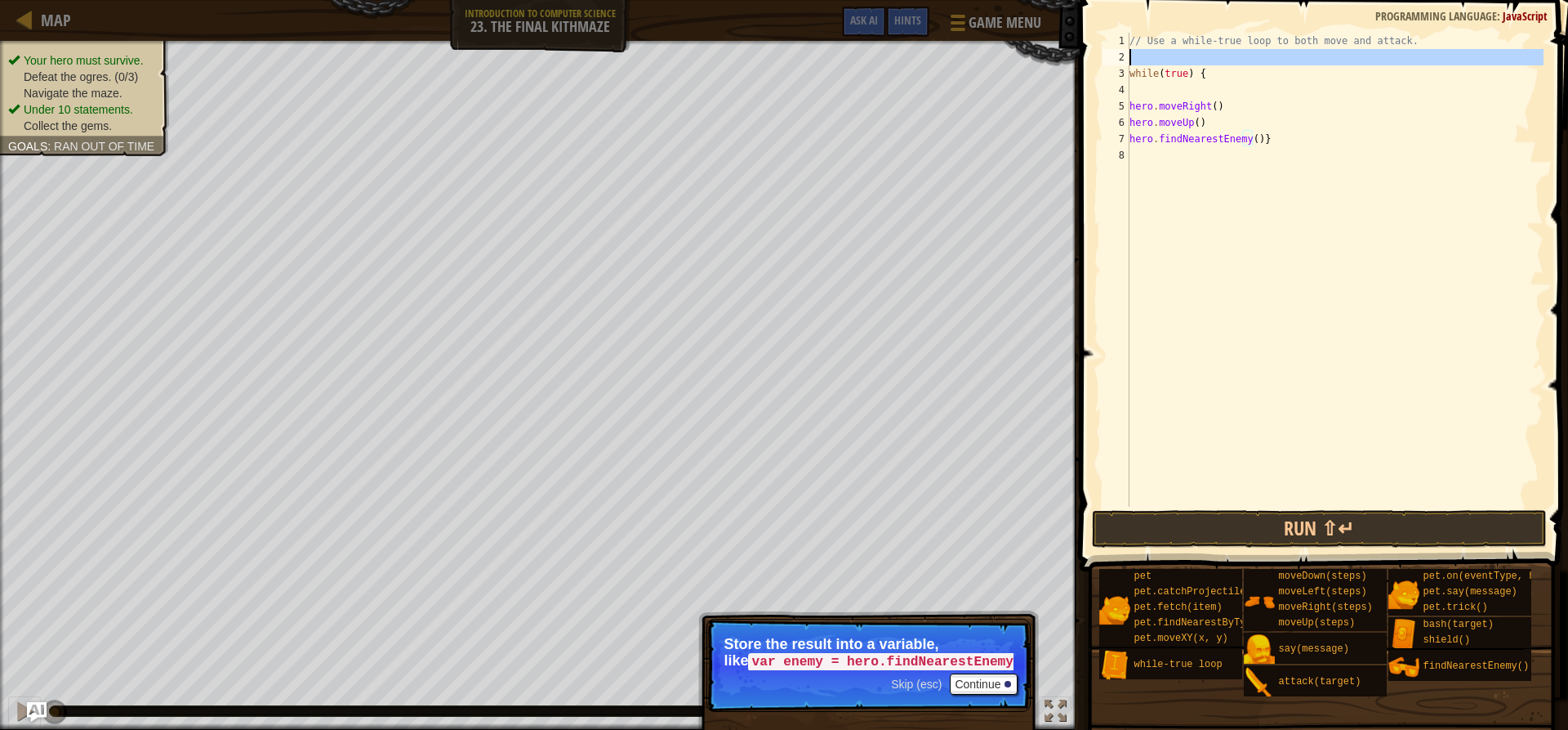
click at [1129, 58] on div "2" at bounding box center [1116, 56] width 27 height 16
type textarea "while(true) {"
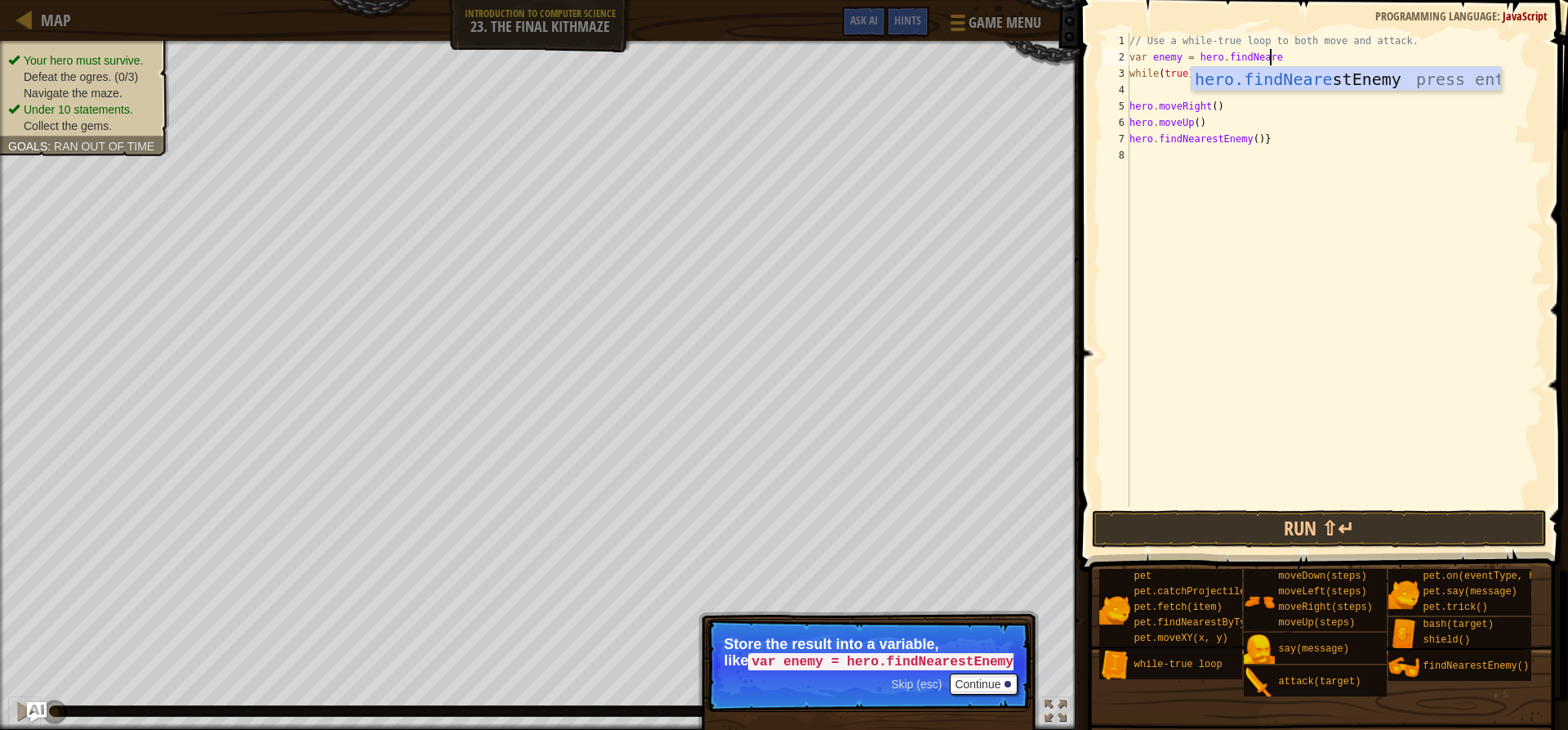
scroll to position [8, 11]
type textarea "var enemy = hero.findNearest"
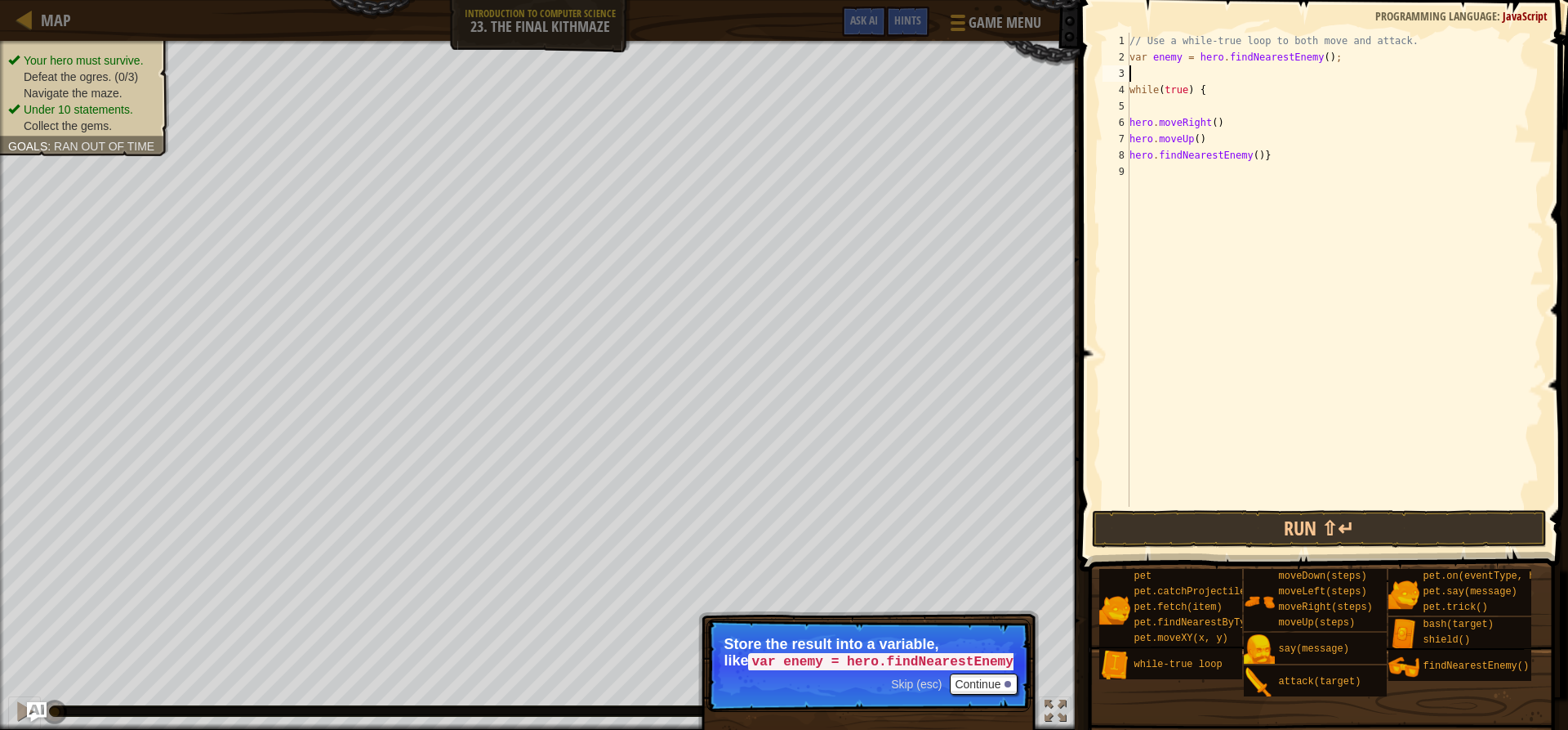
scroll to position [8, 0]
click at [1163, 169] on div "// Use a while-true loop to both move and attack. var enemy = hero . findNeares…" at bounding box center [1335, 286] width 418 height 507
click at [1268, 536] on button "Run ⇧↵" at bounding box center [1318, 528] width 454 height 37
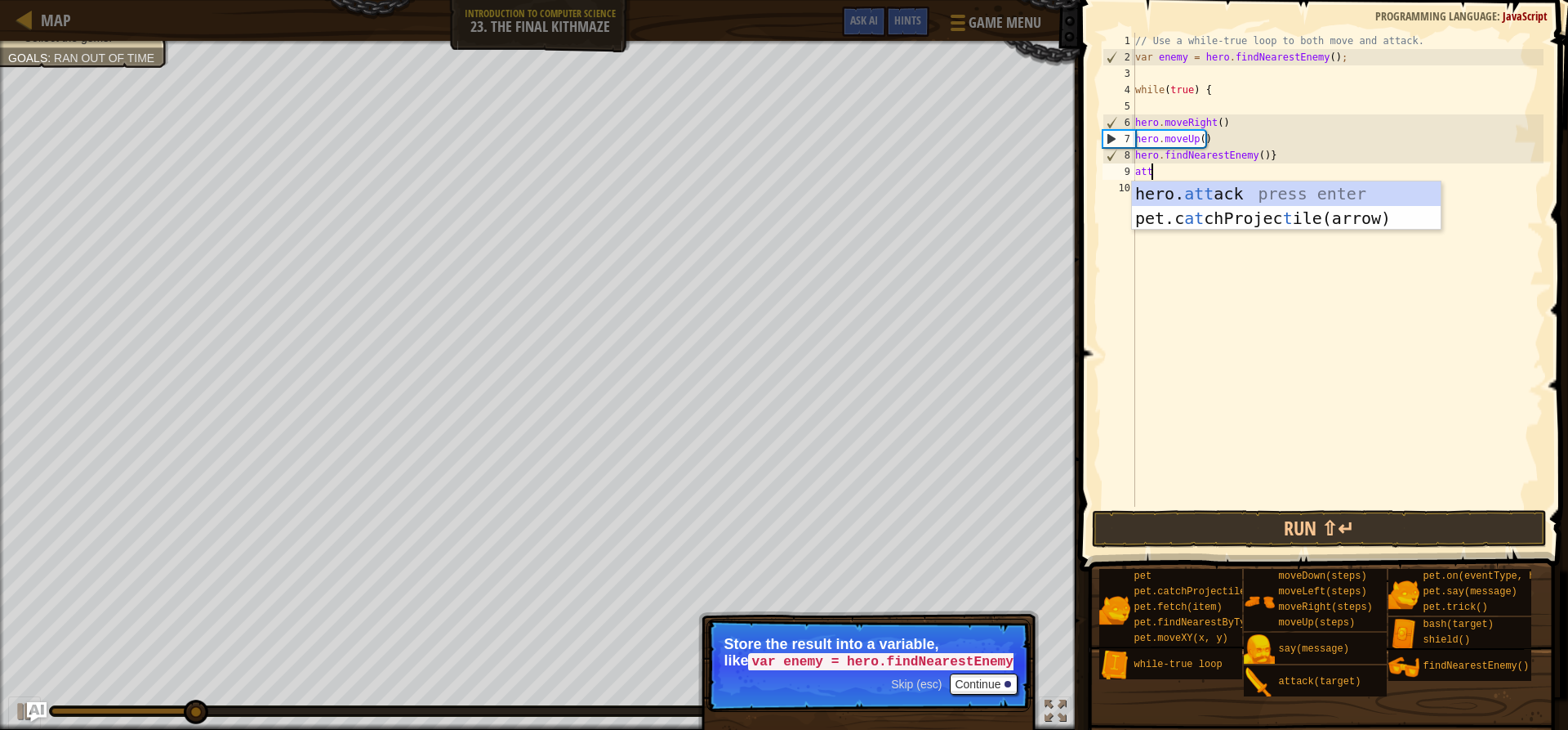
scroll to position [8, 1]
click at [1218, 191] on div "hero. att ack press enter pet.c at chProjec t ile(arrow) press enter" at bounding box center [1286, 231] width 309 height 99
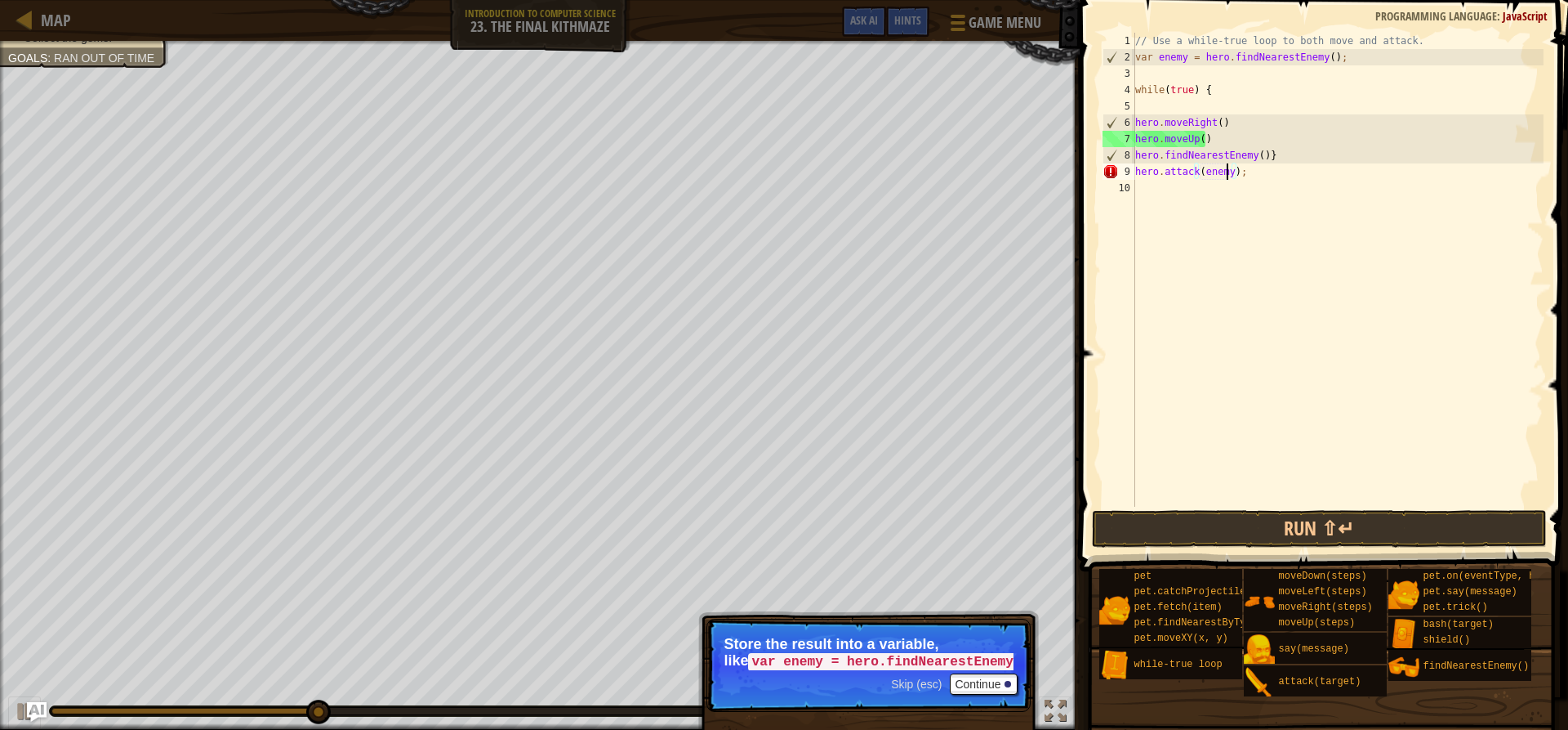
scroll to position [8, 9]
type textarea "hero.attack(enemy1);"
click at [1383, 532] on button "Run ⇧↵" at bounding box center [1318, 528] width 454 height 37
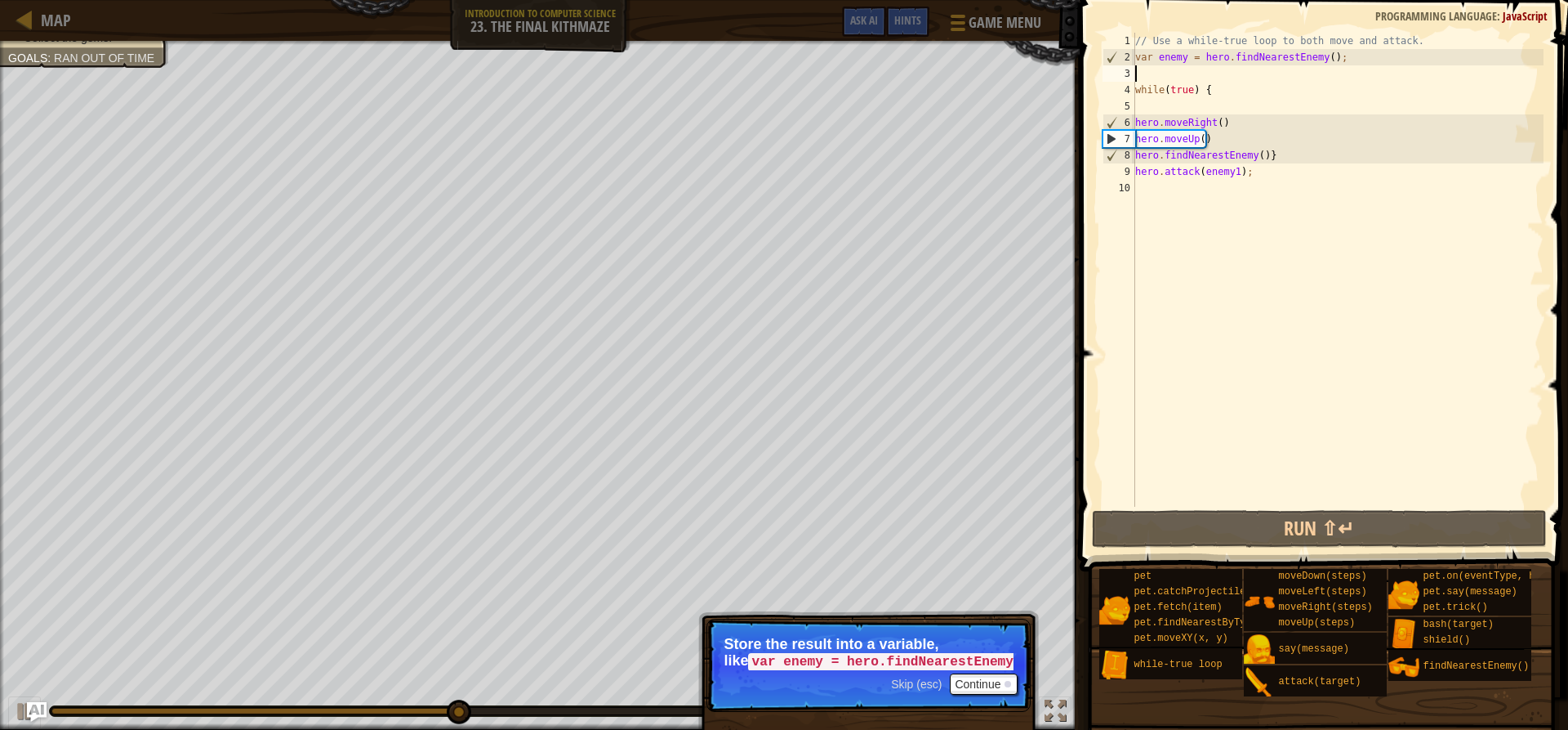
click at [1148, 76] on div "// Use a while-true loop to both move and attack. var enemy = hero . findNeares…" at bounding box center [1338, 286] width 412 height 507
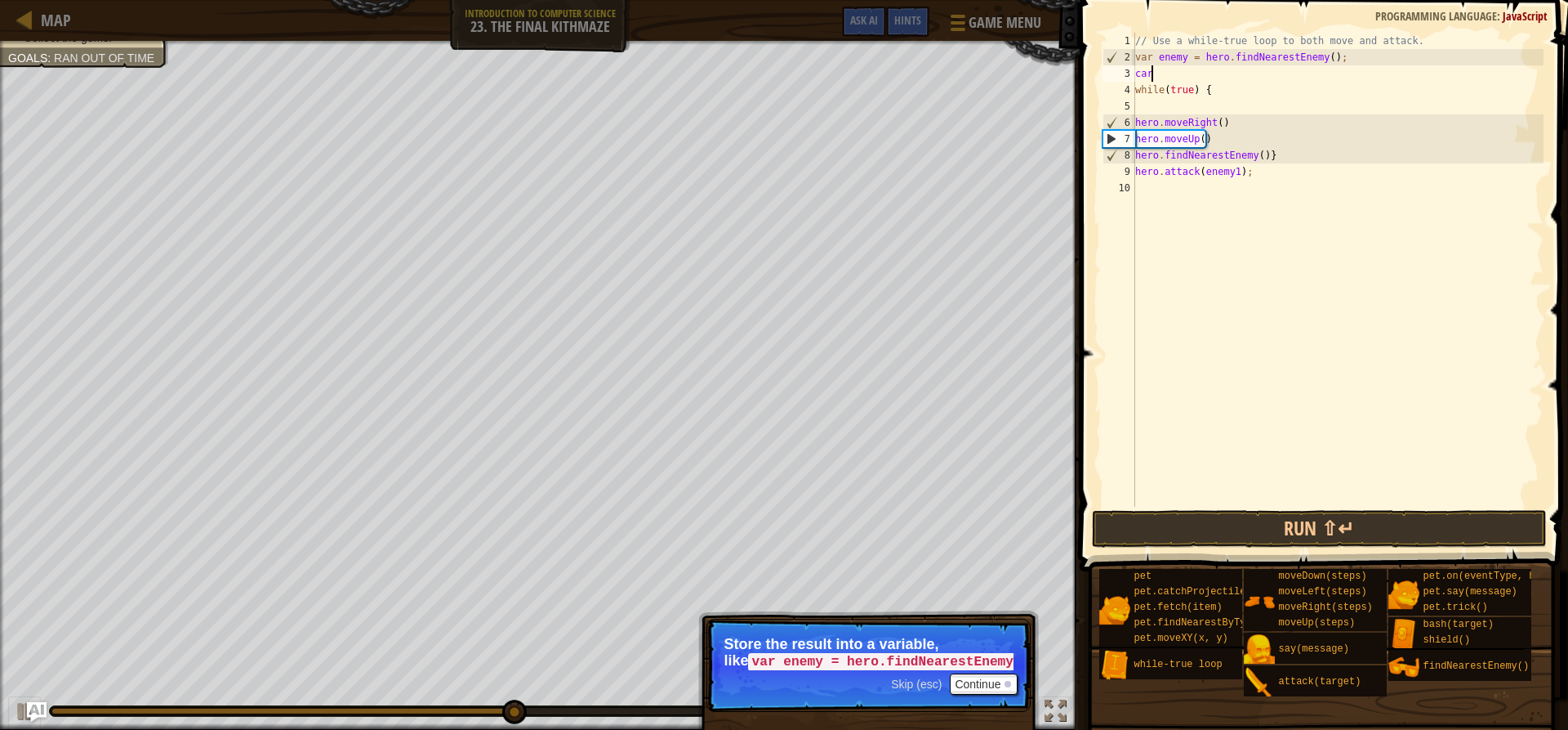
scroll to position [8, 0]
type textarea "c"
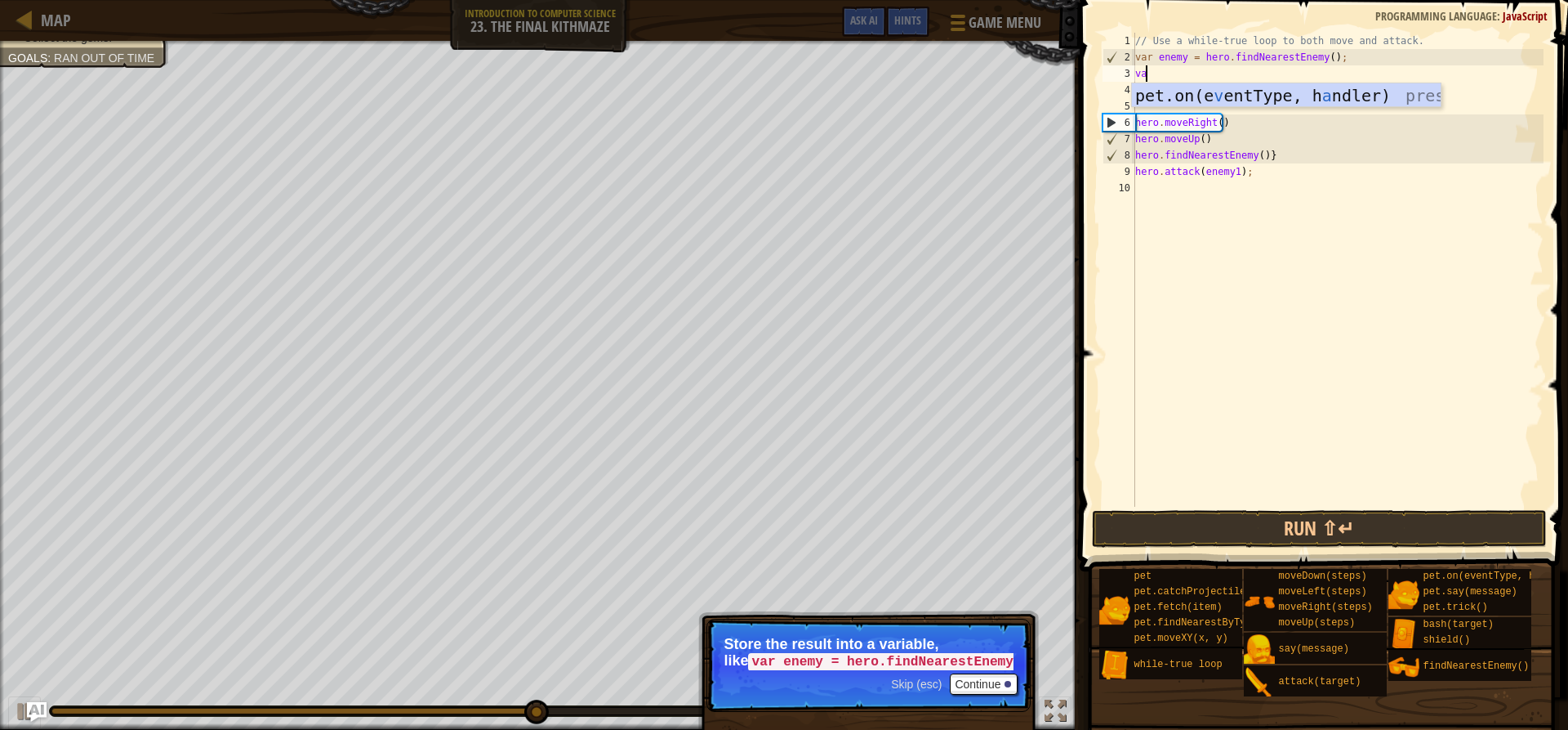
scroll to position [8, 1]
type textarea "var enemy"
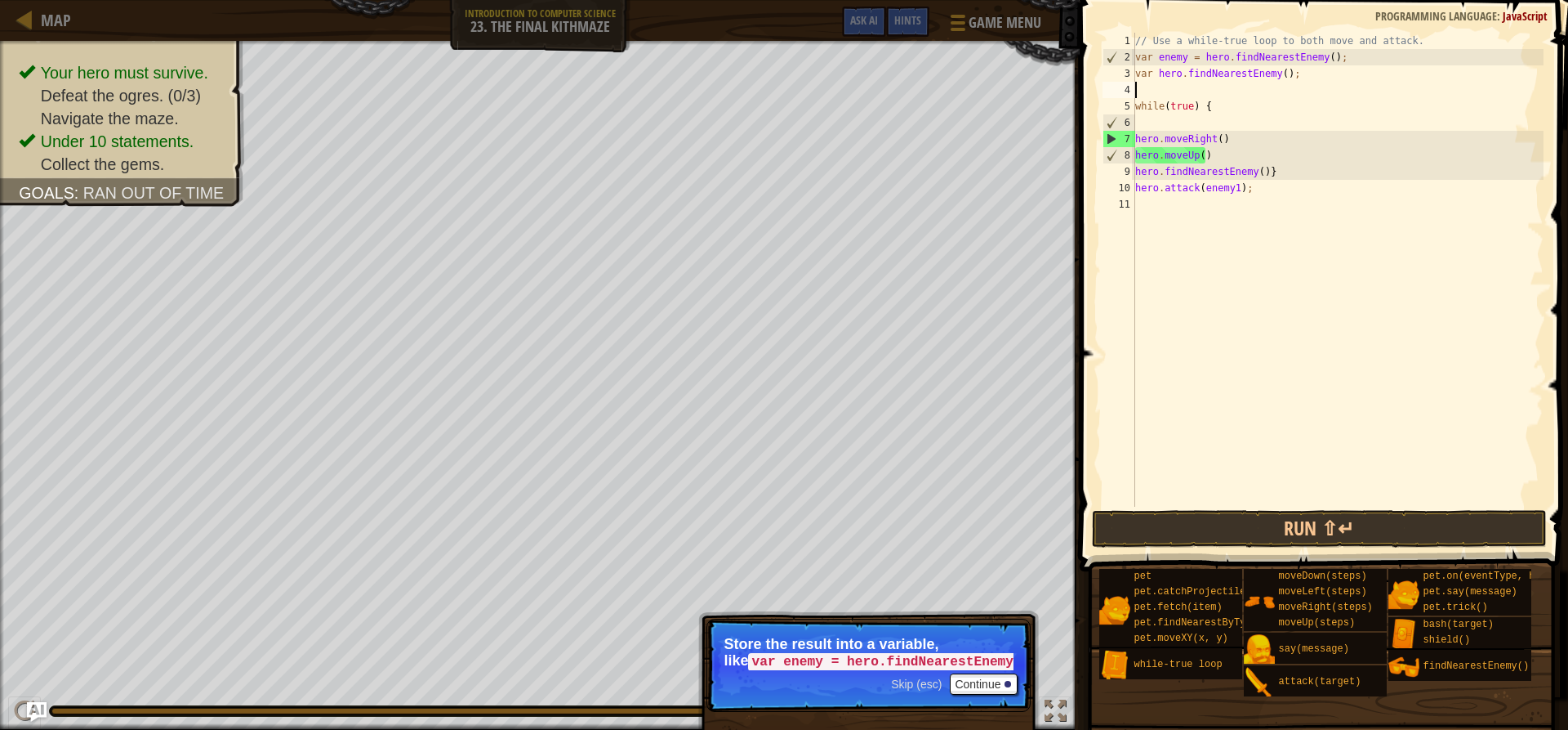
scroll to position [8, 0]
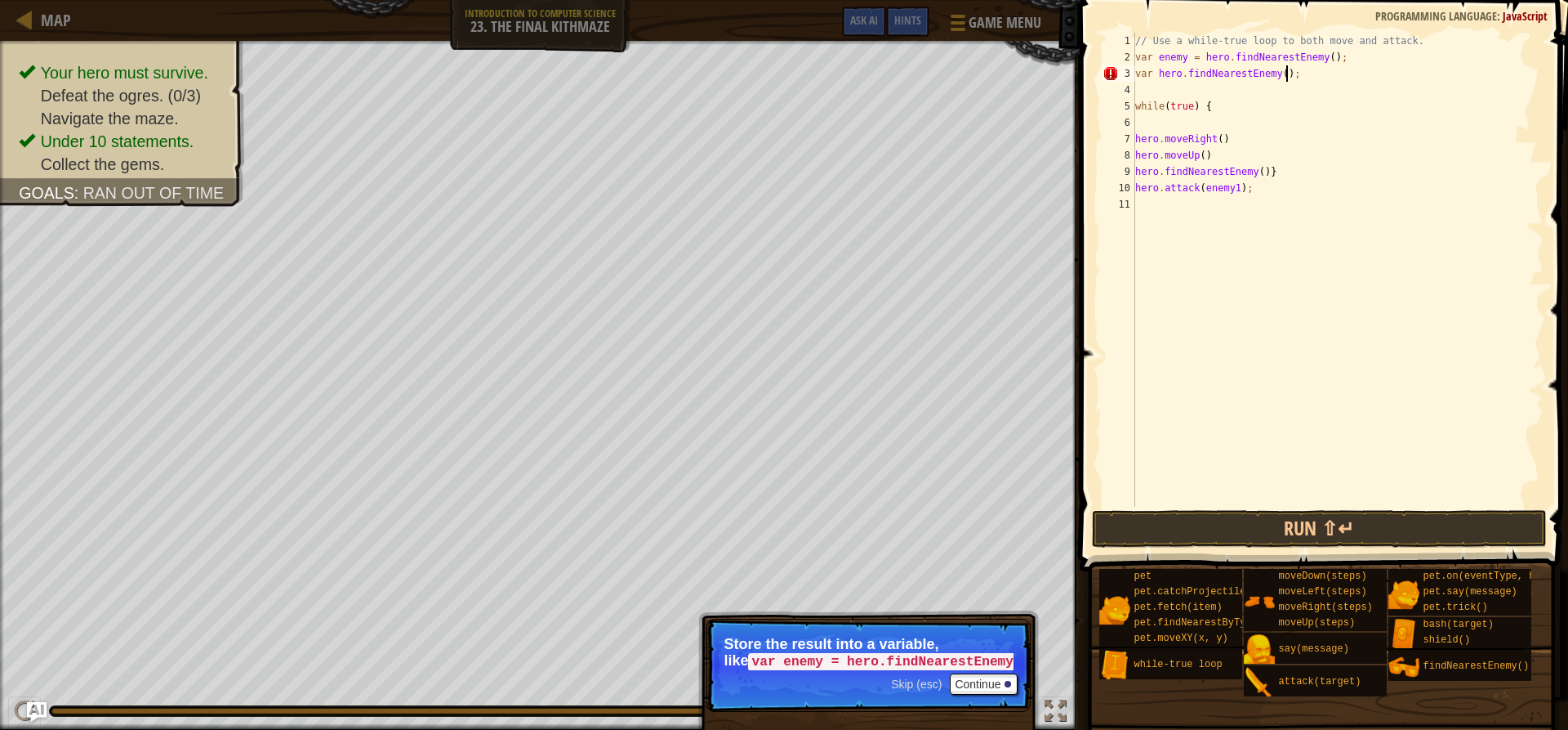
click at [1298, 75] on div "// Use a while-true loop to both move and attack. var enemy = hero . findNeares…" at bounding box center [1338, 286] width 412 height 507
click at [1330, 517] on button "Run ⇧↵" at bounding box center [1318, 528] width 454 height 37
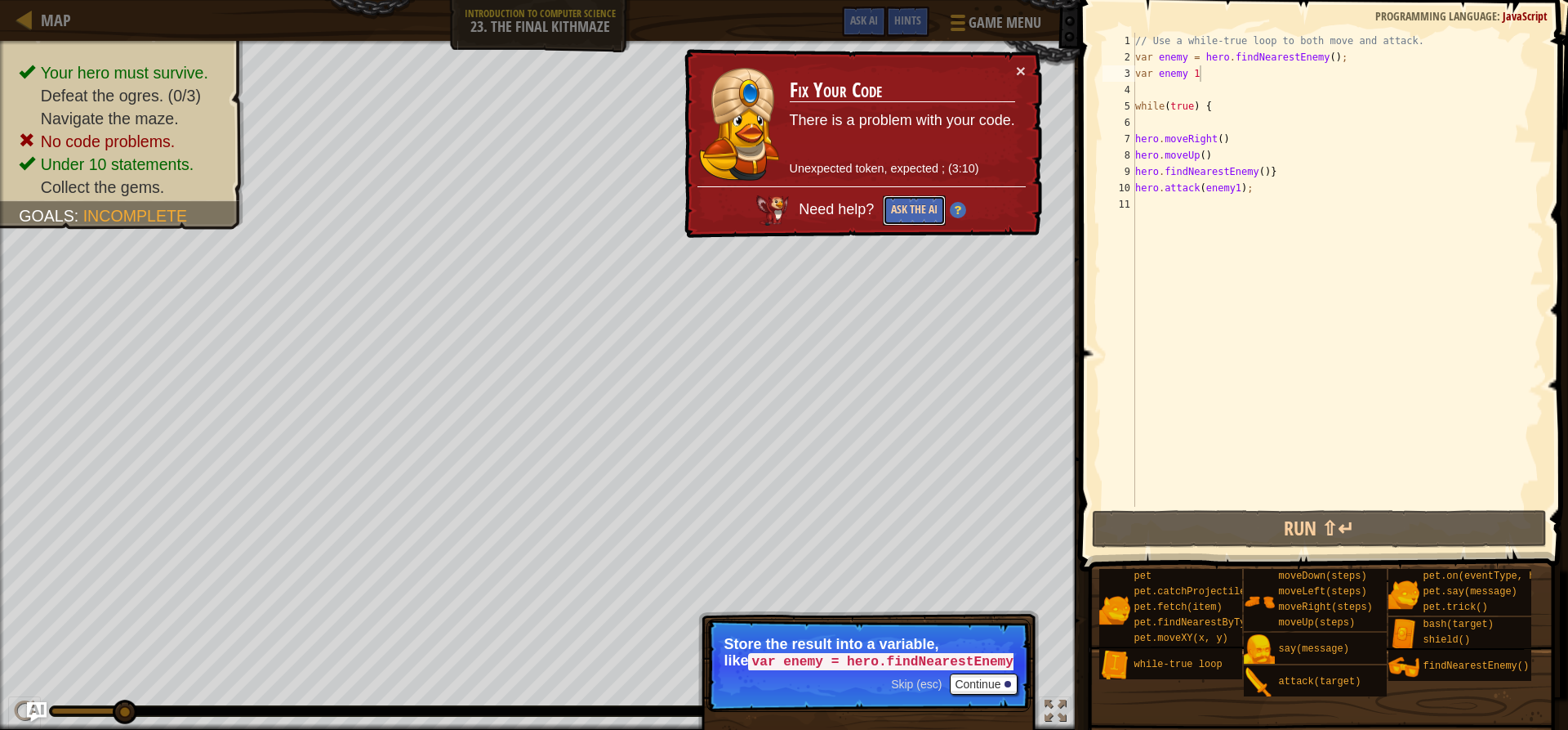
click at [925, 205] on button "Ask the AI" at bounding box center [915, 210] width 63 height 31
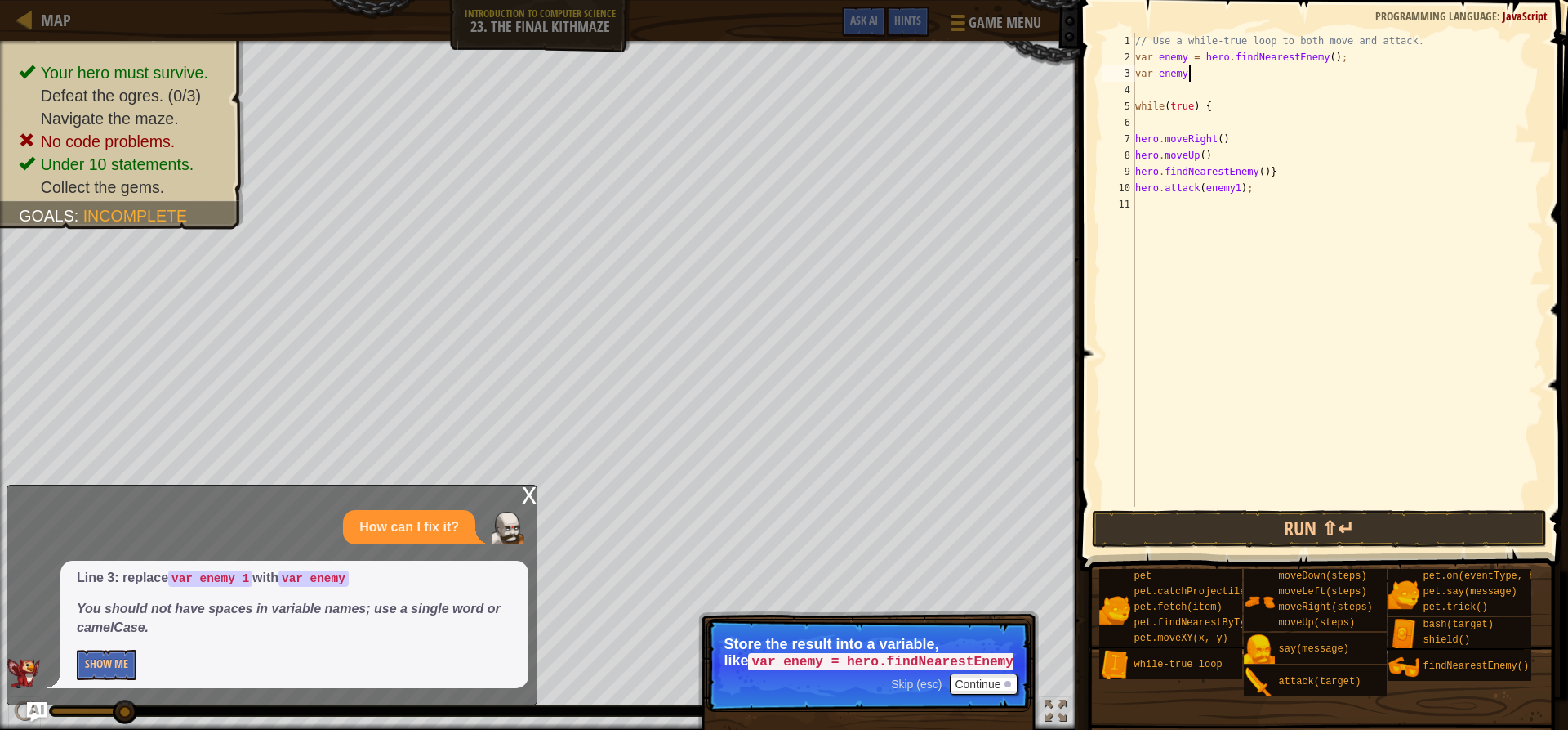
scroll to position [8, 3]
click at [1248, 527] on button "Run ⇧↵" at bounding box center [1318, 528] width 454 height 37
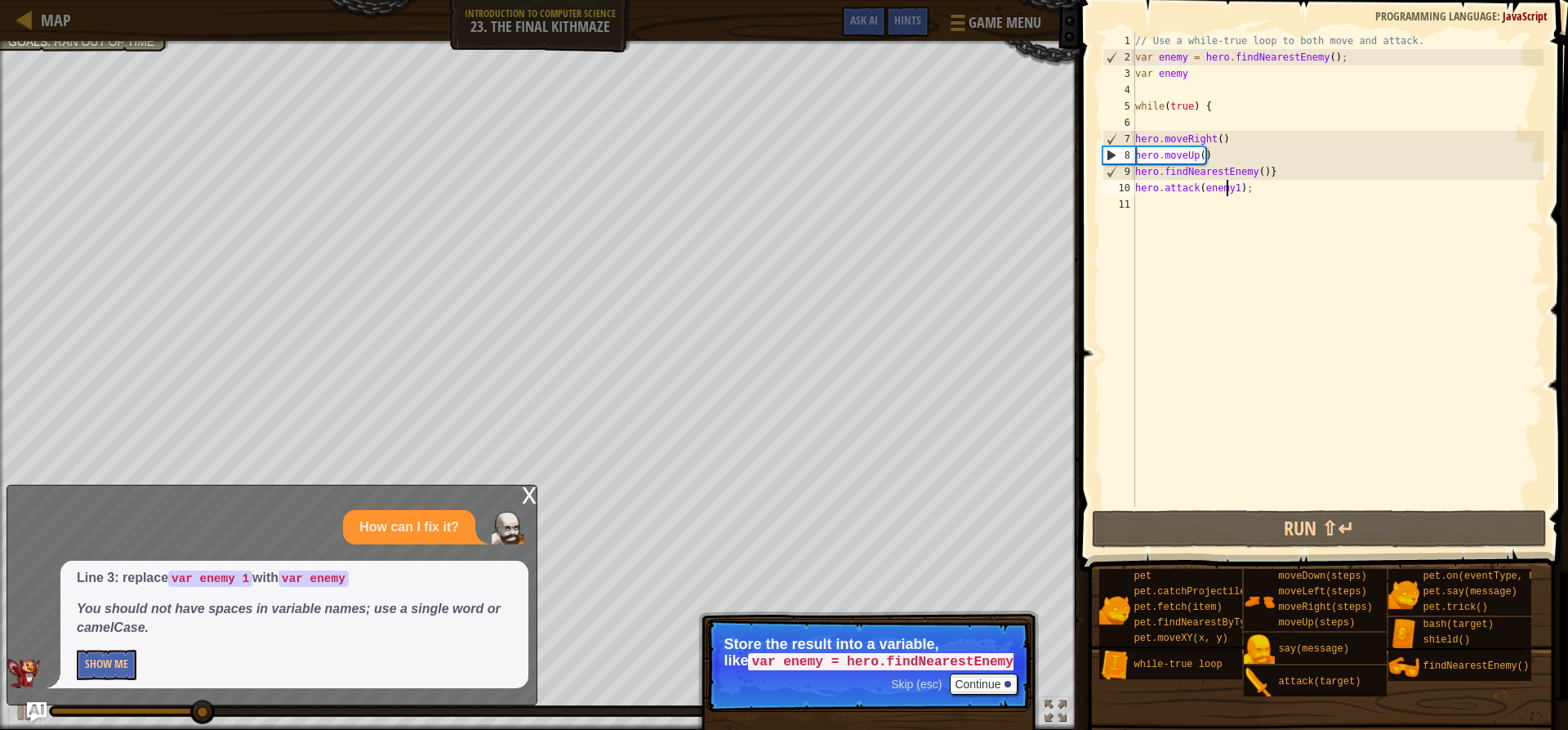
click at [1229, 191] on div "// Use a while-true loop to both move and attack. var enemy = hero . findNeares…" at bounding box center [1338, 286] width 412 height 507
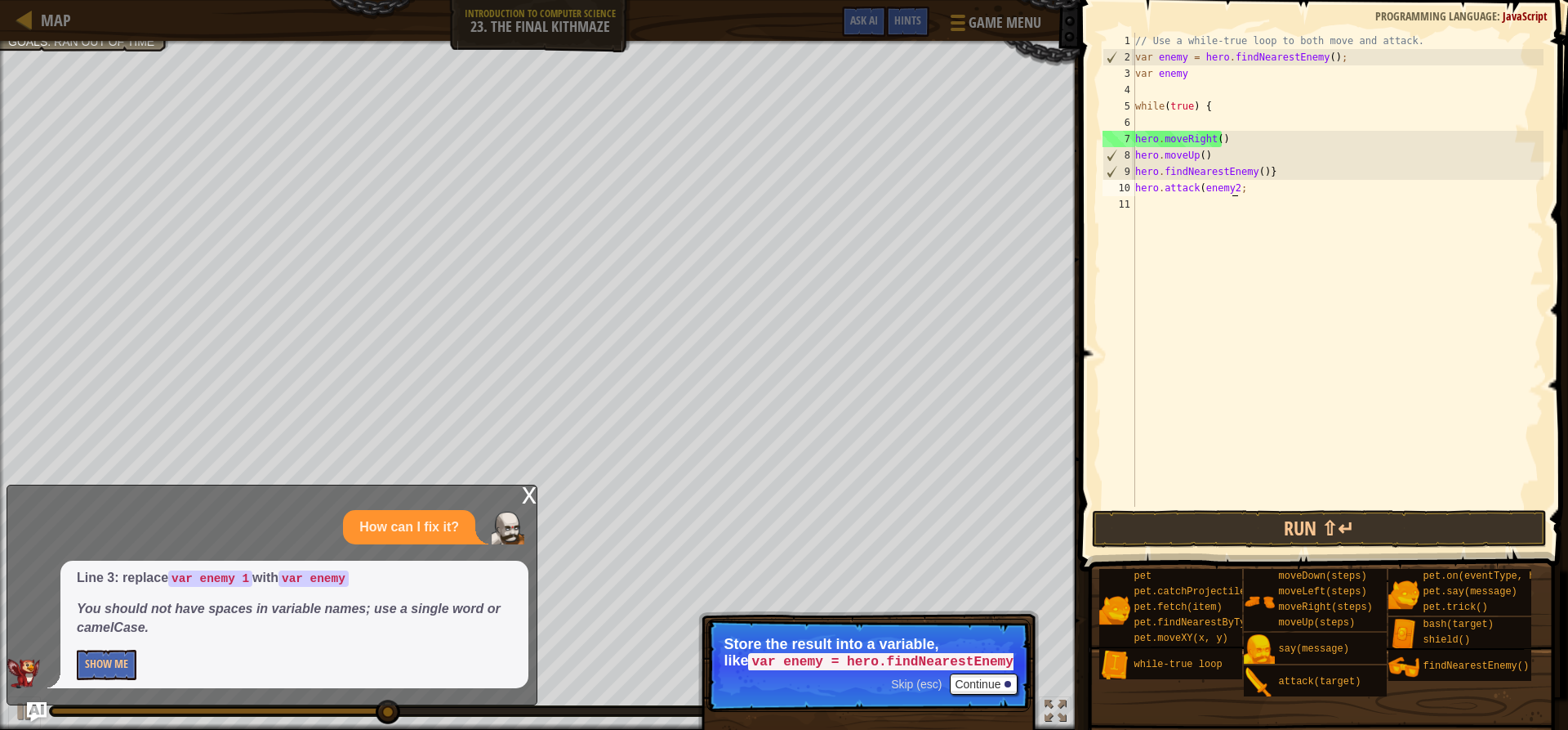
scroll to position [8, 8]
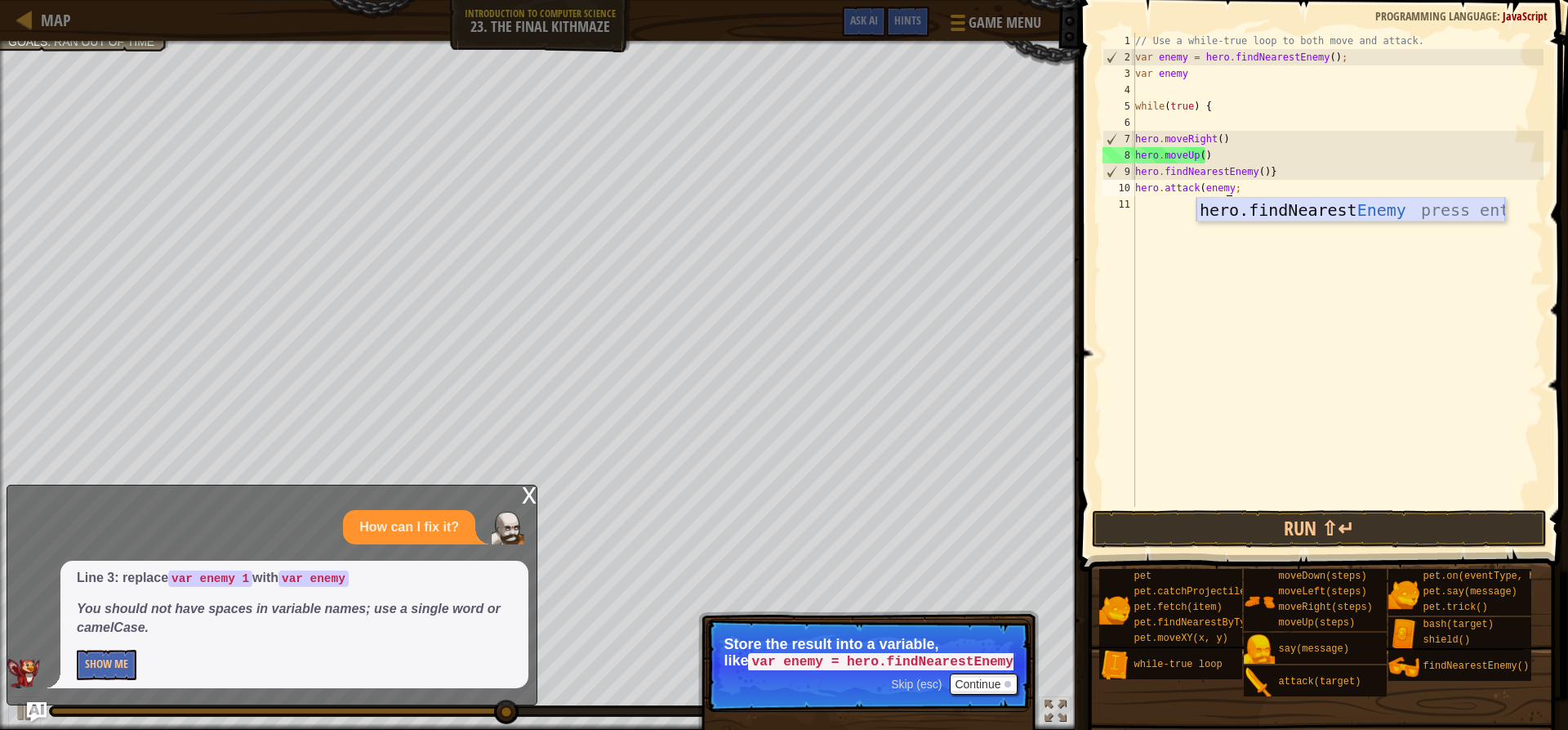
click at [1333, 218] on div "hero.findNearest Enemy press enter" at bounding box center [1351, 234] width 309 height 74
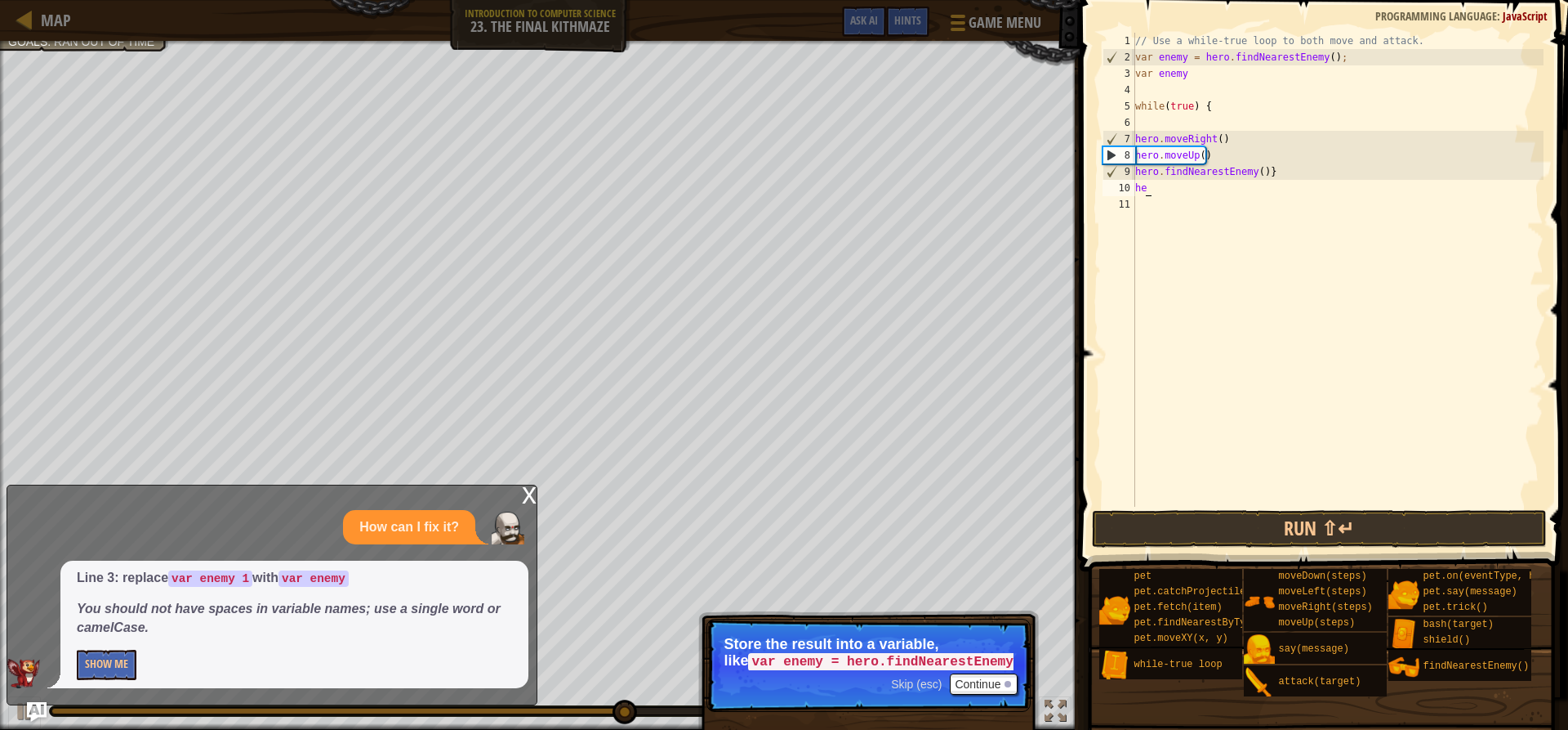
scroll to position [8, 0]
type textarea "h"
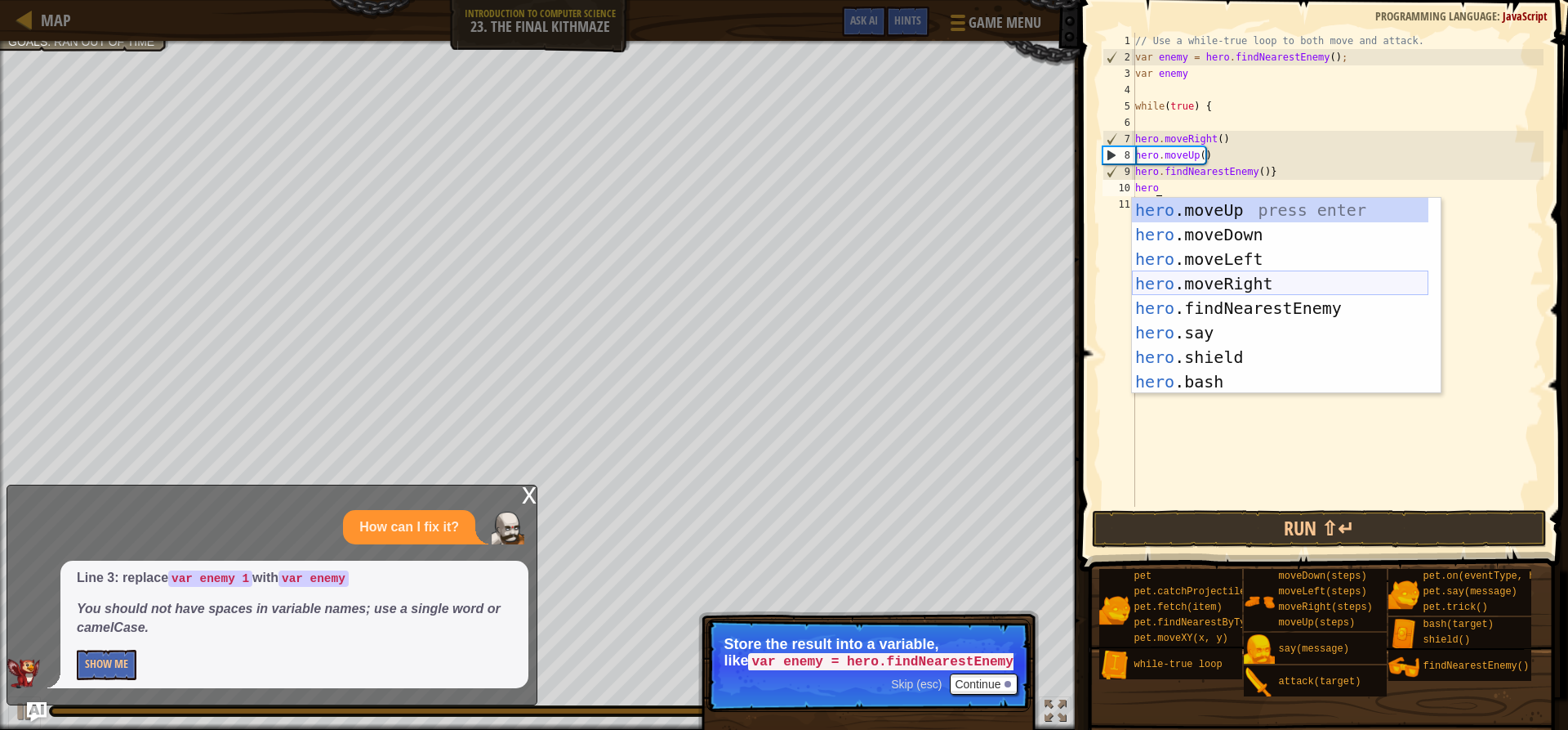
scroll to position [74, 0]
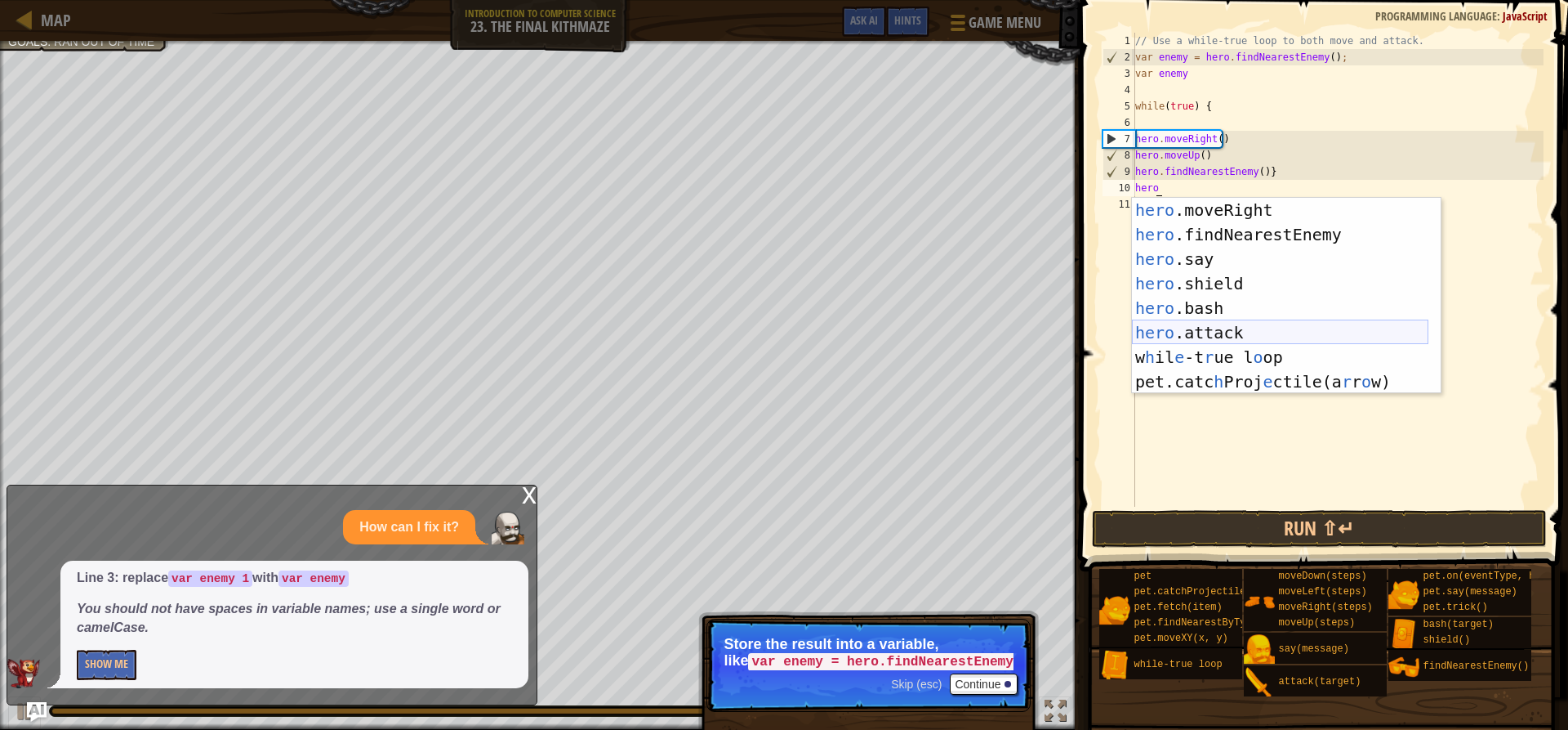
click at [1219, 330] on div "hero .moveRight press enter hero .findNearestEnemy press enter hero .say press …" at bounding box center [1280, 321] width 296 height 245
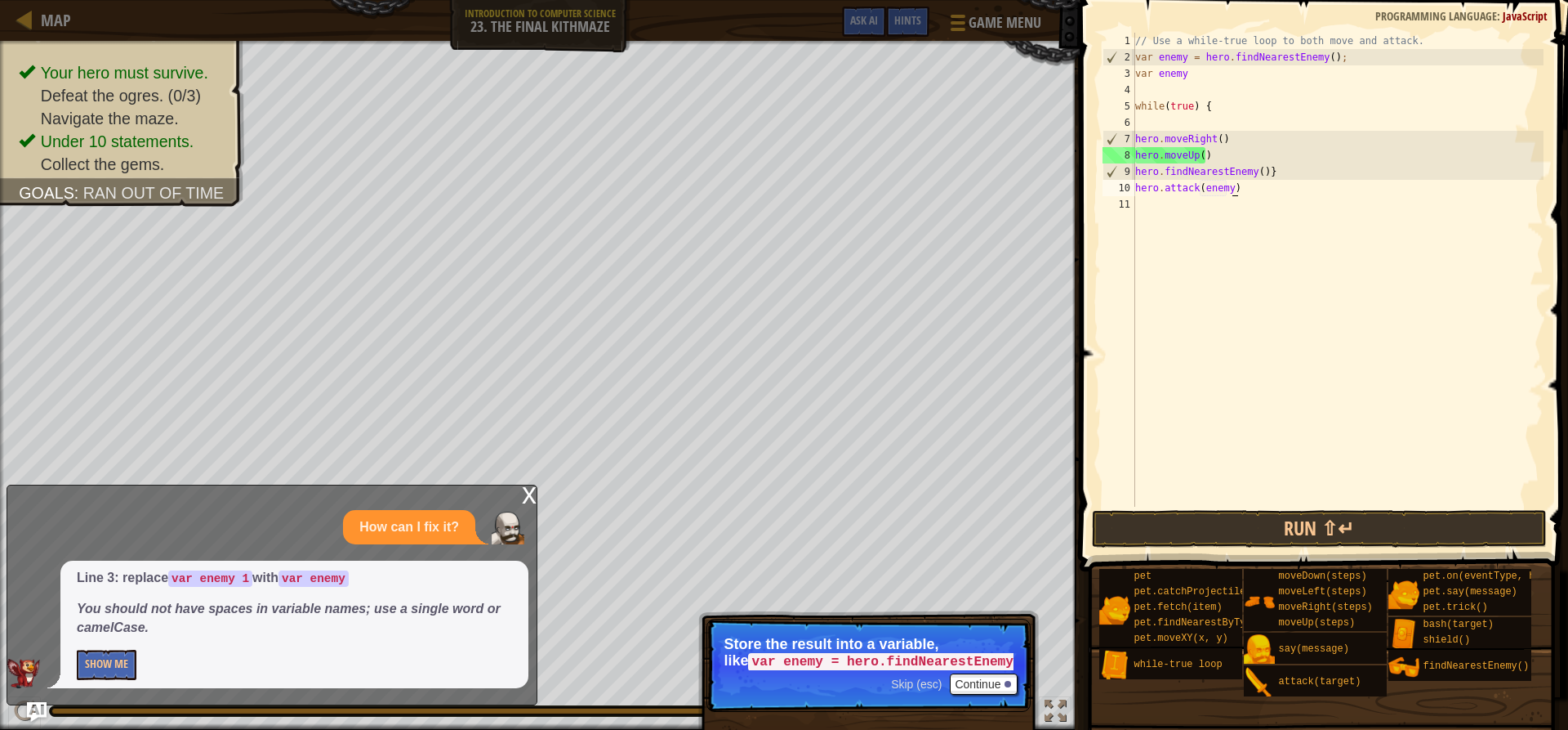
scroll to position [8, 9]
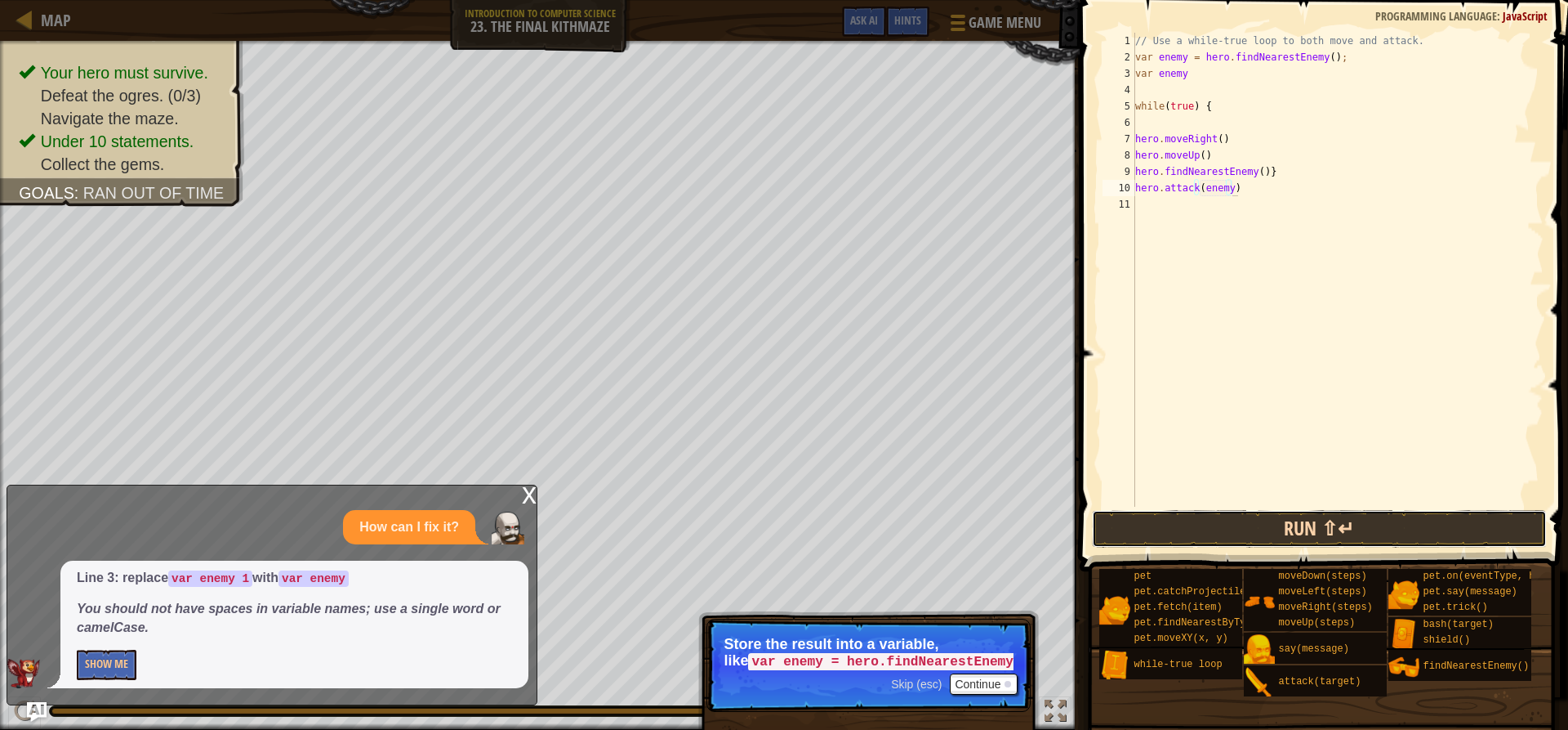
click at [1248, 513] on button "Run ⇧↵" at bounding box center [1318, 528] width 454 height 37
type textarea "hero.attack(enemy)"
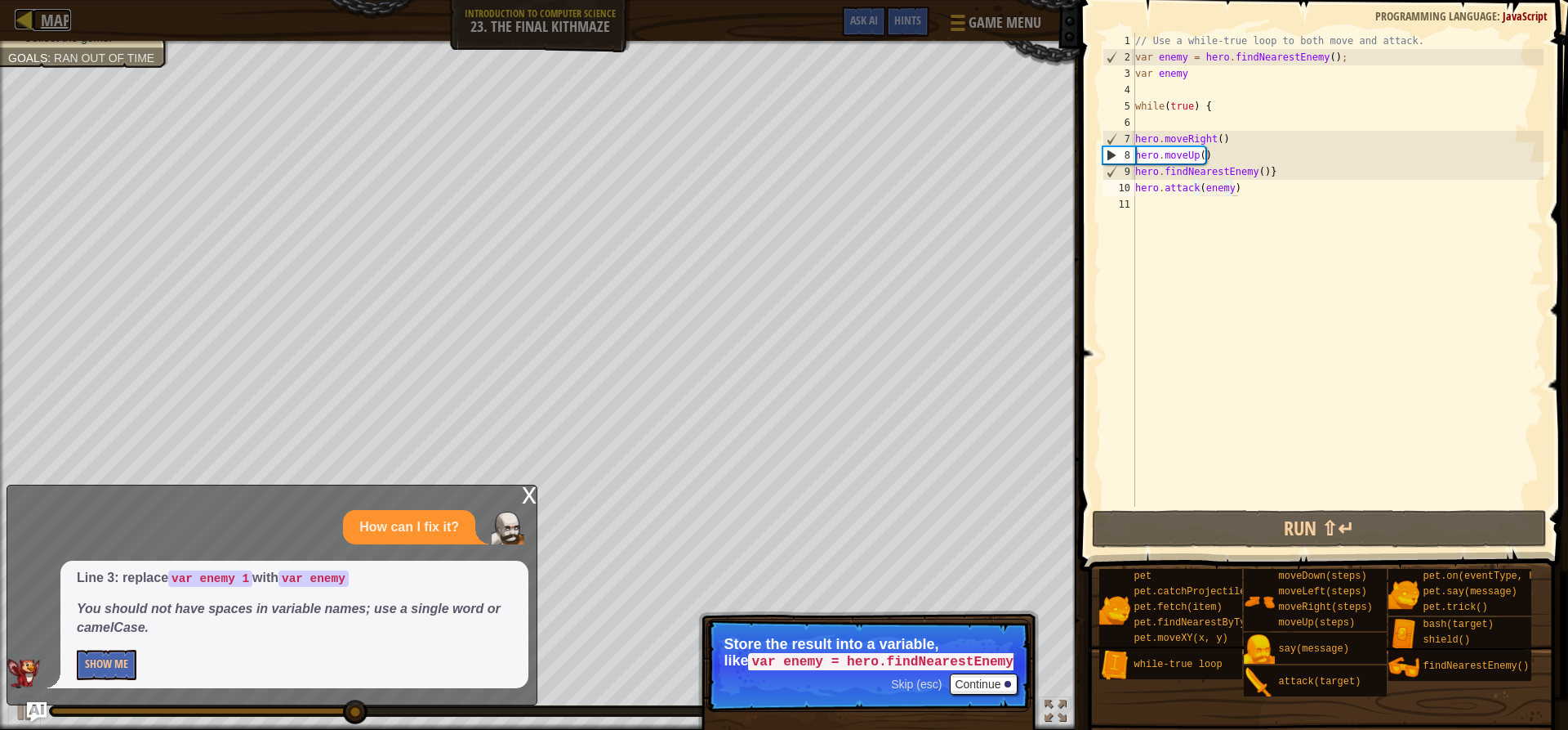
click at [31, 20] on div at bounding box center [24, 18] width 20 height 20
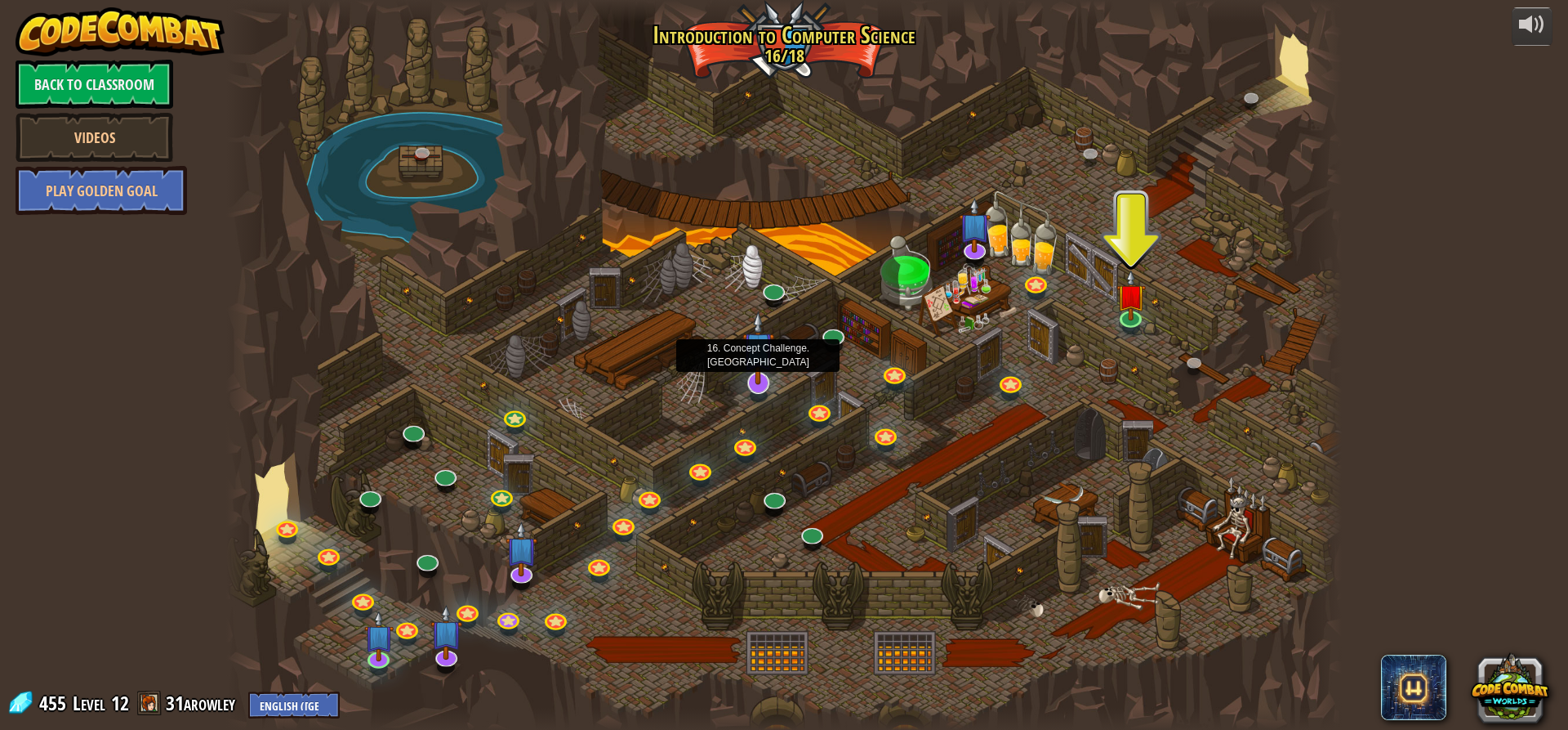
click at [751, 385] on img at bounding box center [759, 348] width 33 height 75
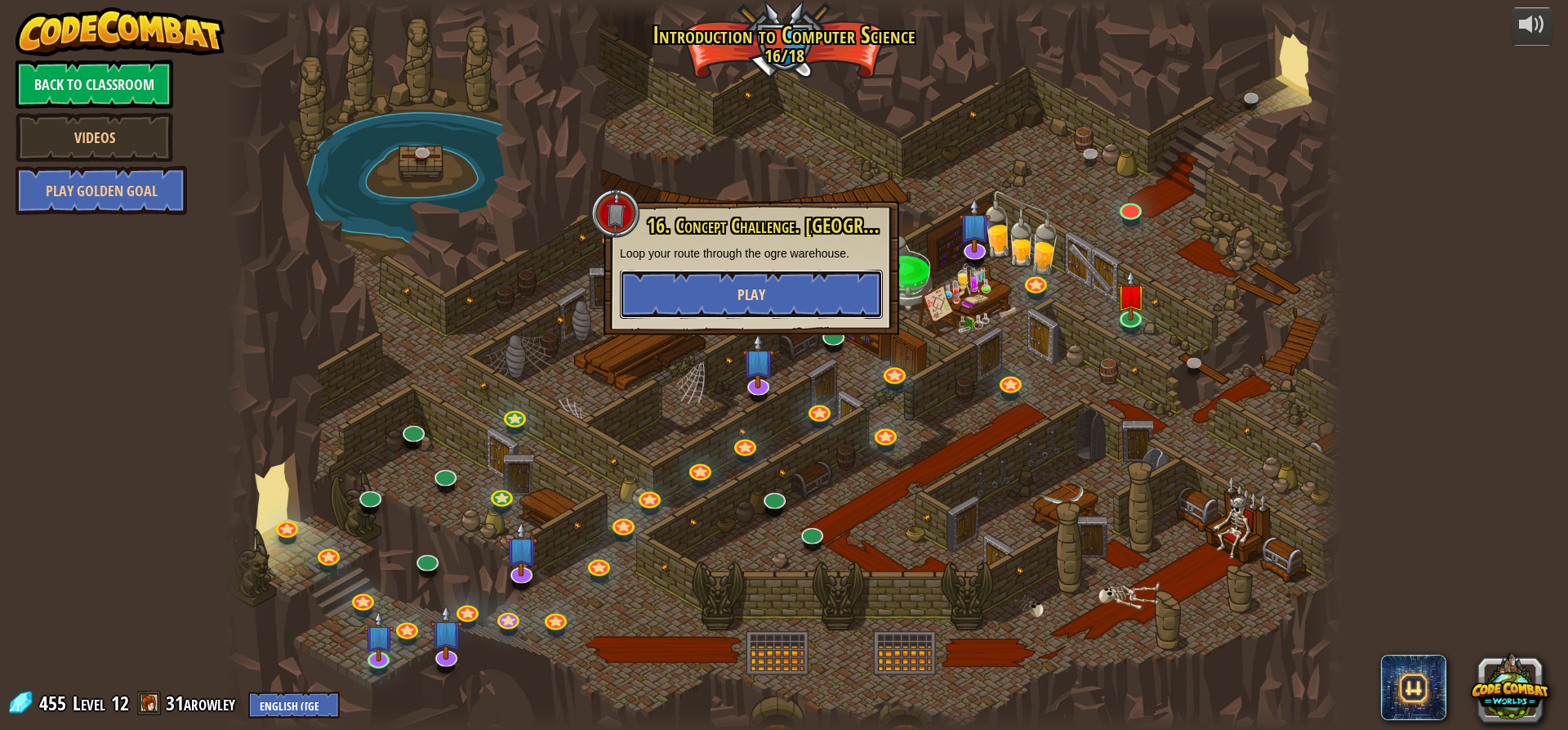
click at [726, 288] on button "Play" at bounding box center [751, 294] width 263 height 49
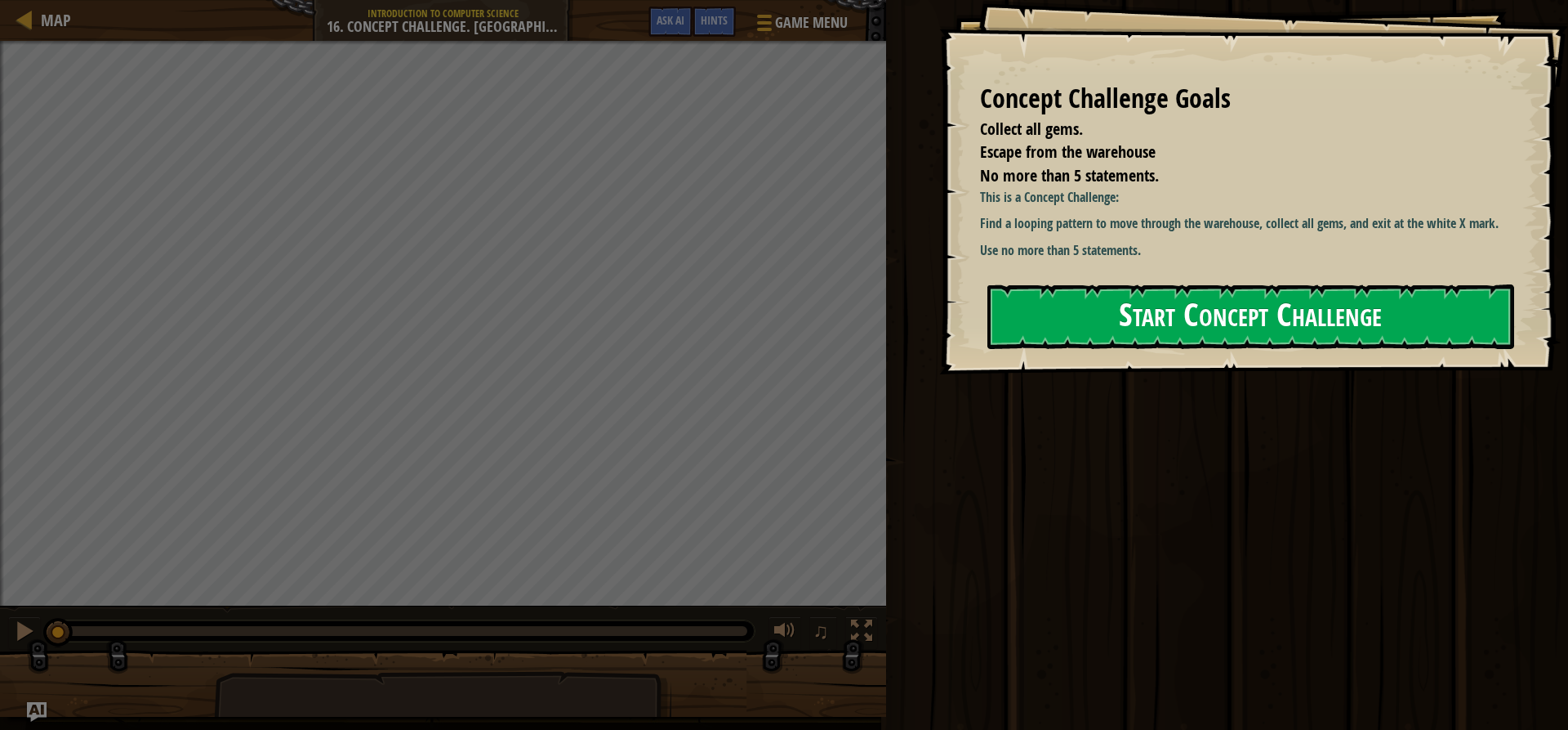
click at [1043, 322] on button "Start Concept Challenge" at bounding box center [1251, 316] width 527 height 64
